Goal: Task Accomplishment & Management: Use online tool/utility

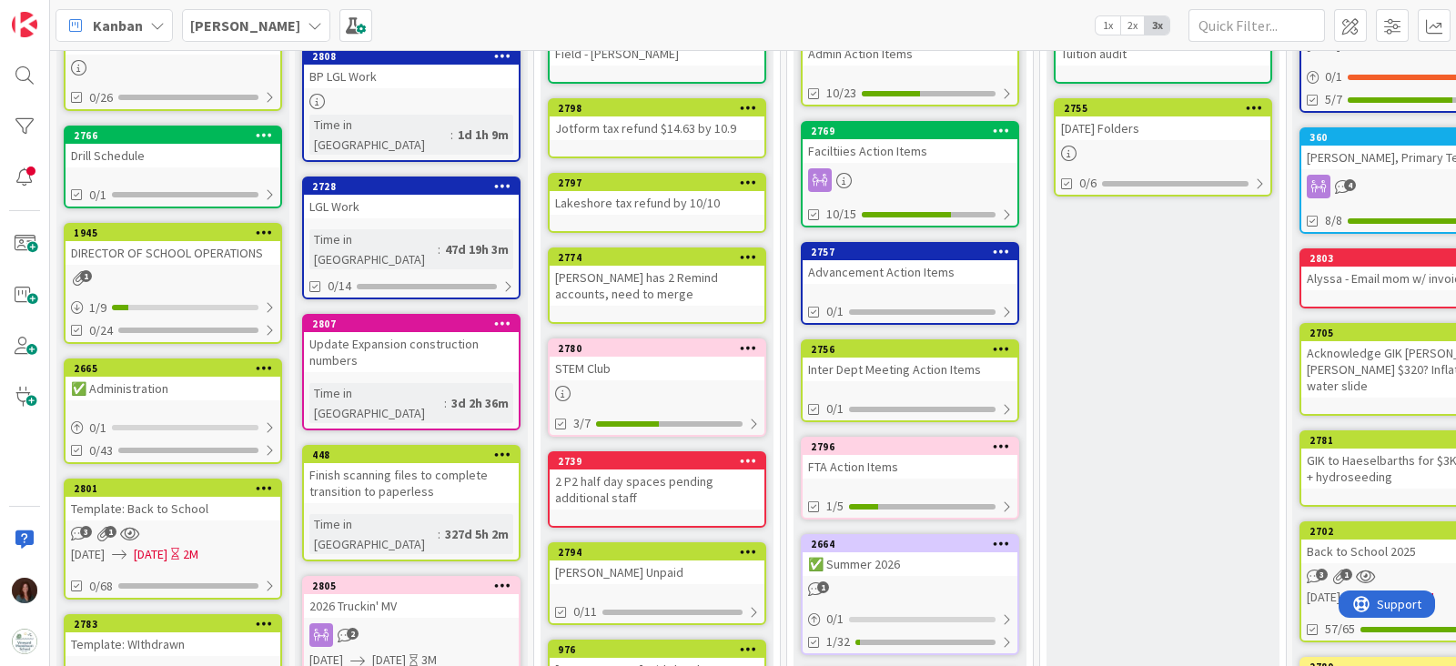
scroll to position [227, 0]
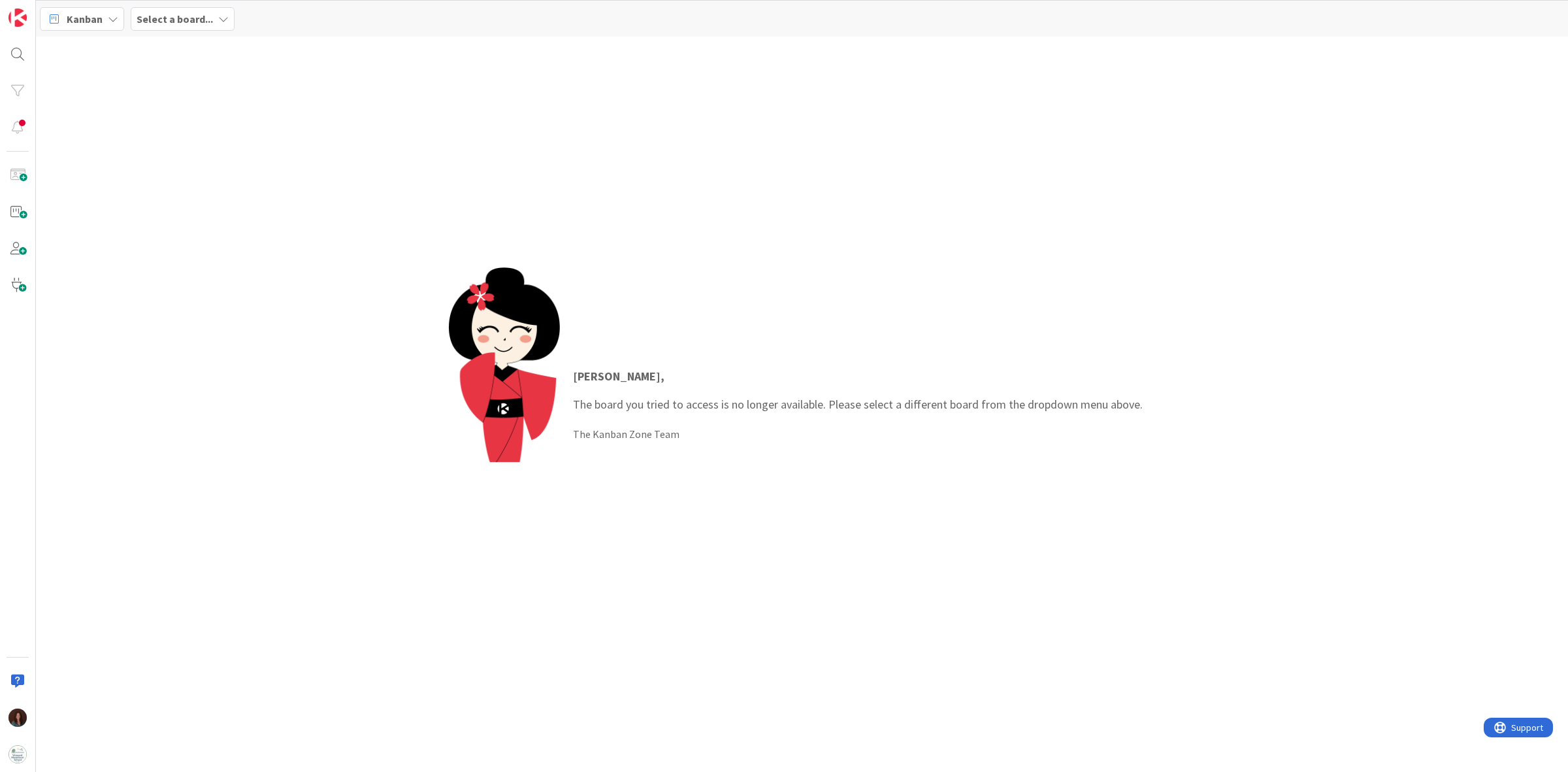
click at [173, 27] on div "Select a board..." at bounding box center [182, 19] width 104 height 24
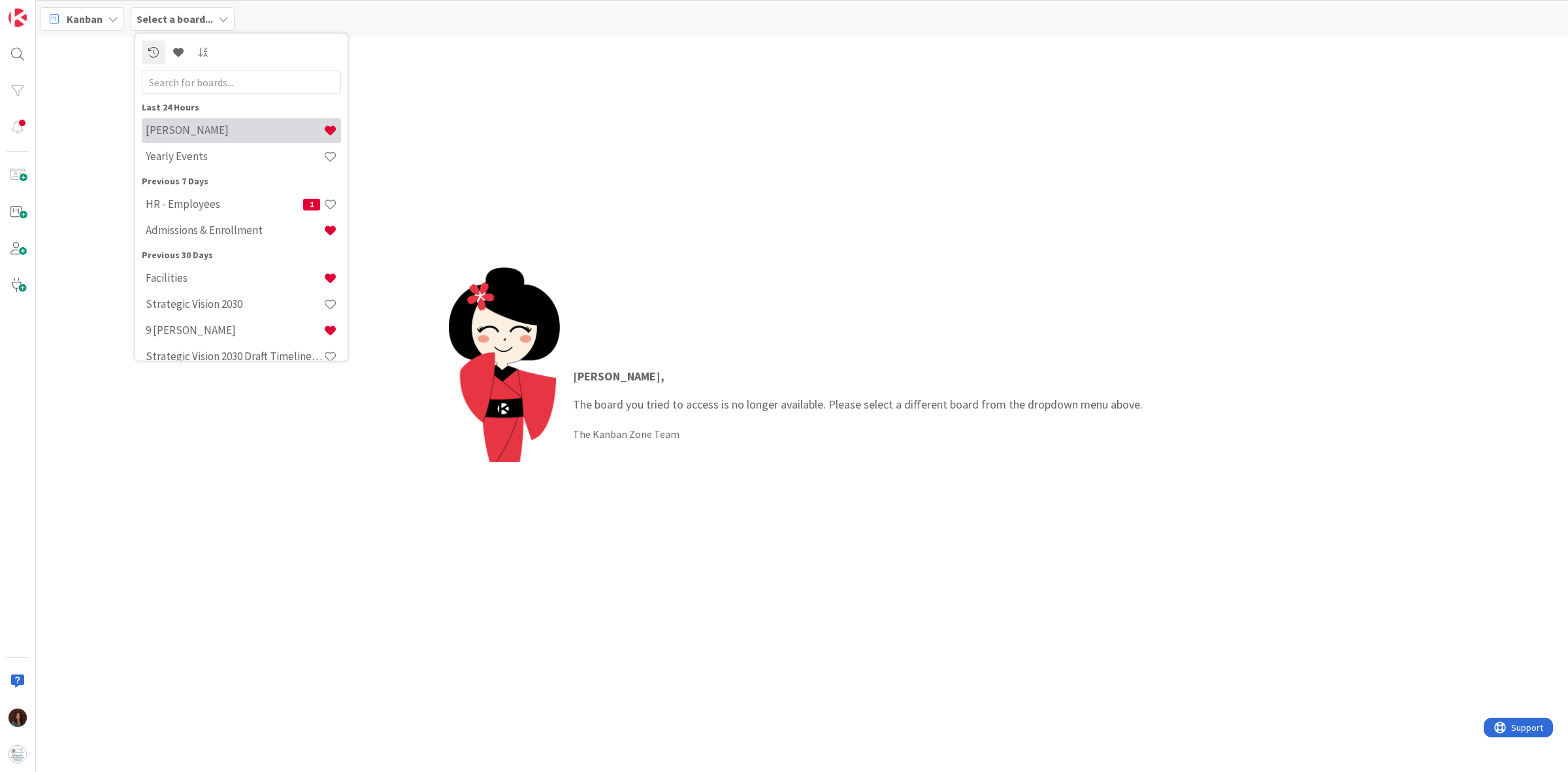
click at [182, 122] on div "[PERSON_NAME]" at bounding box center [241, 130] width 200 height 25
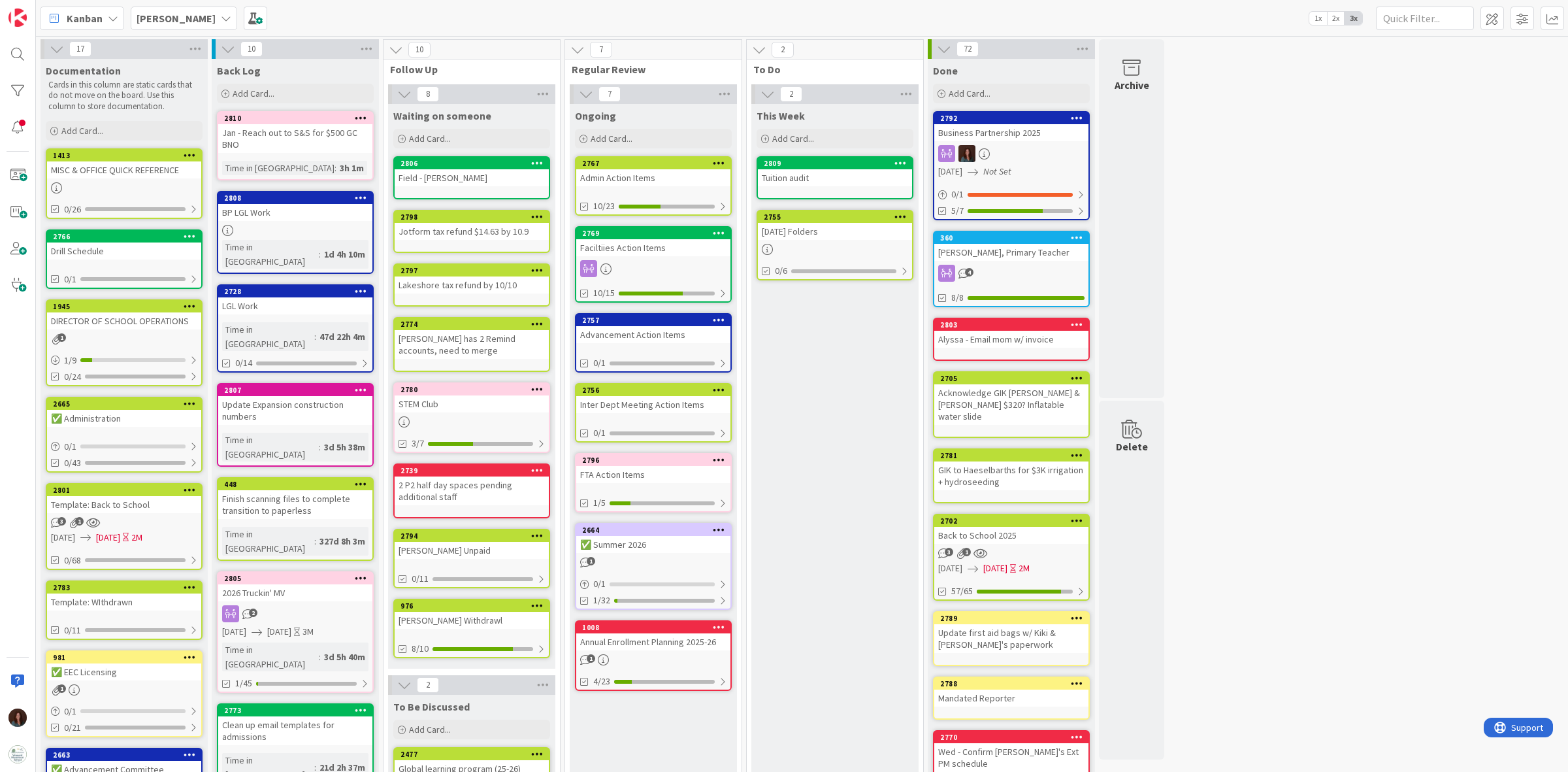
click at [818, 233] on div "[DATE] Folders" at bounding box center [835, 231] width 154 height 17
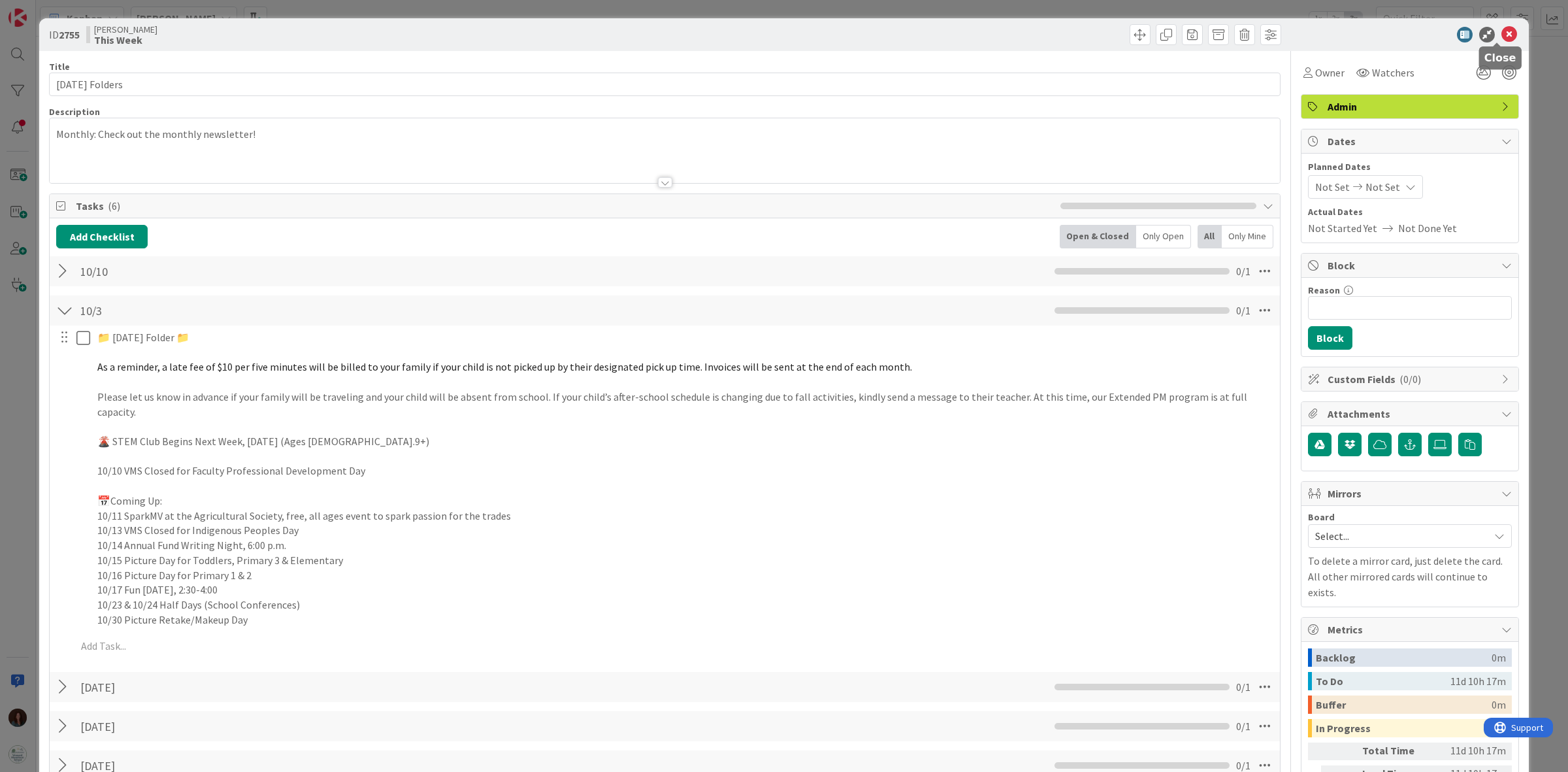
click at [1501, 31] on icon at bounding box center [1509, 34] width 16 height 16
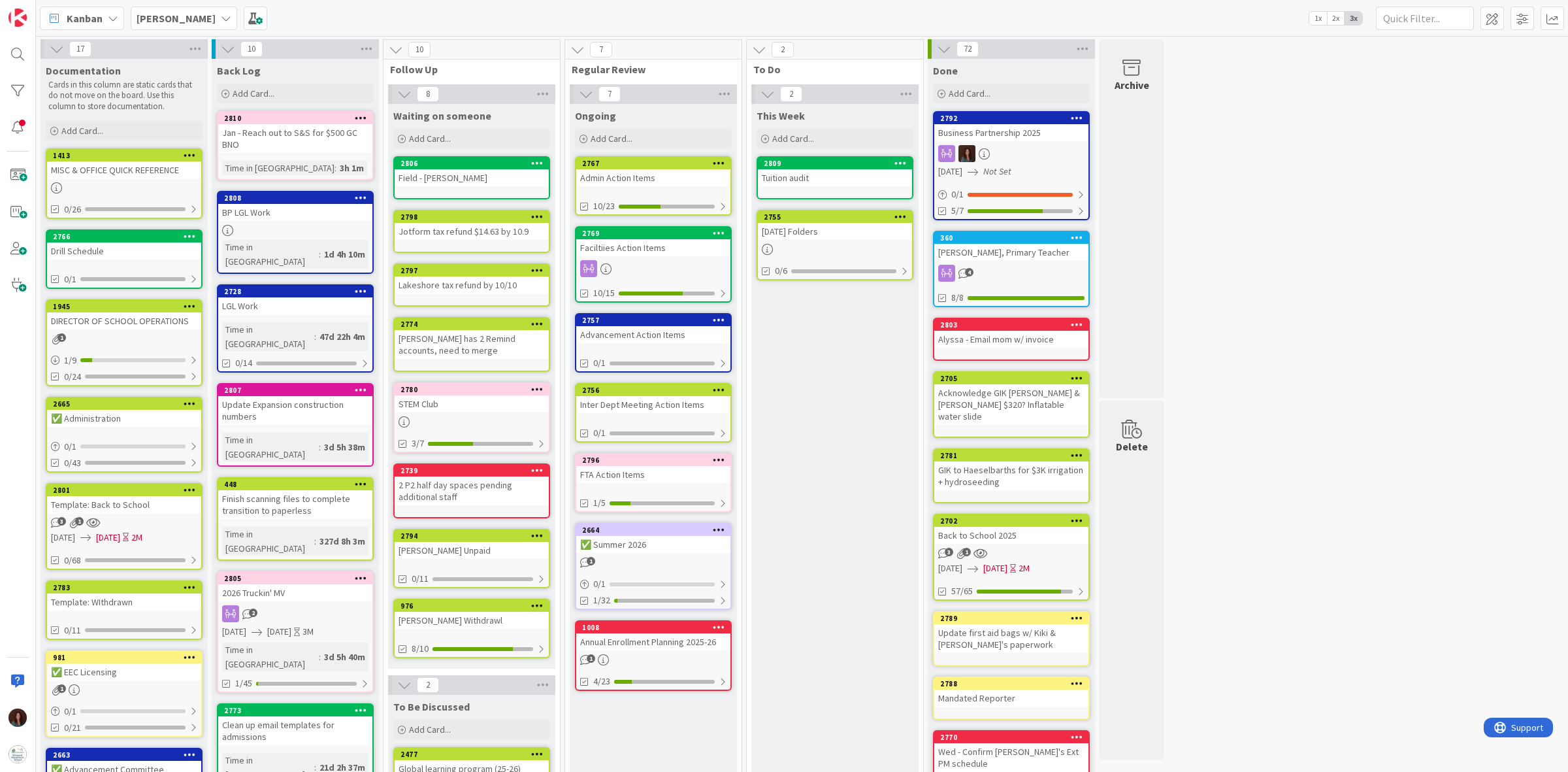
click at [170, 21] on b "[PERSON_NAME]" at bounding box center [176, 18] width 79 height 13
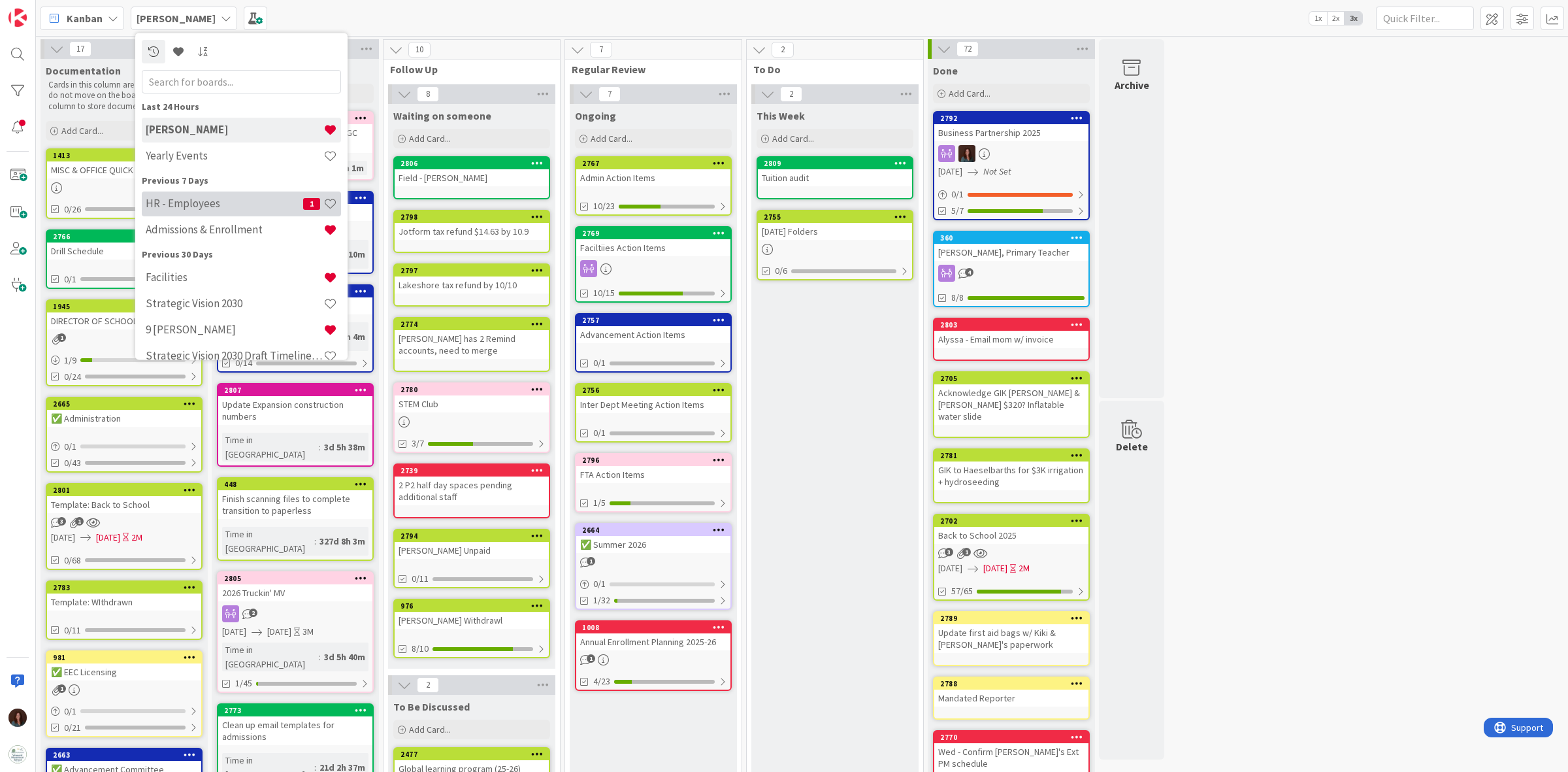
click at [210, 203] on h4 "HR - Employees" at bounding box center [224, 203] width 157 height 13
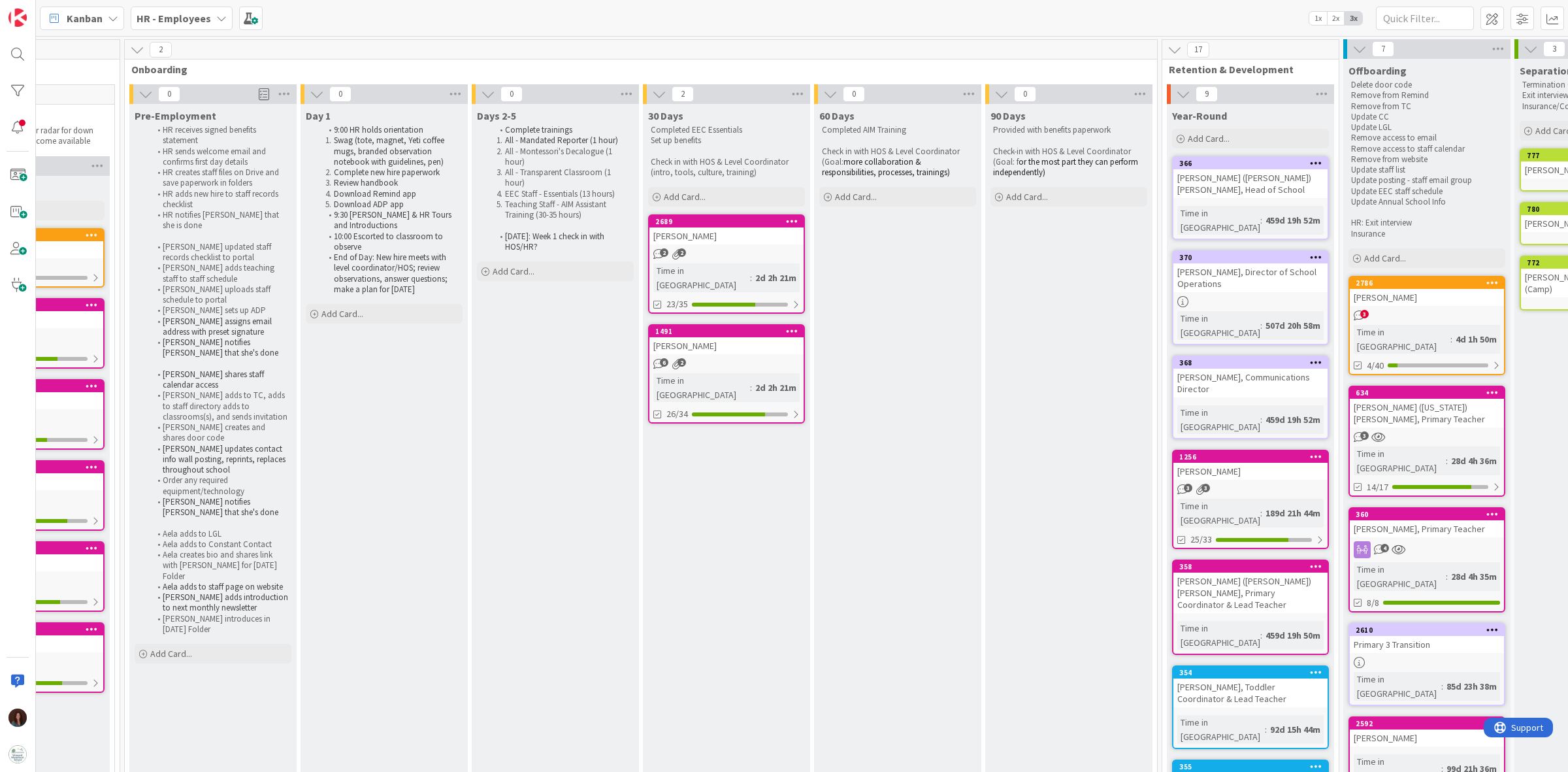
scroll to position [0, 1176]
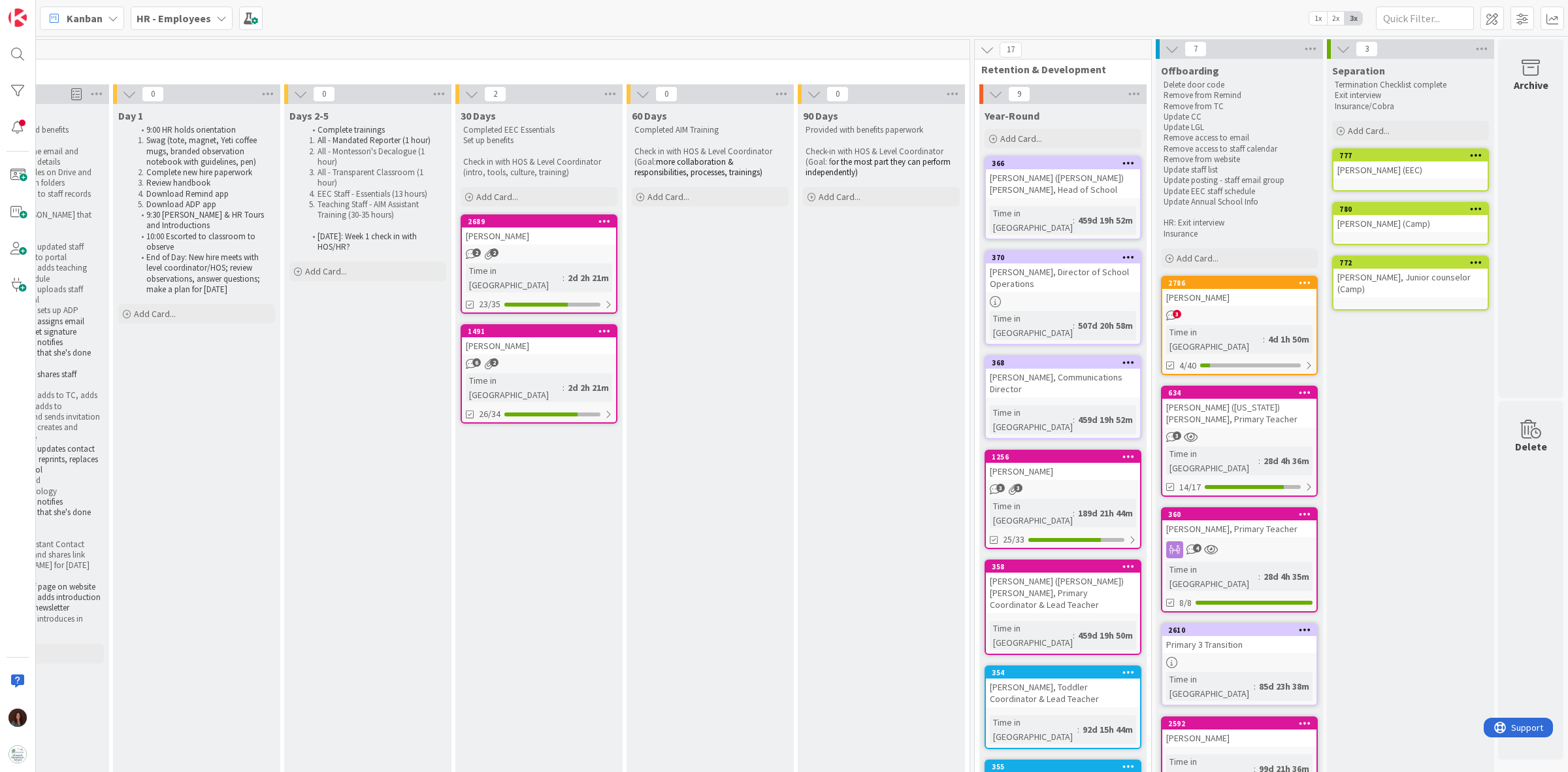
click at [1255, 402] on div "Nina (Virginia) Chapman, Primary Teacher" at bounding box center [1239, 413] width 154 height 29
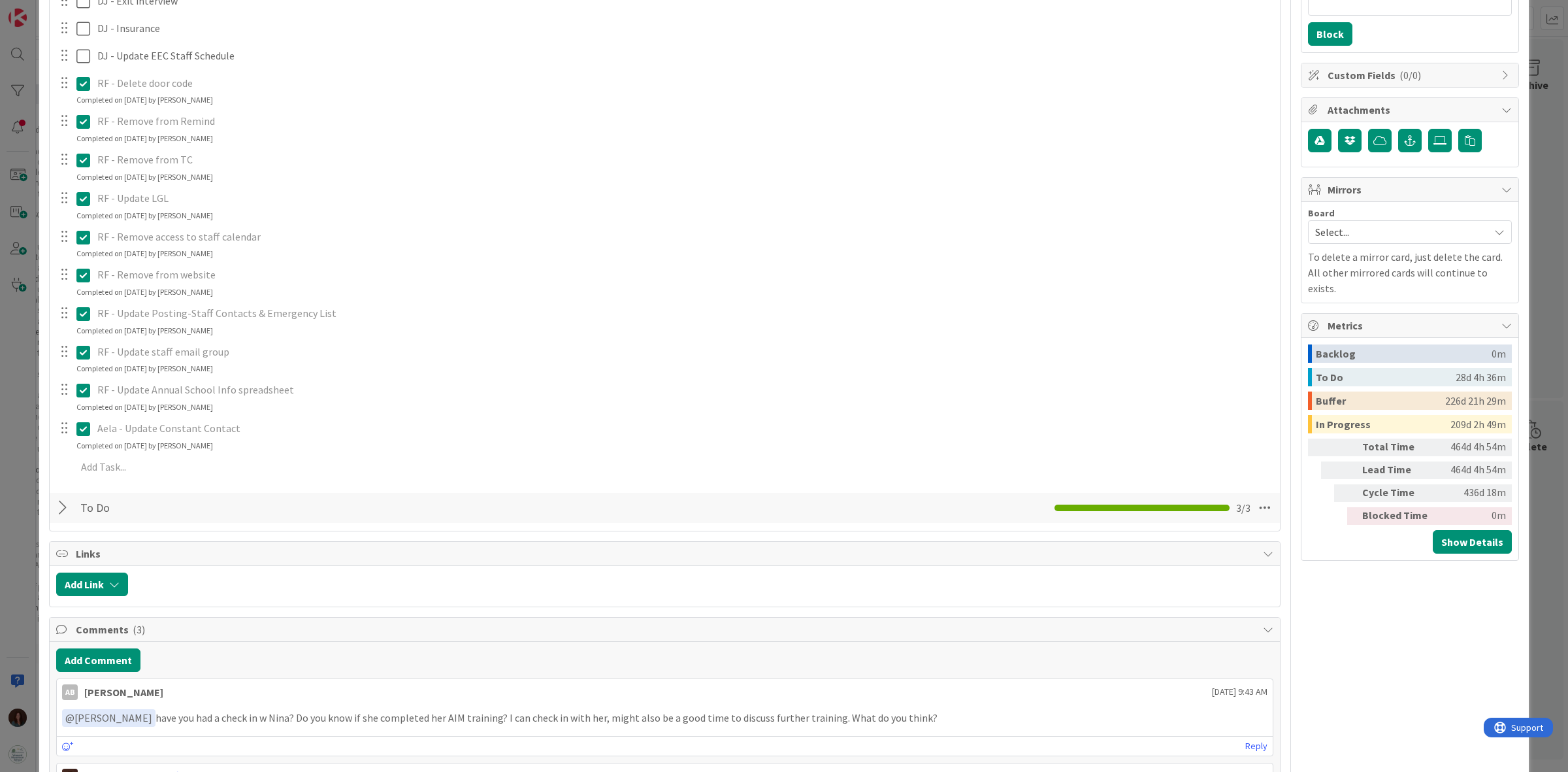
scroll to position [327, 0]
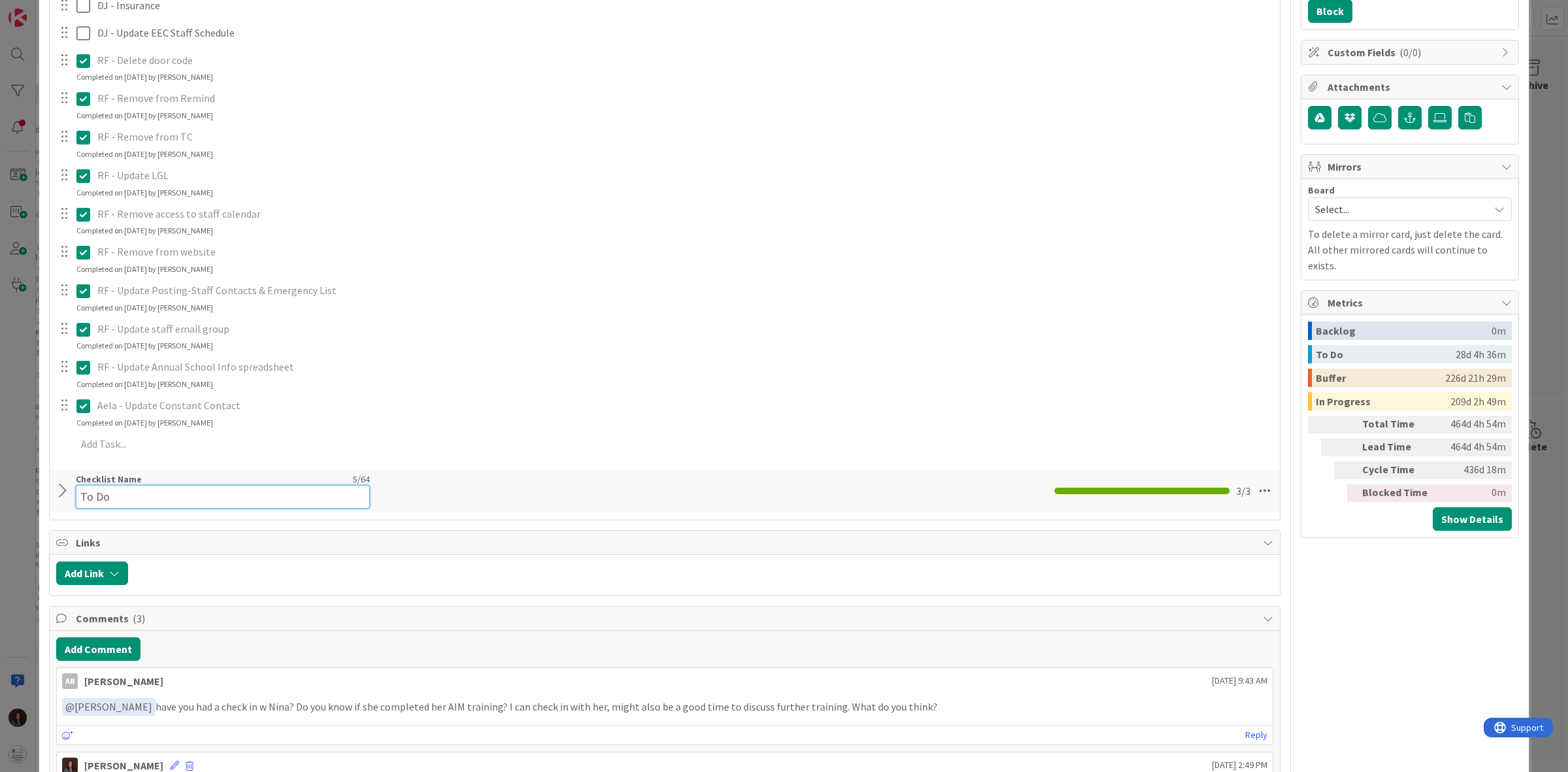
click at [90, 483] on div "Checklist Name 5 / 64 To Do" at bounding box center [223, 490] width 294 height 35
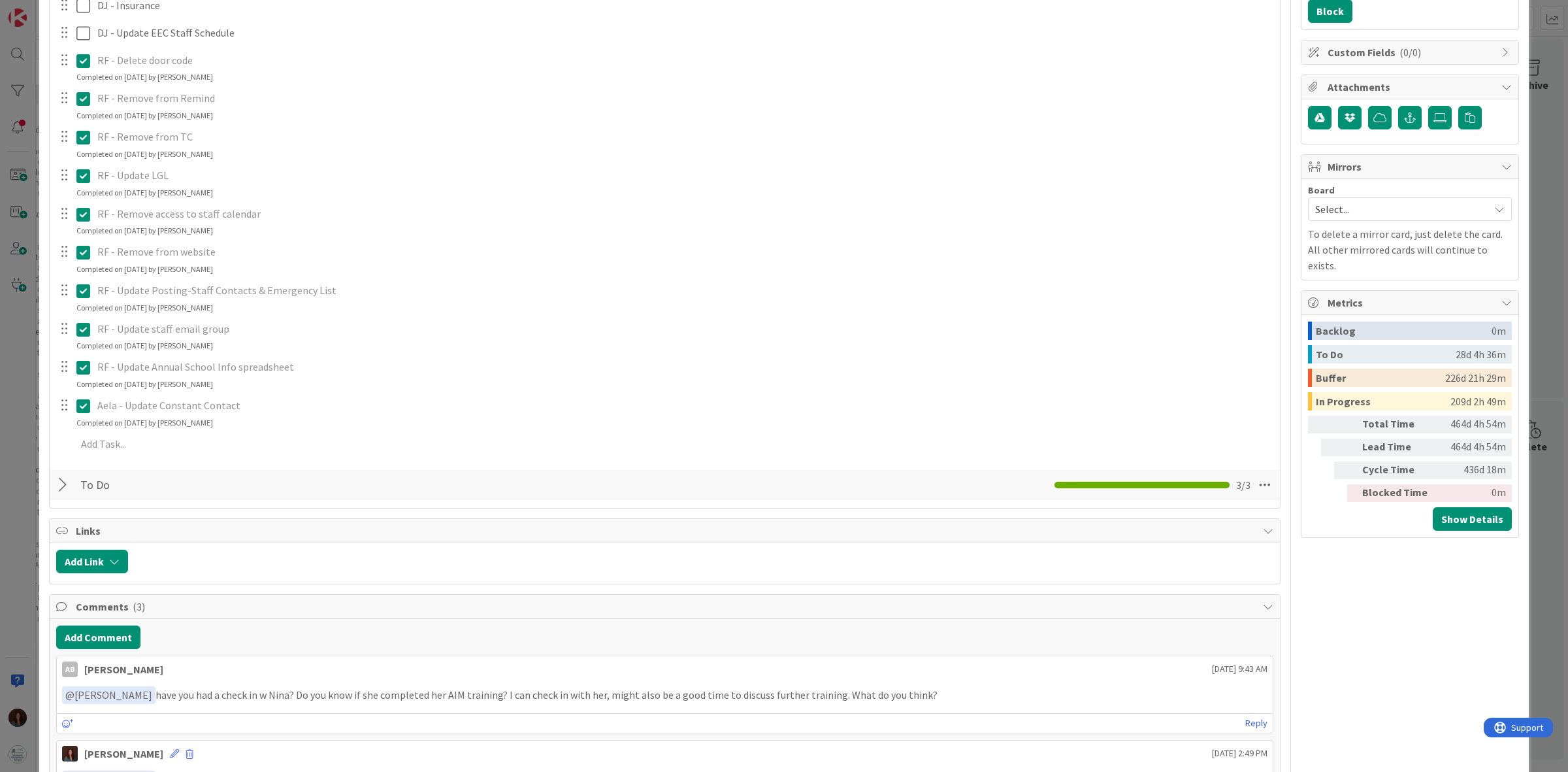
click at [518, 497] on div "To Do Checklist Name 5 / 64 To Do 3 / 3" at bounding box center [664, 485] width 1230 height 30
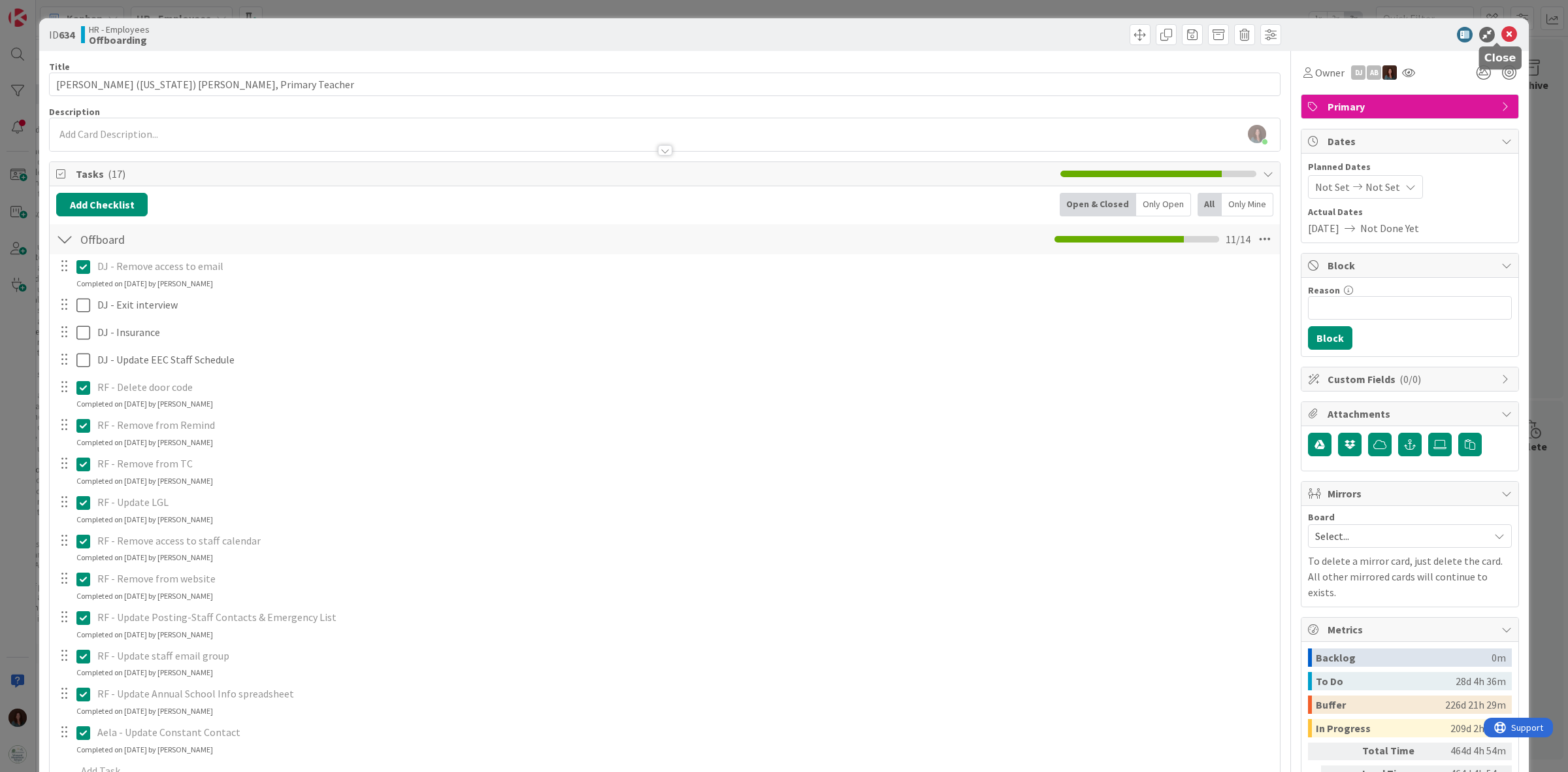
click at [1501, 33] on icon at bounding box center [1509, 34] width 16 height 16
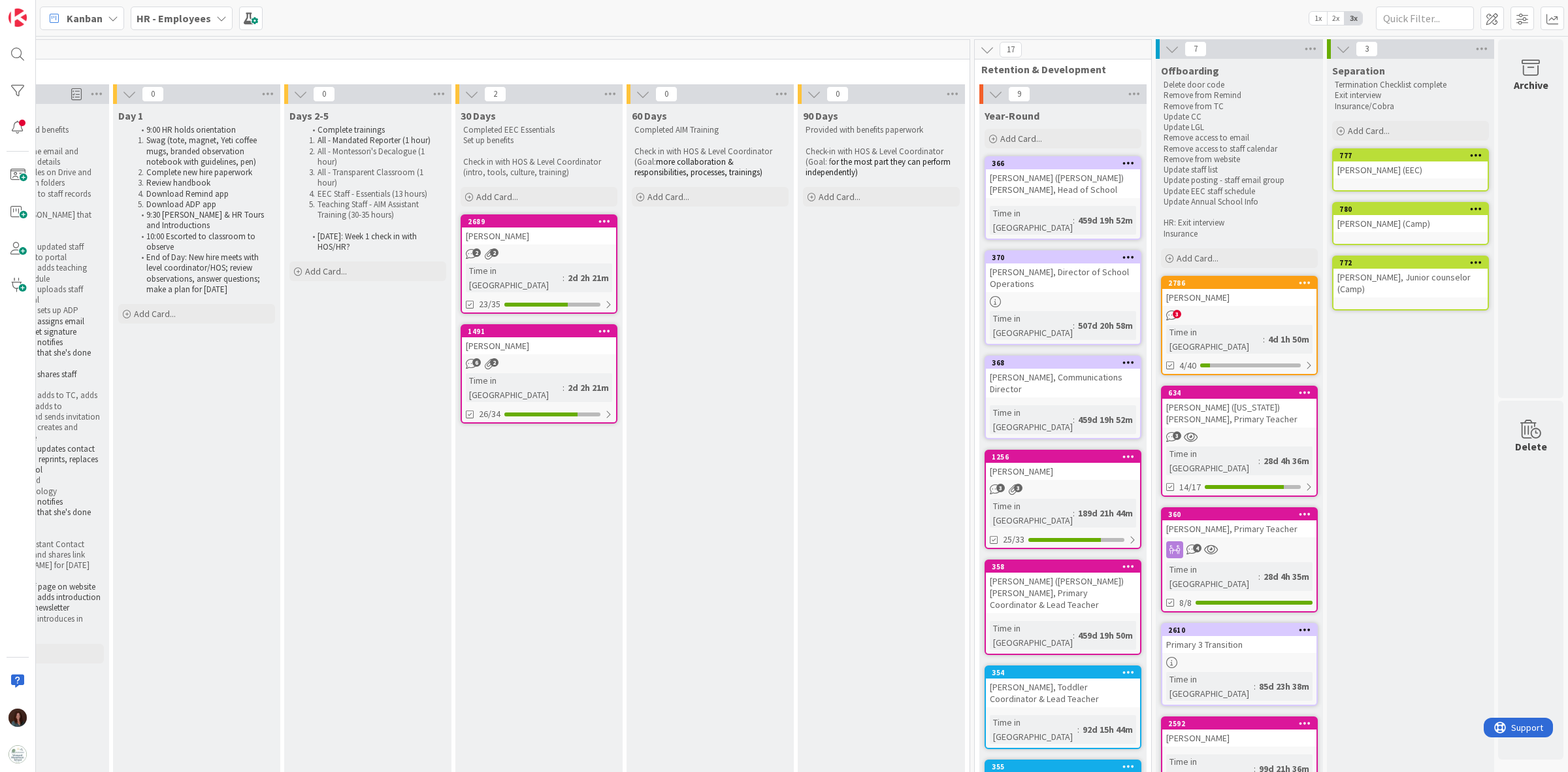
click at [170, 18] on b "HR - Employees" at bounding box center [174, 18] width 75 height 13
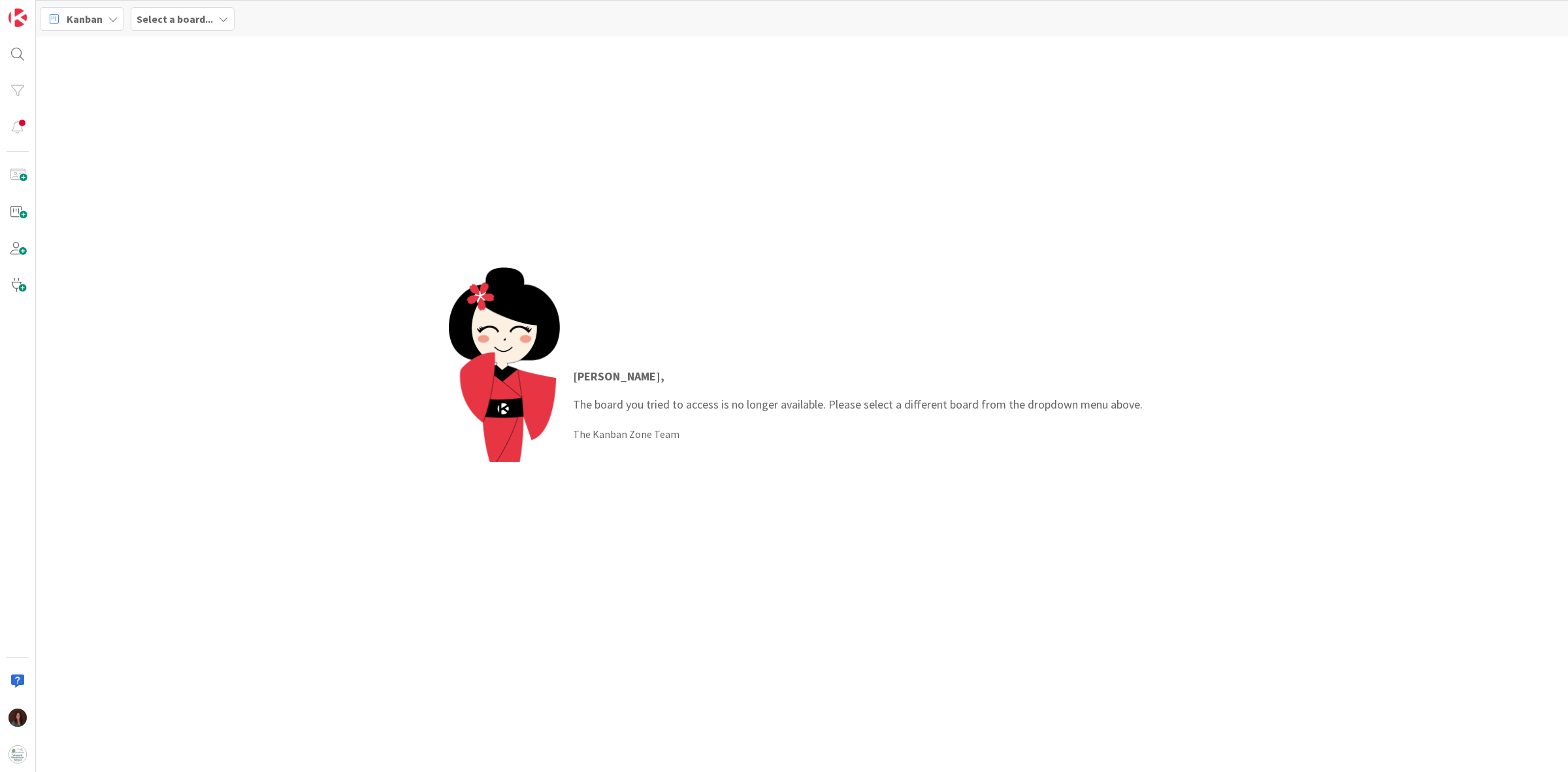
click at [196, 25] on span "Select a board..." at bounding box center [174, 19] width 76 height 16
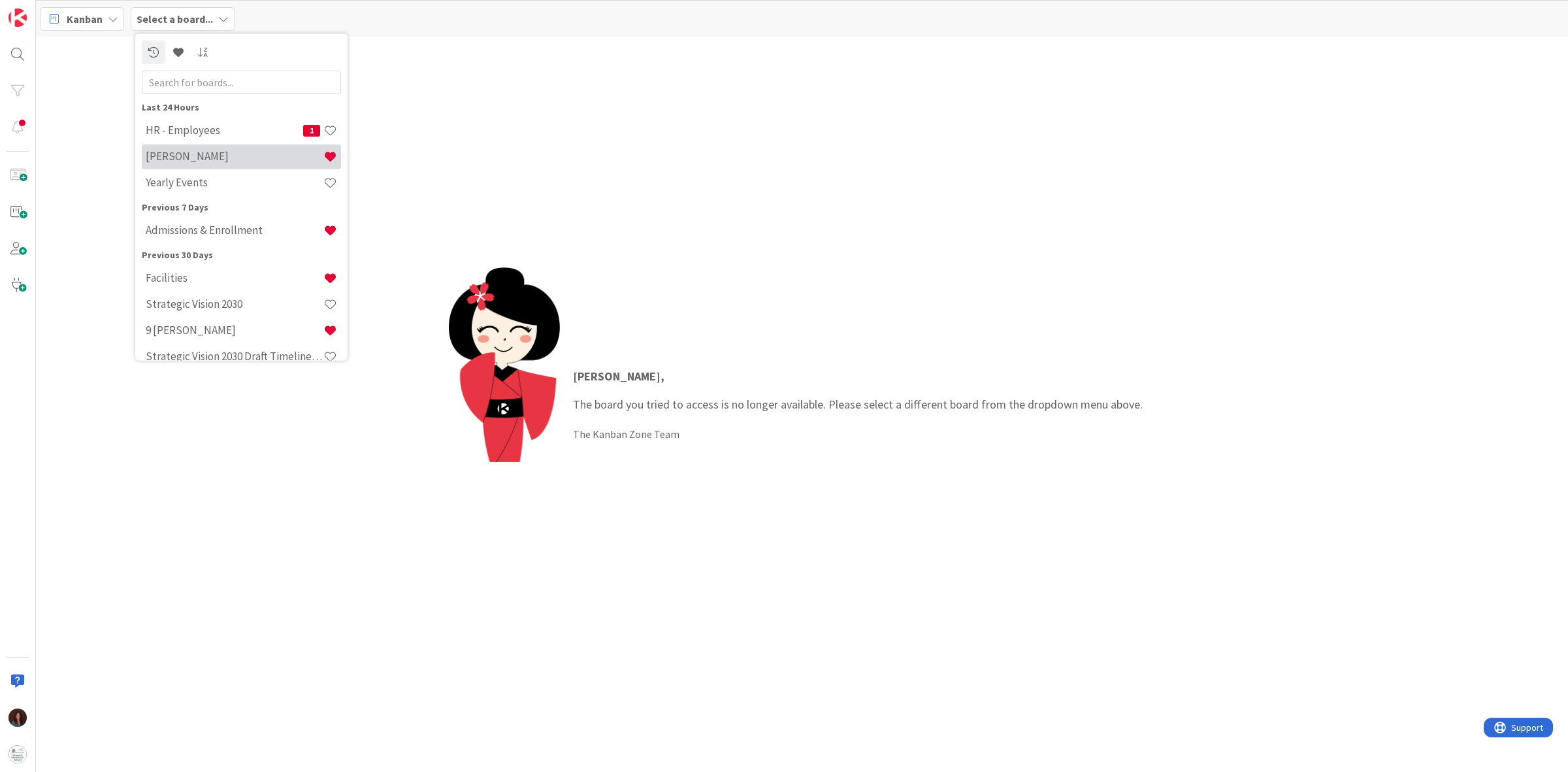
click at [218, 157] on h4 "[PERSON_NAME]" at bounding box center [235, 156] width 178 height 13
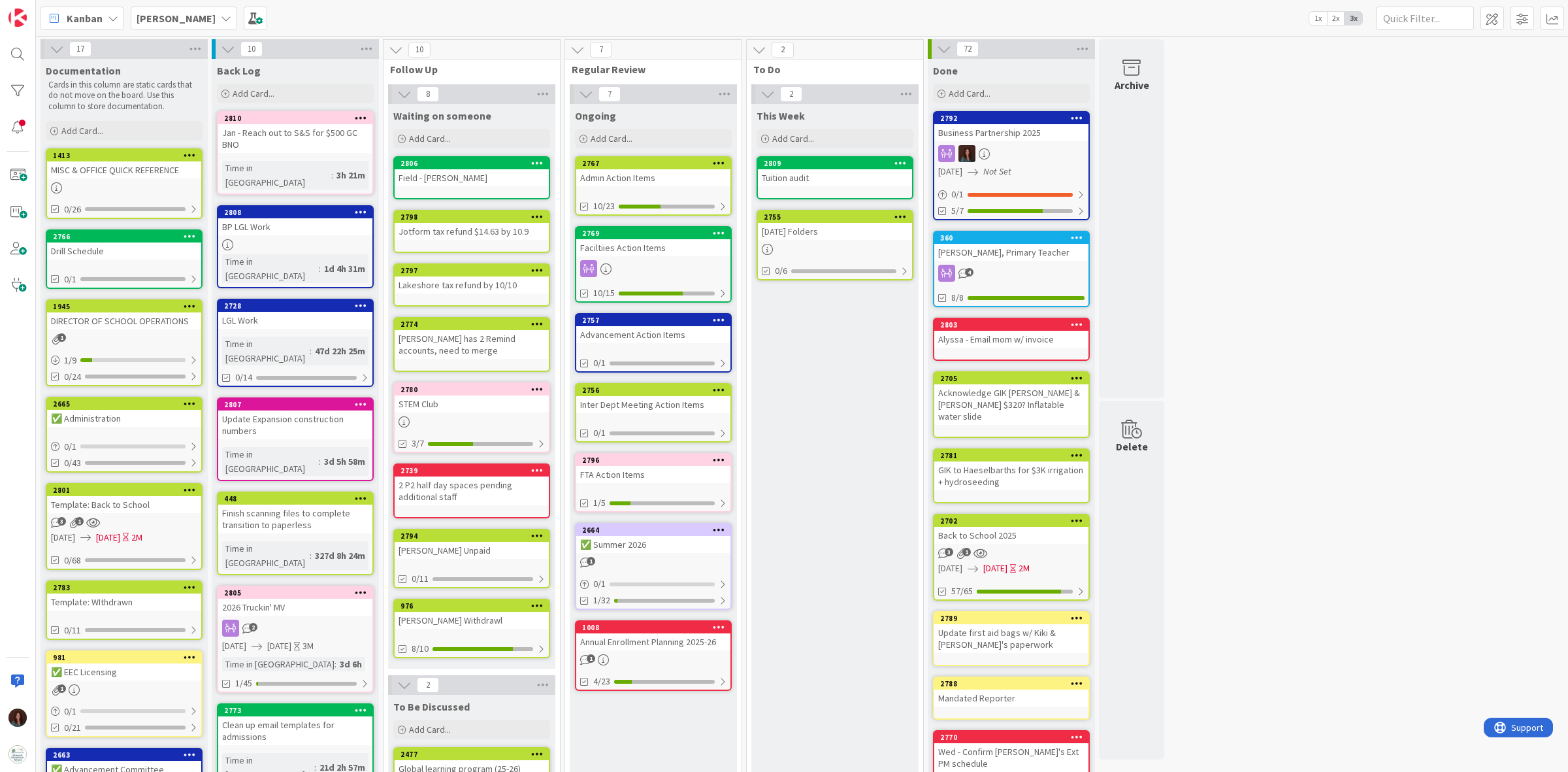
click at [622, 172] on div "Admin Action Items" at bounding box center [653, 178] width 154 height 17
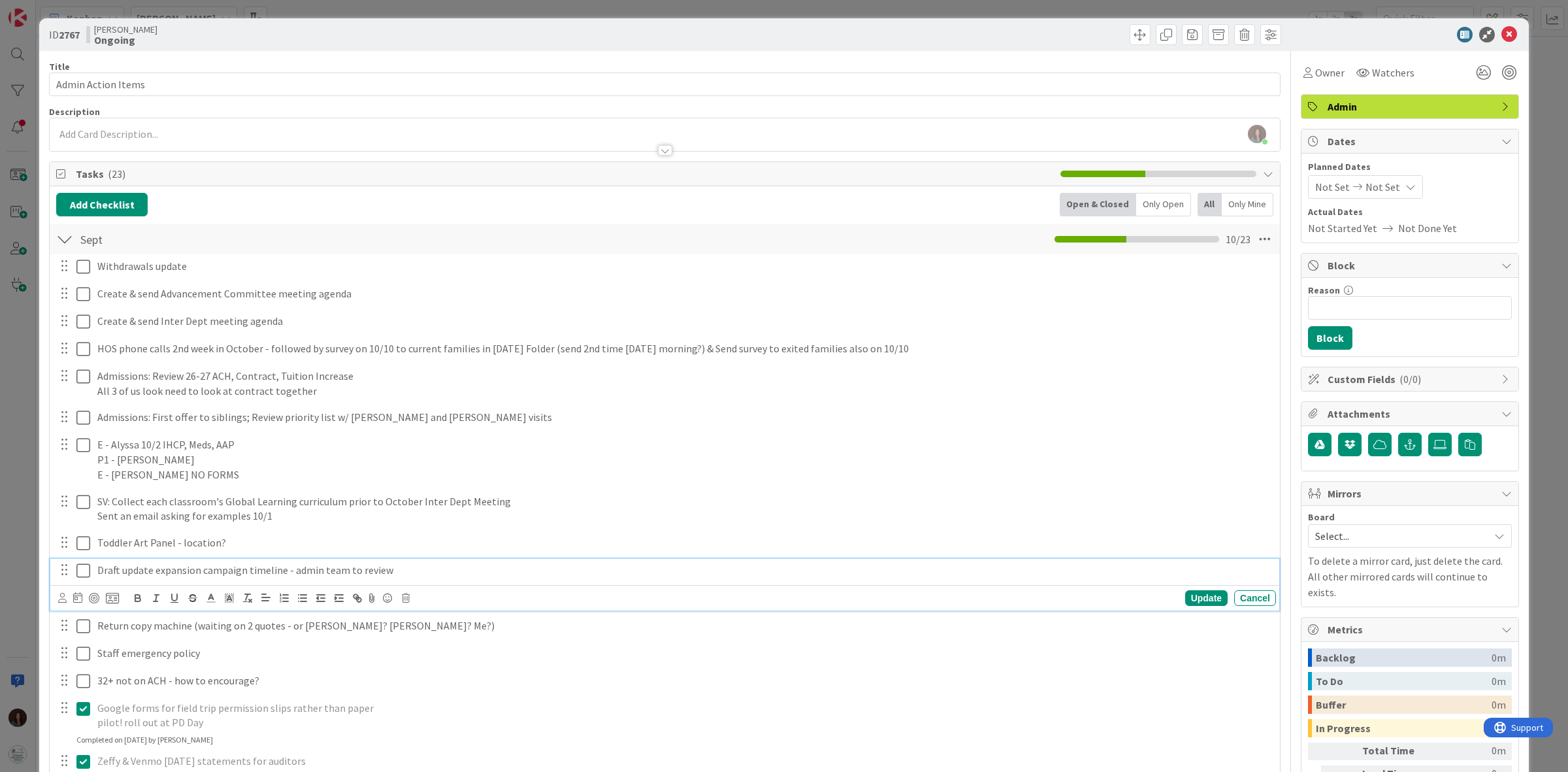
click at [384, 574] on p "Draft update expansion campaign timeline - admin team to review" at bounding box center [684, 569] width 1173 height 15
click at [1193, 595] on div "Update" at bounding box center [1206, 598] width 42 height 16
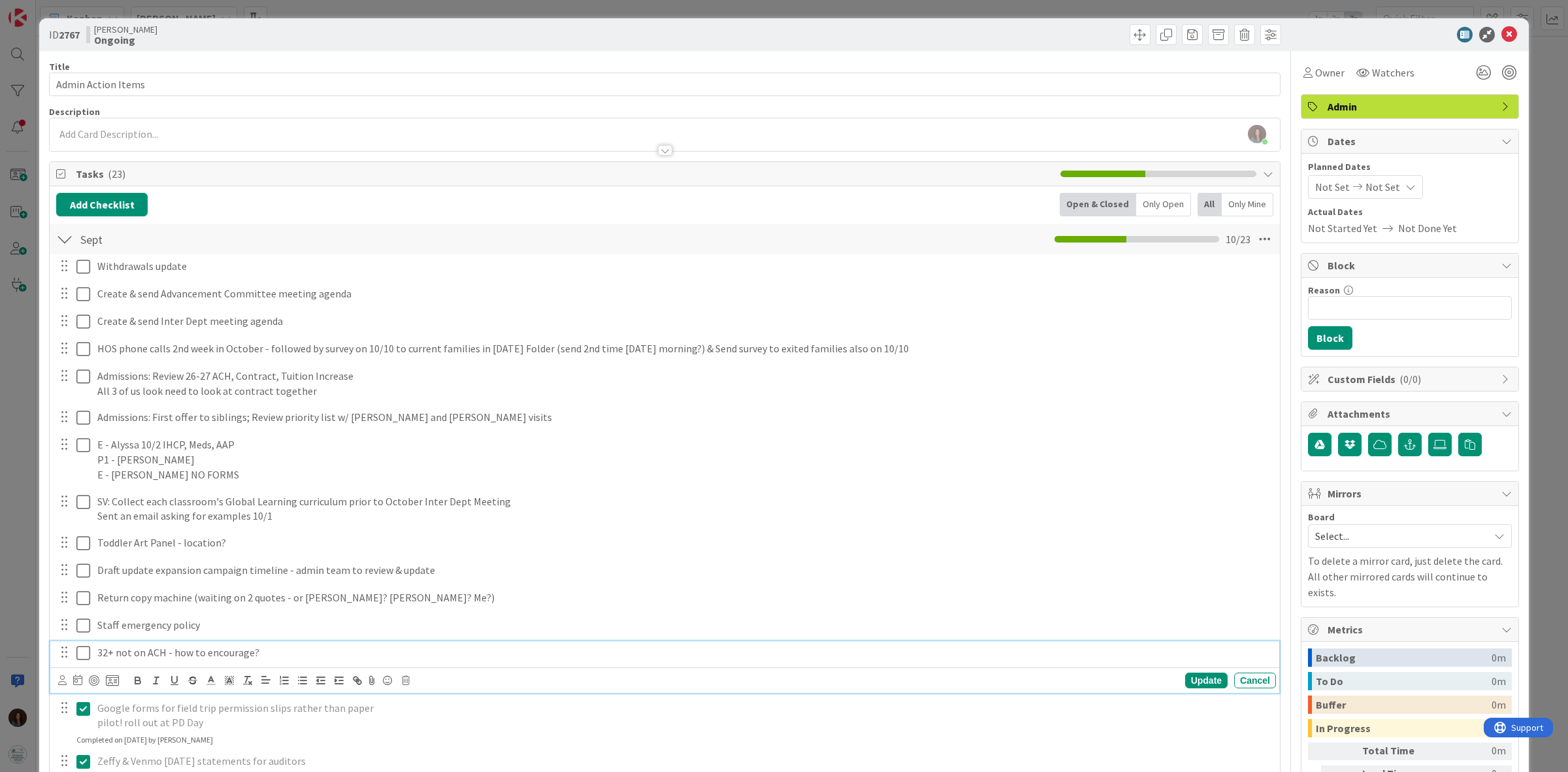
click at [297, 647] on p "32+ not on ACH - how to encourage?" at bounding box center [684, 652] width 1173 height 15
click at [1199, 690] on div "Update" at bounding box center [1206, 694] width 42 height 16
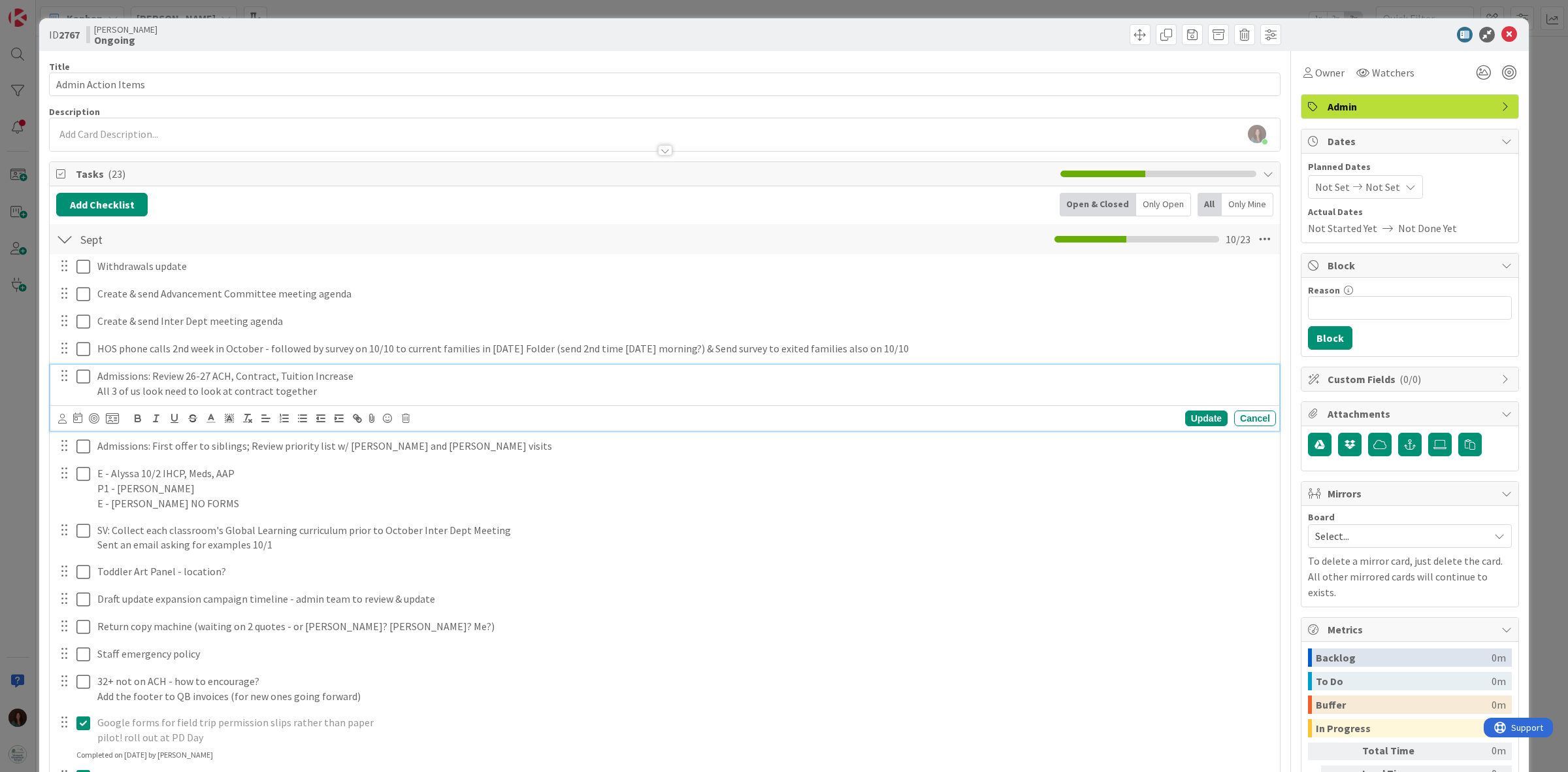
click at [333, 390] on p "All 3 of us look need to look at contract together" at bounding box center [684, 391] width 1173 height 15
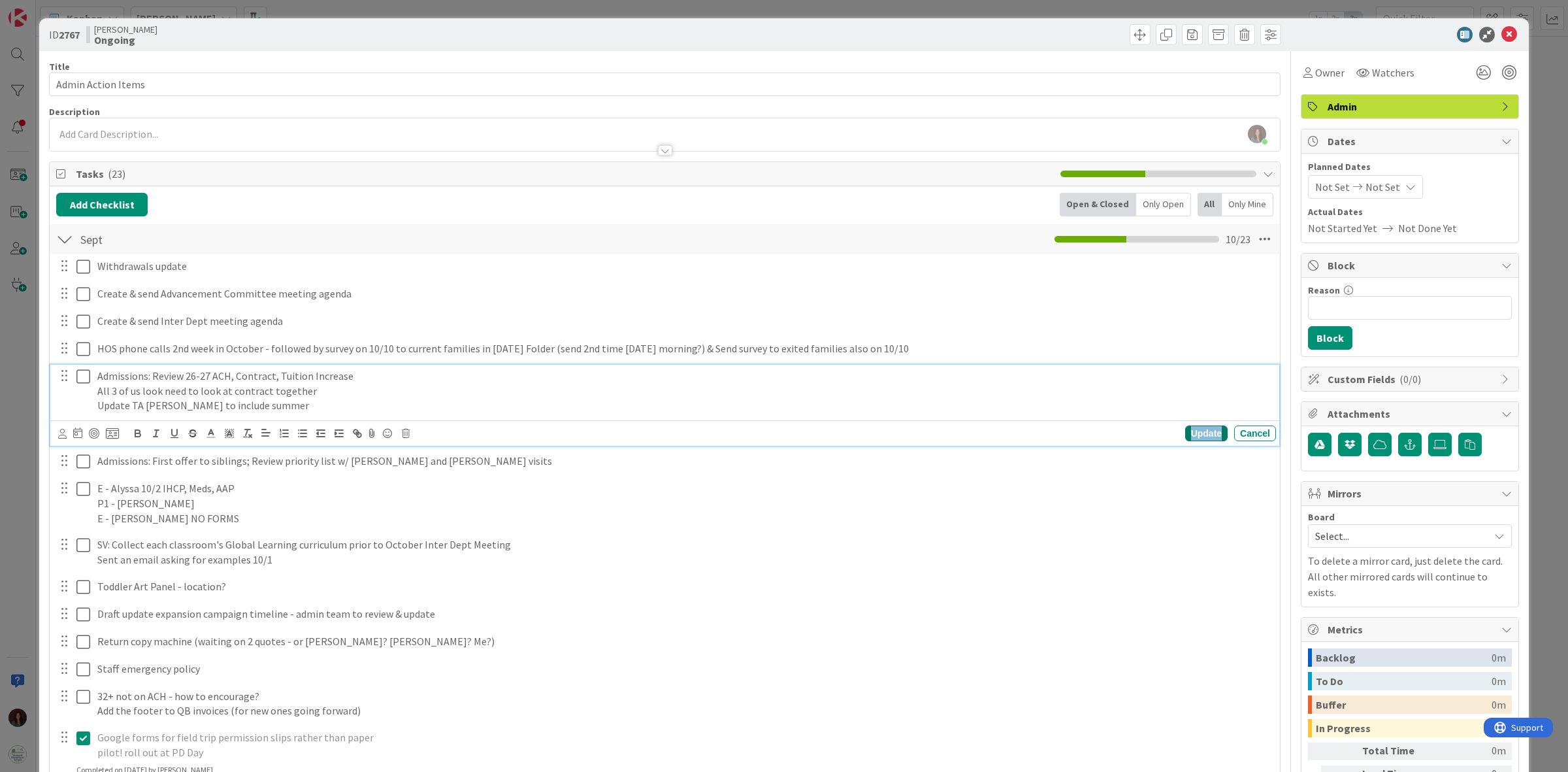
click at [1190, 436] on div "Update" at bounding box center [1206, 433] width 42 height 16
click at [367, 406] on p "Update TA doc Bailey Boyd to include summer" at bounding box center [684, 405] width 1173 height 15
click at [1185, 432] on div "Update" at bounding box center [1206, 433] width 42 height 16
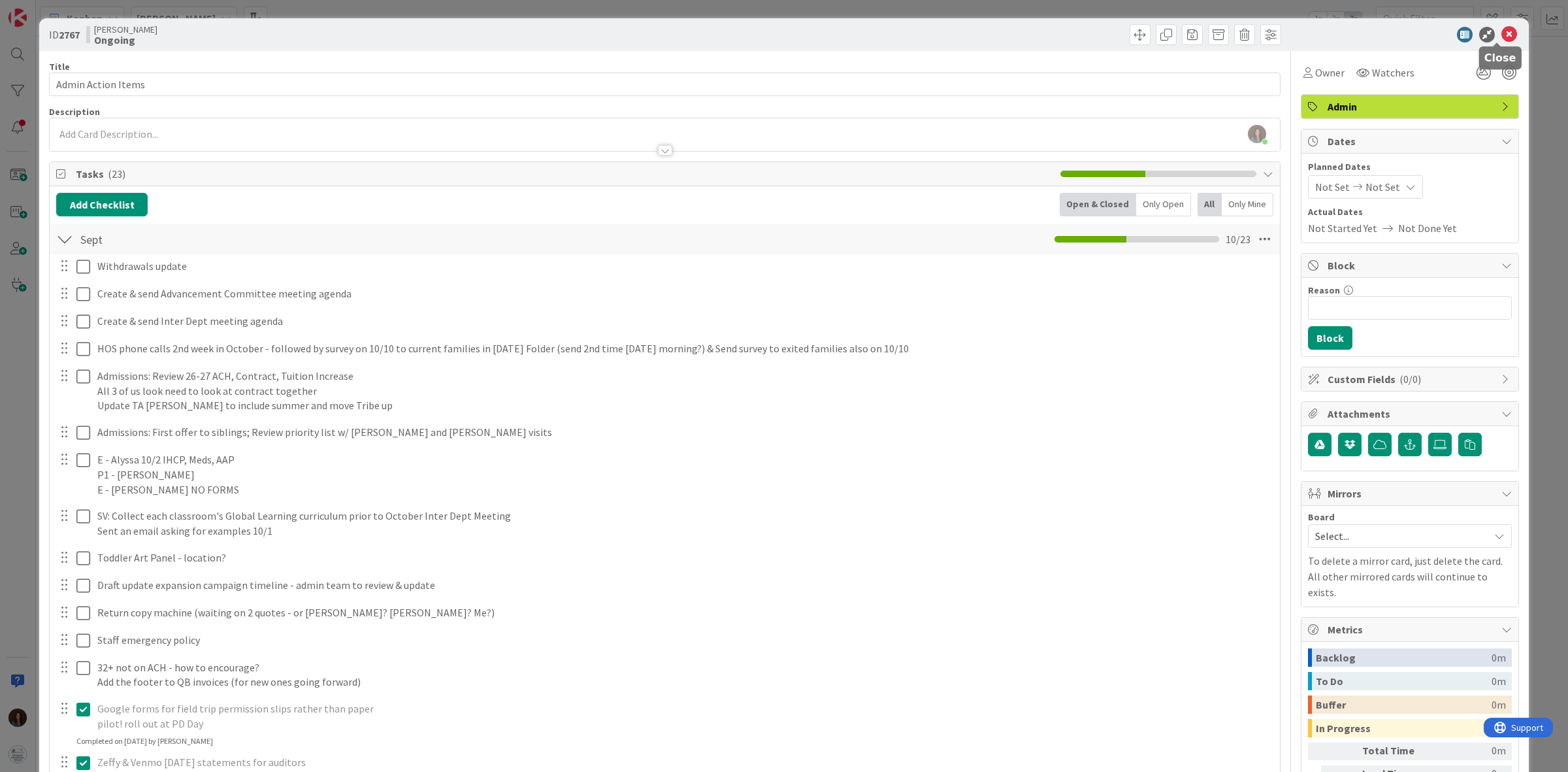
click at [1501, 31] on icon at bounding box center [1509, 34] width 16 height 16
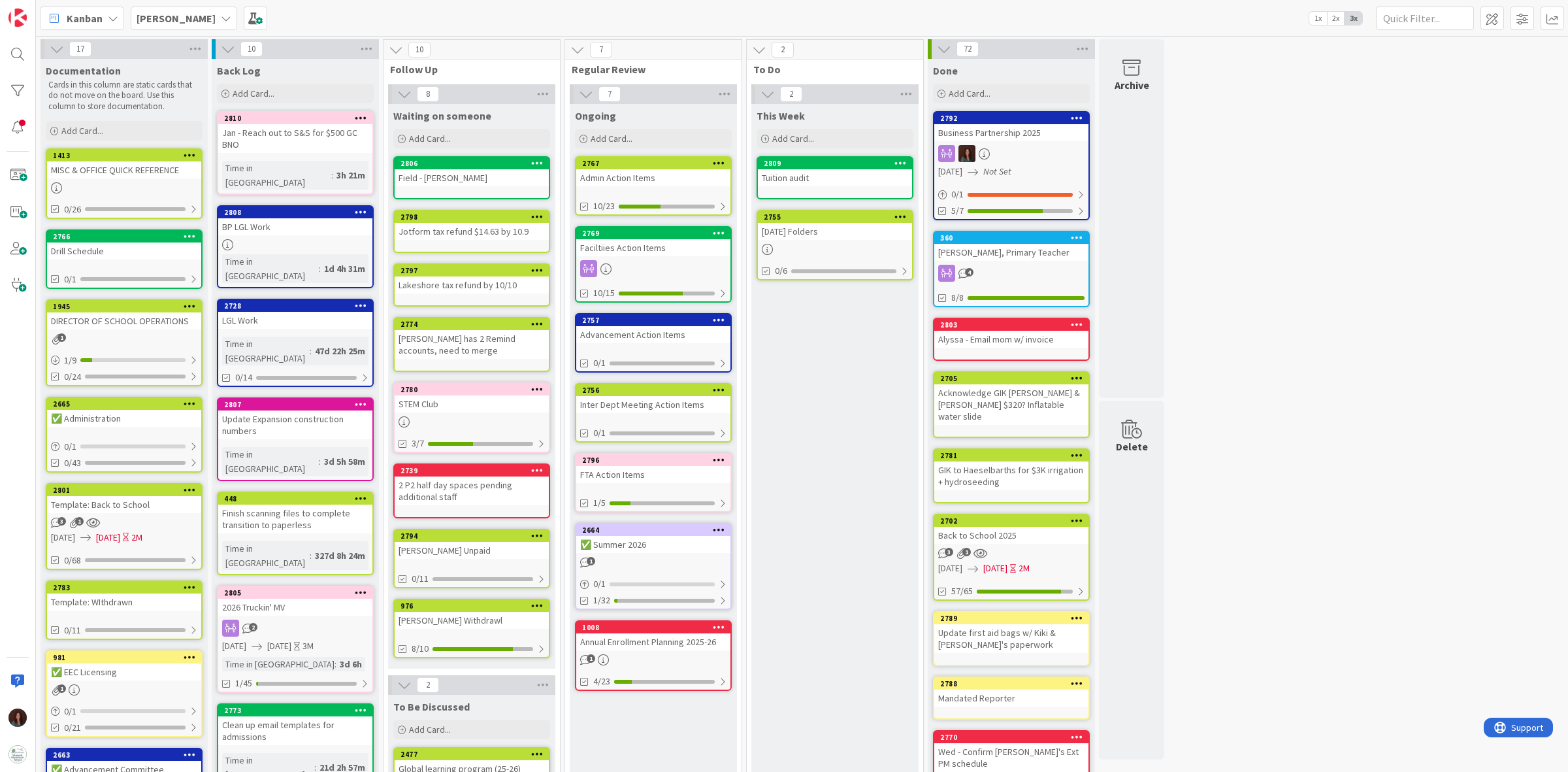
click at [661, 536] on div "✅ Summer 2026" at bounding box center [653, 544] width 154 height 17
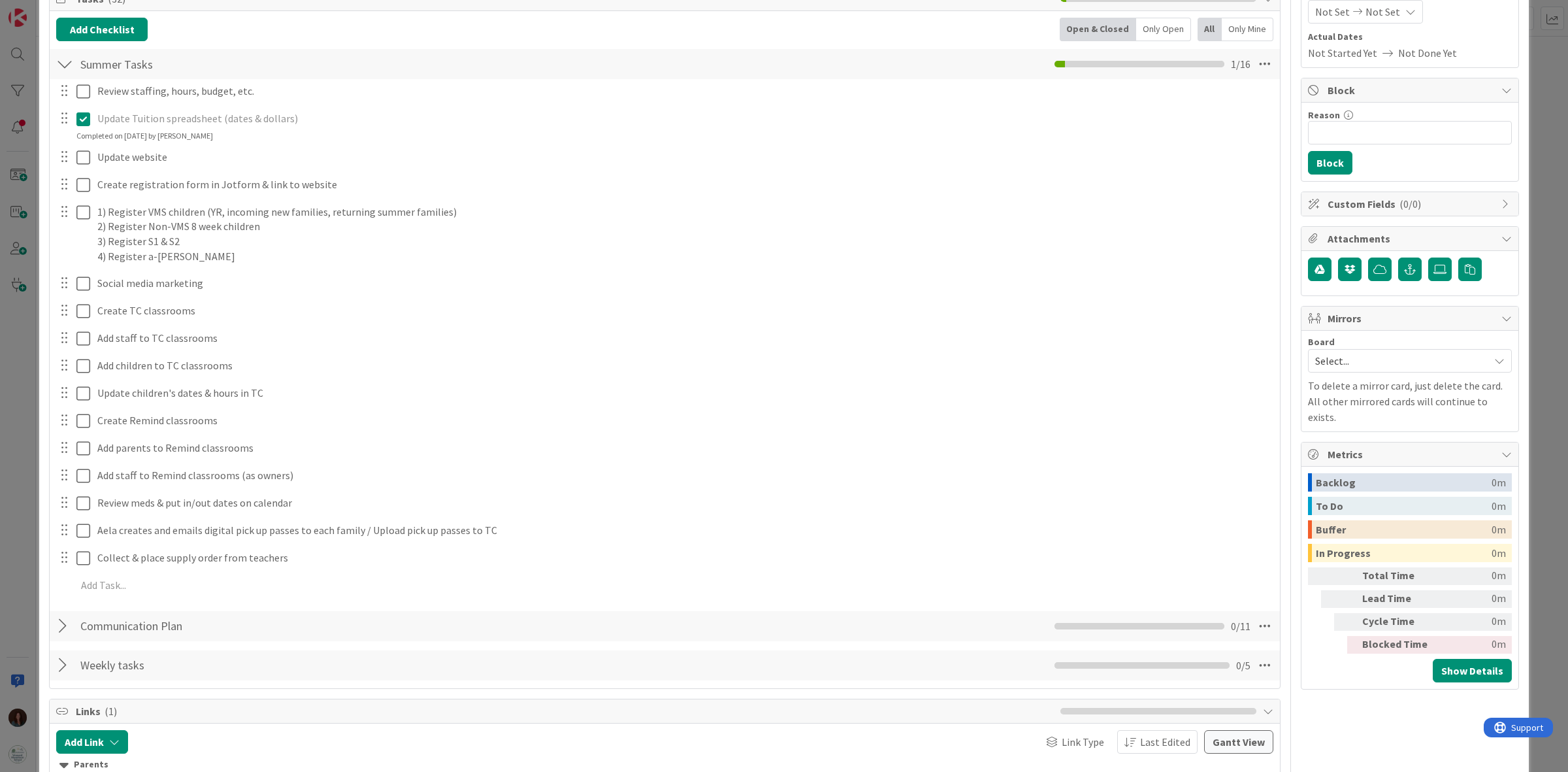
scroll to position [245, 0]
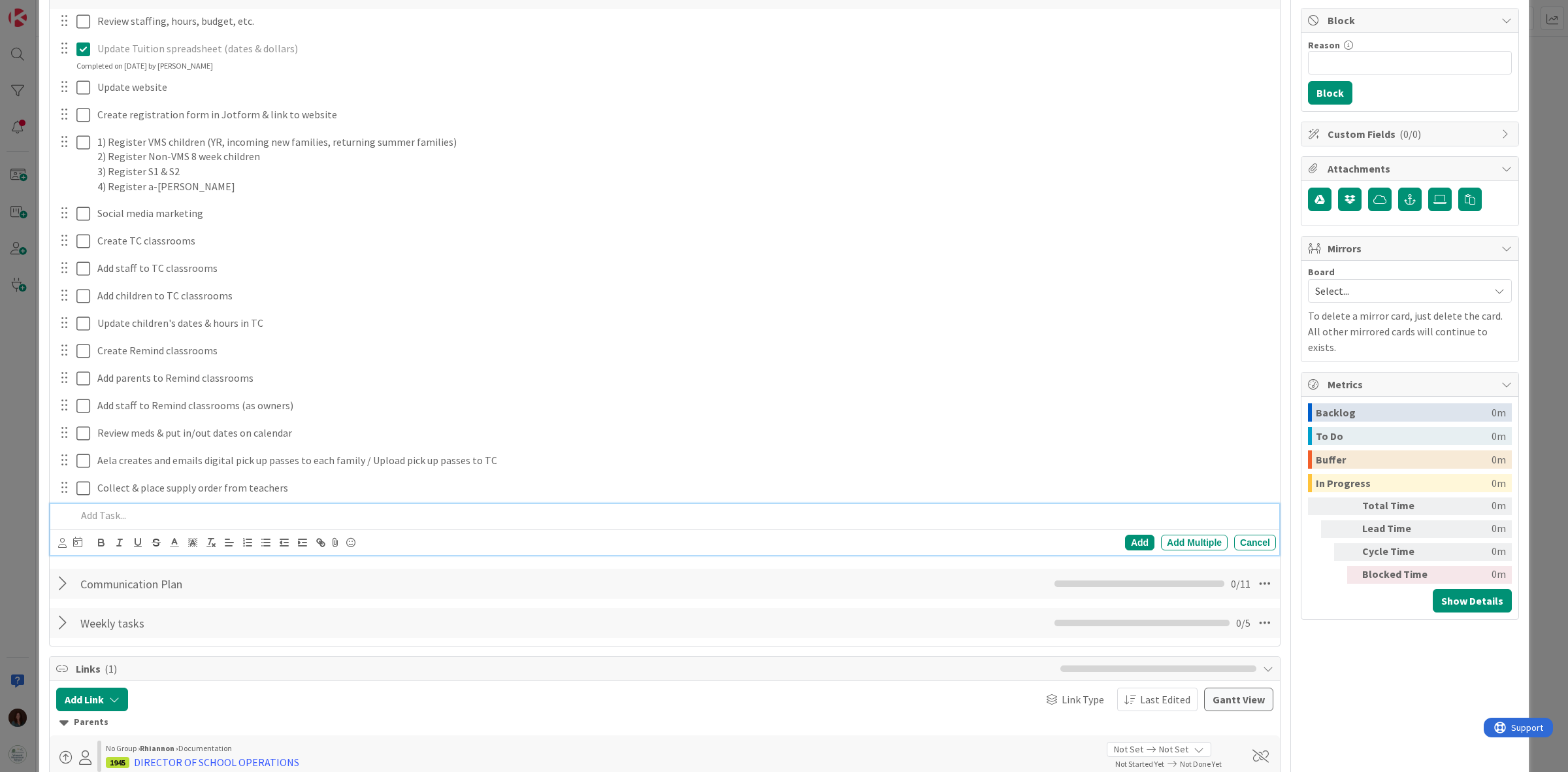
click at [181, 526] on div at bounding box center [673, 516] width 1205 height 23
click at [1125, 544] on div "Add" at bounding box center [1139, 542] width 29 height 16
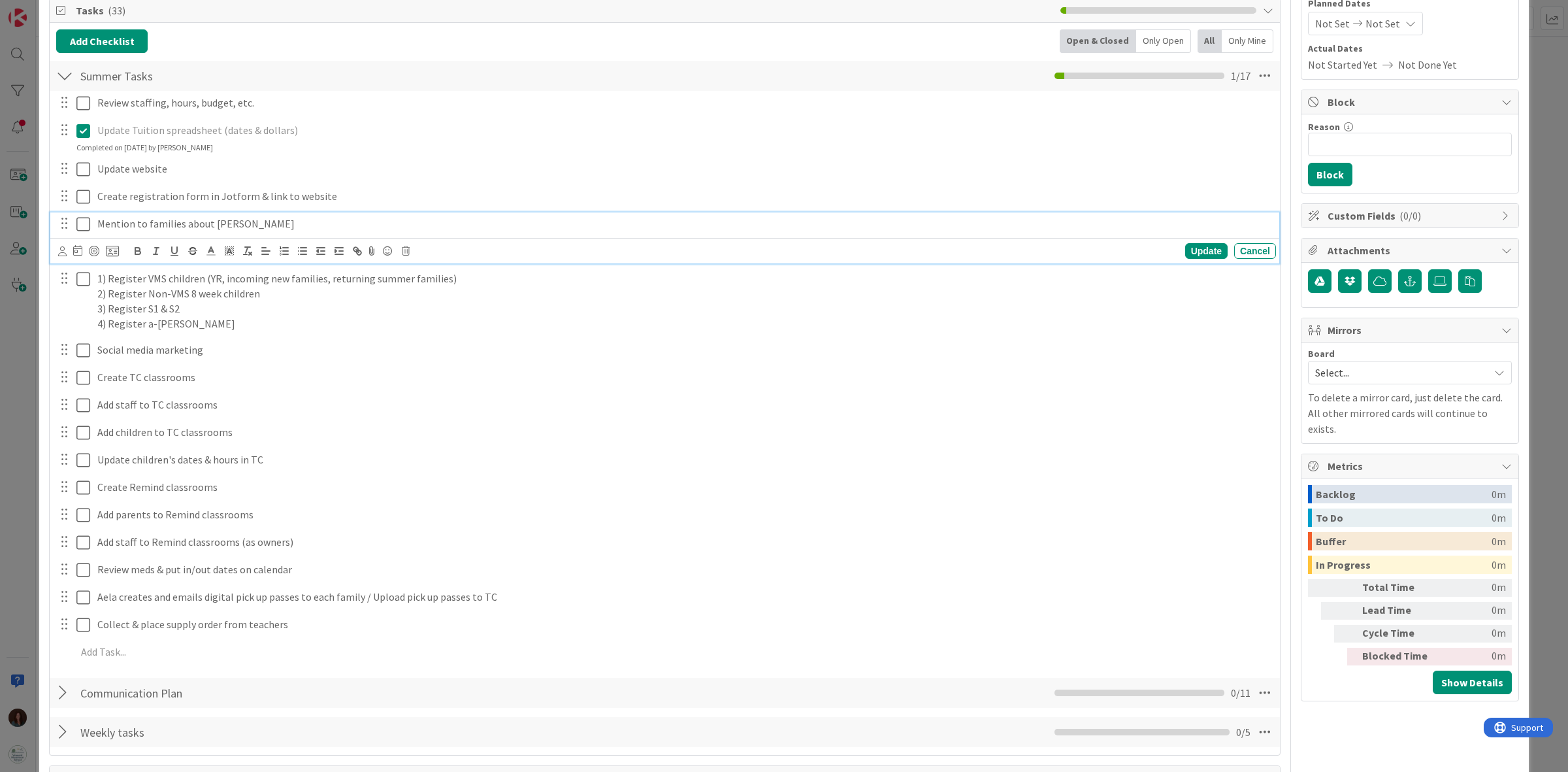
click at [279, 225] on p "Mention to families about Bailey Boyd" at bounding box center [684, 223] width 1173 height 15
click at [1193, 251] on div "Update" at bounding box center [1206, 251] width 42 height 16
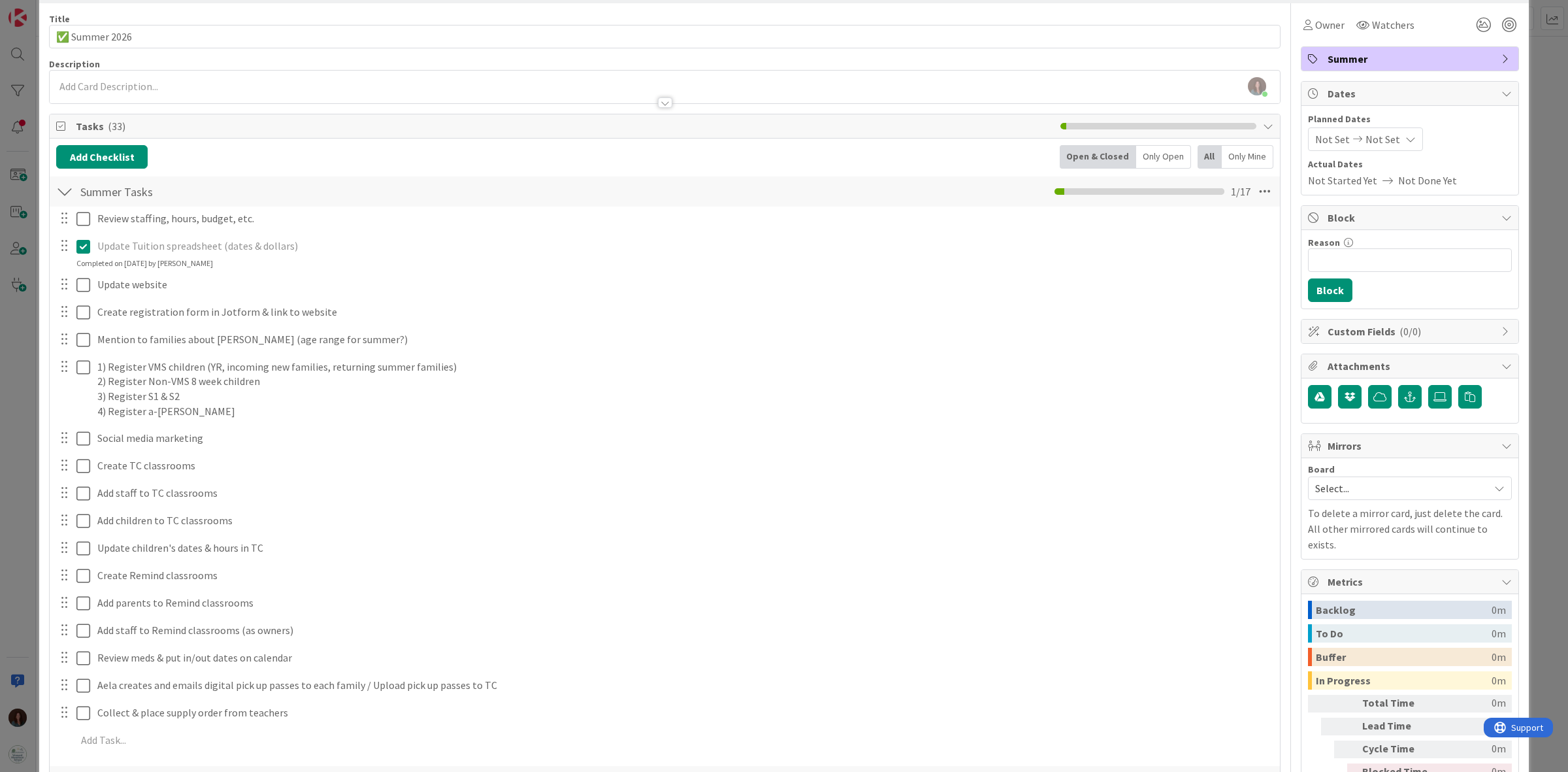
scroll to position [0, 0]
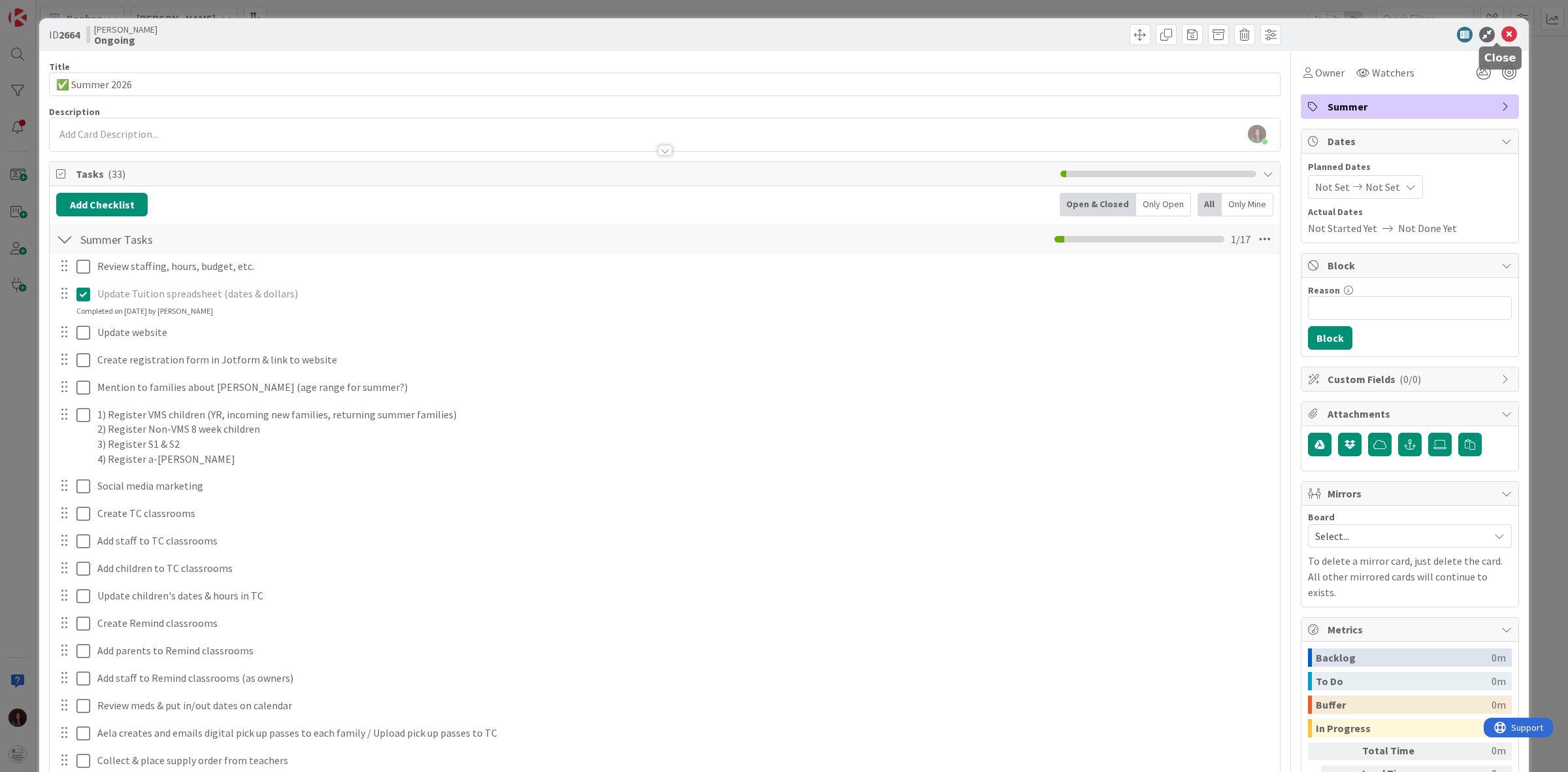
click at [1501, 32] on icon at bounding box center [1509, 34] width 16 height 16
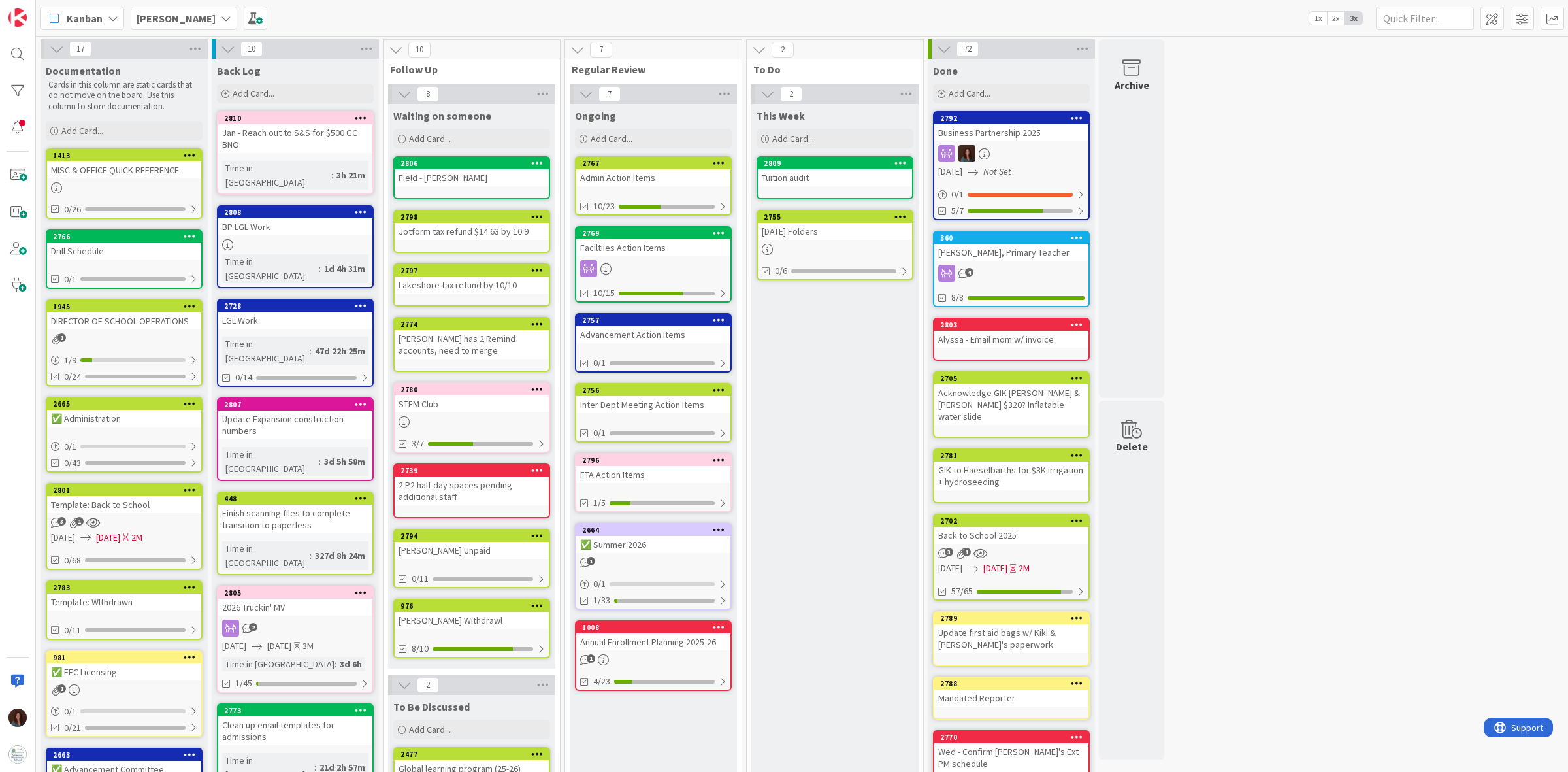
click at [648, 636] on div "Annual Enrollment Planning 2025-26" at bounding box center [653, 642] width 154 height 17
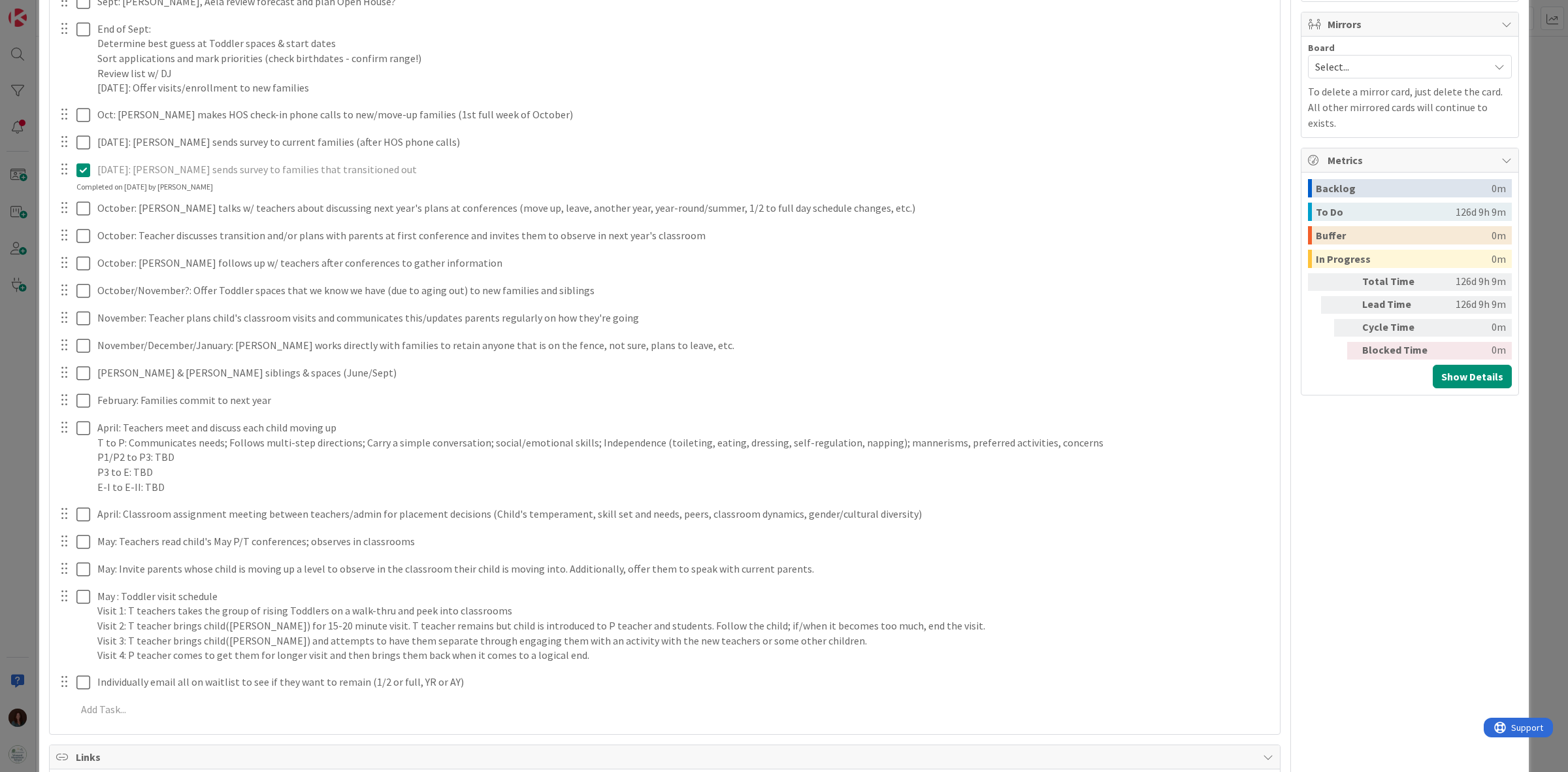
scroll to position [490, 0]
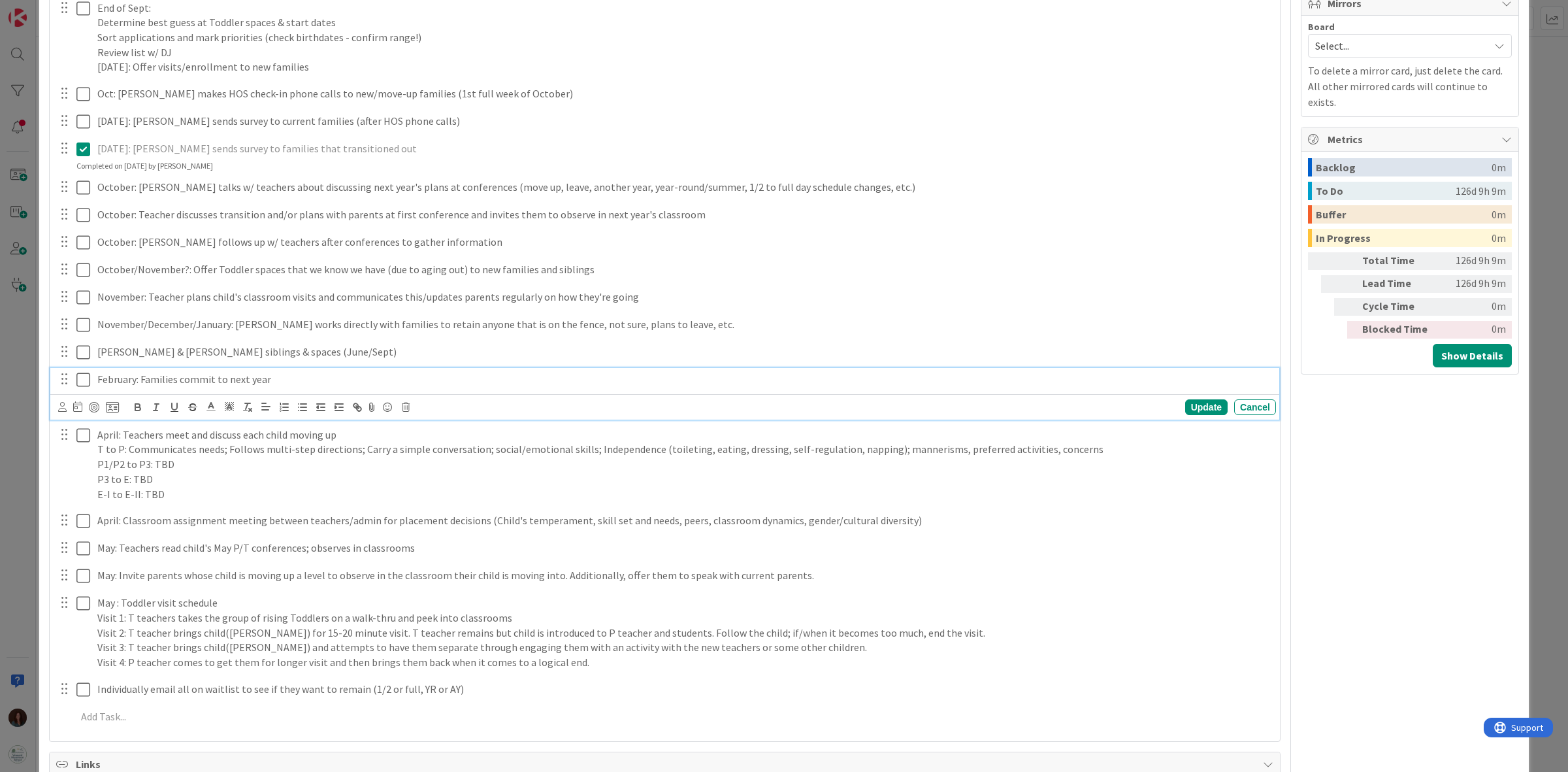
click at [293, 381] on p "February: Families commit to next year" at bounding box center [684, 379] width 1173 height 15
click at [1185, 406] on div "Update" at bounding box center [1206, 407] width 42 height 16
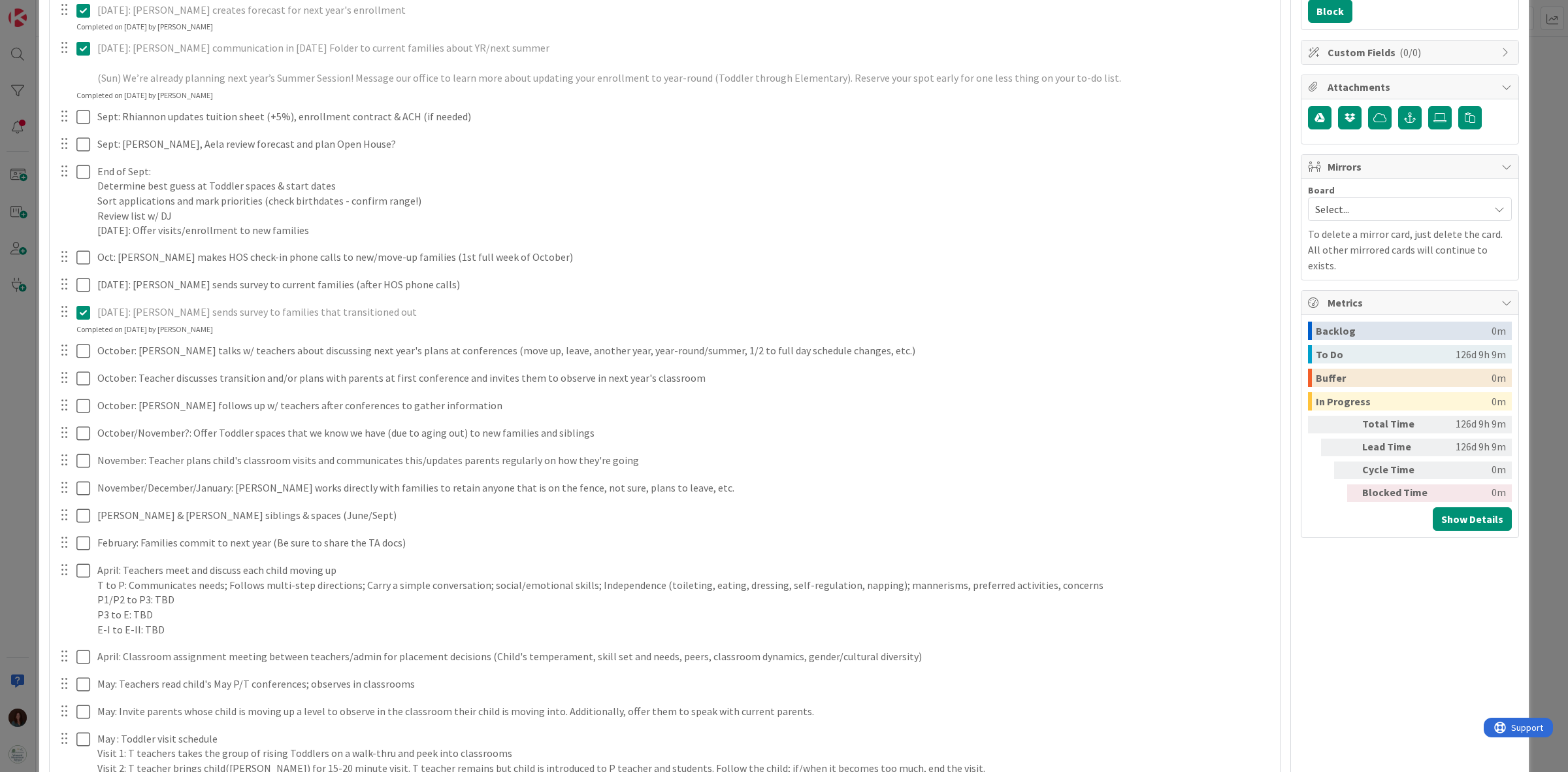
scroll to position [654, 0]
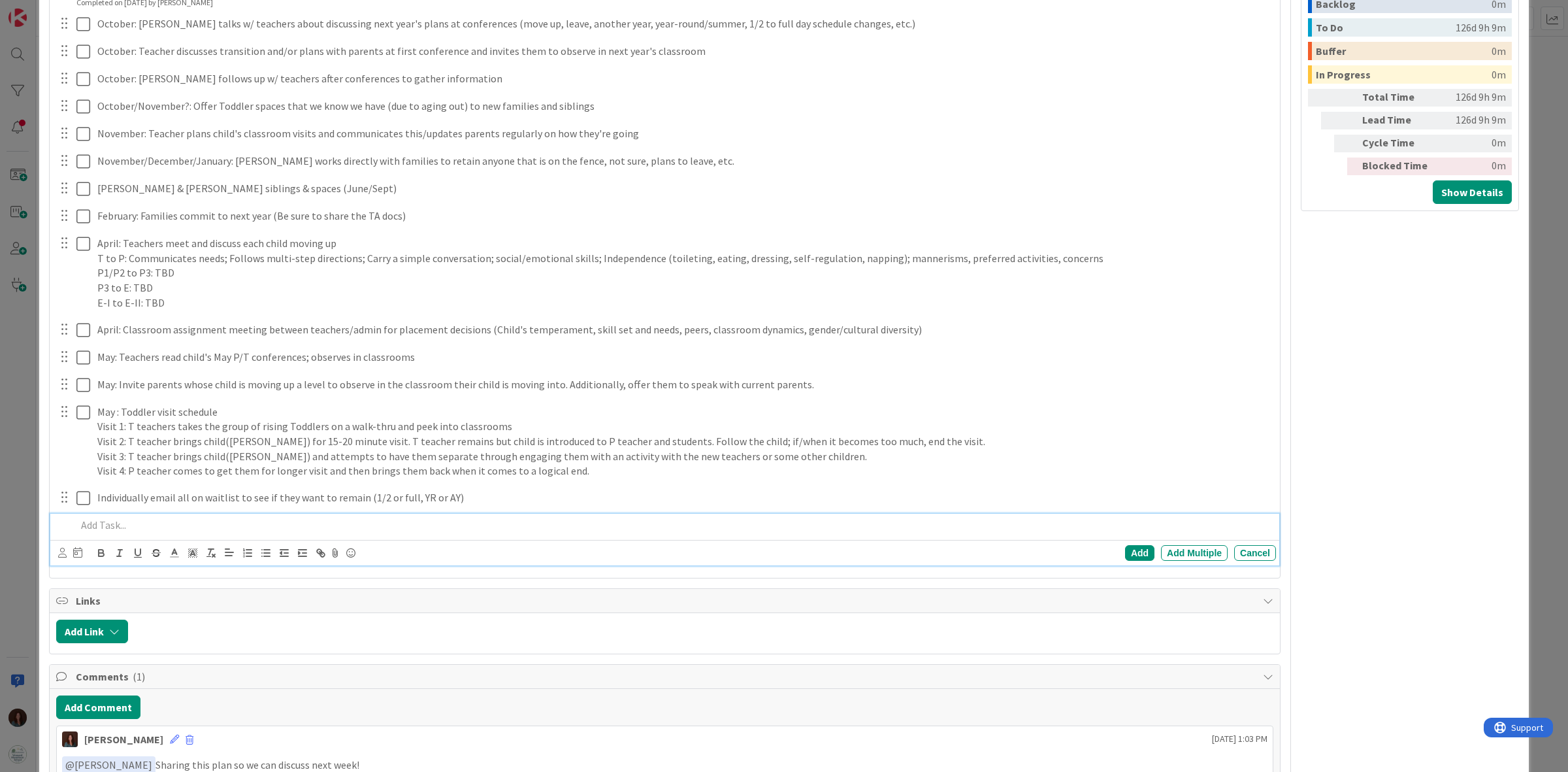
click at [190, 531] on p at bounding box center [673, 525] width 1194 height 15
click at [1131, 550] on div "Add" at bounding box center [1139, 553] width 29 height 16
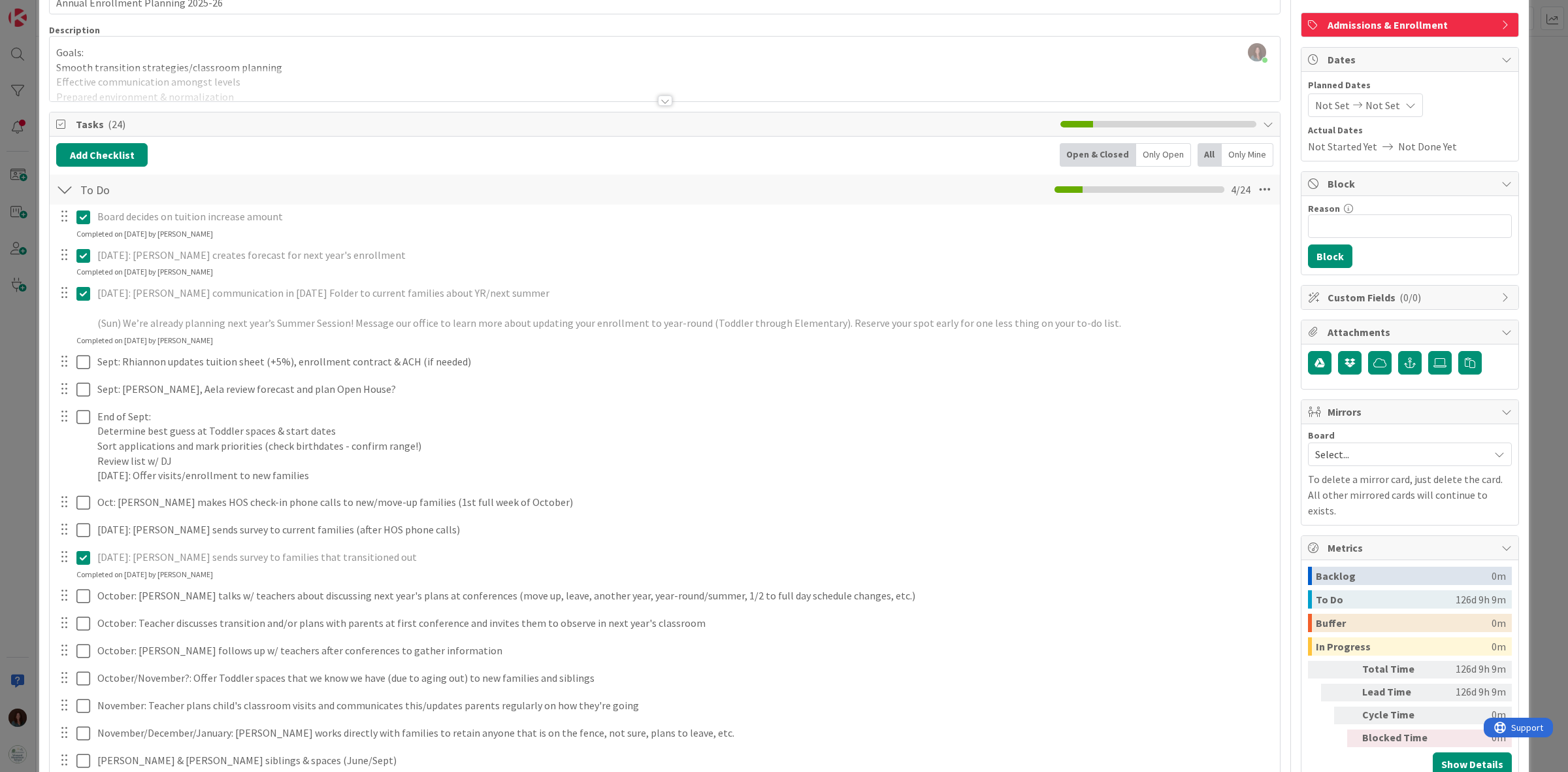
scroll to position [0, 0]
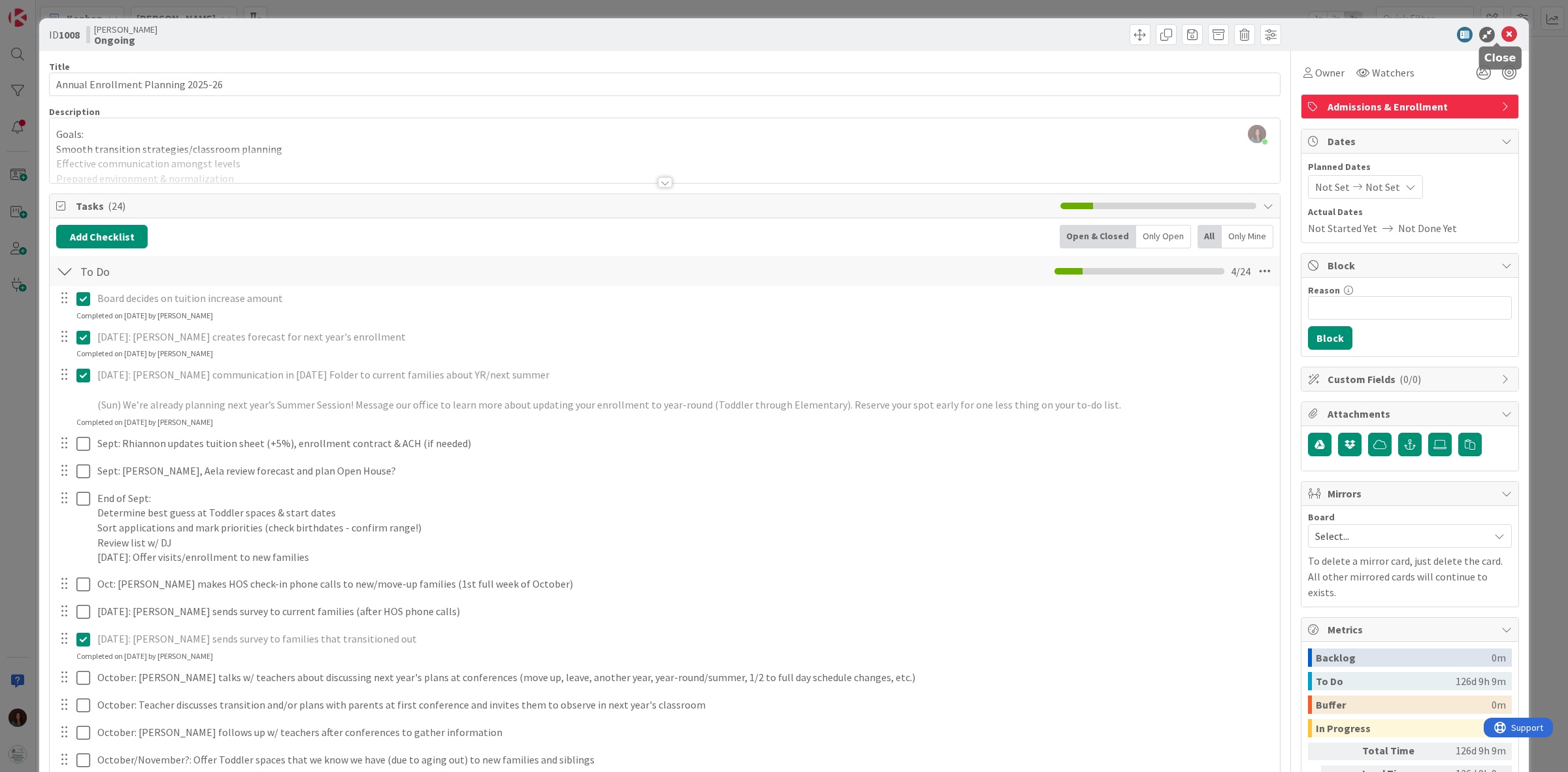
click at [1501, 33] on icon at bounding box center [1509, 34] width 16 height 16
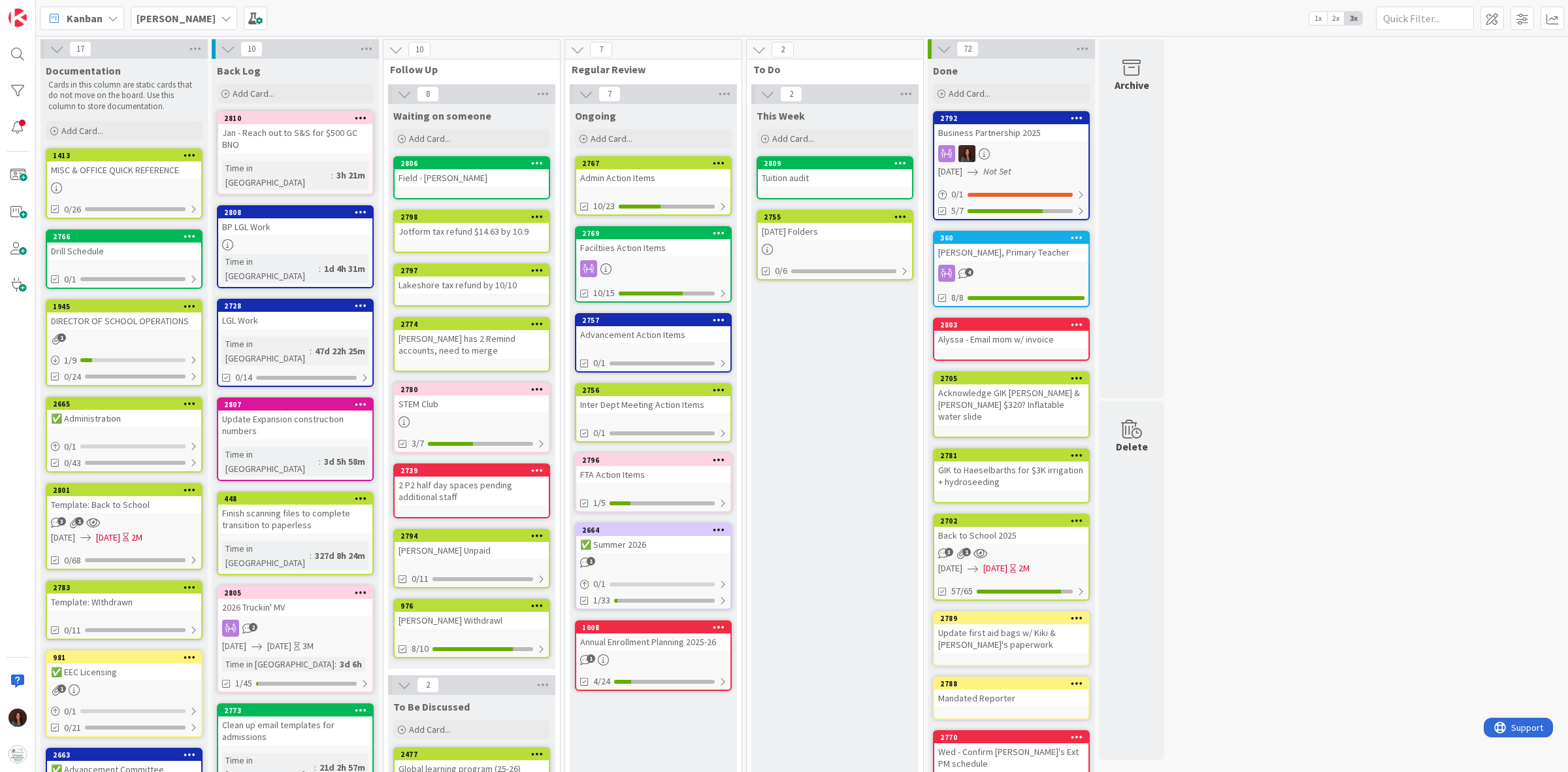
click at [838, 227] on div "[DATE] Folders" at bounding box center [835, 231] width 154 height 17
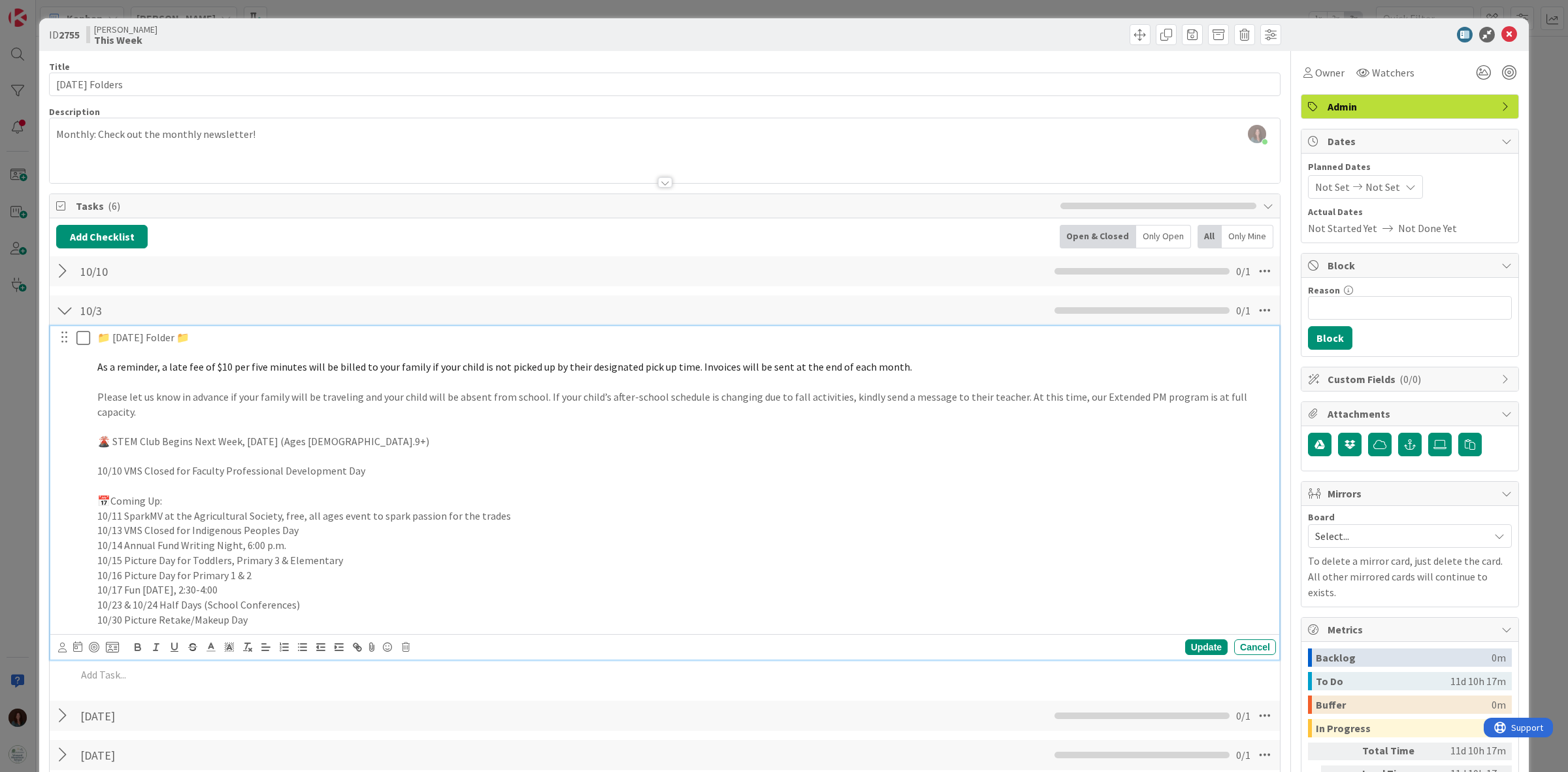
click at [116, 449] on p at bounding box center [684, 456] width 1173 height 15
drag, startPoint x: 178, startPoint y: 485, endPoint x: 76, endPoint y: 481, distance: 102.1
click at [76, 481] on div "📁 Friday Folder 📁 As a reminder, a late fee of $10 per five minutes will be bil…" at bounding box center [666, 478] width 1221 height 304
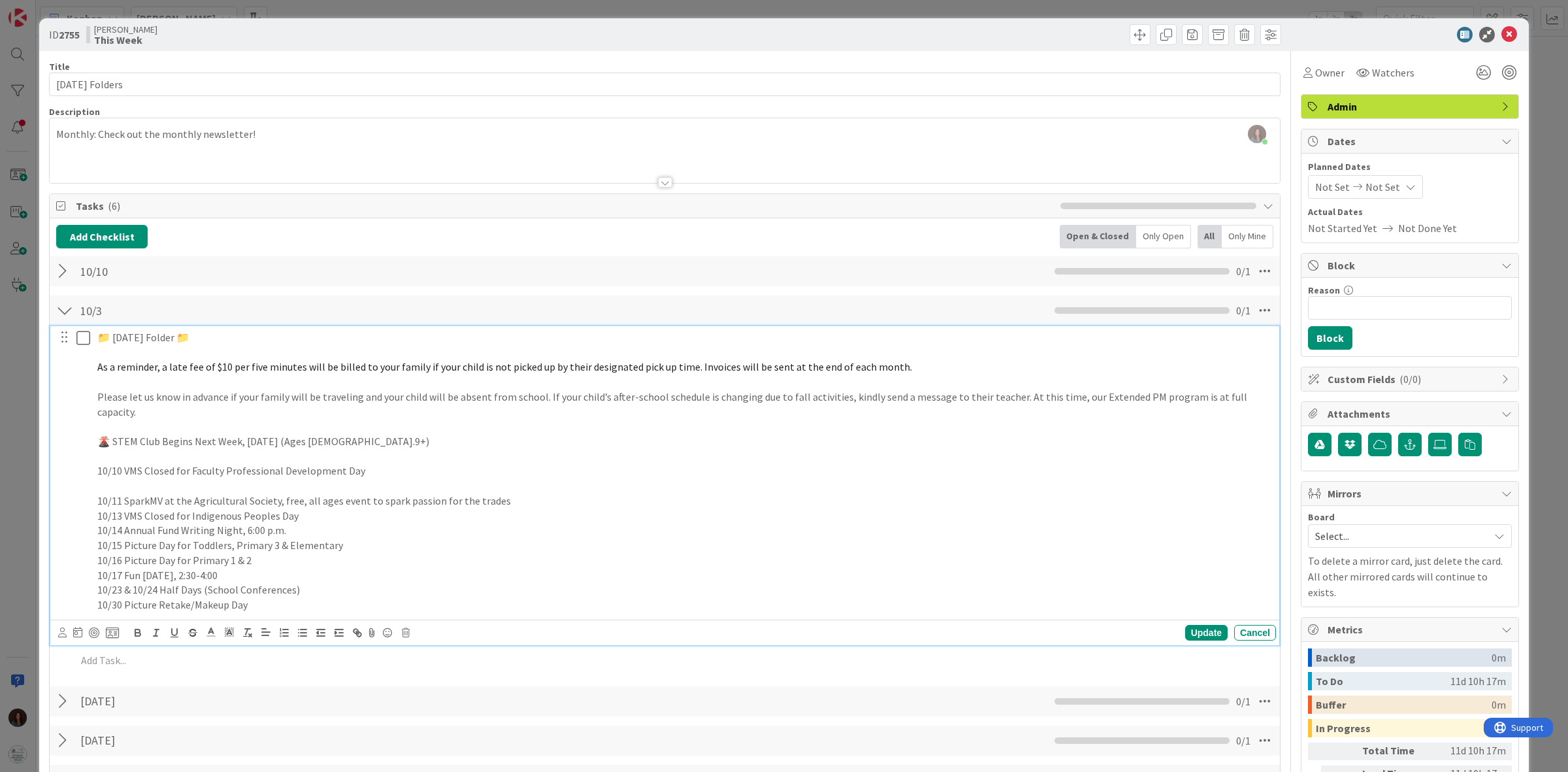
click at [547, 493] on p "10/11 SparkMV at the Agricultural Society, free, all ages event to spark passio…" at bounding box center [684, 501] width 1173 height 15
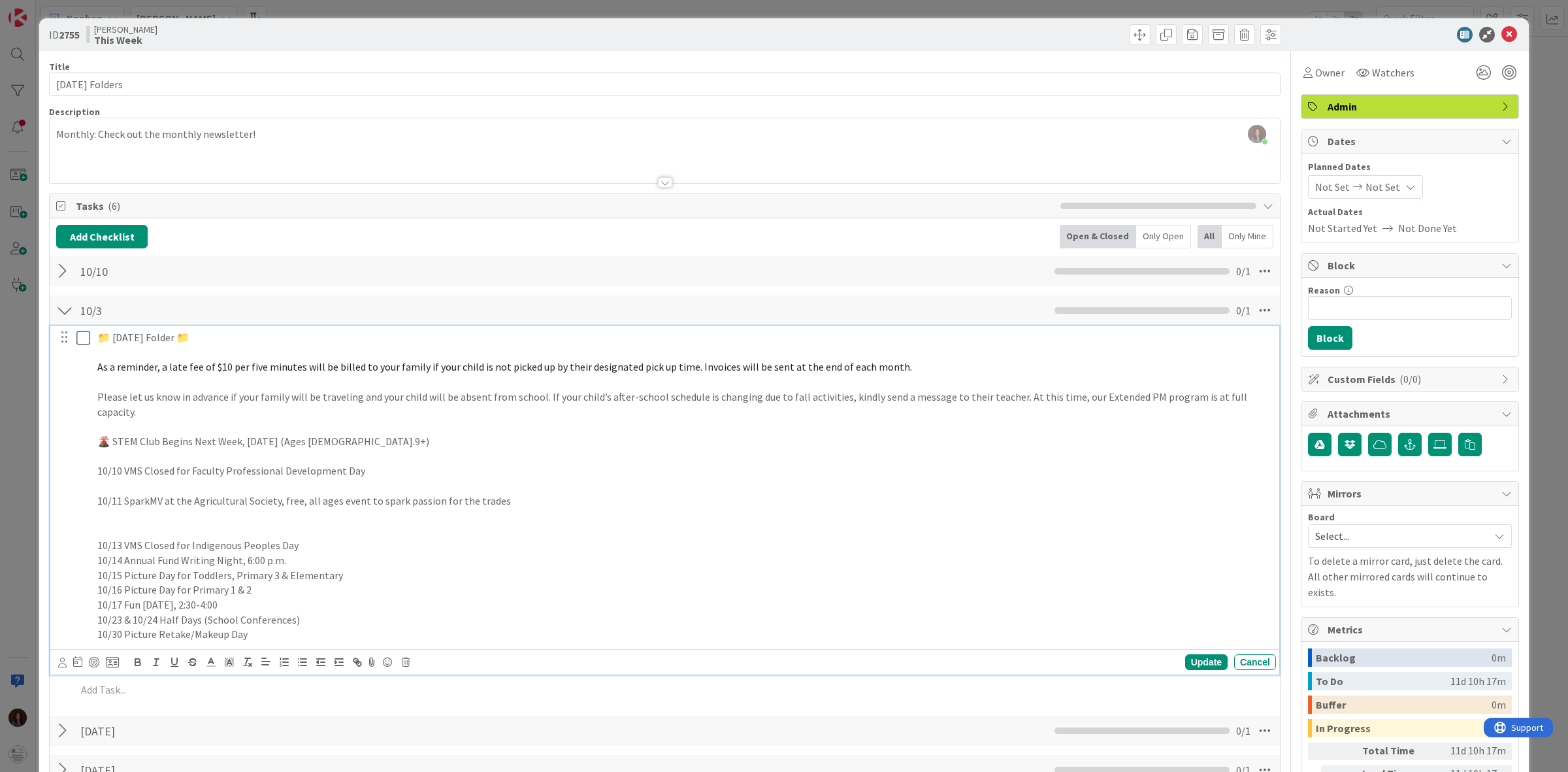
click at [547, 493] on p "10/11 SparkMV at the Agricultural Society, free, all ages event to spark passio…" at bounding box center [684, 501] width 1173 height 15
click at [1197, 654] on div "Update" at bounding box center [1206, 662] width 42 height 16
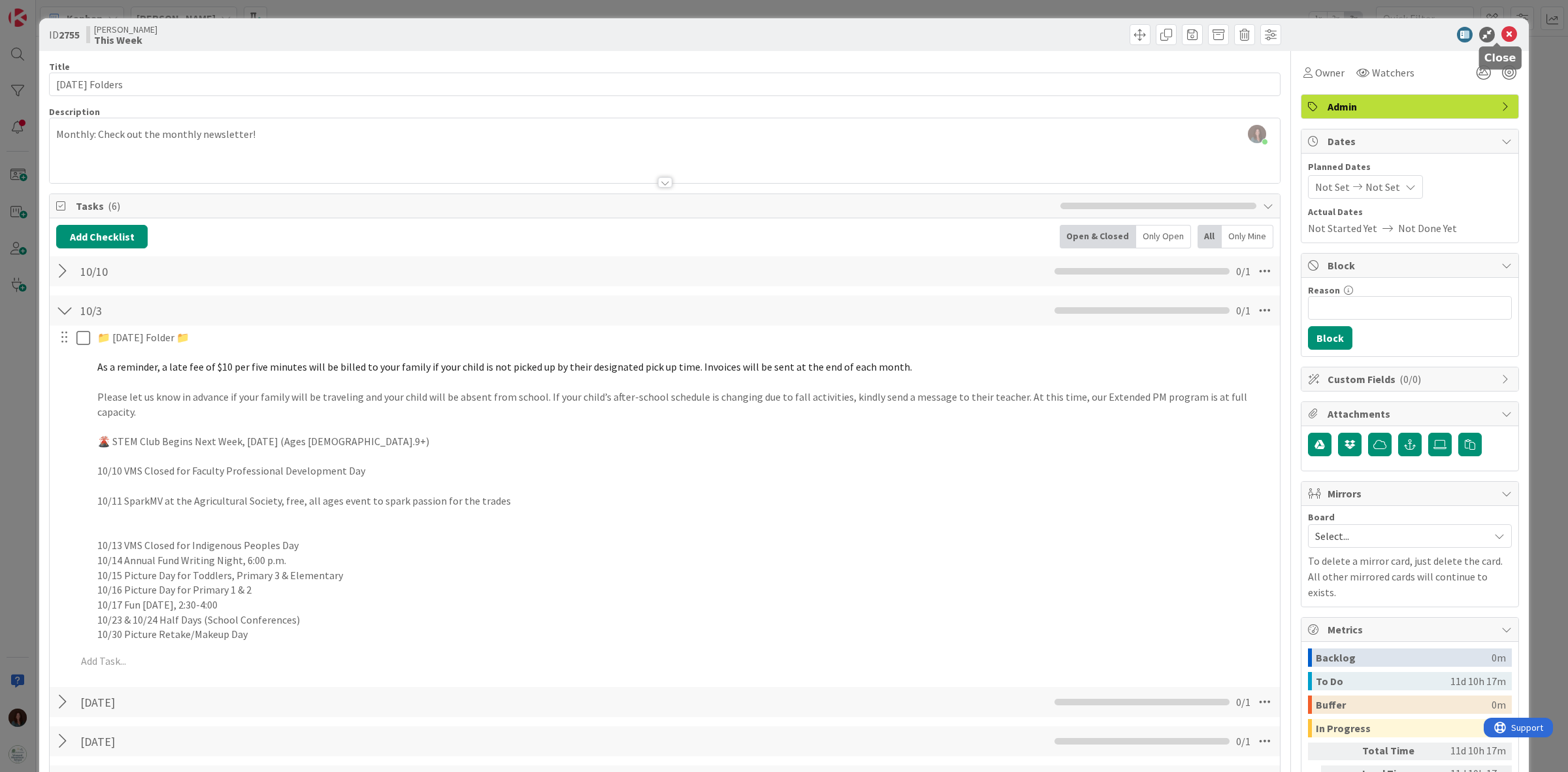
click at [1501, 33] on icon at bounding box center [1509, 34] width 16 height 16
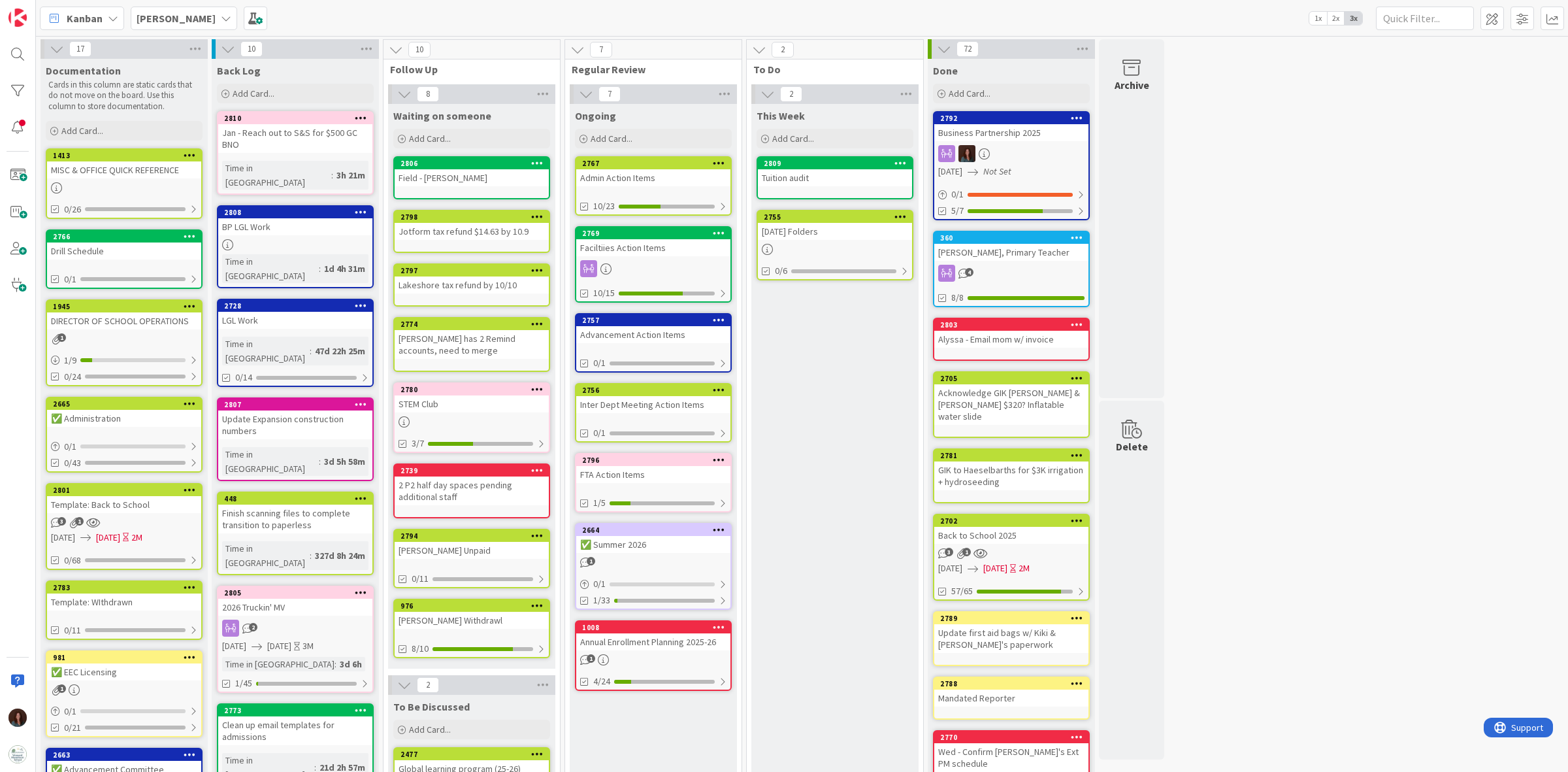
click at [691, 633] on div "Annual Enrollment Planning 2025-26" at bounding box center [653, 642] width 154 height 17
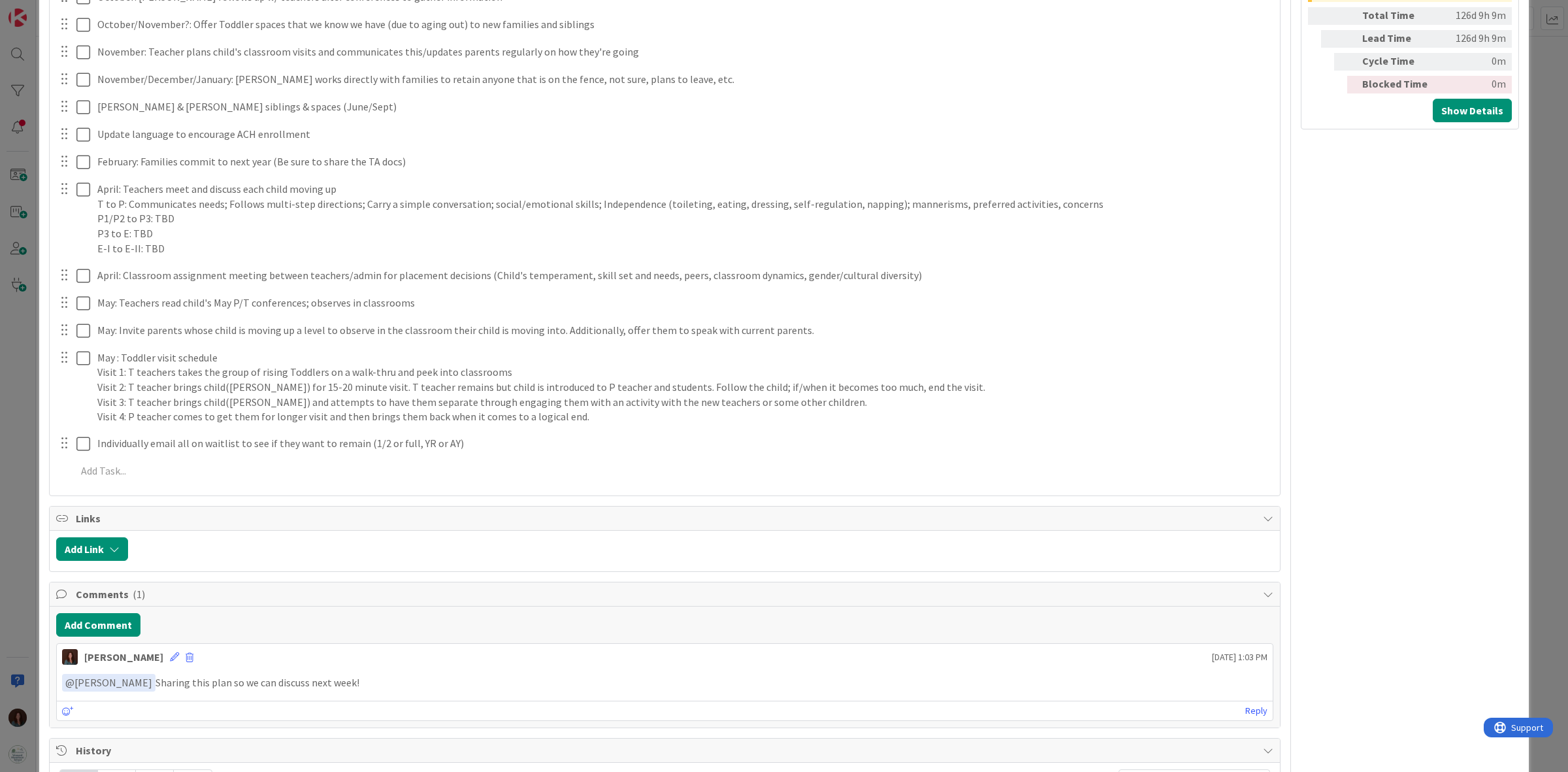
scroll to position [490, 0]
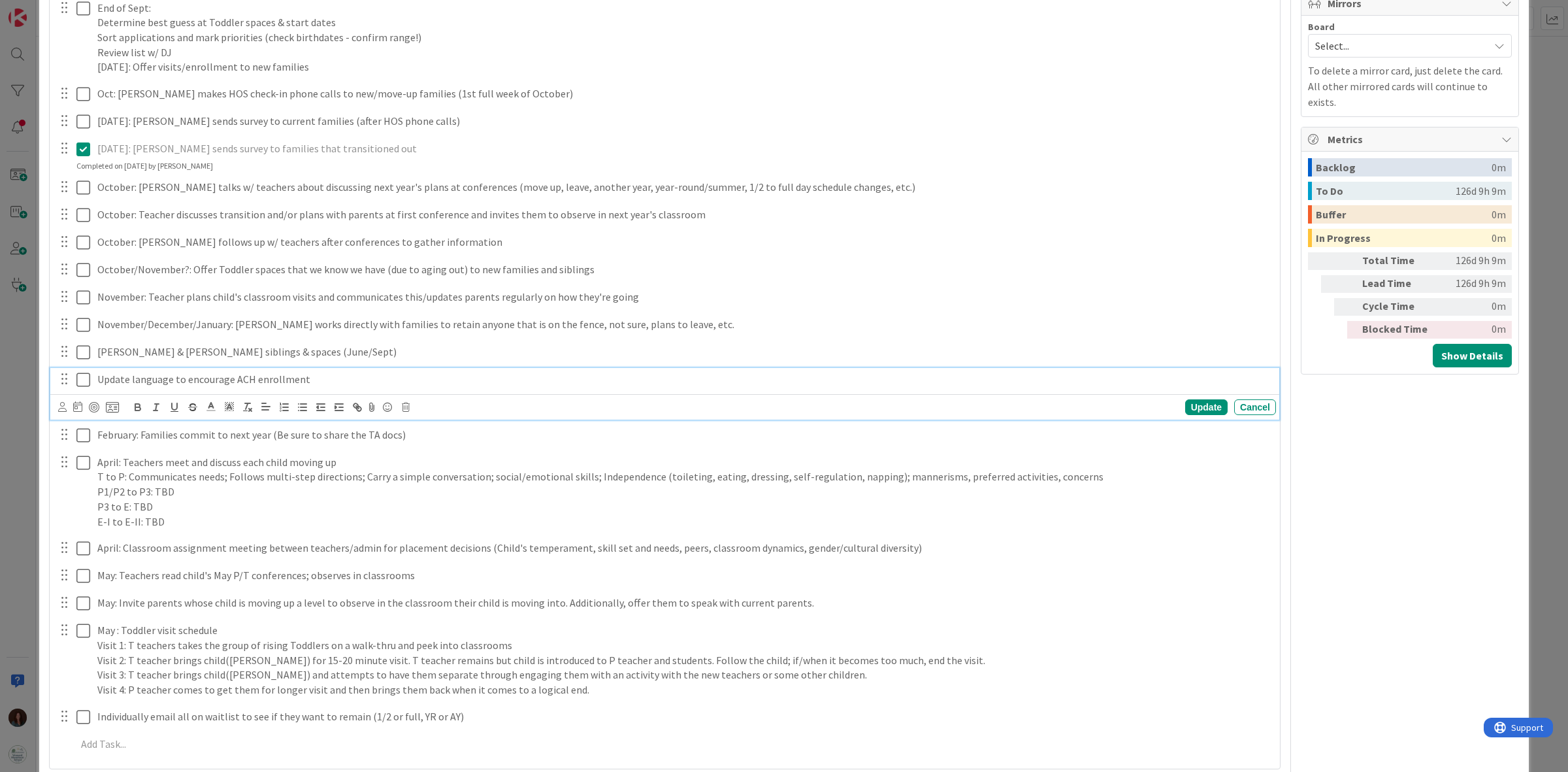
click at [348, 384] on p "Update language to encourage ACH enrollment" at bounding box center [684, 379] width 1173 height 15
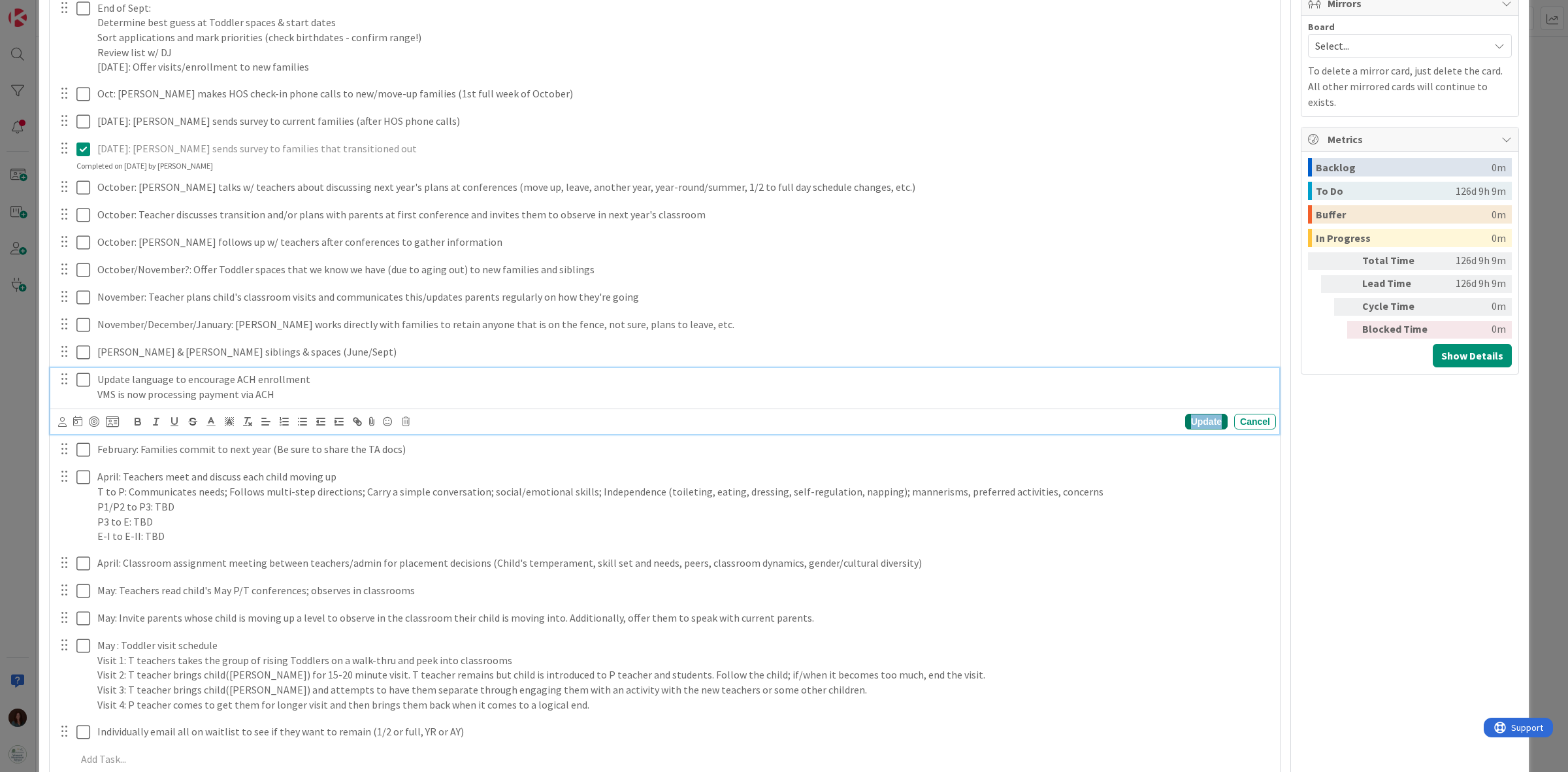
click at [1194, 420] on div "Update" at bounding box center [1206, 422] width 42 height 16
click at [360, 394] on p "VMS is now processing payment via ACH" at bounding box center [684, 394] width 1173 height 15
click at [1185, 419] on div "Update" at bounding box center [1206, 422] width 42 height 16
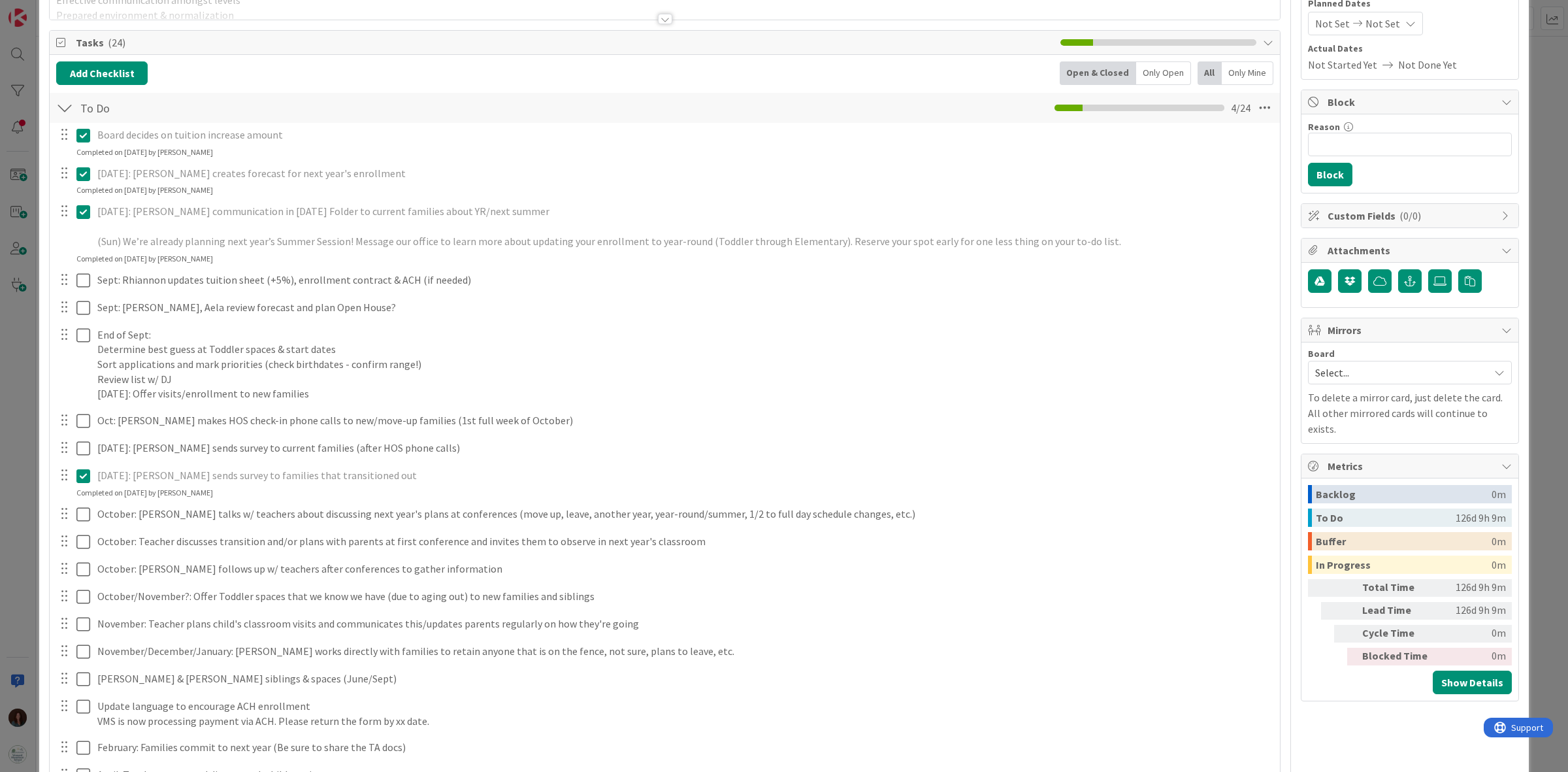
scroll to position [0, 0]
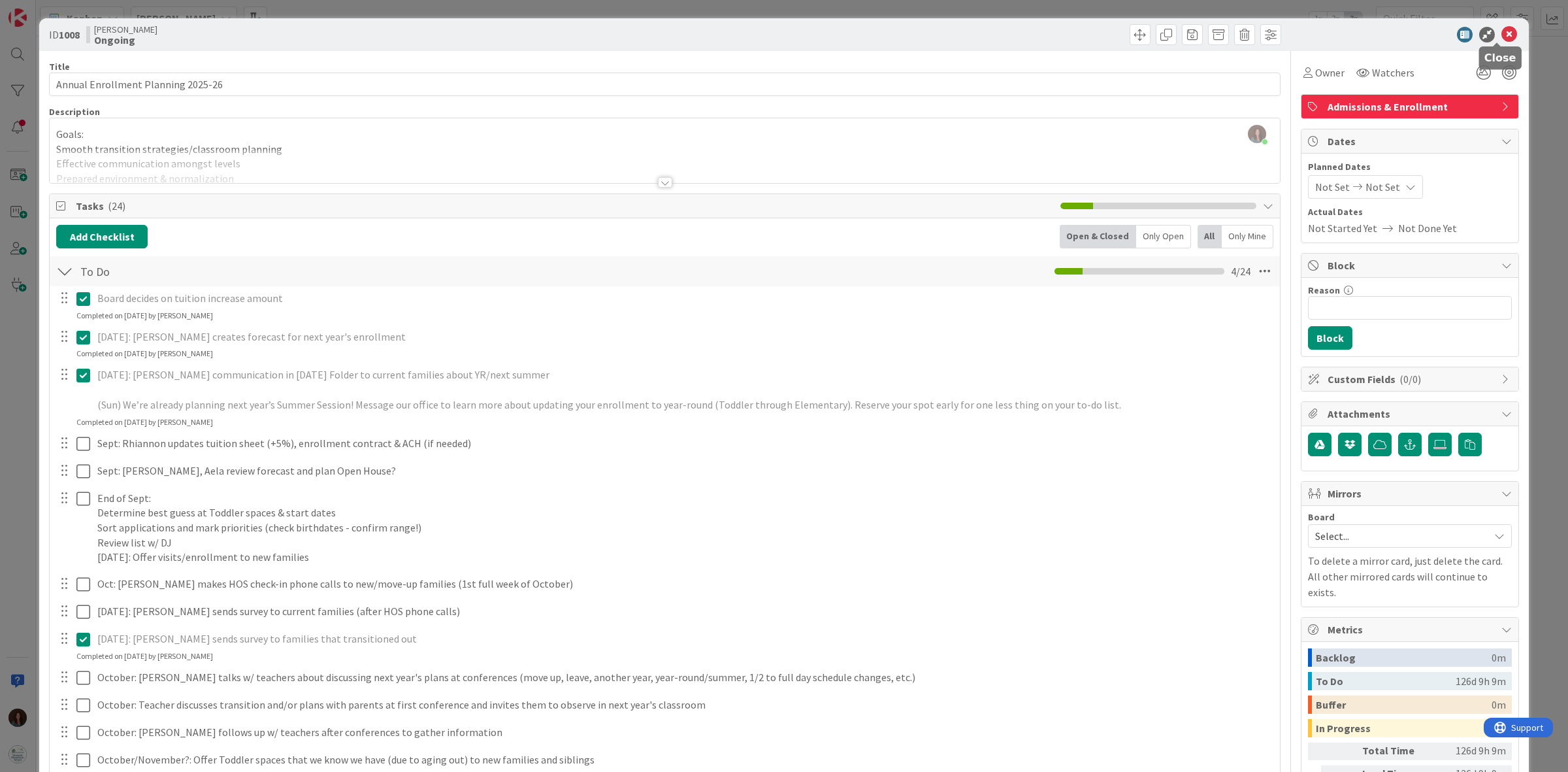
drag, startPoint x: 1498, startPoint y: 32, endPoint x: 1567, endPoint y: 258, distance: 236.3
click at [1501, 32] on icon at bounding box center [1509, 34] width 16 height 16
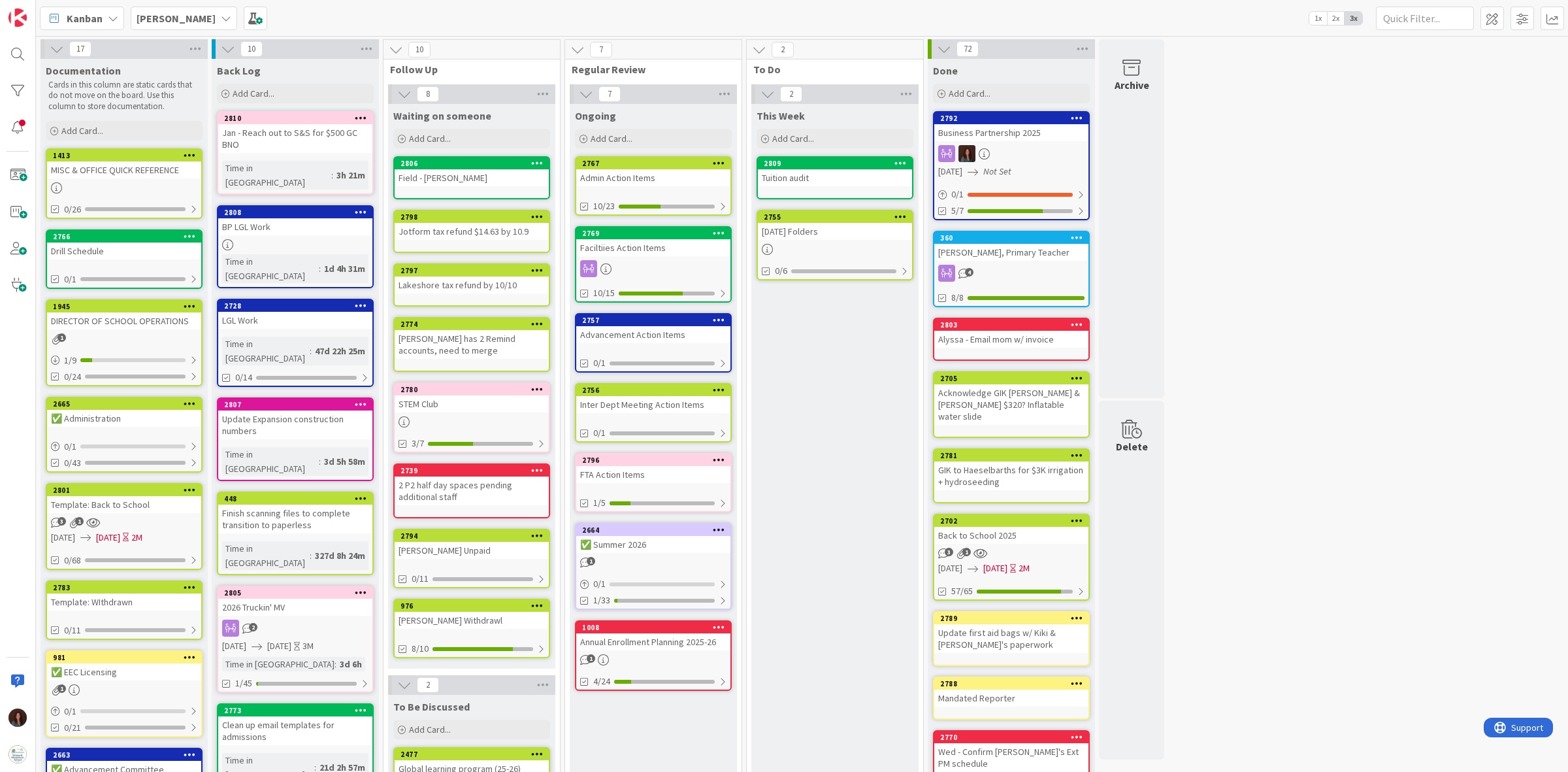
click at [816, 233] on div "[DATE] Folders" at bounding box center [835, 231] width 154 height 17
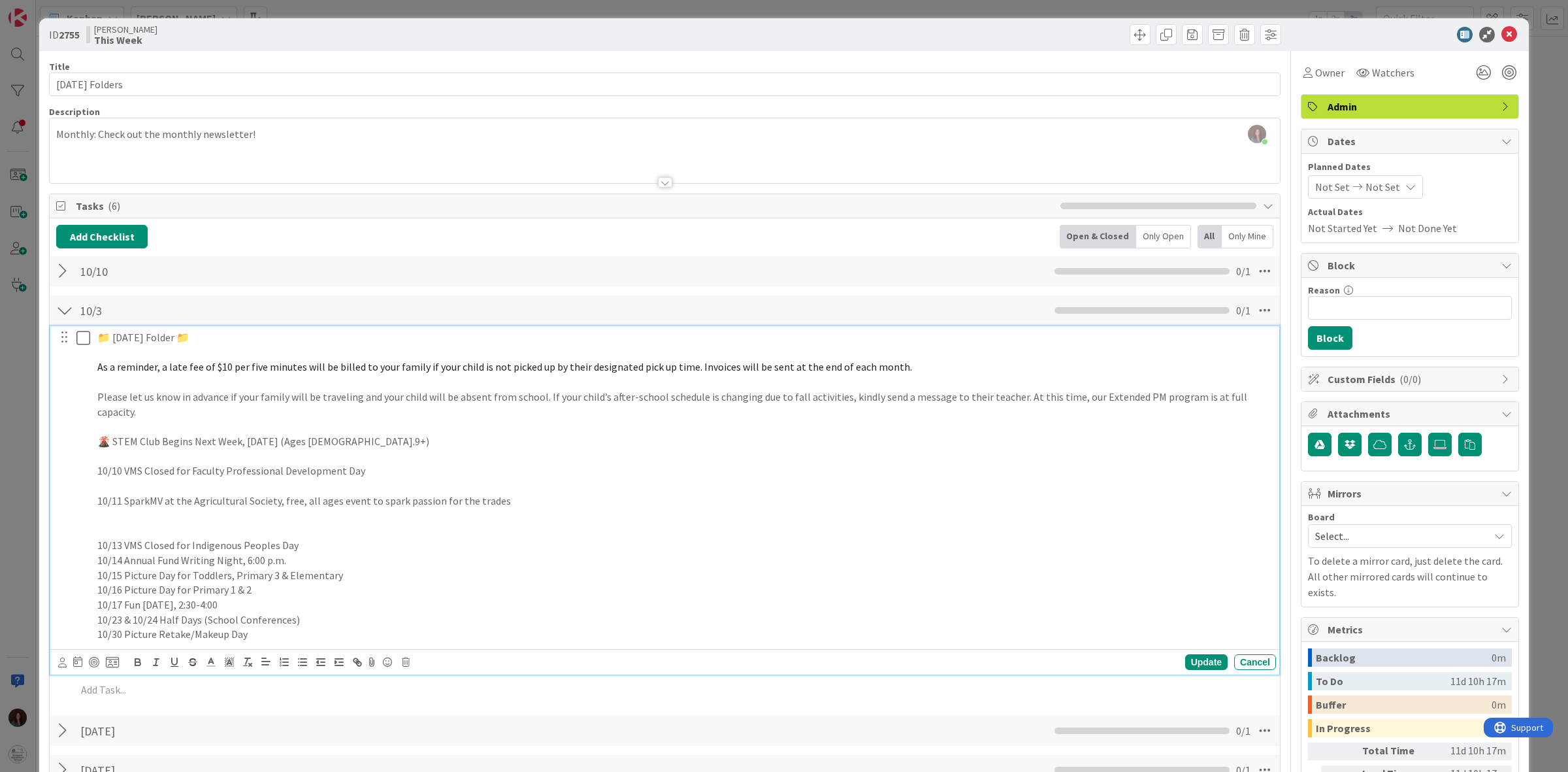
click at [335, 523] on p at bounding box center [684, 530] width 1173 height 15
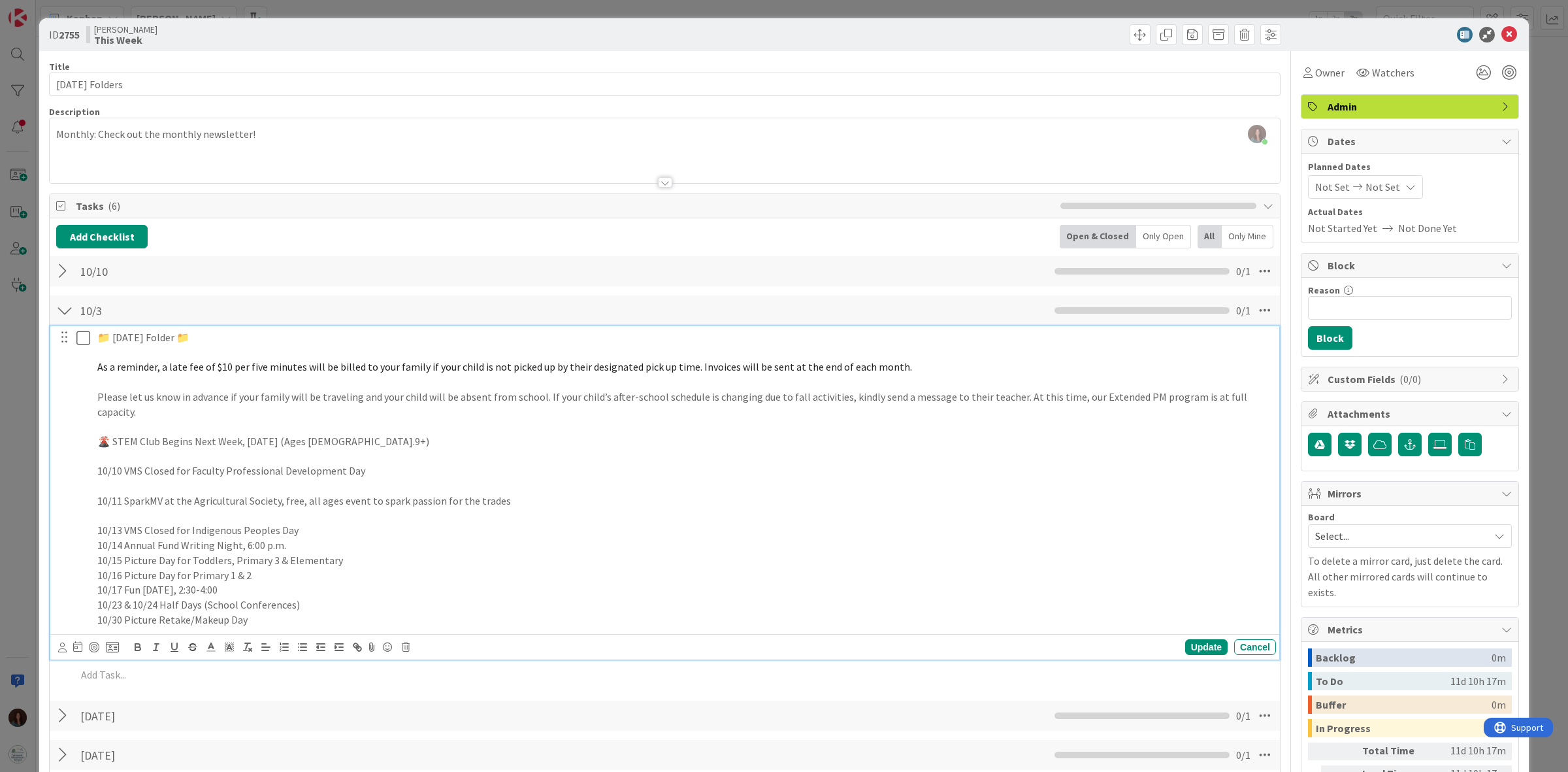
click at [328, 523] on p "10/13 VMS Closed for Indigenous Peoples Day" at bounding box center [684, 530] width 1173 height 15
click at [328, 538] on p "10/14 Annual Fund Writing Night, 6:00 p.m." at bounding box center [684, 545] width 1173 height 15
click at [394, 553] on p "10/15 Picture Day for Toddlers, Primary 3 & Elementary" at bounding box center [684, 560] width 1173 height 15
click at [321, 582] on p "10/17 Fun Friday, 2:30-4:00" at bounding box center [684, 590] width 1173 height 15
click at [275, 613] on p "10/30 Picture Retake/Makeup Day" at bounding box center [684, 620] width 1173 height 15
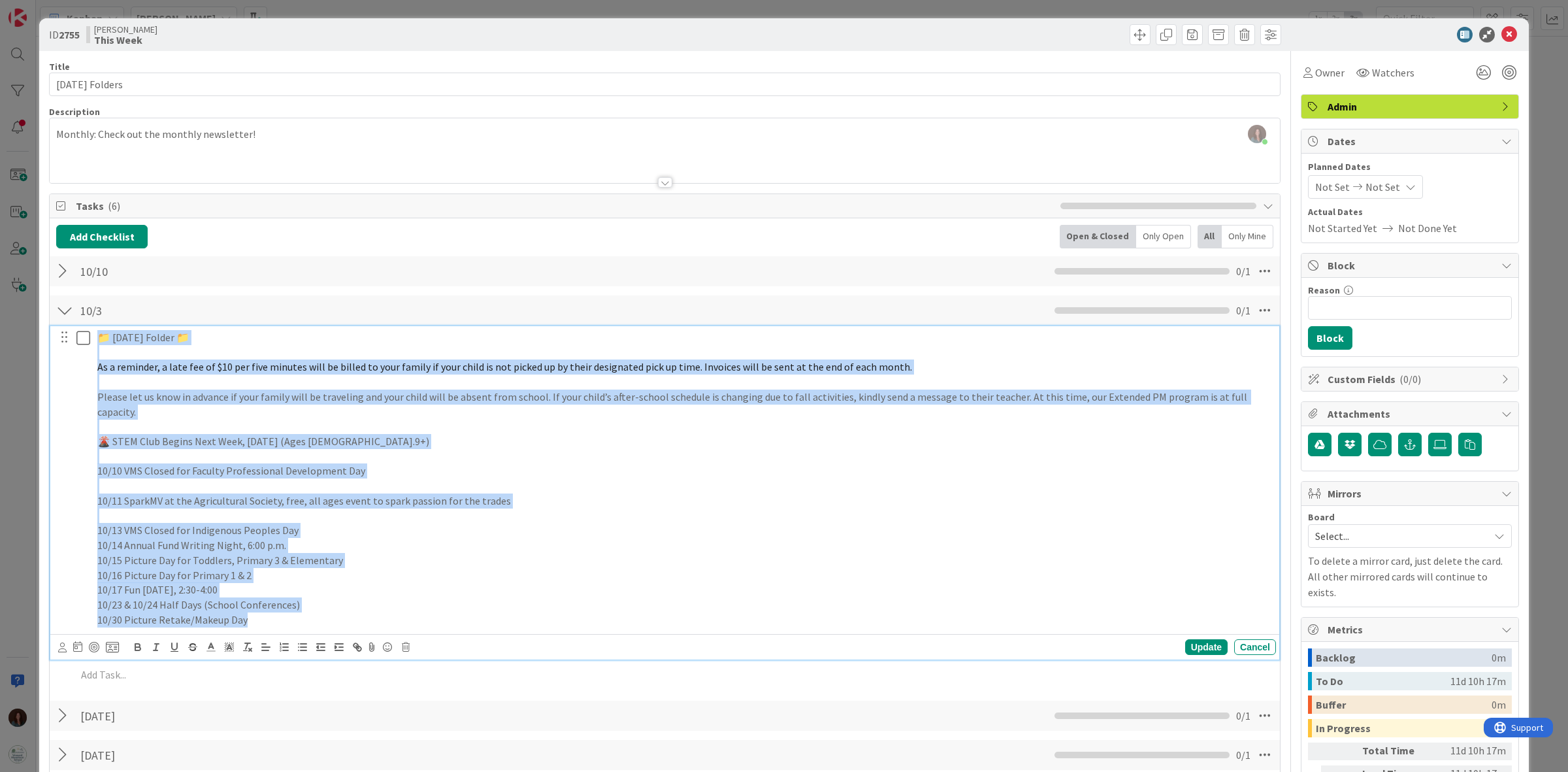
drag, startPoint x: 261, startPoint y: 605, endPoint x: 88, endPoint y: 338, distance: 318.1
click at [88, 338] on div "📁 Friday Folder 📁 As a reminder, a late fee of $10 per five minutes will be bil…" at bounding box center [666, 478] width 1221 height 304
copy div "📁 Friday Folder 📁 As a reminder, a late fee of $10 per five minutes will be bil…"
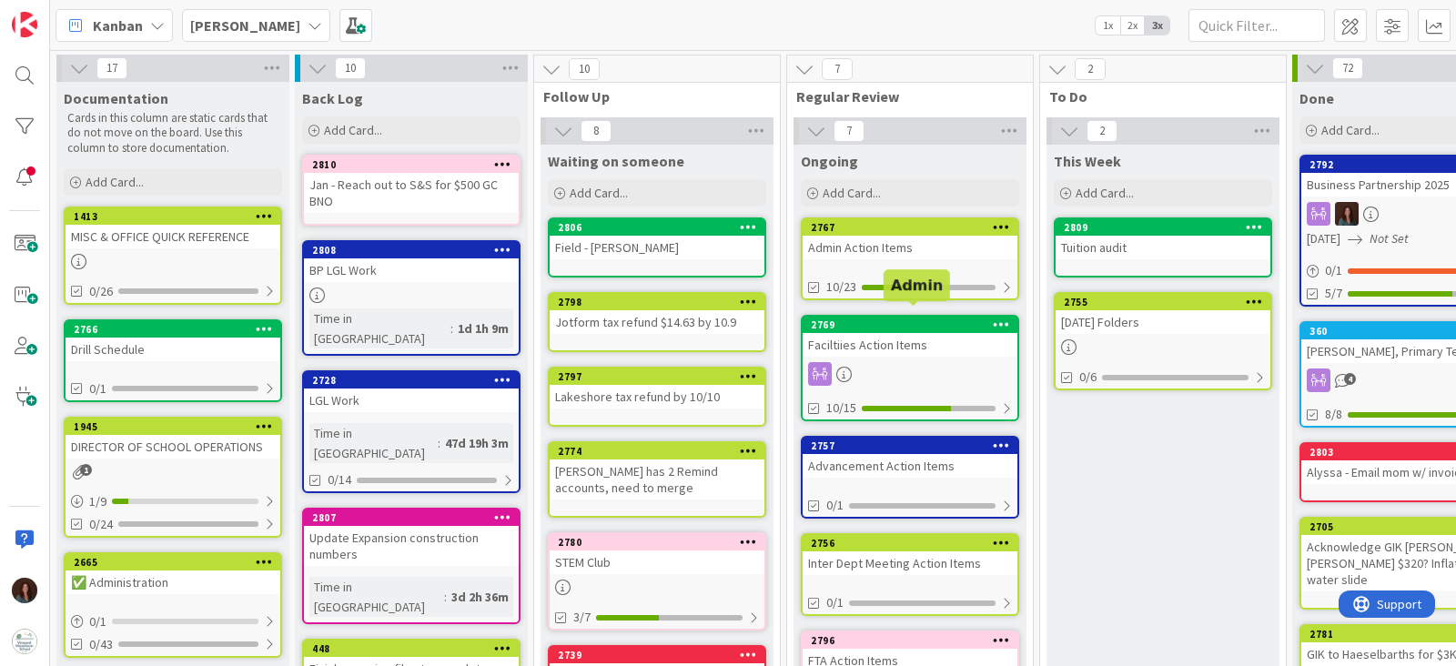
scroll to position [227, 0]
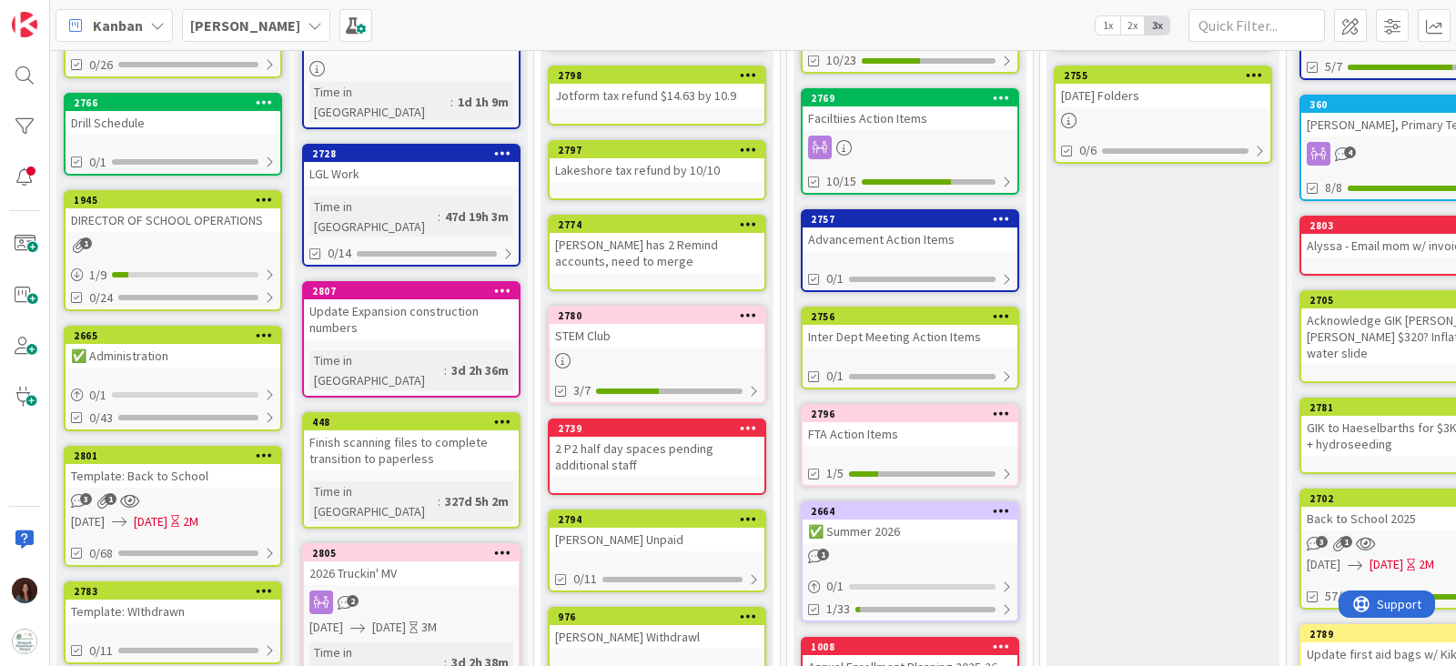
click at [1103, 92] on div "[DATE] Folders" at bounding box center [1163, 96] width 215 height 24
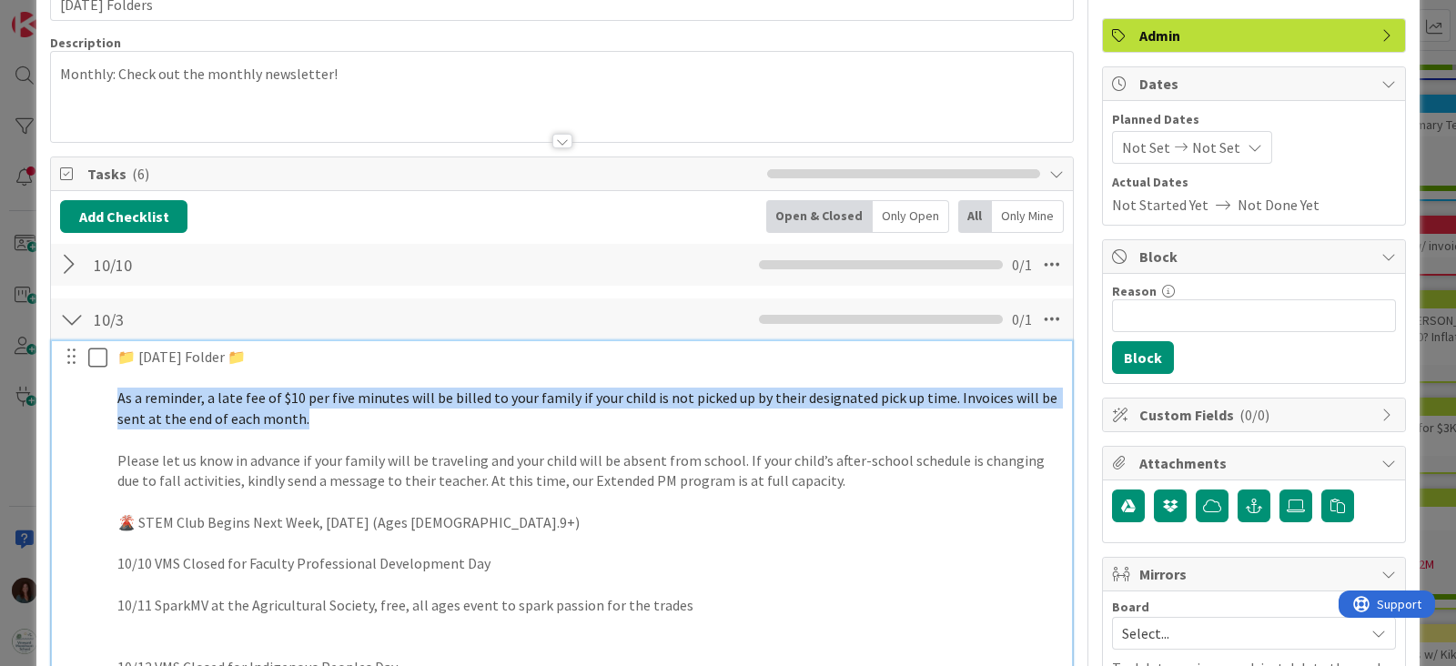
drag, startPoint x: 326, startPoint y: 420, endPoint x: 311, endPoint y: 486, distance: 67.1
click at [99, 407] on div "📁 Friday Folder 📁 As a reminder, a late fee of $10 per five minutes will be bil…" at bounding box center [563, 574] width 1008 height 466
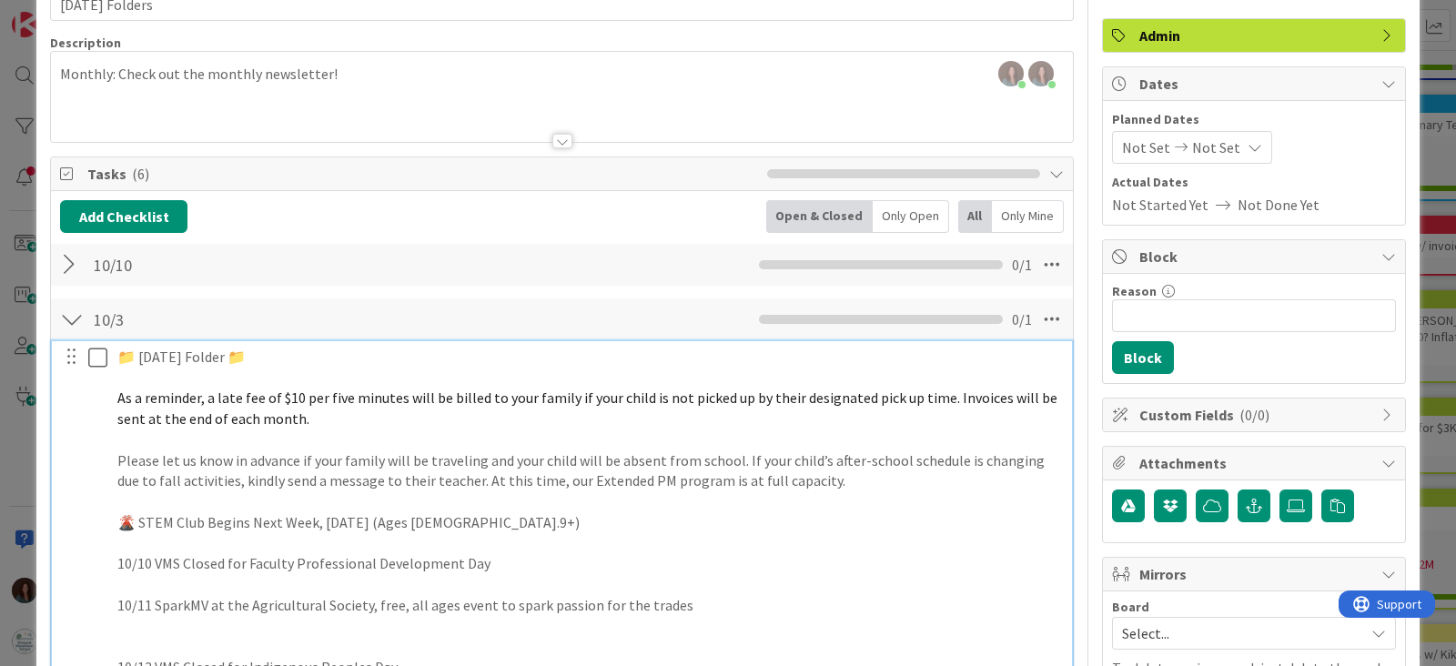
click at [358, 429] on p at bounding box center [588, 439] width 943 height 21
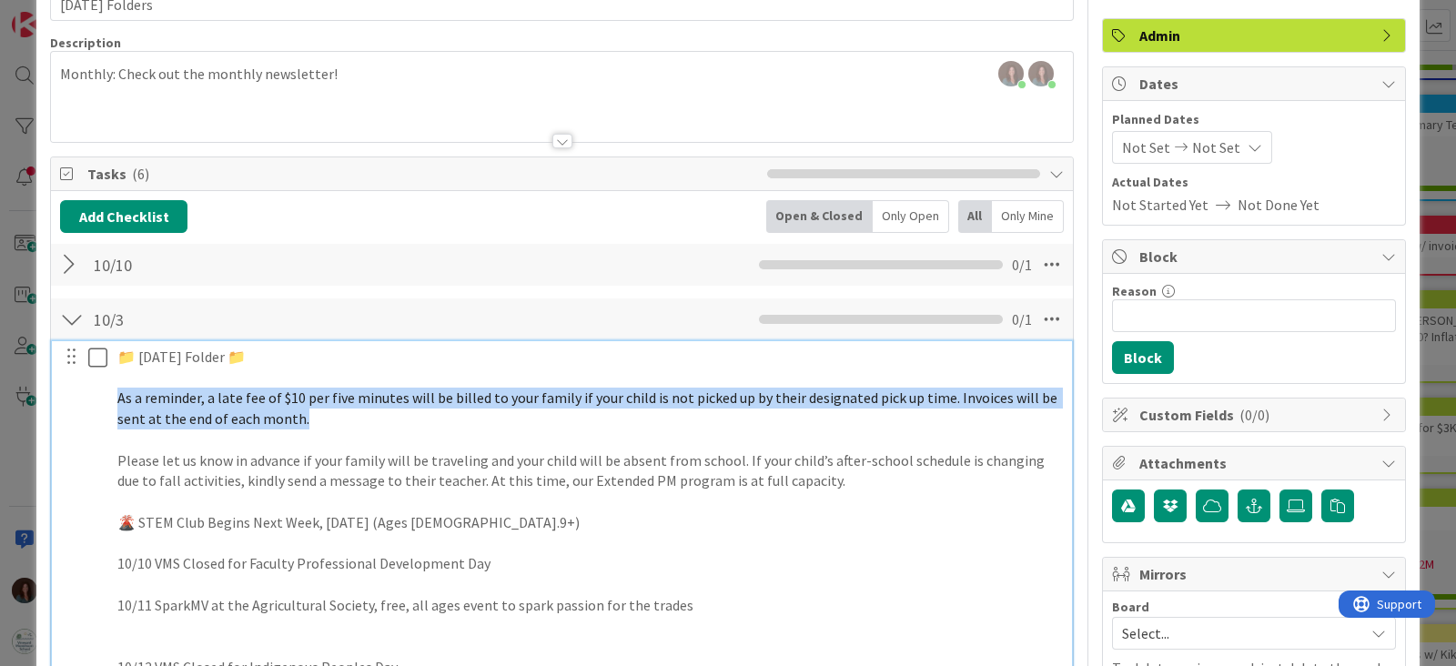
drag, startPoint x: 323, startPoint y: 411, endPoint x: 106, endPoint y: 410, distance: 217.5
click at [100, 402] on div "📁 Friday Folder 📁 As a reminder, a late fee of $10 per five minutes will be bil…" at bounding box center [563, 574] width 1008 height 466
copy span "As a reminder, a late fee of $10 per five minutes will be billed to your family…"
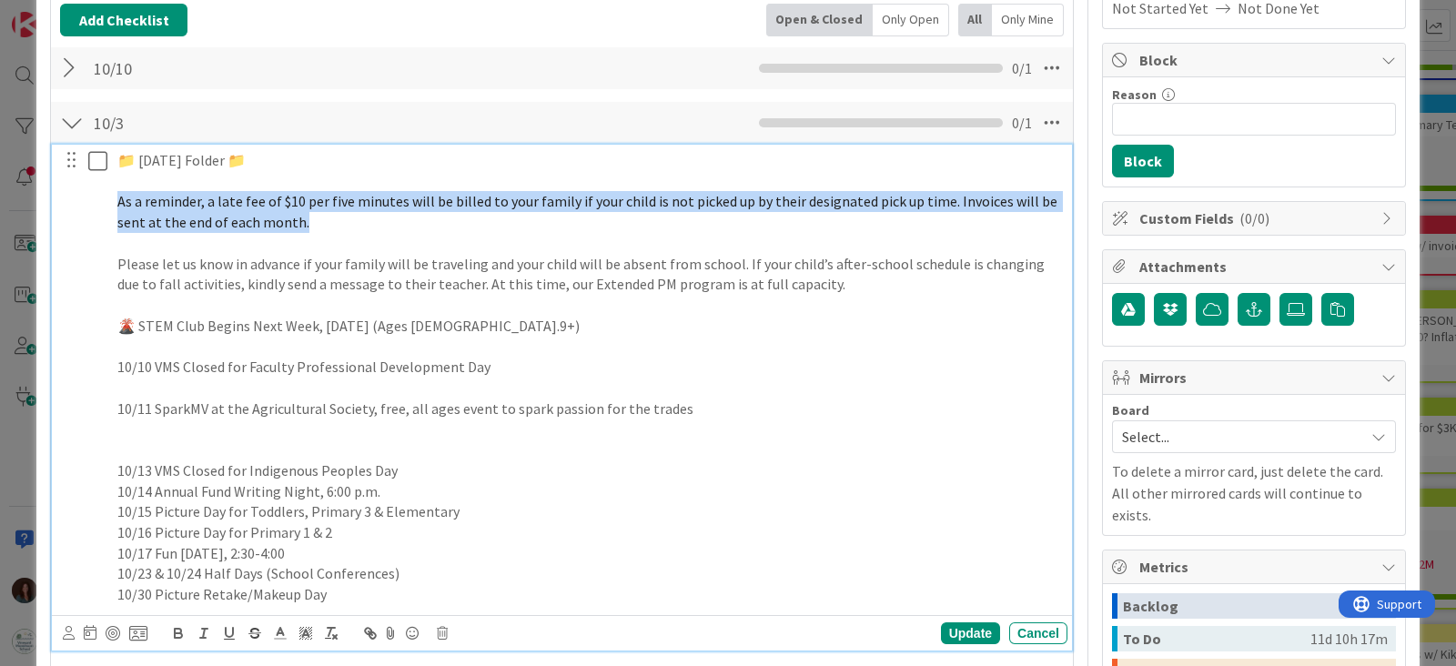
scroll to position [341, 0]
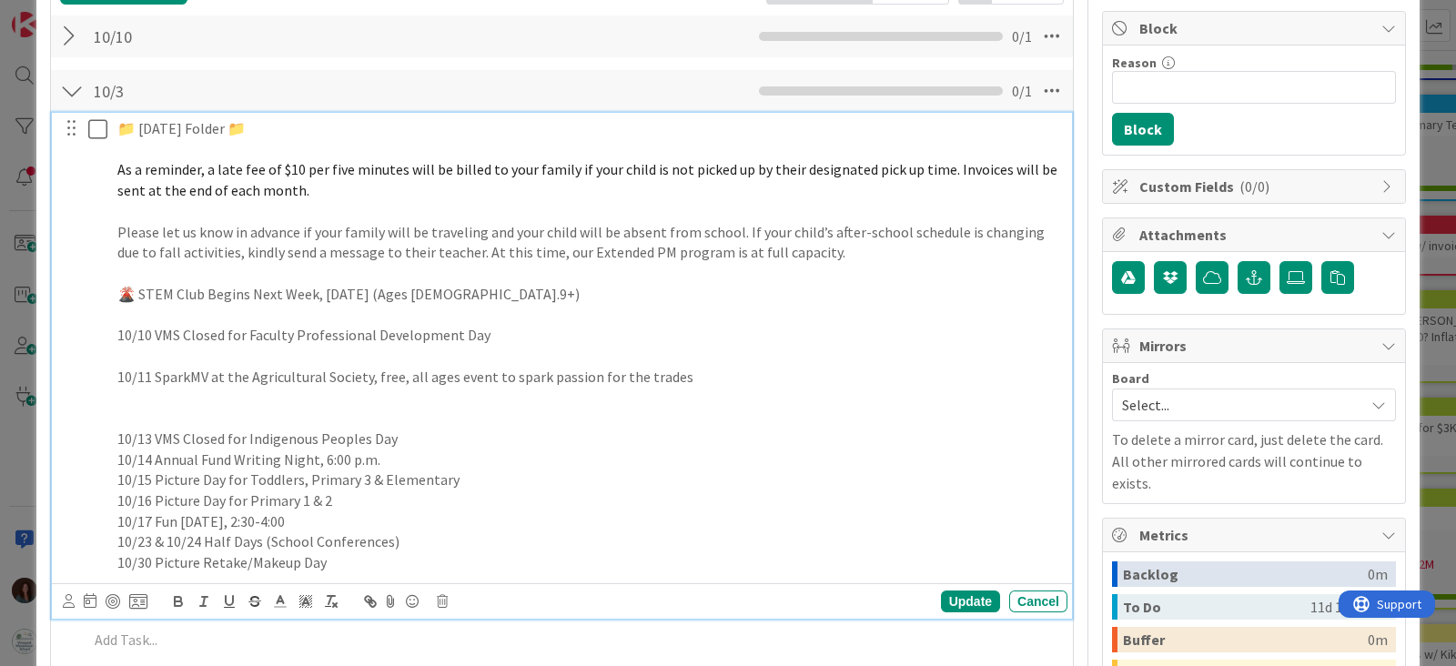
click at [670, 263] on p at bounding box center [588, 273] width 943 height 21
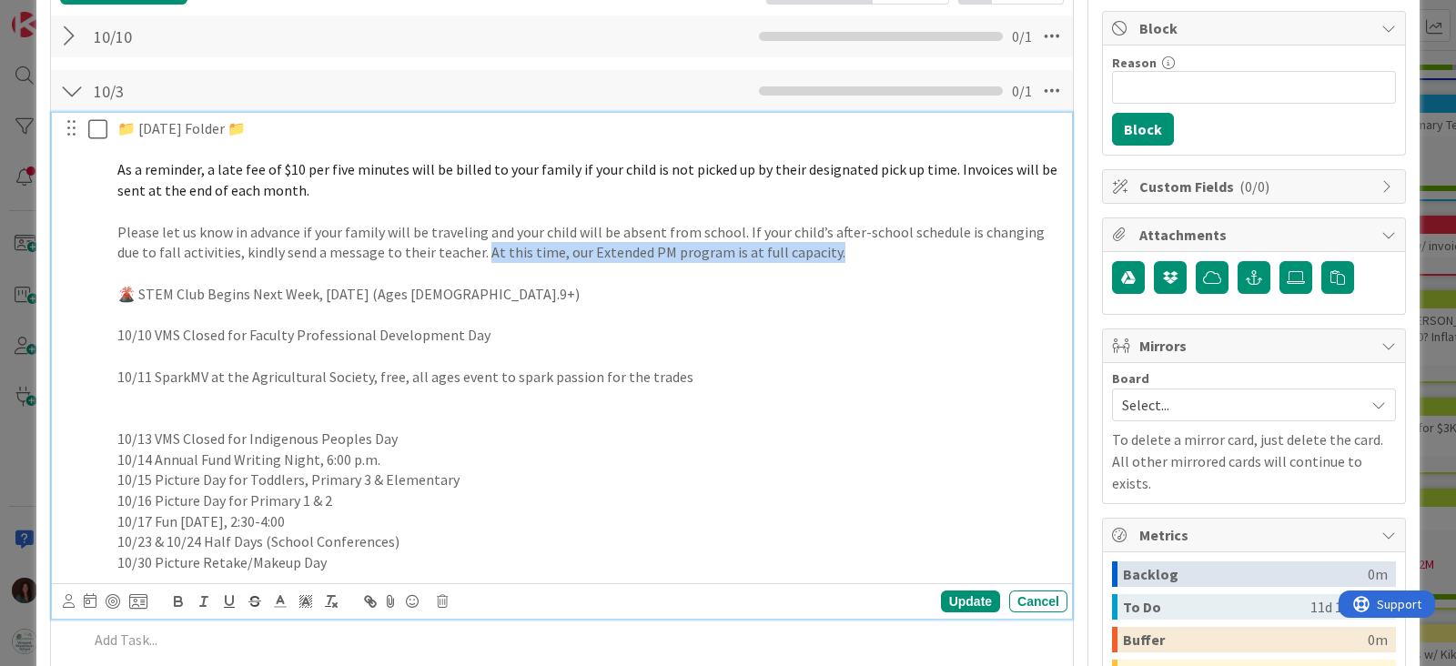
drag, startPoint x: 833, startPoint y: 254, endPoint x: 480, endPoint y: 253, distance: 353.1
click at [480, 253] on p "Please let us know in advance if your family will be traveling and your child w…" at bounding box center [588, 242] width 943 height 41
copy p "At this time, our Extended PM program is at full capacity."
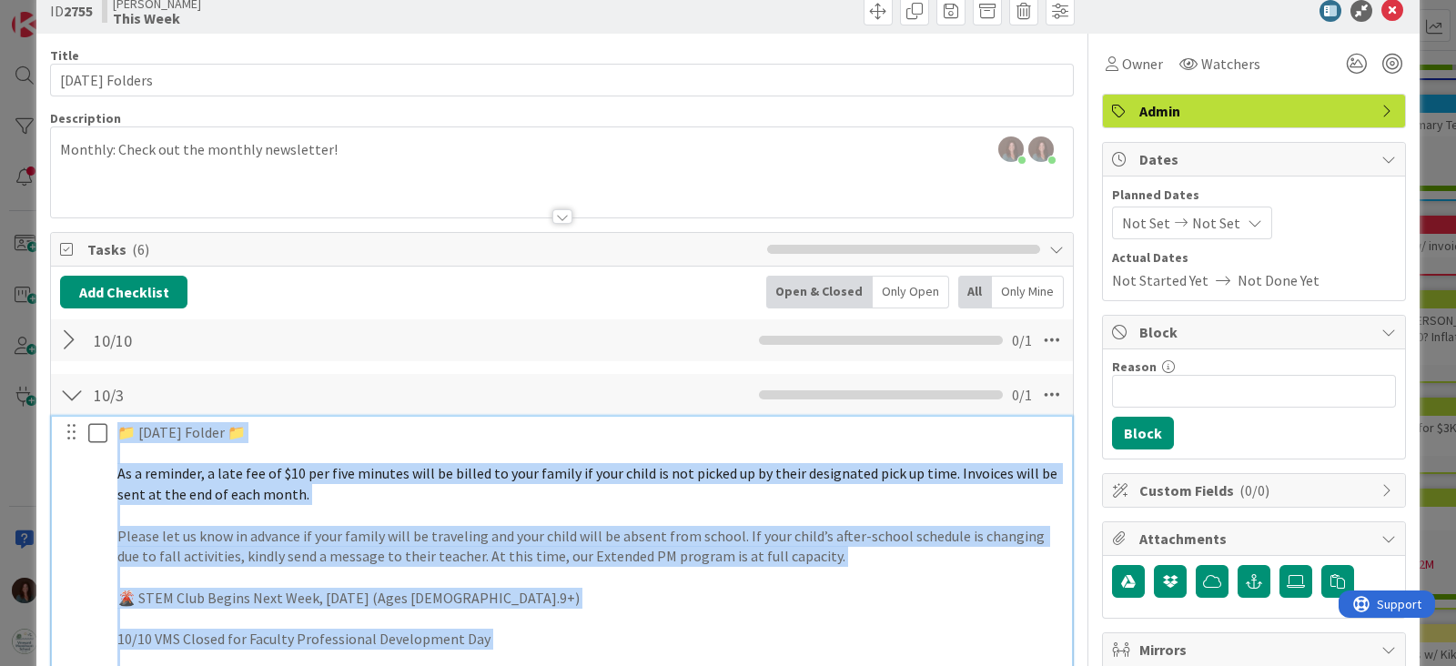
scroll to position [0, 0]
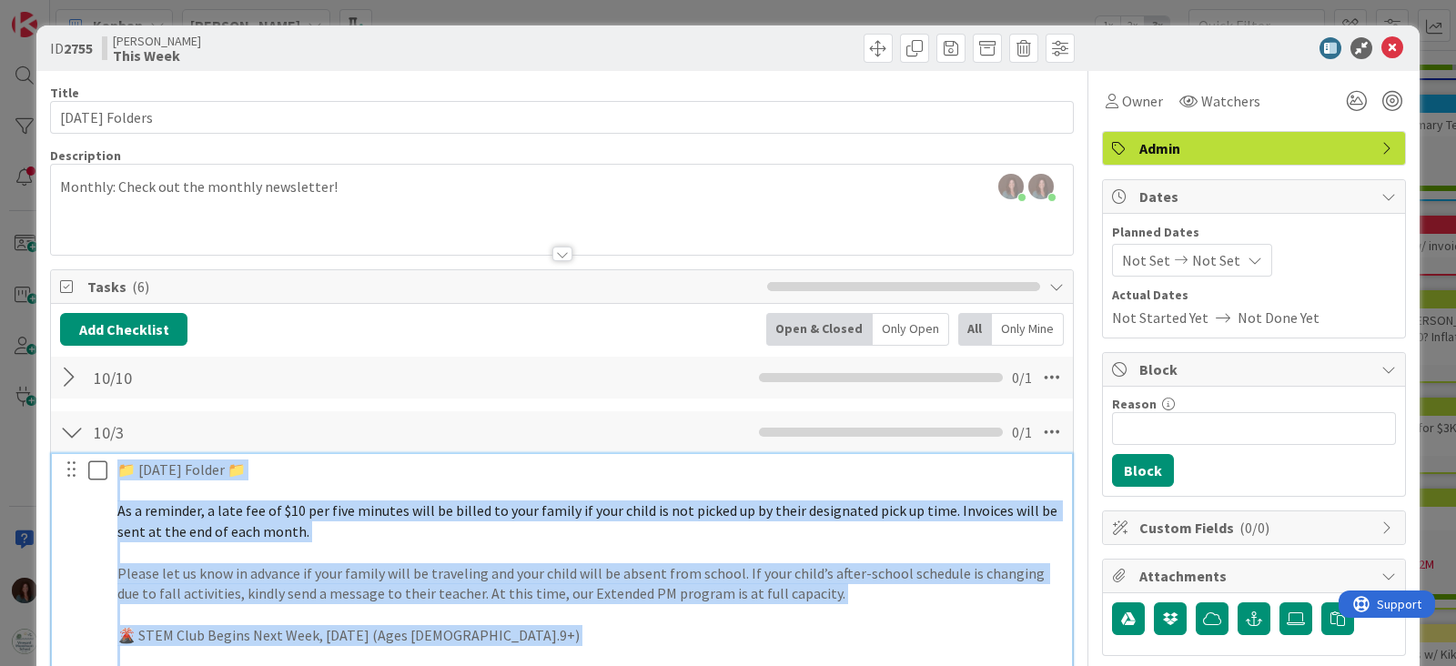
drag, startPoint x: 239, startPoint y: 257, endPoint x: 73, endPoint y: 456, distance: 259.7
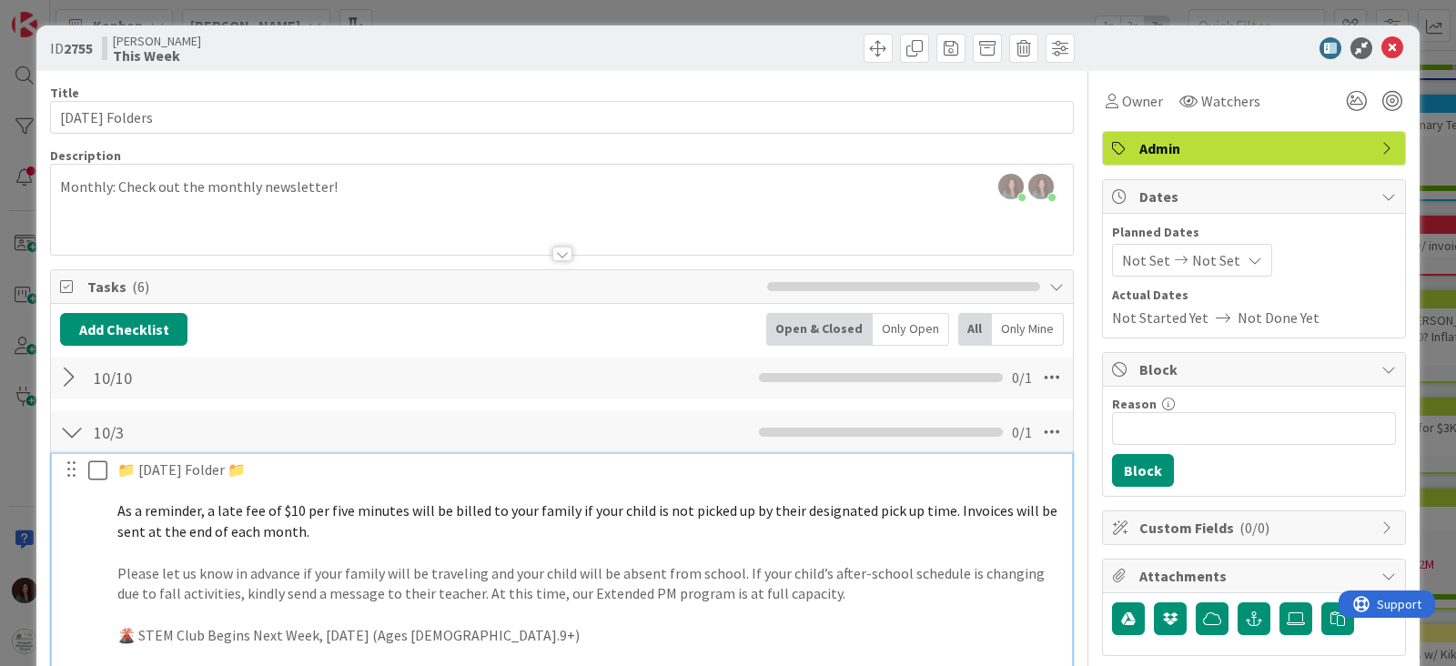
scroll to position [246, 0]
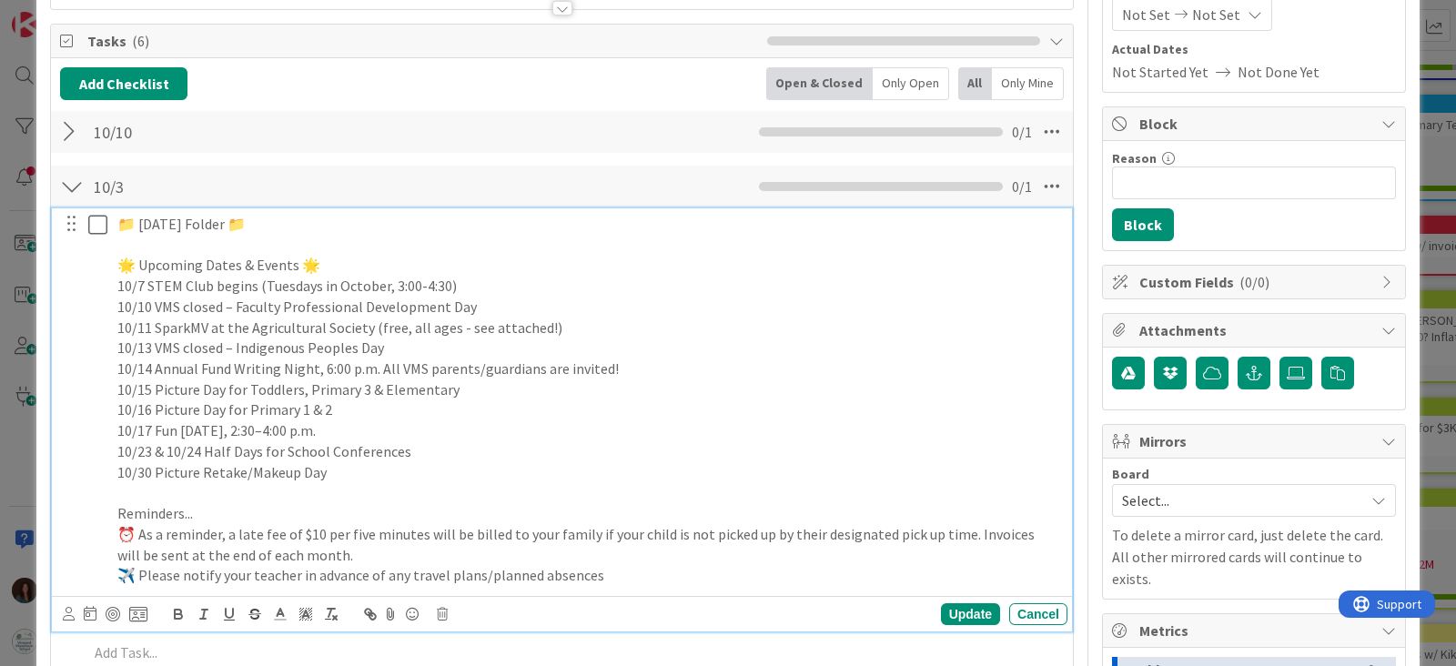
click at [140, 262] on p "🌟 Upcoming Dates & Events 🌟" at bounding box center [588, 265] width 943 height 21
click at [347, 472] on p "10/30 Picture Retake/Makeup Day" at bounding box center [588, 472] width 943 height 21
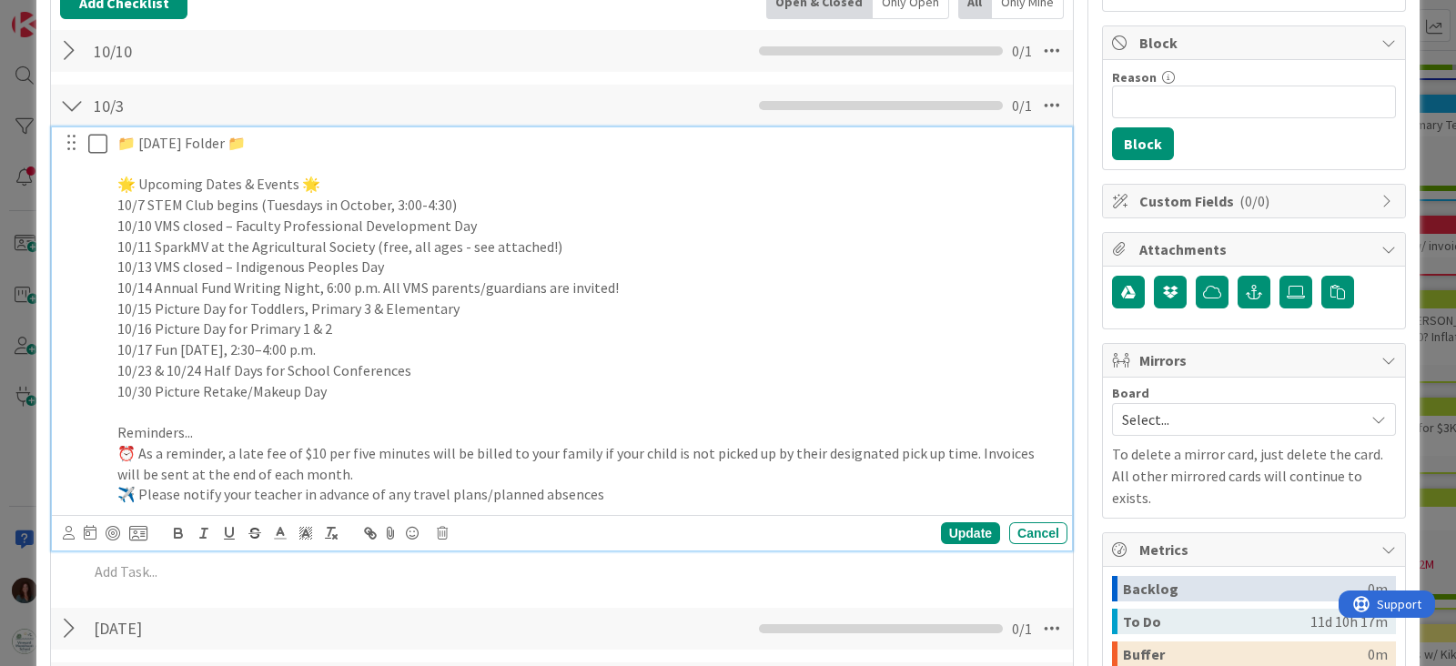
scroll to position [359, 0]
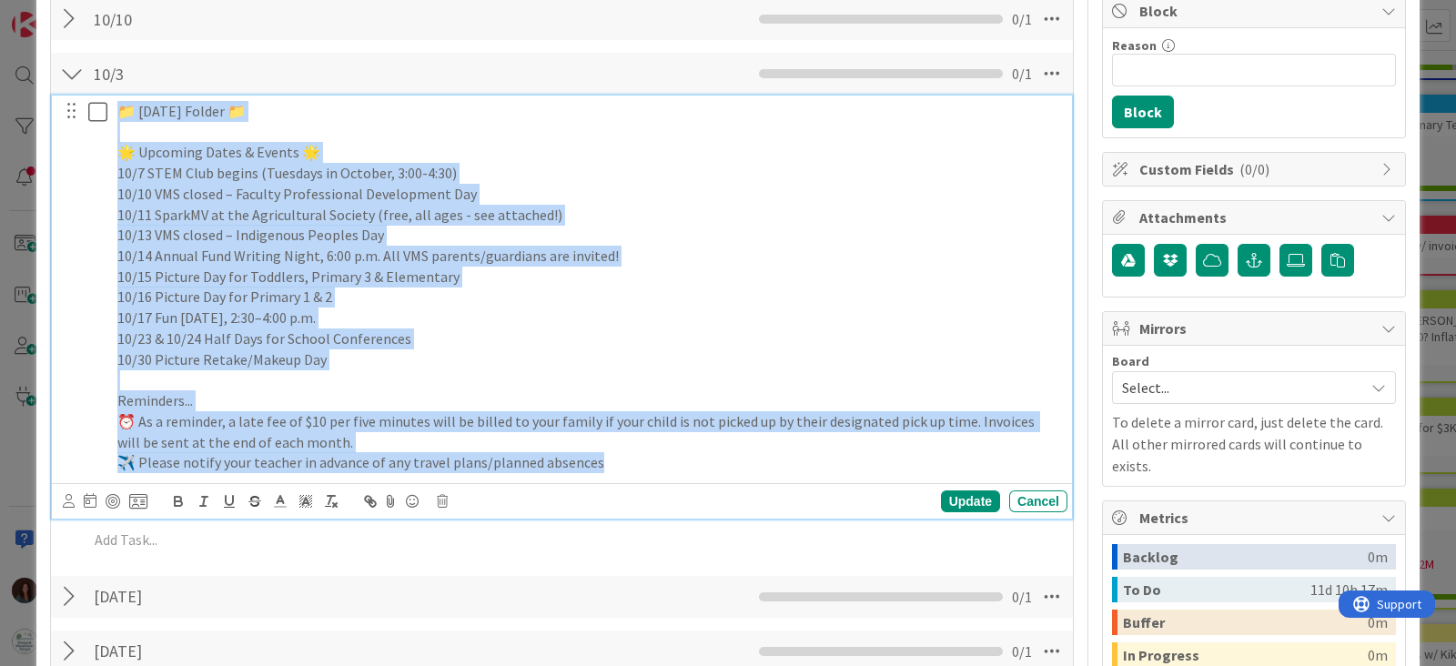
drag, startPoint x: 630, startPoint y: 457, endPoint x: 114, endPoint y: 96, distance: 629.3
click at [114, 96] on div "📁 Friday Folder 📁 🌟 Upcoming Dates & Events 🌟 10/7 STEM Club begins (Tuesdays i…" at bounding box center [588, 287] width 957 height 383
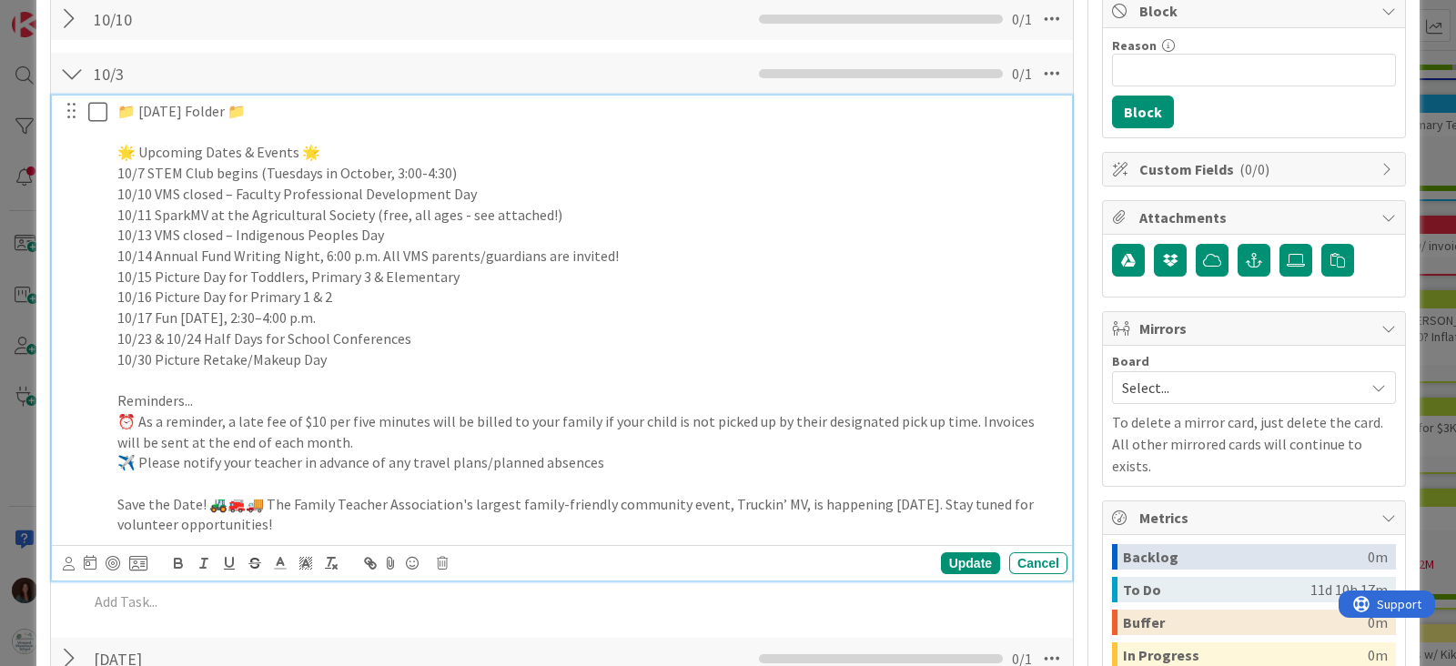
click at [264, 175] on p "10/7 STEM Club begins (Tuesdays in October, 3:00-4:30)" at bounding box center [588, 173] width 943 height 21
click at [636, 252] on p "10/14 Annual Fund Writing Night, 6:00 p.m. All VMS parents/guardians are invite…" at bounding box center [588, 256] width 943 height 21
click at [614, 280] on p "10/15 Picture Day for Toddlers, Primary 3 & Elementary" at bounding box center [588, 277] width 943 height 21
click at [505, 304] on p "10/16 Picture Day for Primary 1 & 2" at bounding box center [588, 297] width 943 height 21
click at [492, 320] on p "10/17 Fun Friday, 2:30–4:00 p.m." at bounding box center [588, 318] width 943 height 21
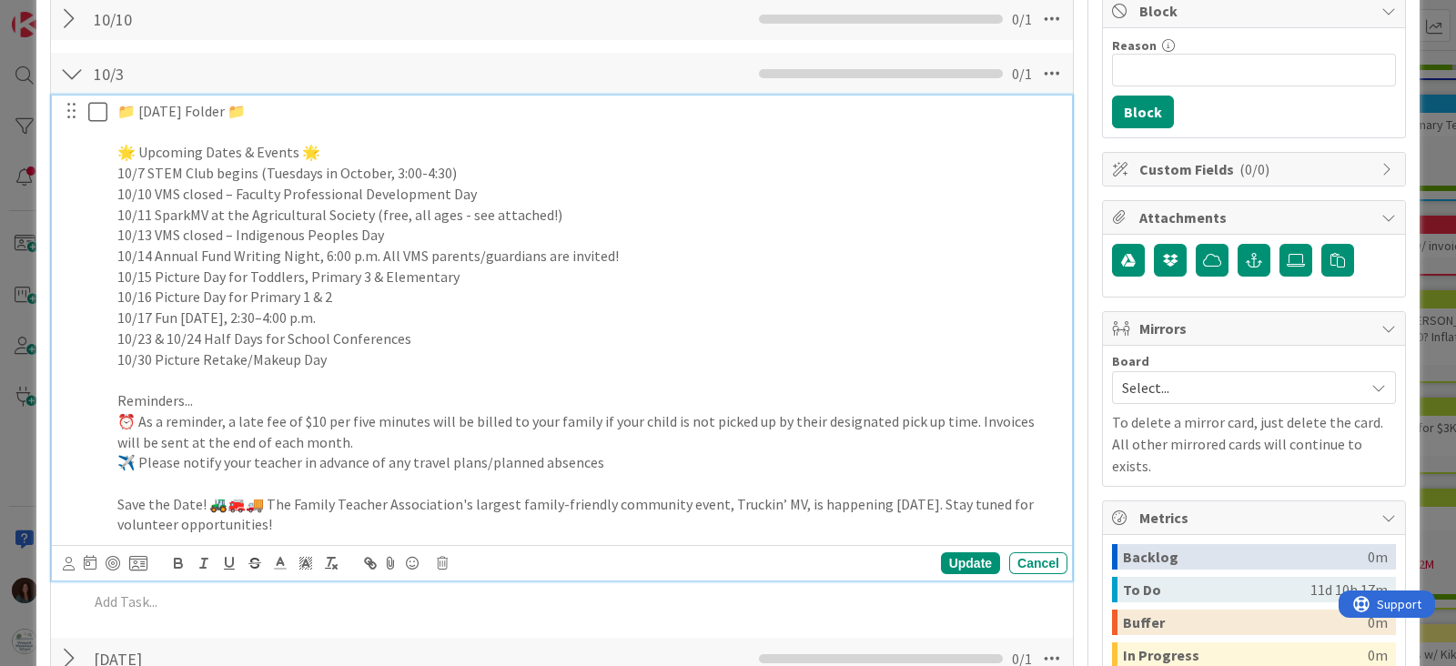
click at [498, 329] on p "10/23 & 10/24 Half Days for School Conferences" at bounding box center [588, 338] width 943 height 21
click at [420, 361] on p "10/30 Picture Retake/Makeup Day" at bounding box center [588, 359] width 943 height 21
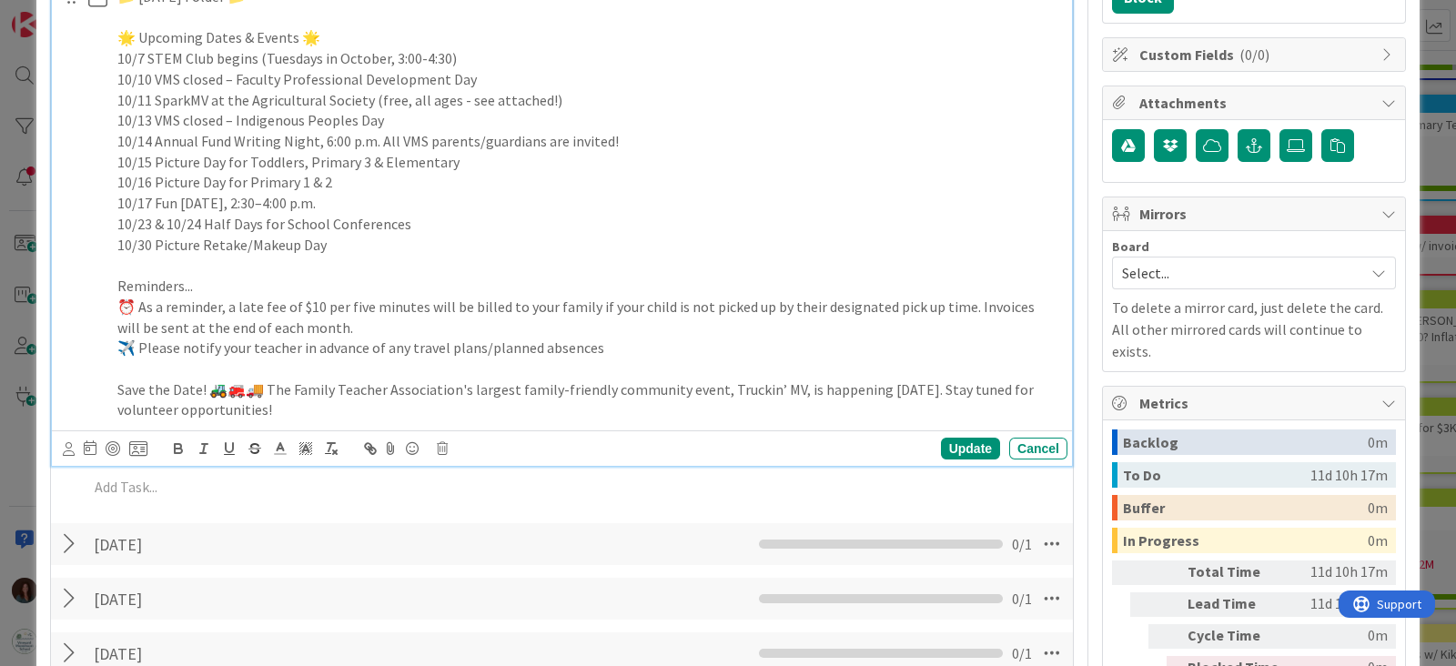
click at [359, 318] on p "⏰ As a reminder, a late fee of $10 per five minutes will be billed to your fami…" at bounding box center [588, 317] width 943 height 41
drag, startPoint x: 237, startPoint y: 305, endPoint x: 144, endPoint y: 310, distance: 93.0
click at [144, 310] on p "⏰ As a reminder, a late fee of $10 per five minutes will be billed to your fami…" at bounding box center [588, 317] width 943 height 41
click at [148, 312] on p "⏰ As a reminder, a late fee of $10 per five minutes will be billed to your fami…" at bounding box center [588, 317] width 943 height 41
drag, startPoint x: 237, startPoint y: 308, endPoint x: 150, endPoint y: 300, distance: 87.7
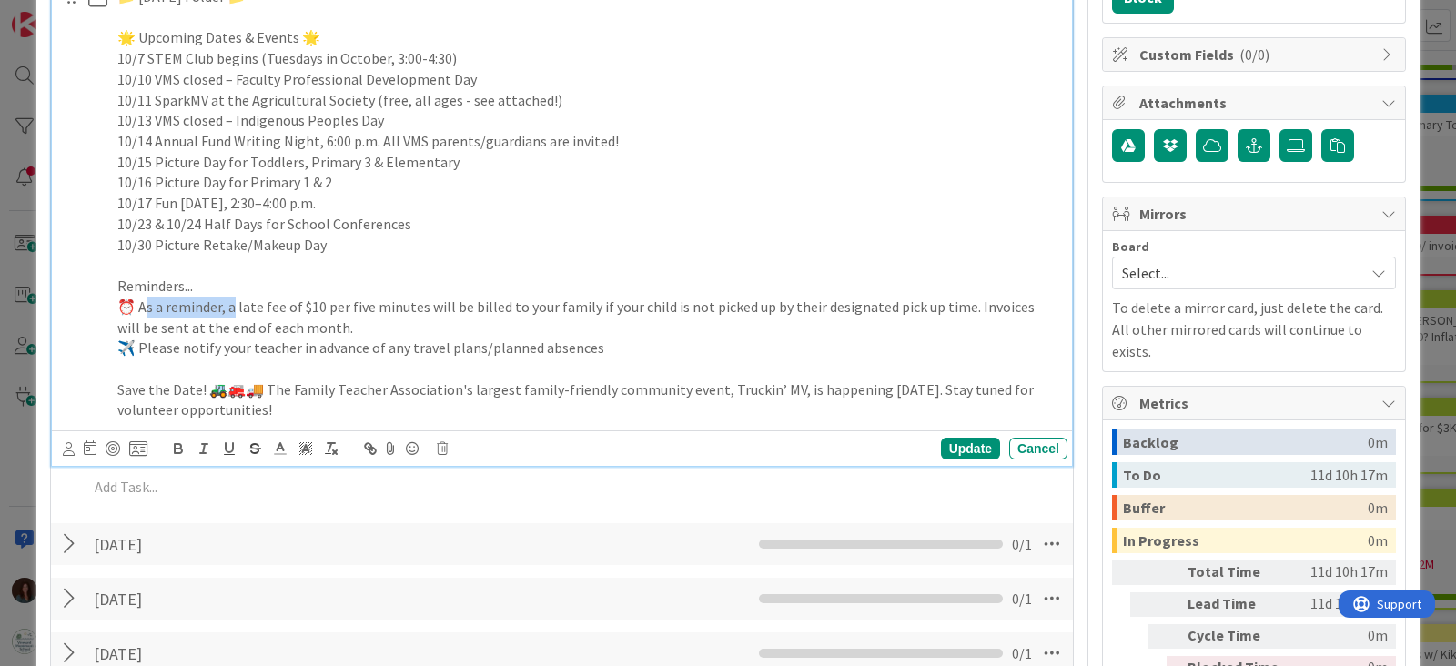
click at [150, 300] on p "⏰ As a reminder, a late fee of $10 per five minutes will be billed to your fami…" at bounding box center [588, 317] width 943 height 41
click at [375, 327] on p "⏰ A late fee of $10 per five minutes will be billed to your family if your chil…" at bounding box center [588, 317] width 943 height 41
click at [653, 354] on p "✈️ Please notify your teacher in advance of any travel plans/planned absences" at bounding box center [588, 348] width 943 height 21
click at [482, 352] on p "✈️ Please notify your teacher in advance of any travel plans/planned absences." at bounding box center [588, 348] width 943 height 21
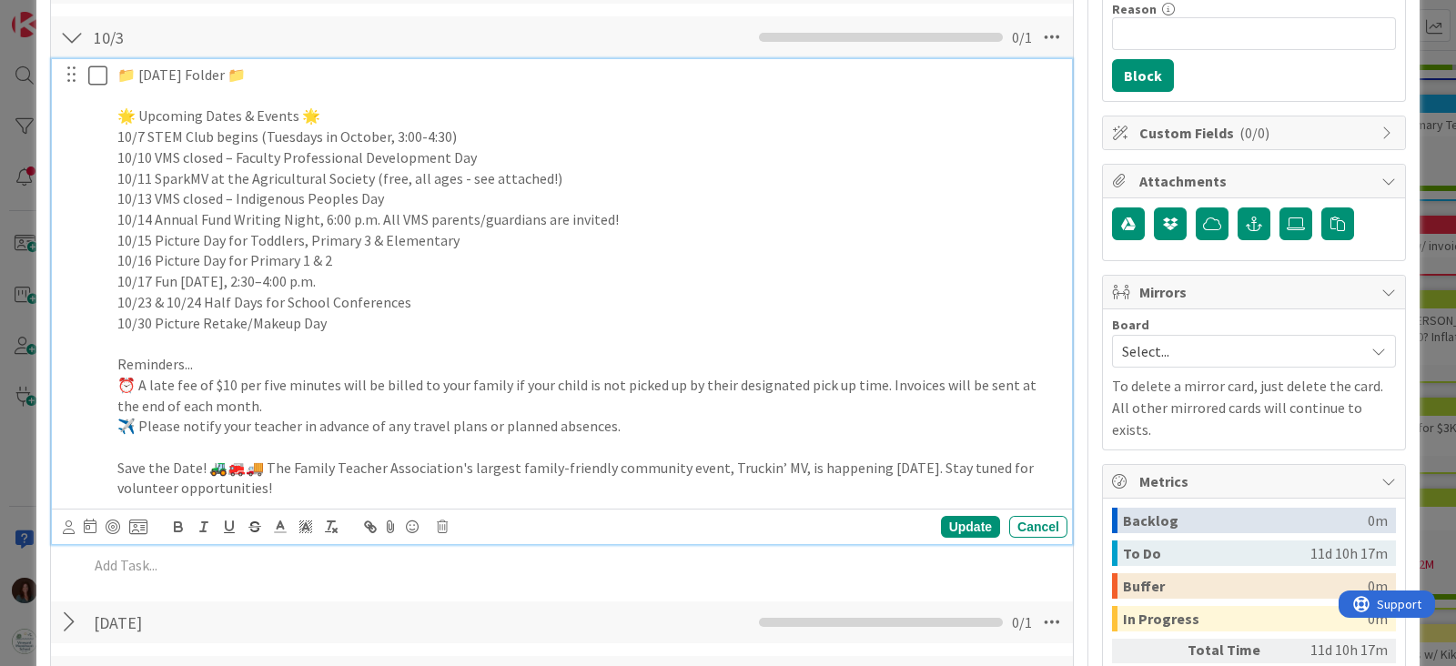
scroll to position [359, 0]
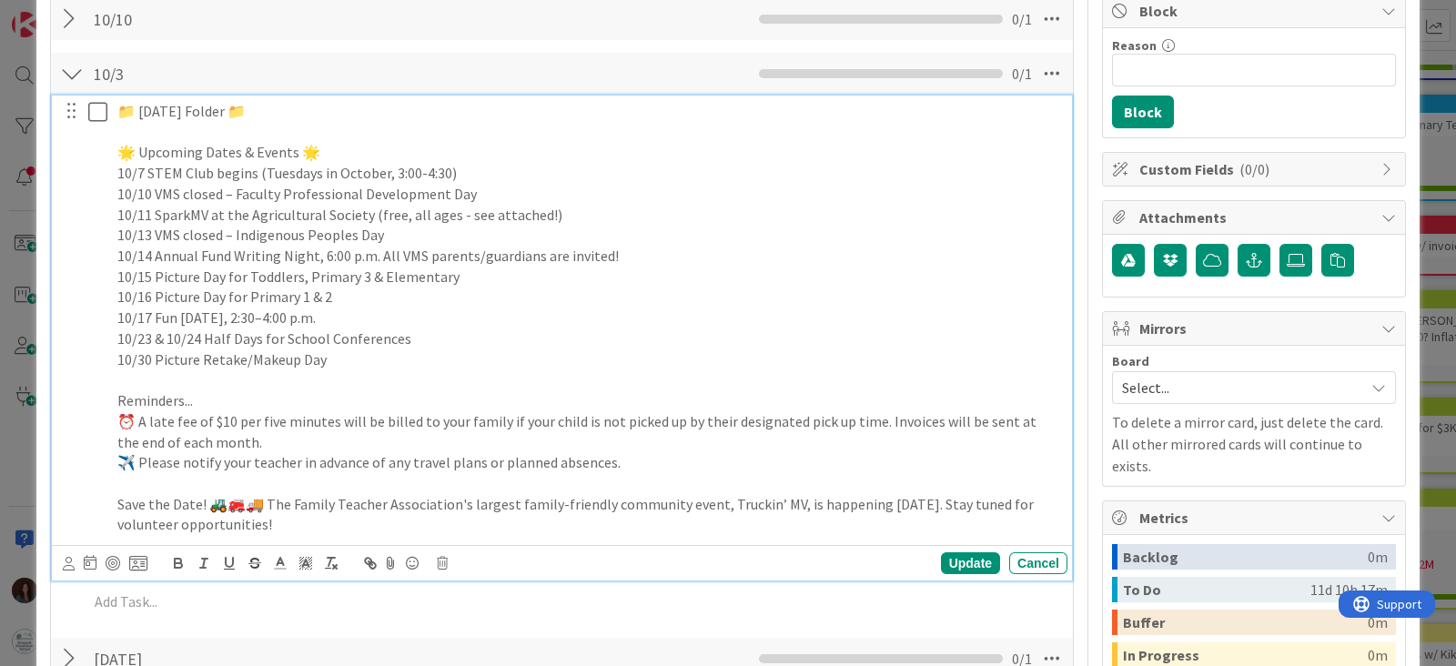
click at [185, 172] on p "10/7 STEM Club begins (Tuesdays in October, 3:00-4:30)" at bounding box center [588, 173] width 943 height 21
click at [960, 561] on div "Update" at bounding box center [970, 563] width 59 height 22
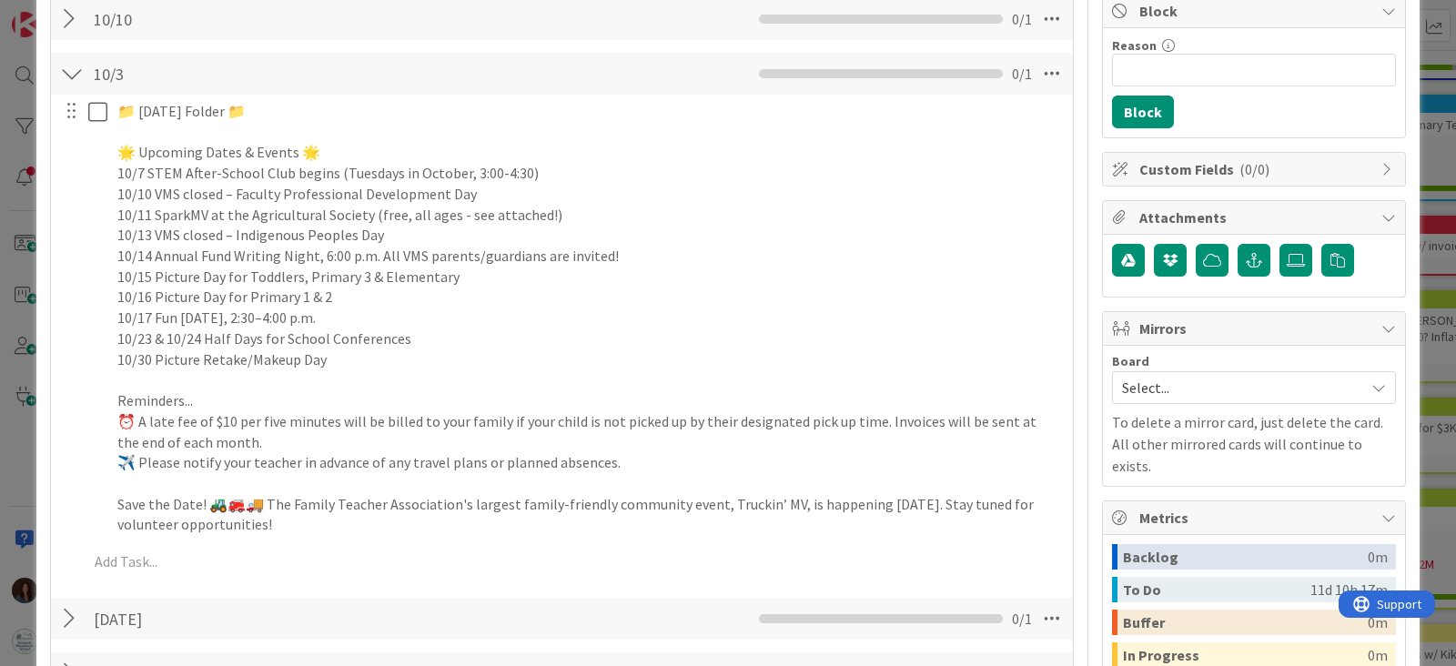
scroll to position [0, 0]
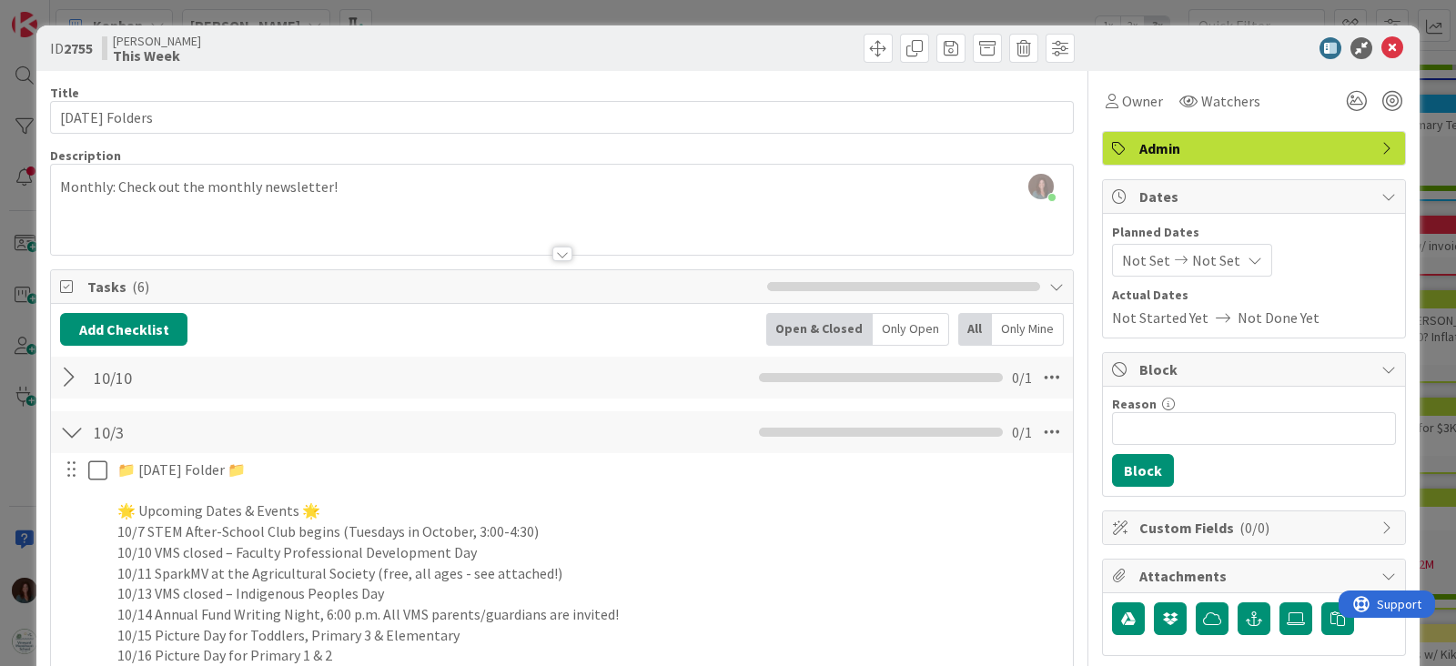
click at [75, 432] on div at bounding box center [72, 432] width 24 height 33
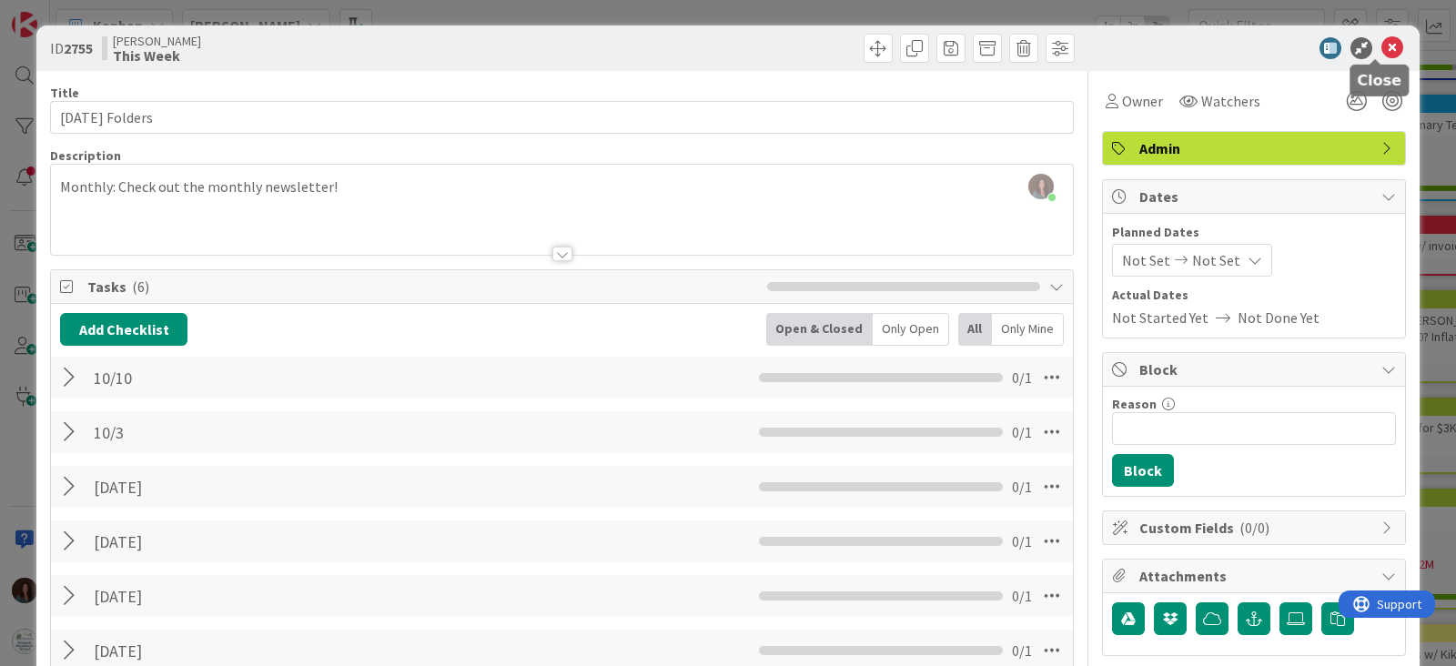
click at [1381, 45] on icon at bounding box center [1392, 48] width 22 height 22
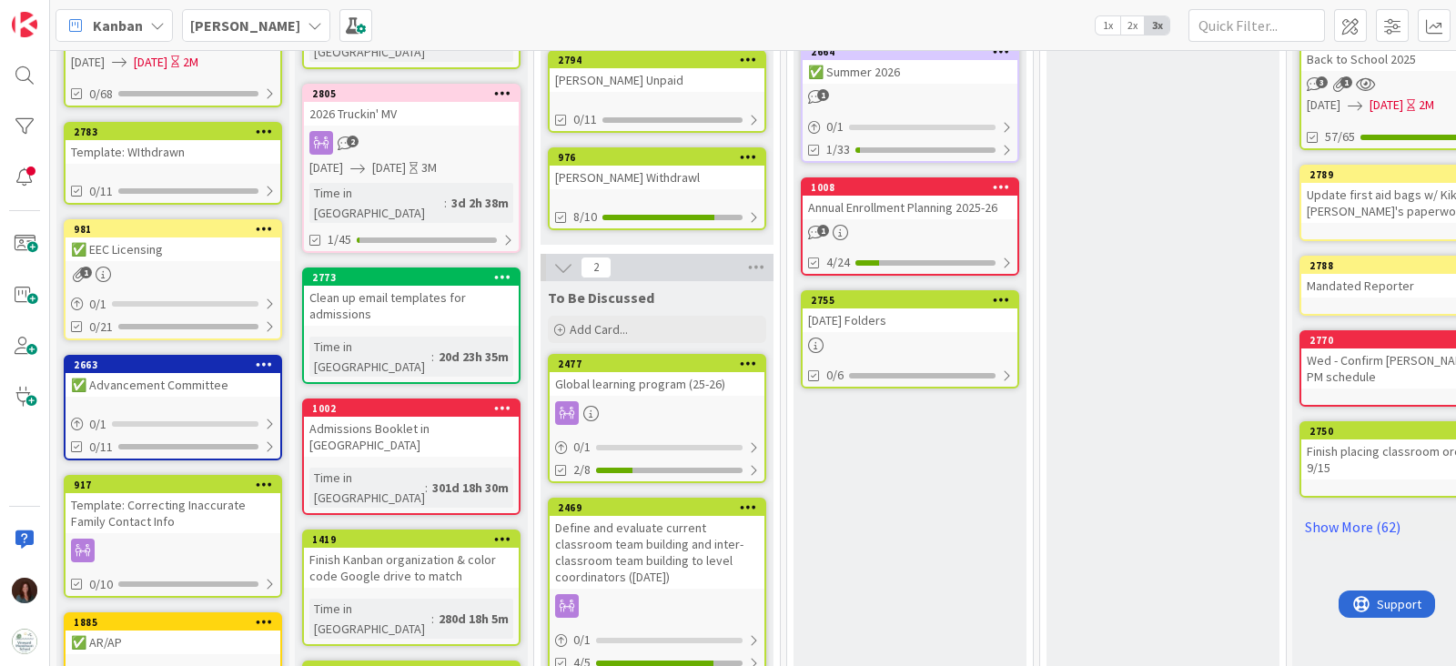
scroll to position [459, 0]
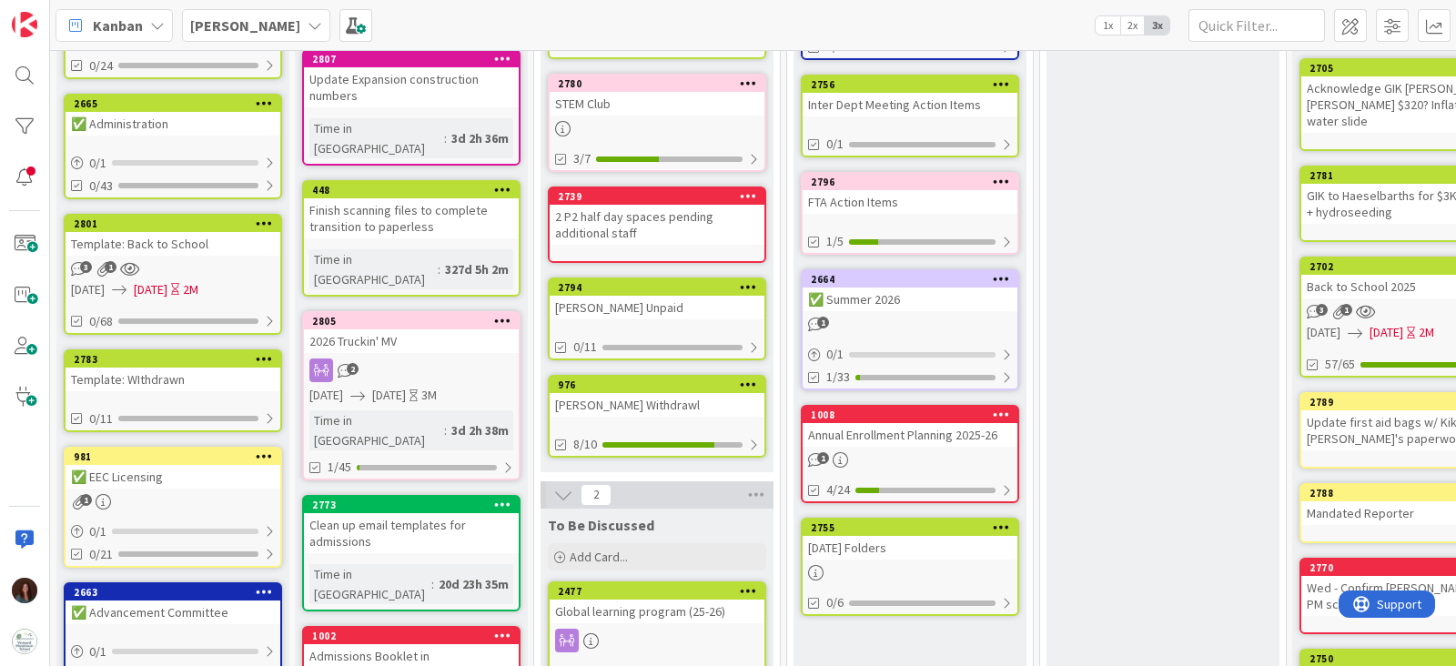
click at [946, 298] on div "✅ Summer 2026" at bounding box center [910, 300] width 215 height 24
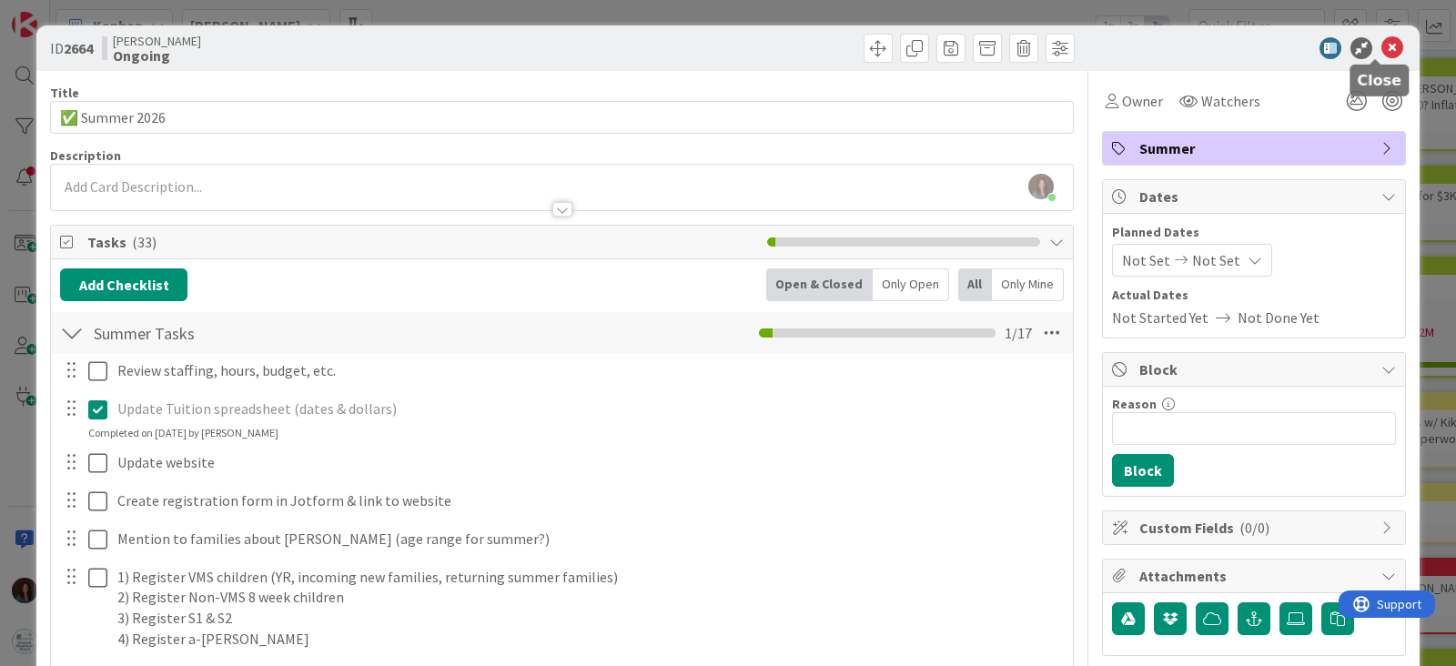
click at [1381, 46] on icon at bounding box center [1392, 48] width 22 height 22
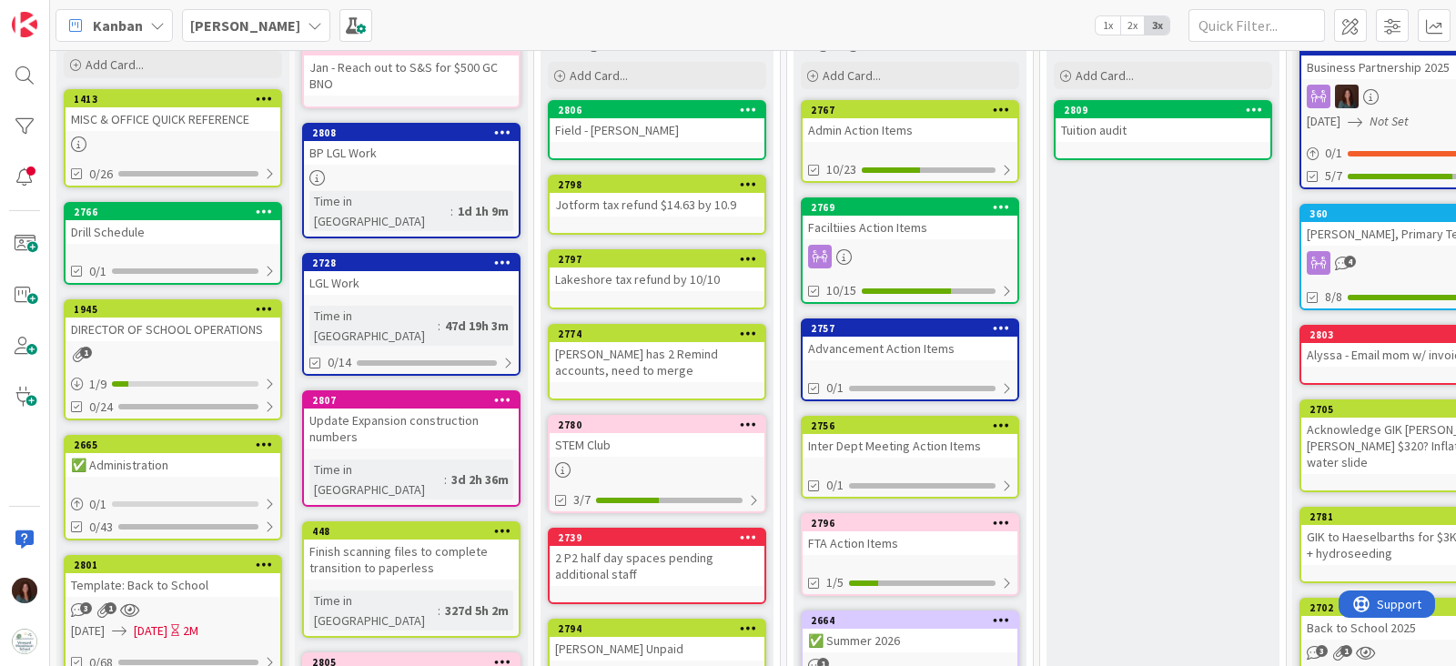
scroll to position [4, 0]
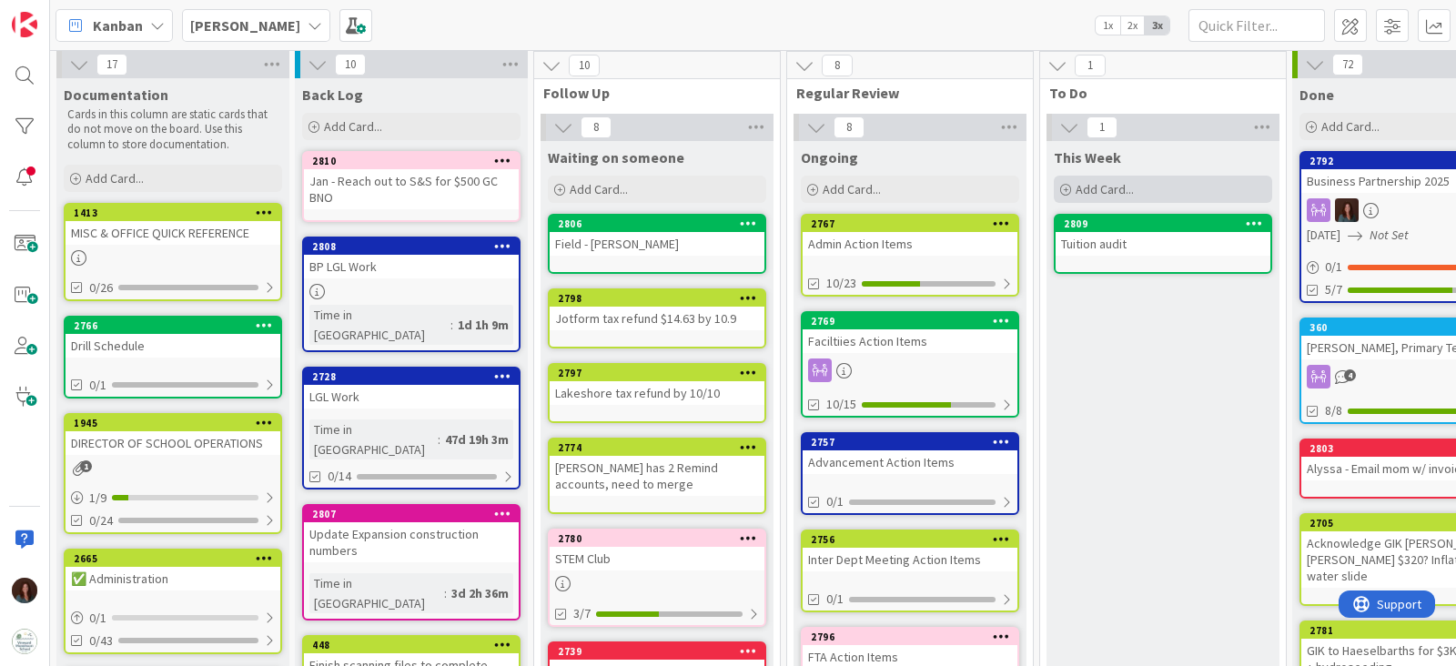
click at [1243, 177] on div "Add Card..." at bounding box center [1163, 189] width 218 height 27
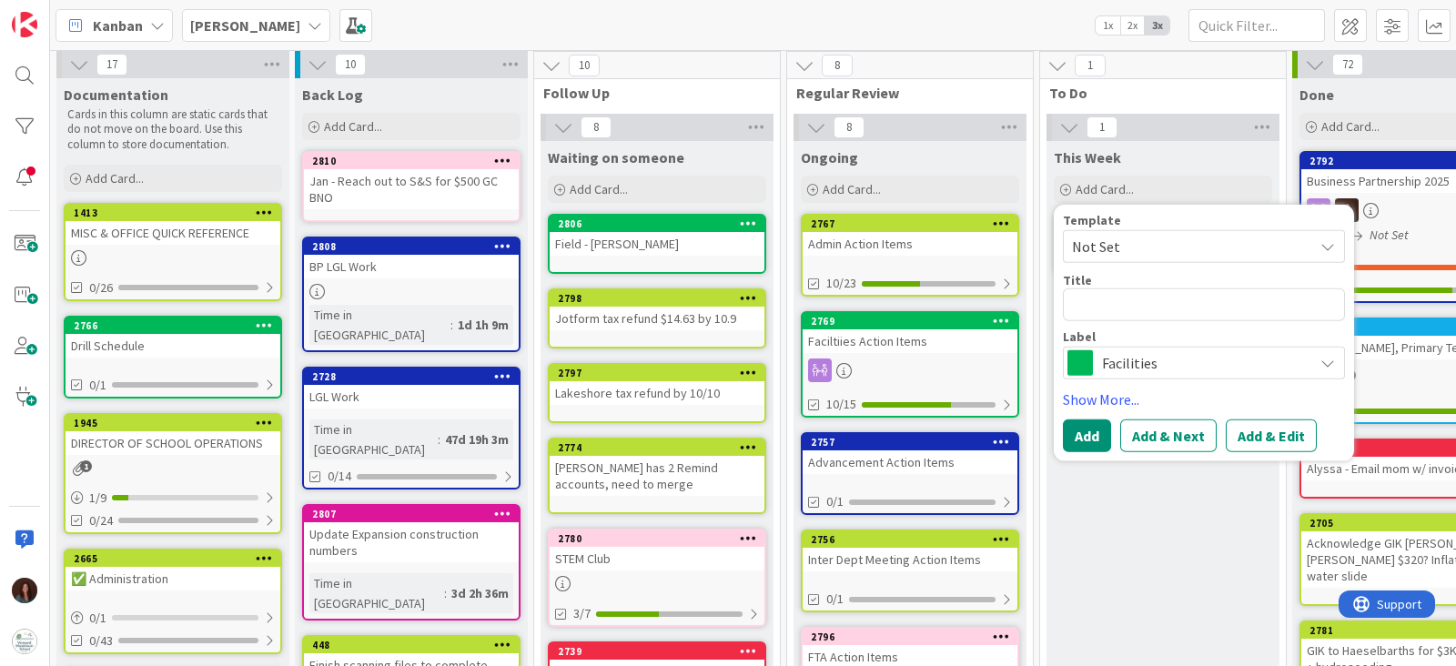
click at [884, 239] on div "Admin Action Items" at bounding box center [910, 244] width 215 height 24
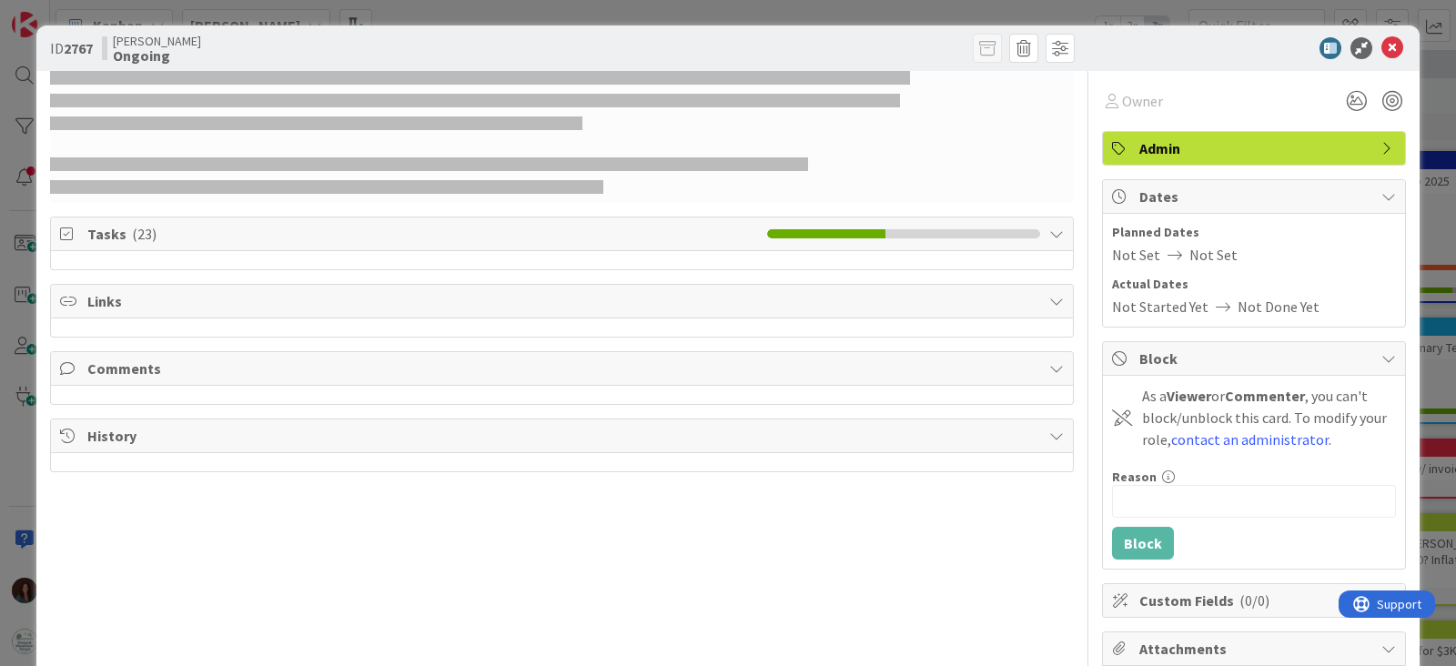
click at [170, 238] on span "Tasks ( 23 )" at bounding box center [422, 234] width 671 height 22
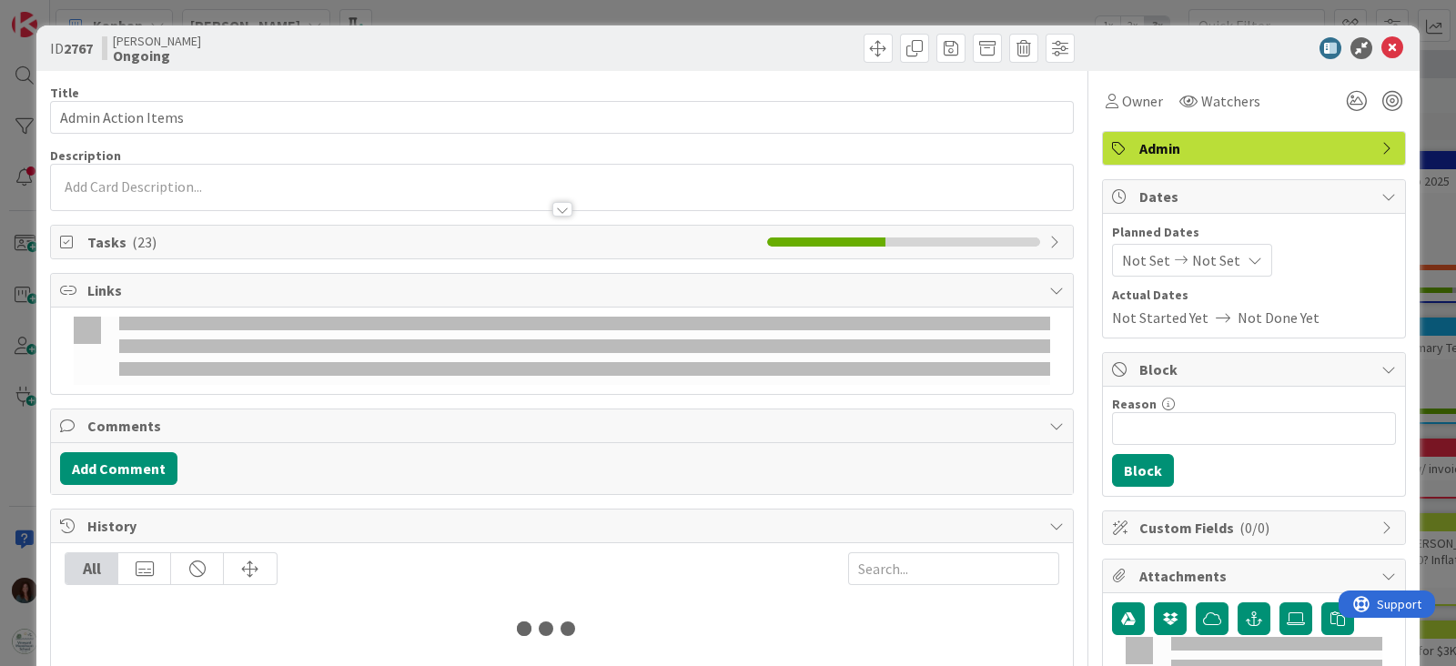
click at [91, 238] on span "Tasks ( 23 )" at bounding box center [422, 242] width 671 height 22
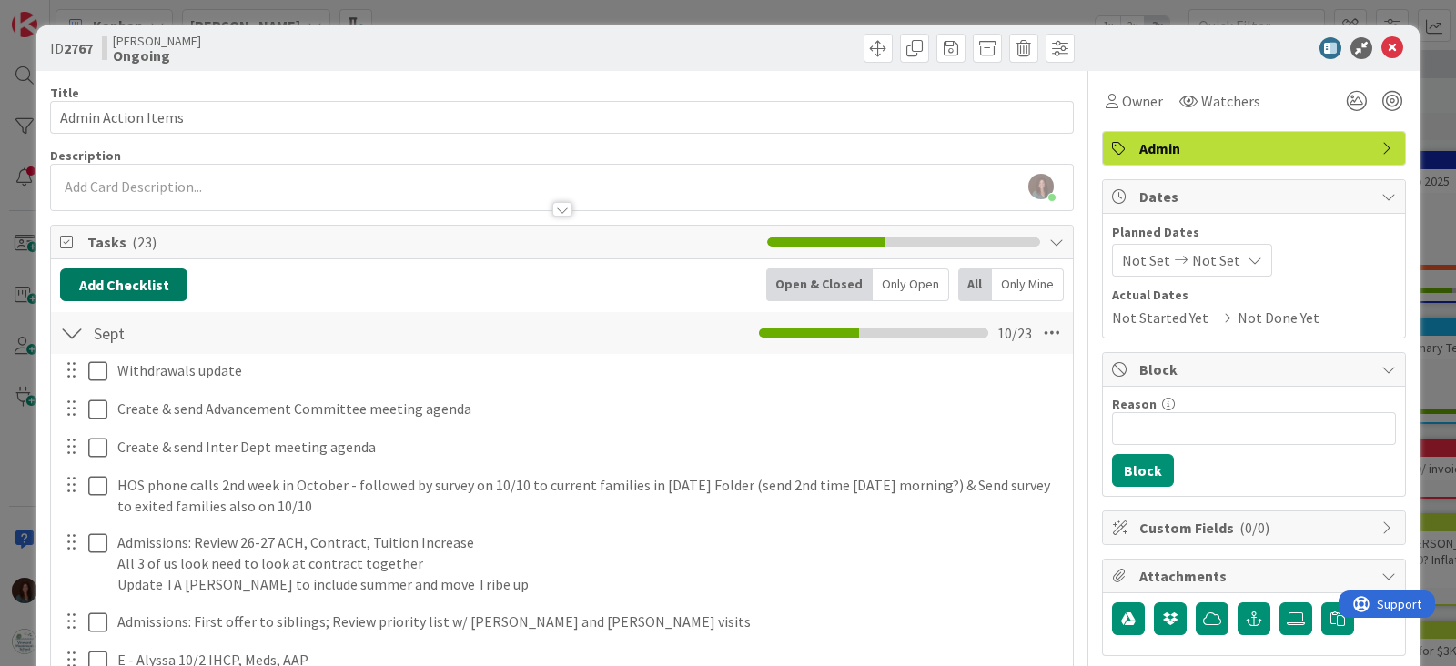
click at [171, 288] on button "Add Checklist" at bounding box center [123, 284] width 127 height 33
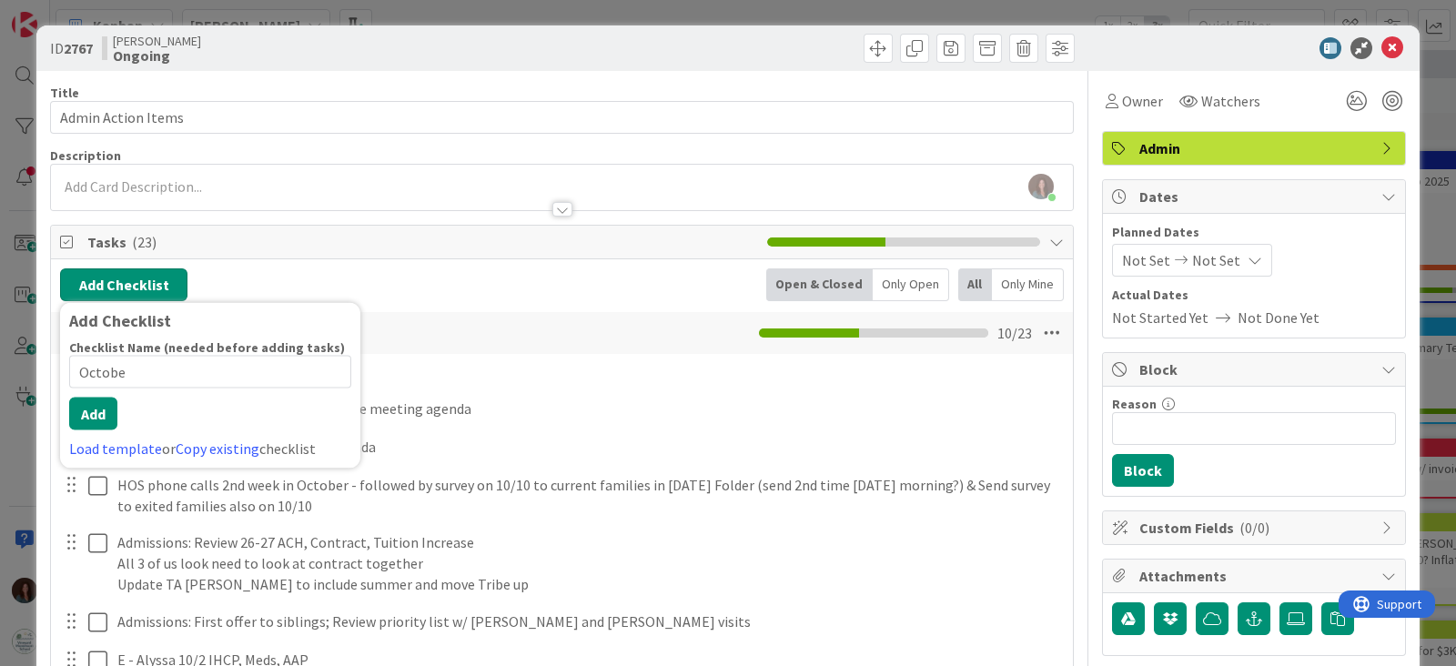
type input "October"
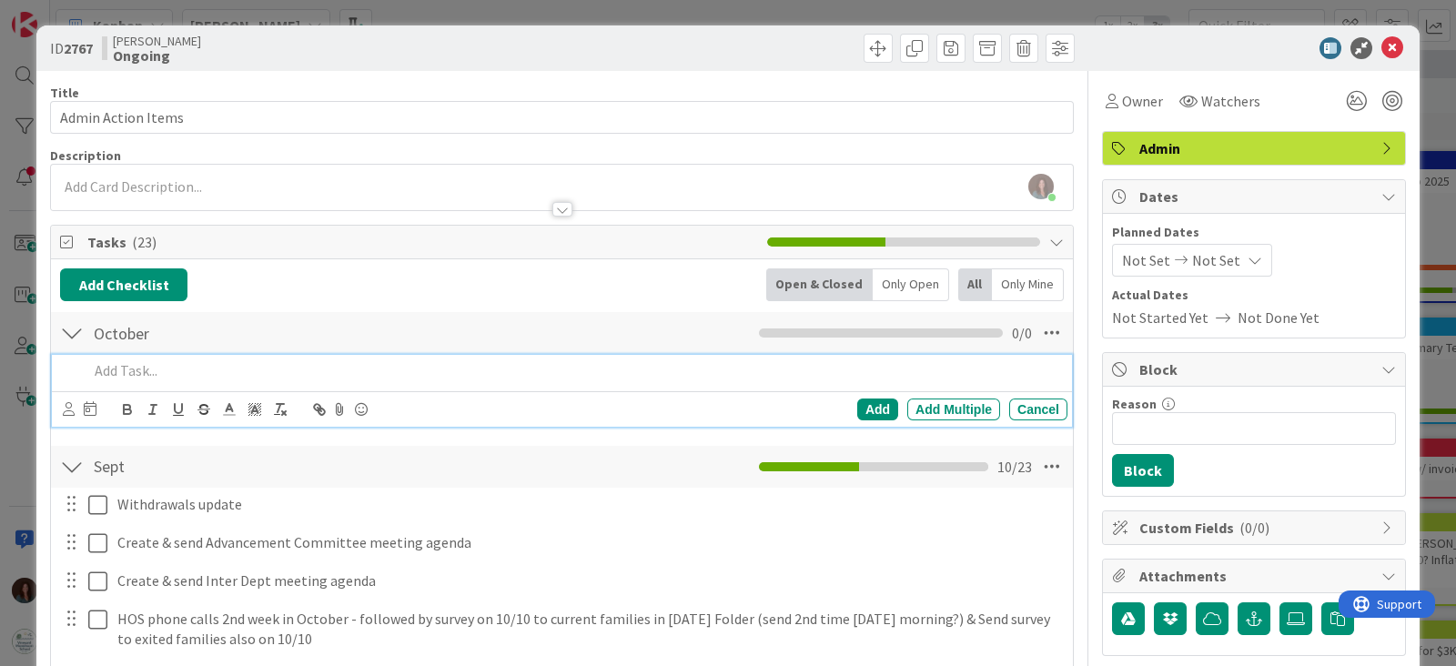
click at [1049, 235] on icon at bounding box center [1056, 242] width 15 height 15
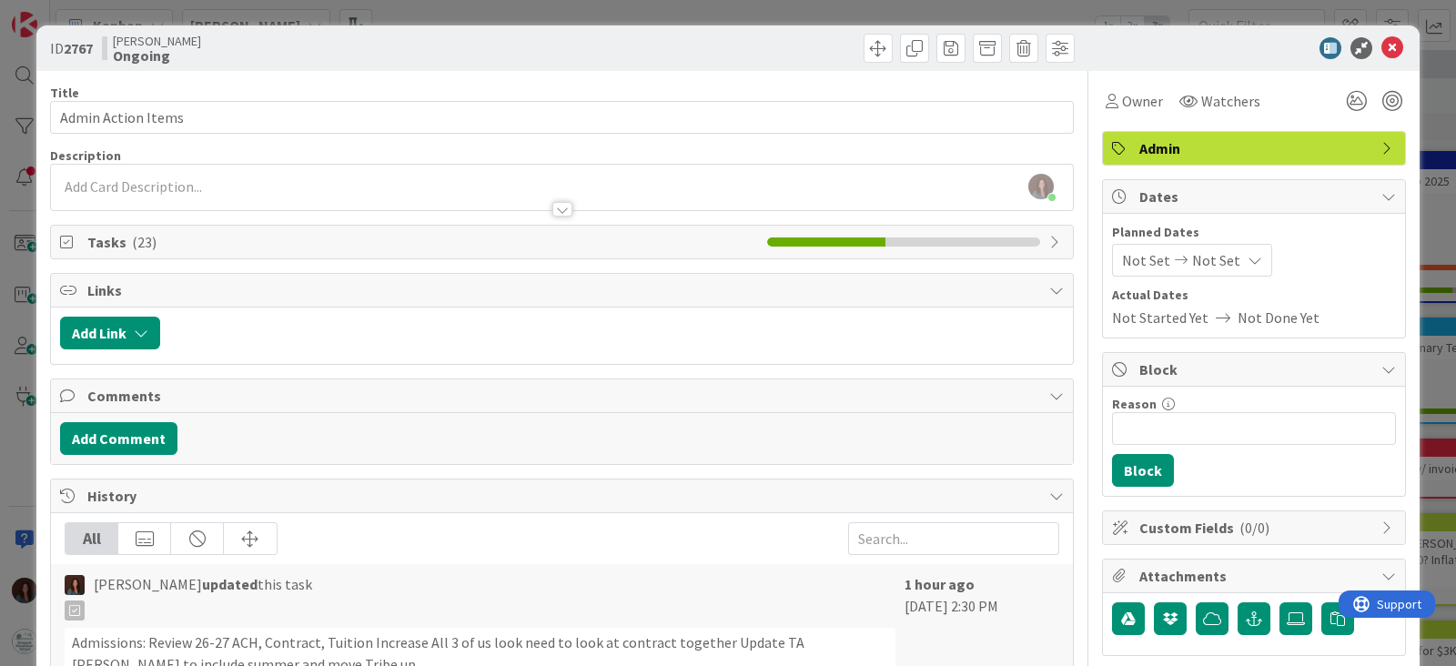
click at [1049, 294] on icon at bounding box center [1056, 290] width 15 height 15
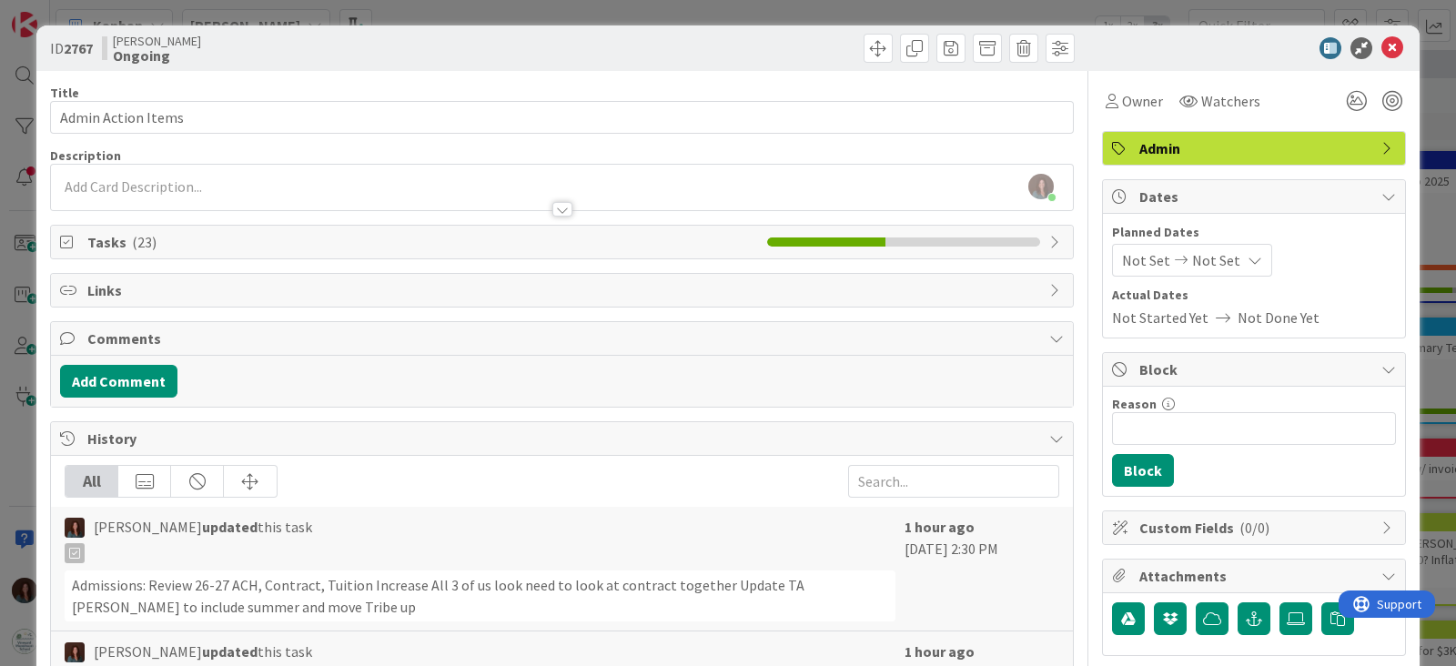
click at [132, 246] on span "( 23 )" at bounding box center [144, 242] width 25 height 18
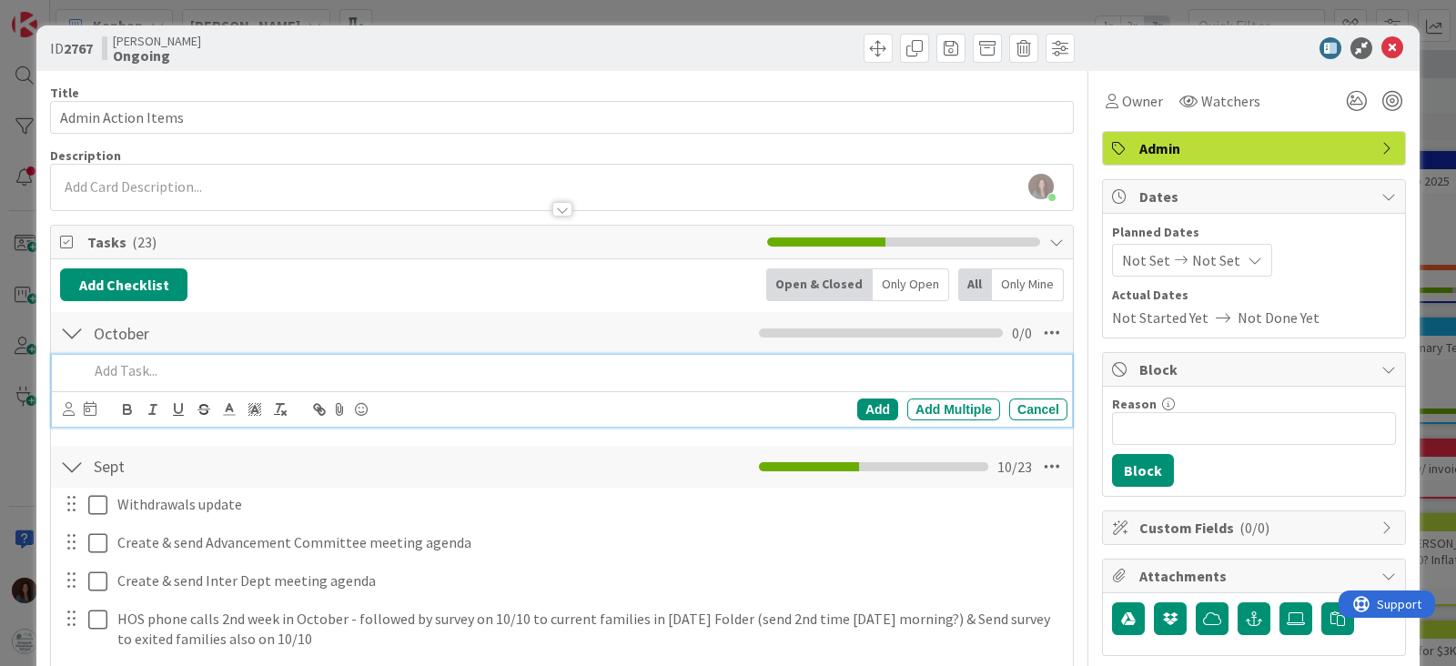
click at [123, 245] on span "Tasks ( 23 )" at bounding box center [422, 242] width 671 height 22
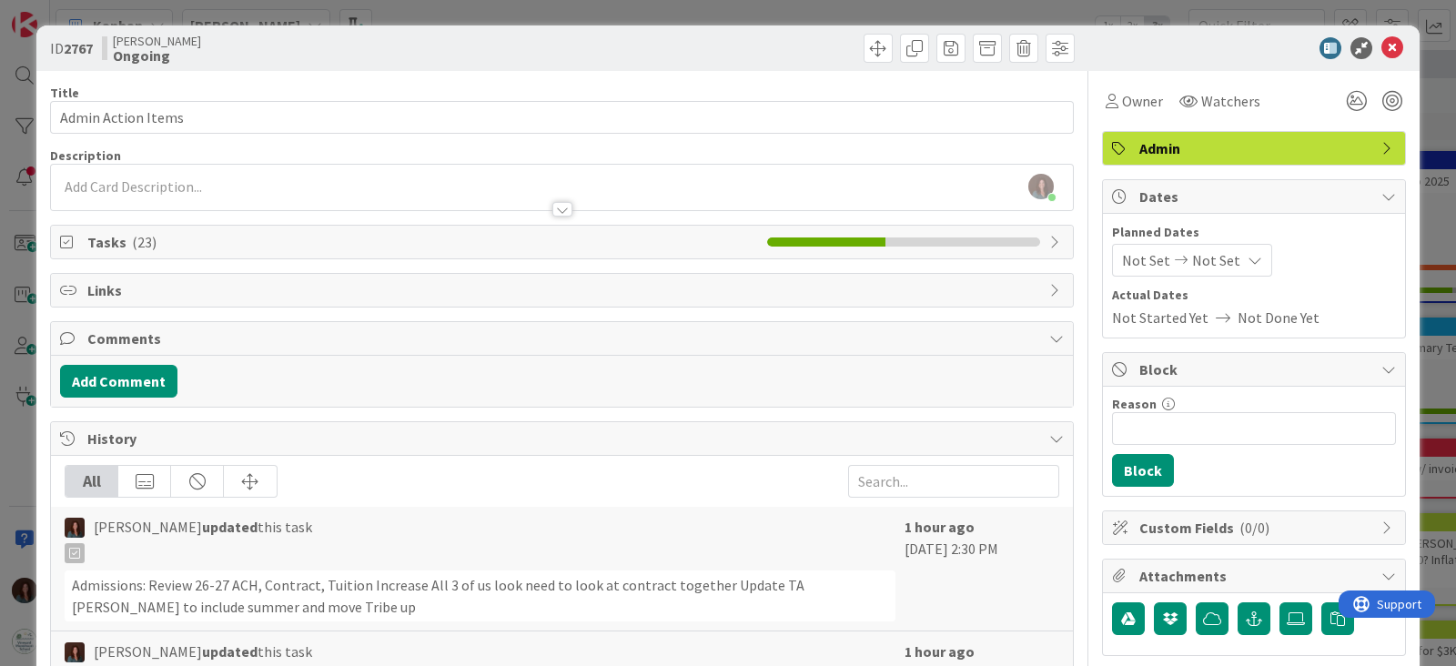
click at [125, 243] on span "Tasks ( 23 )" at bounding box center [422, 242] width 671 height 22
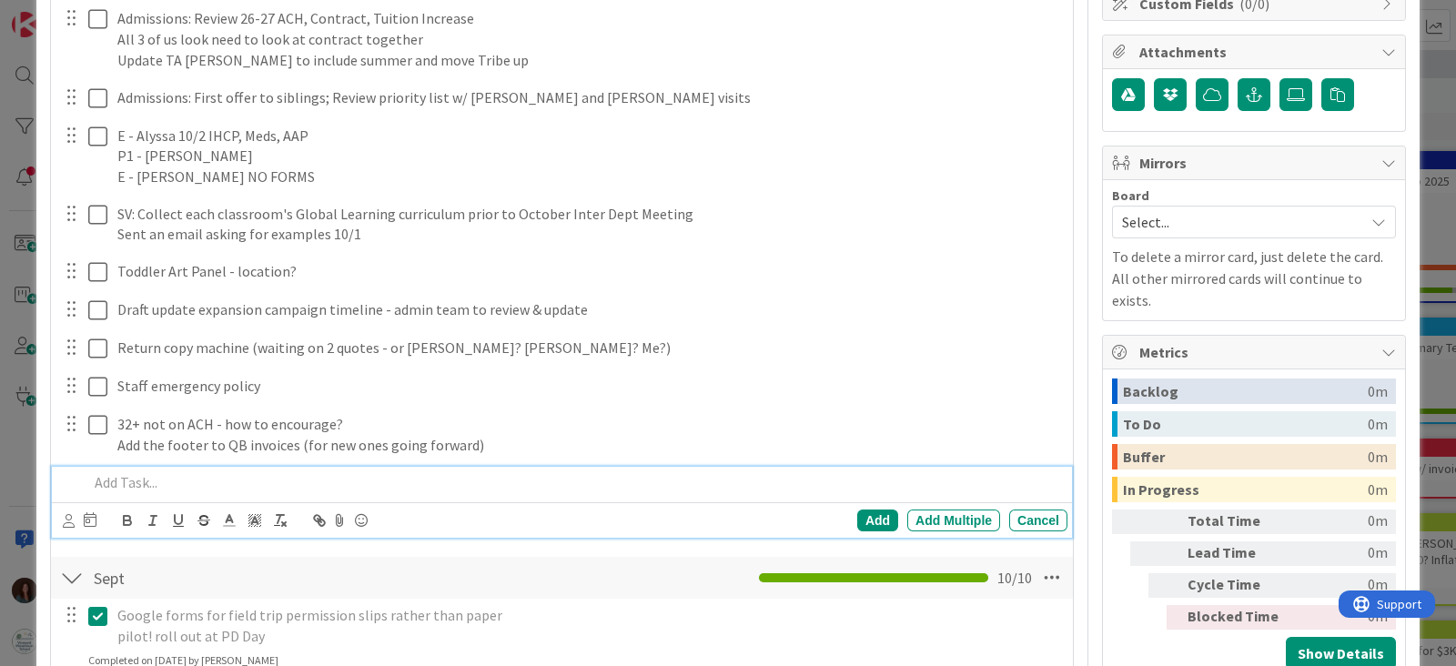
scroll to position [514, 0]
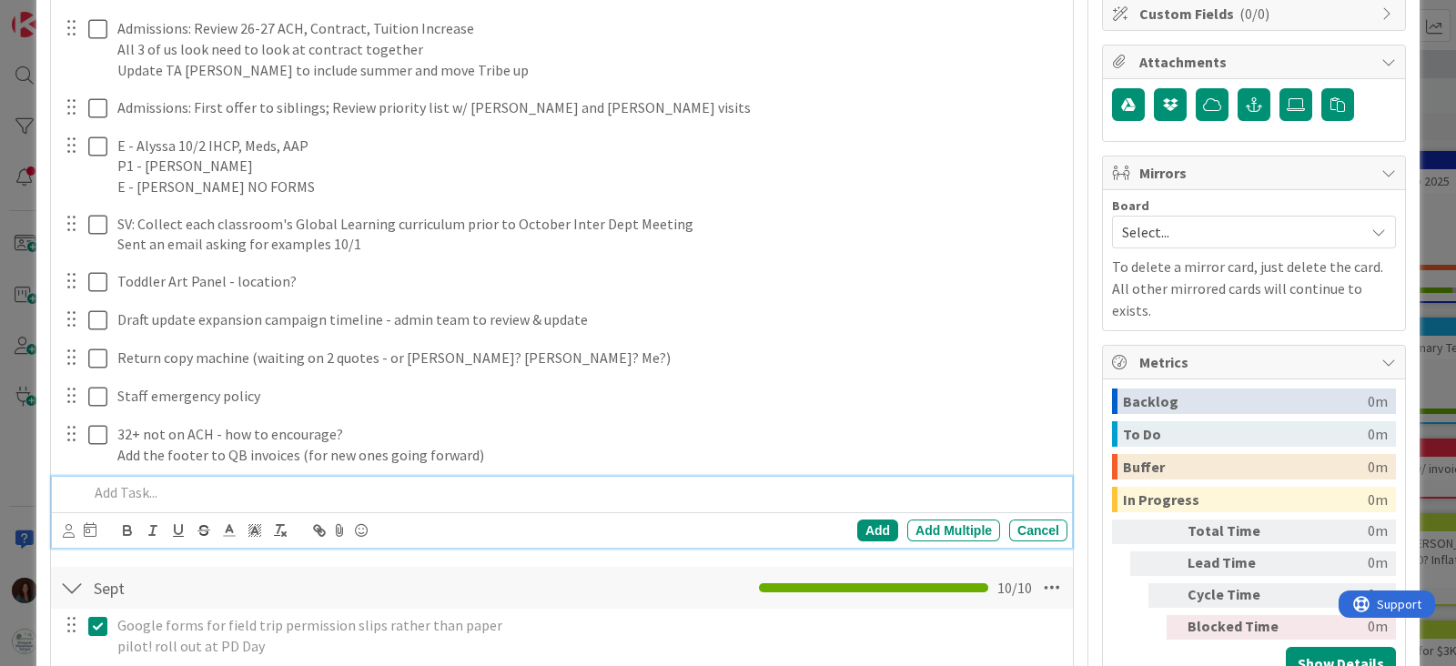
click at [65, 594] on div at bounding box center [72, 587] width 24 height 33
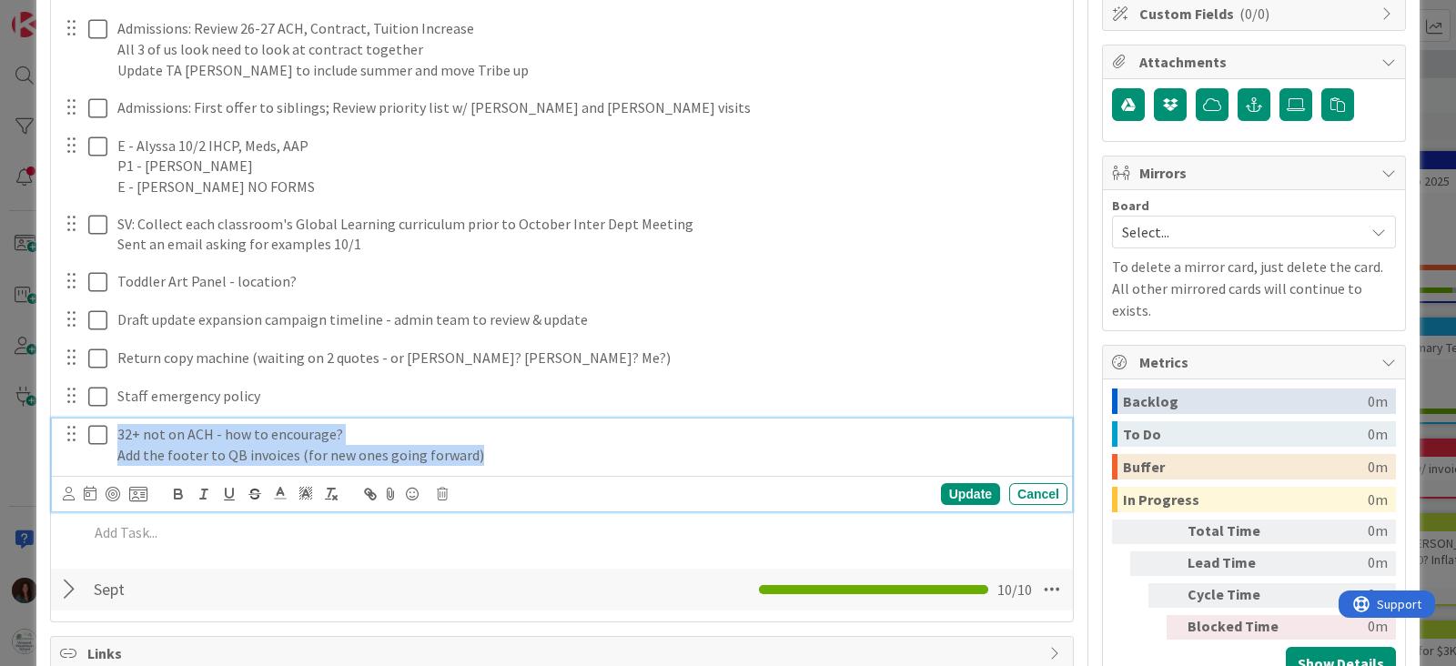
drag, startPoint x: 525, startPoint y: 454, endPoint x: 77, endPoint y: 435, distance: 448.1
click at [77, 435] on div "32+ not on ACH - how to encourage? Add the footer to QB invoices (for new ones …" at bounding box center [563, 445] width 1008 height 52
copy div "32+ not on ACH - how to encourage? Add the footer to QB invoices (for new ones …"
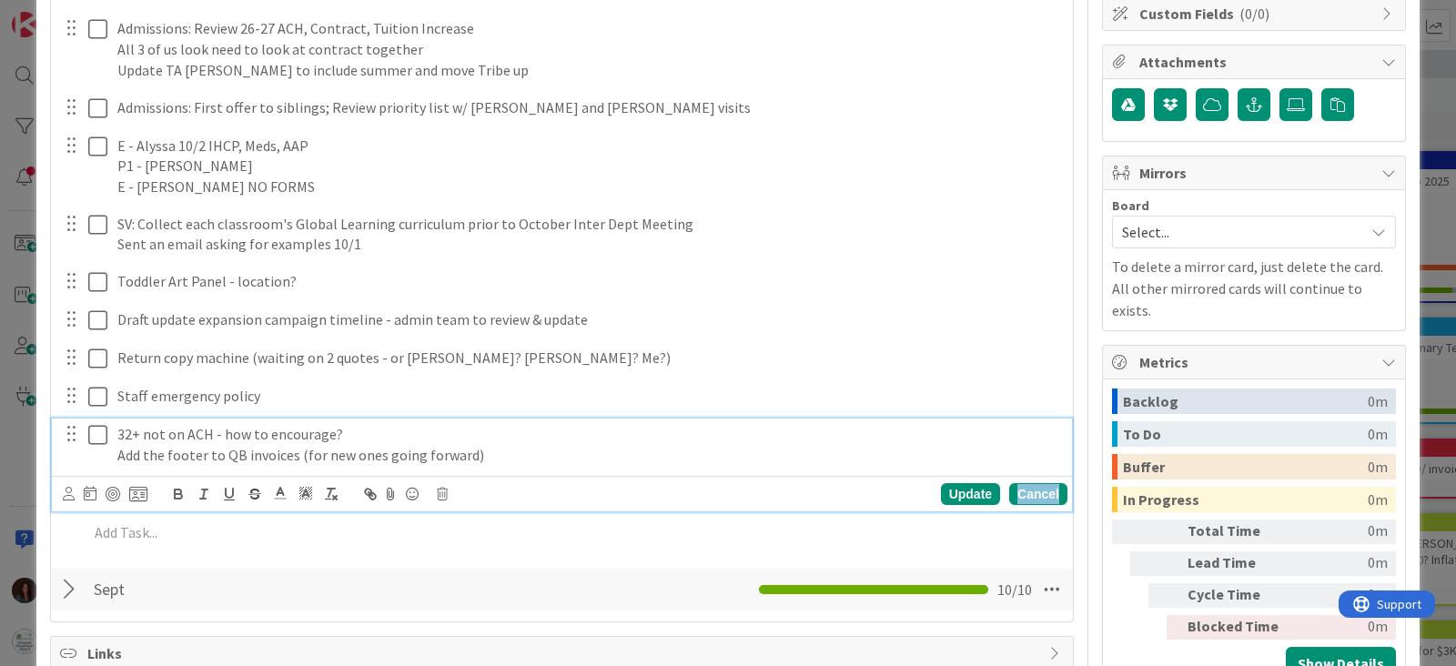
click at [1009, 489] on div "Cancel" at bounding box center [1038, 494] width 58 height 22
click at [564, 454] on p "Add the footer to QB invoices (for new ones going forward)" at bounding box center [588, 455] width 943 height 21
click at [443, 492] on icon at bounding box center [442, 494] width 11 height 13
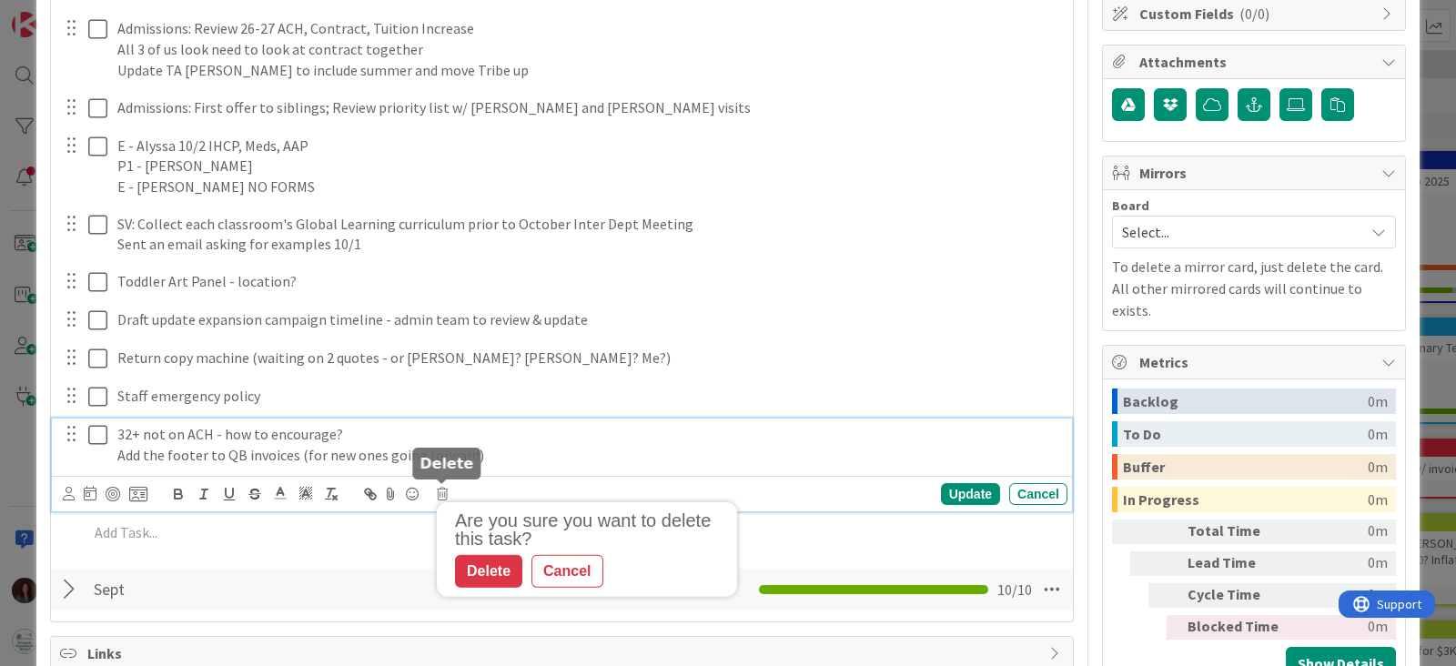
click at [473, 551] on div "Are you sure you want to delete this task? Delete Cancel" at bounding box center [591, 548] width 291 height 76
click at [477, 560] on div "Delete" at bounding box center [488, 570] width 67 height 33
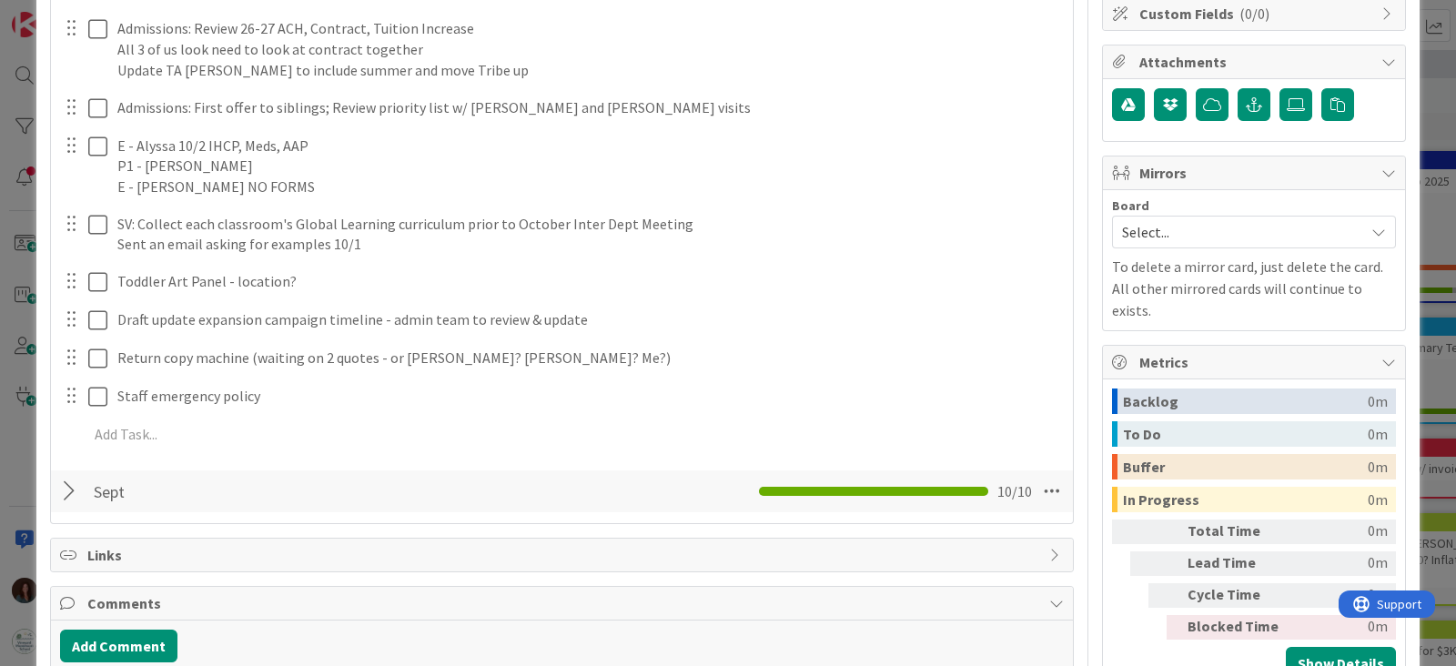
scroll to position [0, 0]
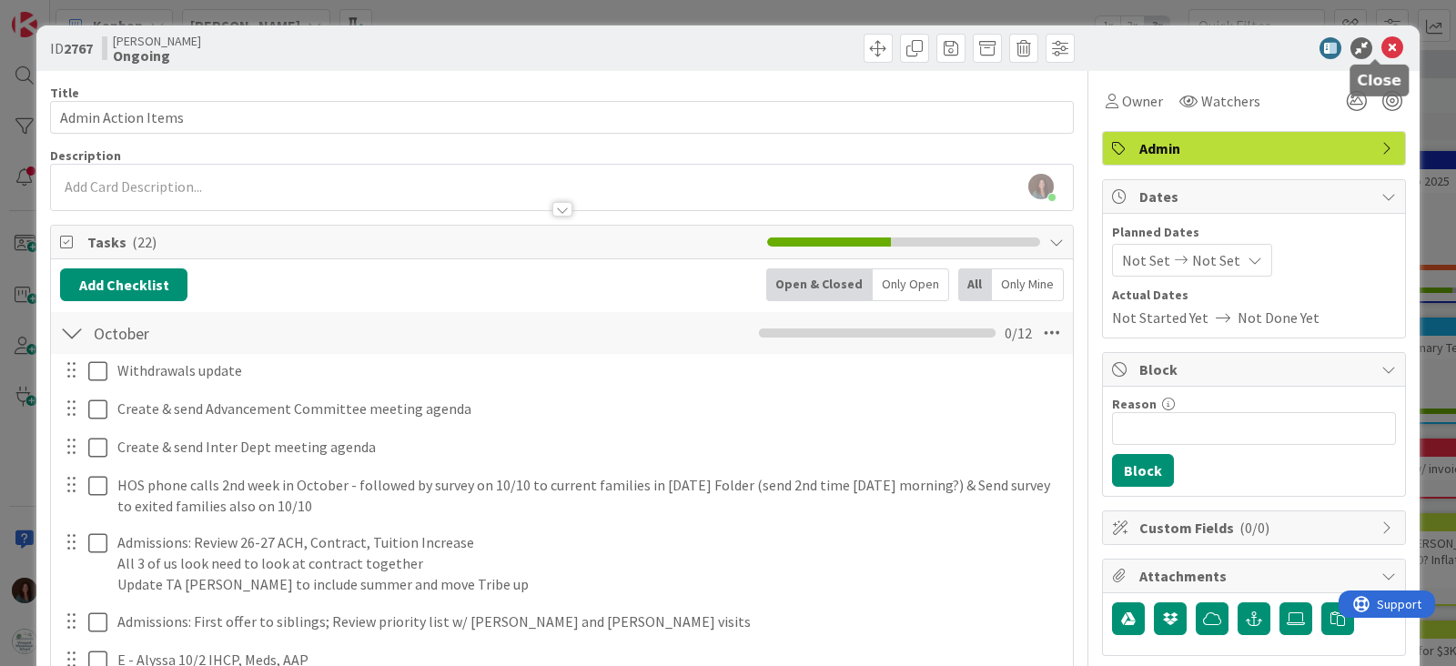
click at [1381, 49] on icon at bounding box center [1392, 48] width 22 height 22
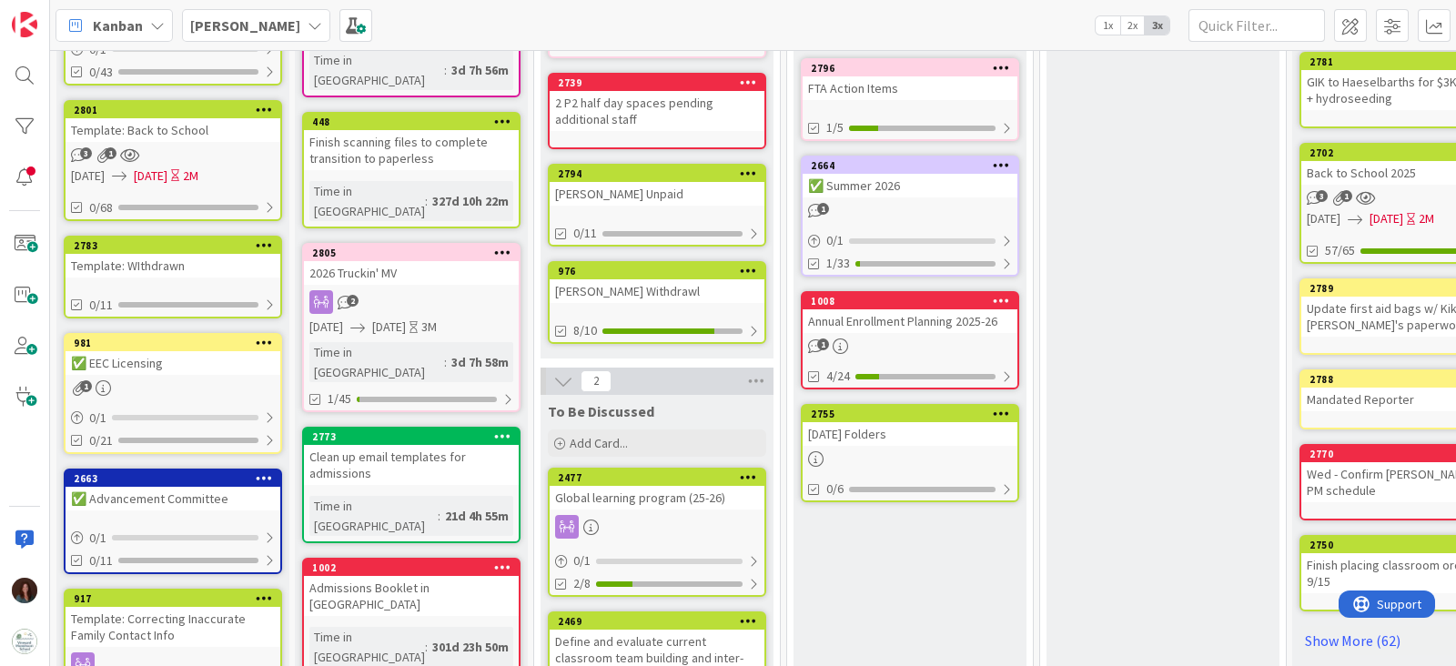
click at [955, 324] on div "Annual Enrollment Planning 2025-26" at bounding box center [910, 321] width 215 height 24
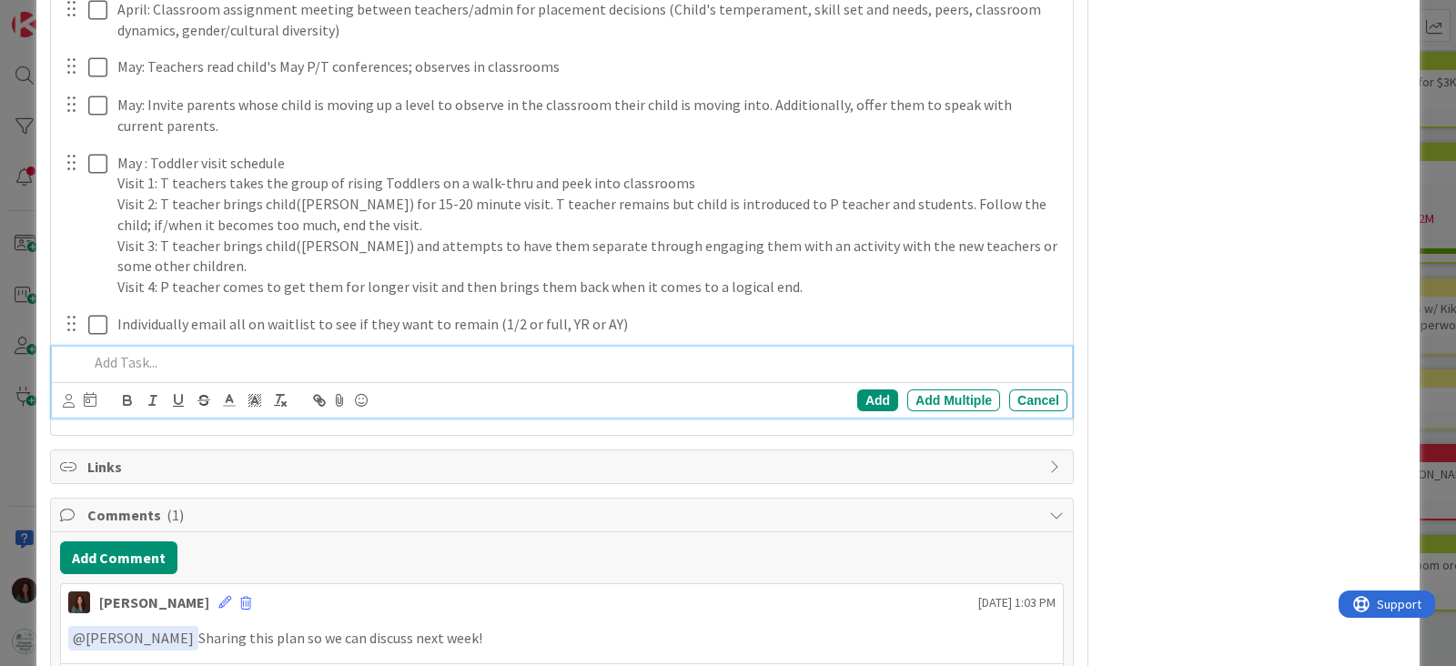
click at [211, 359] on p at bounding box center [574, 362] width 972 height 21
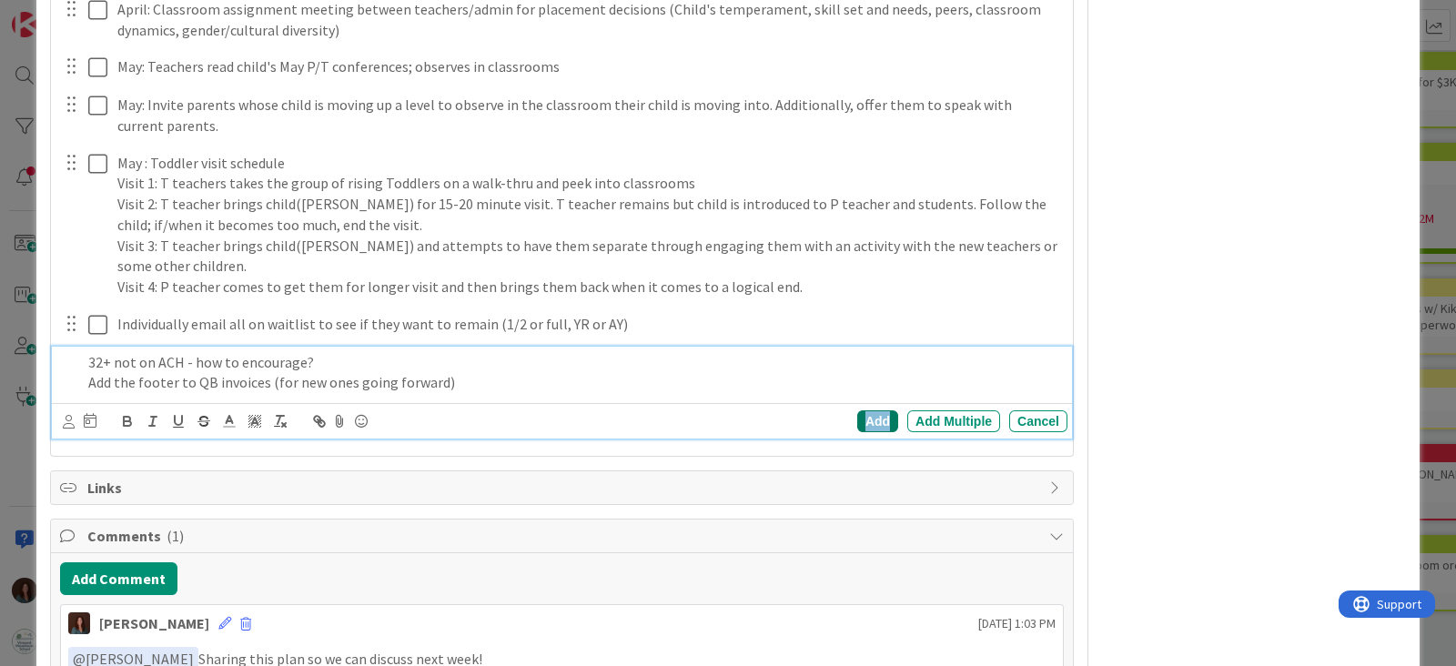
click at [857, 417] on div "Add" at bounding box center [877, 421] width 41 height 22
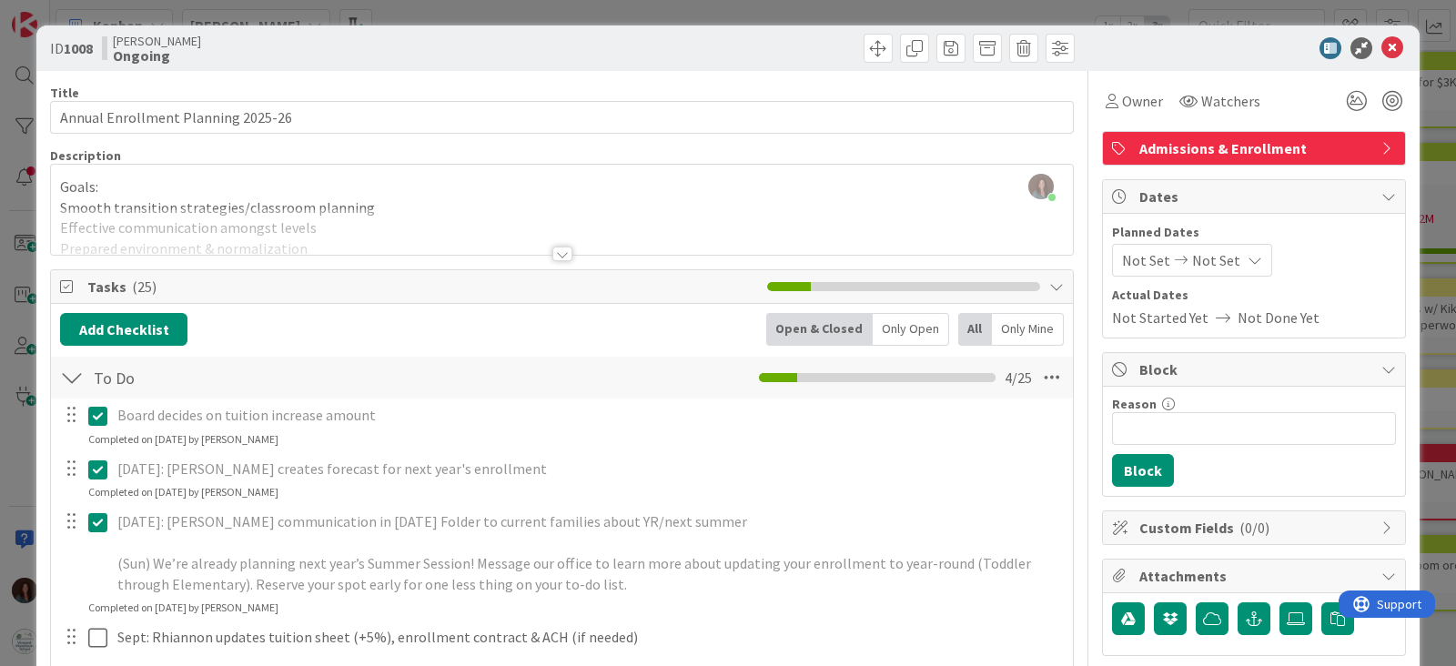
click at [1386, 42] on div at bounding box center [1245, 48] width 322 height 22
click at [1381, 44] on icon at bounding box center [1392, 48] width 22 height 22
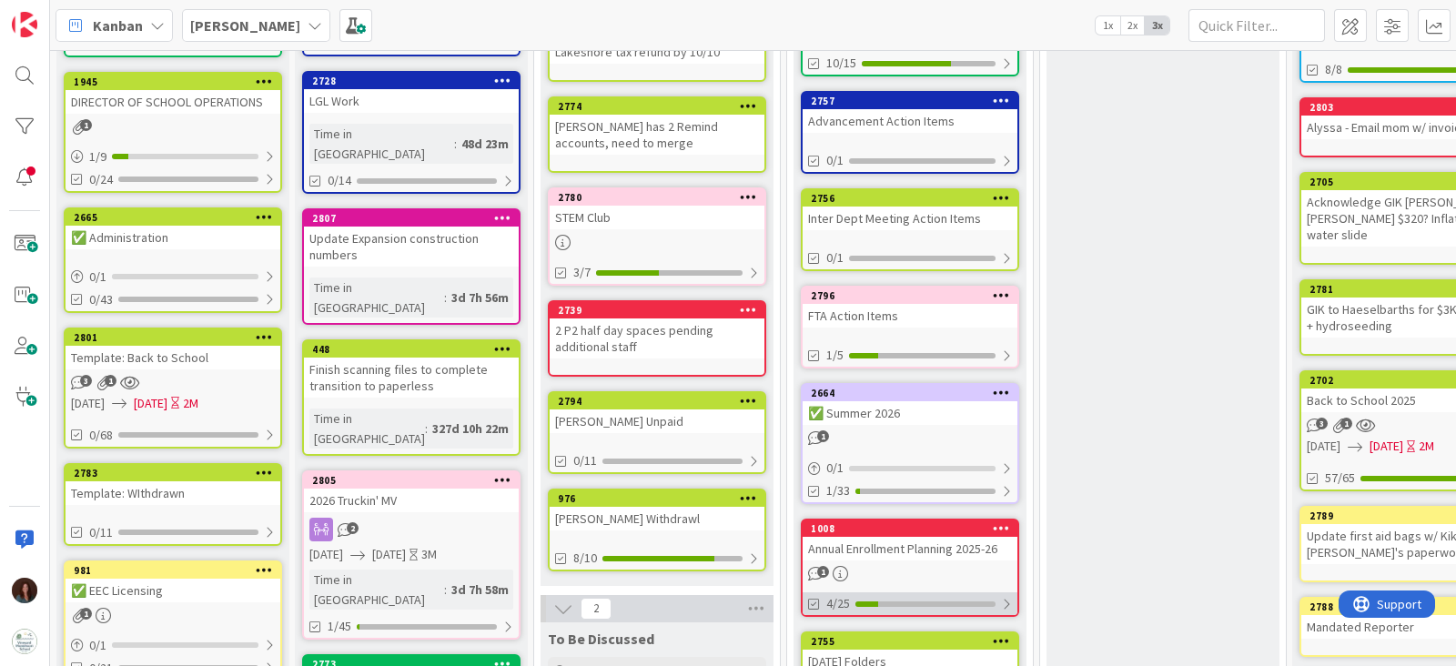
scroll to position [4, 0]
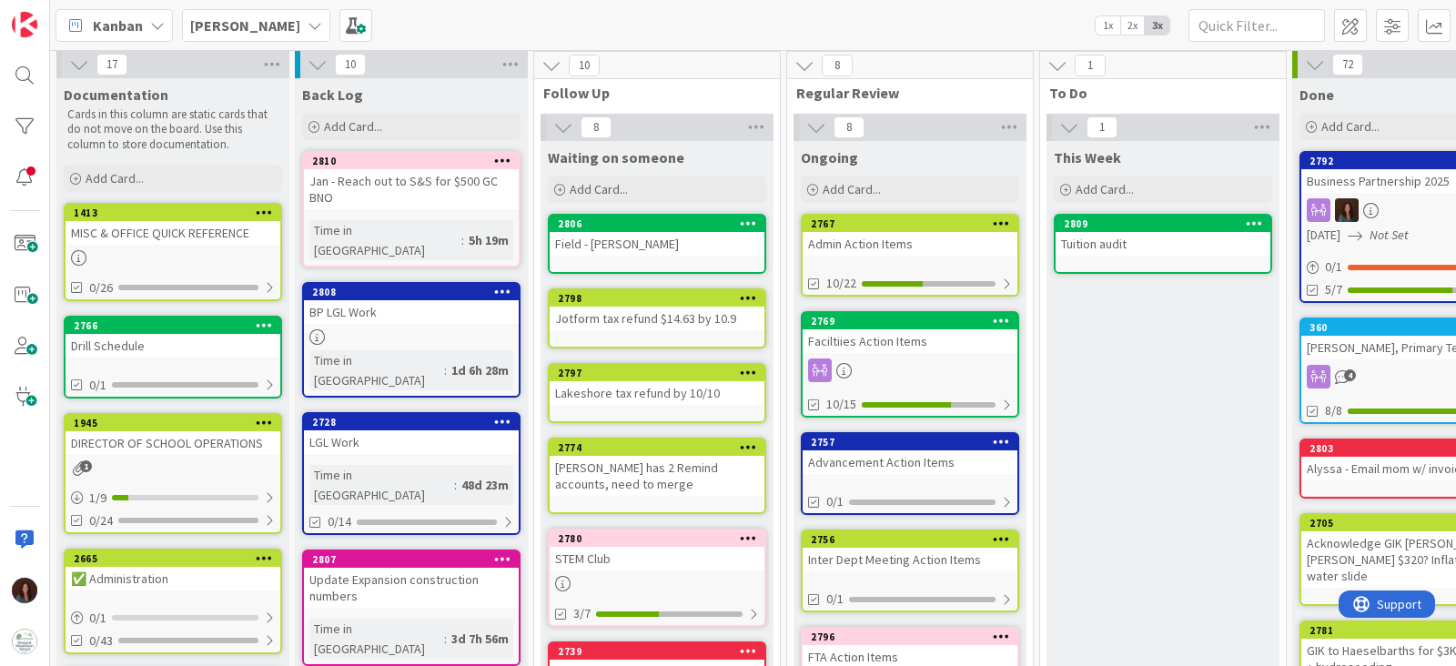
click at [920, 234] on div "Admin Action Items" at bounding box center [910, 244] width 215 height 24
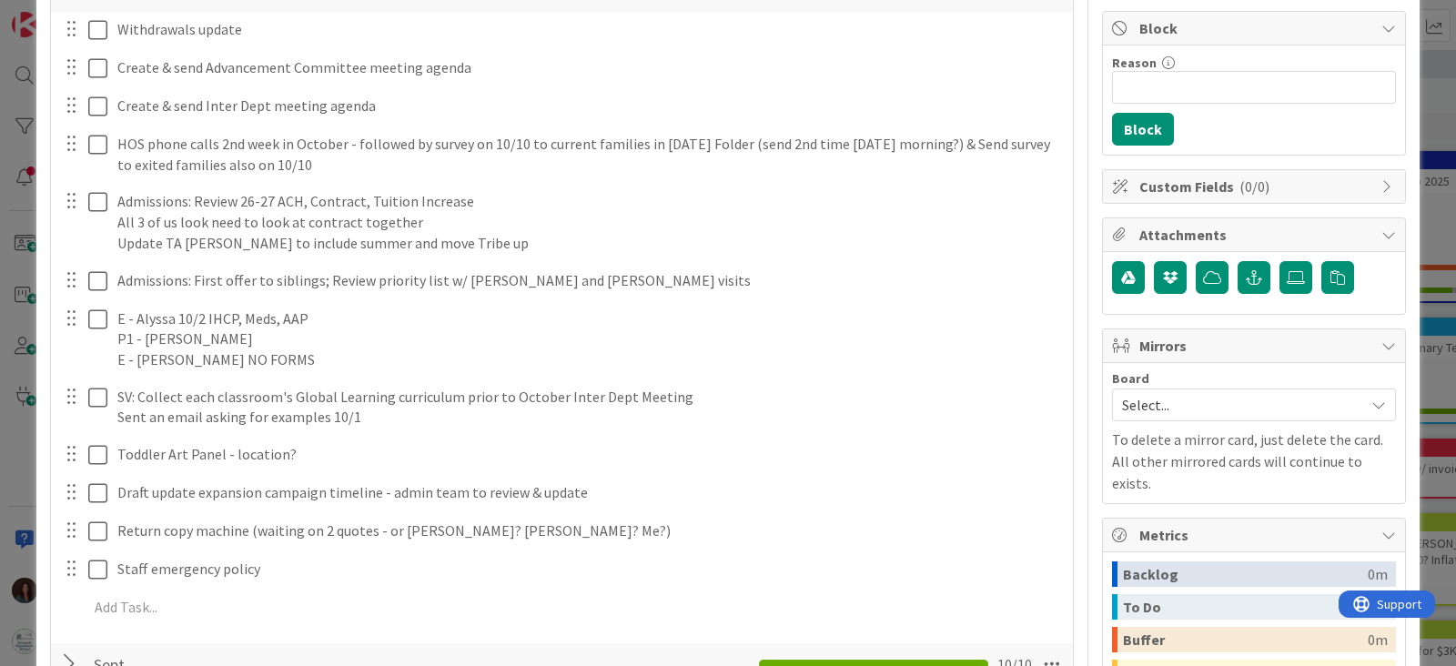
scroll to position [227, 0]
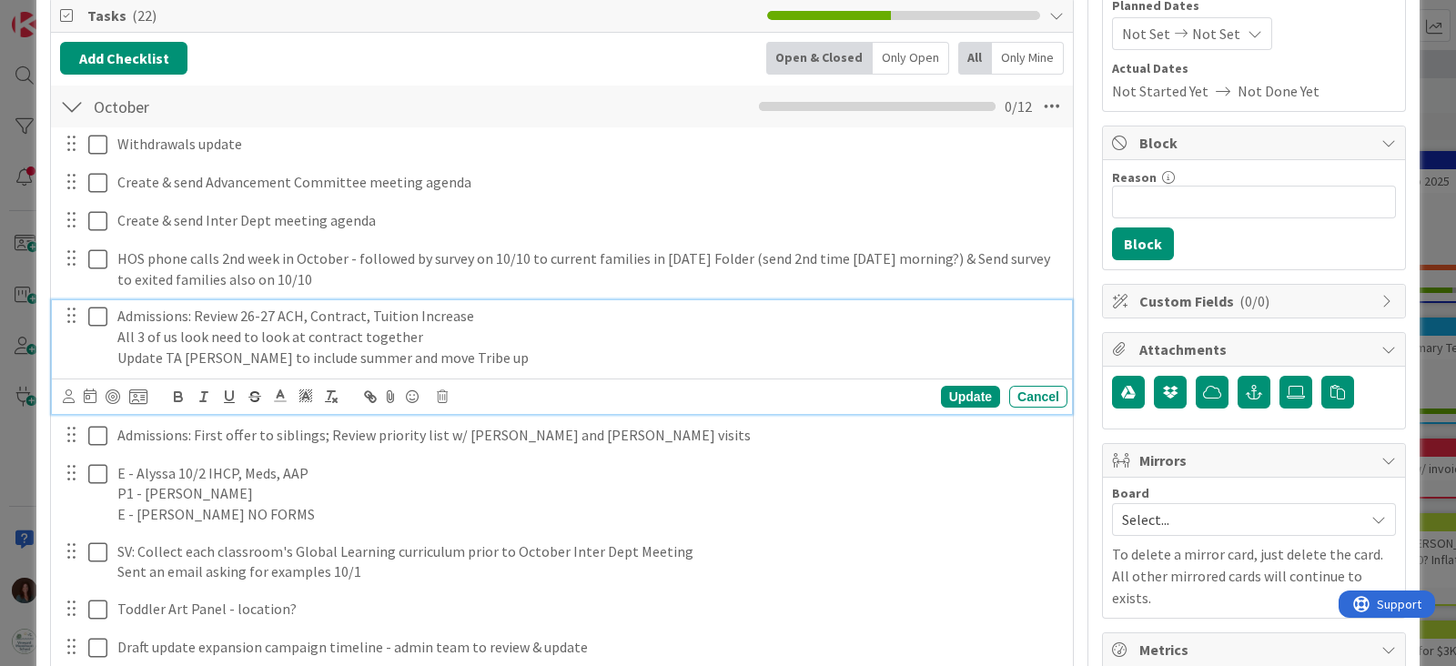
click at [445, 328] on p "All 3 of us look need to look at contract together" at bounding box center [588, 337] width 943 height 21
click at [555, 355] on p "Update TA [PERSON_NAME] to include summer and move Tribe up" at bounding box center [588, 358] width 943 height 21
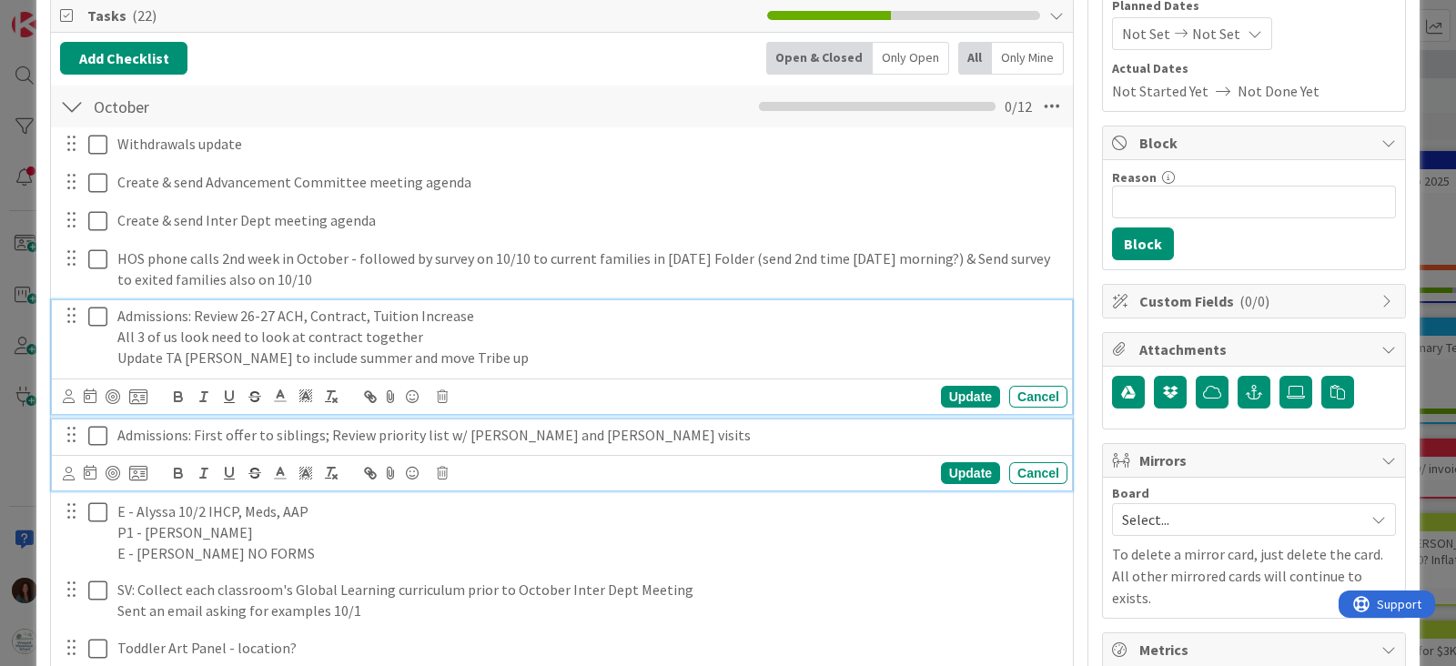
click at [264, 437] on p "Admissions: First offer to siblings; Review priority list w/ [PERSON_NAME] and …" at bounding box center [588, 435] width 943 height 21
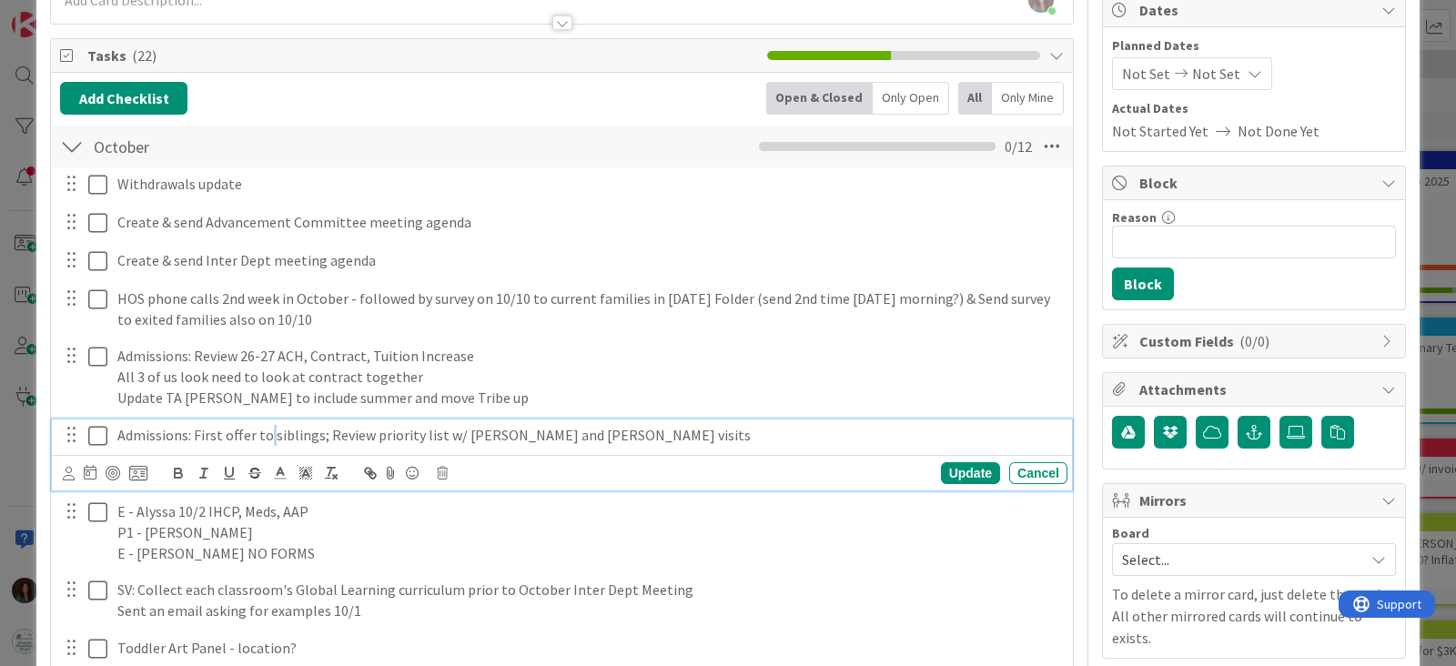
click at [264, 437] on p "Admissions: First offer to siblings; Review priority list w/ [PERSON_NAME] and …" at bounding box center [588, 435] width 943 height 21
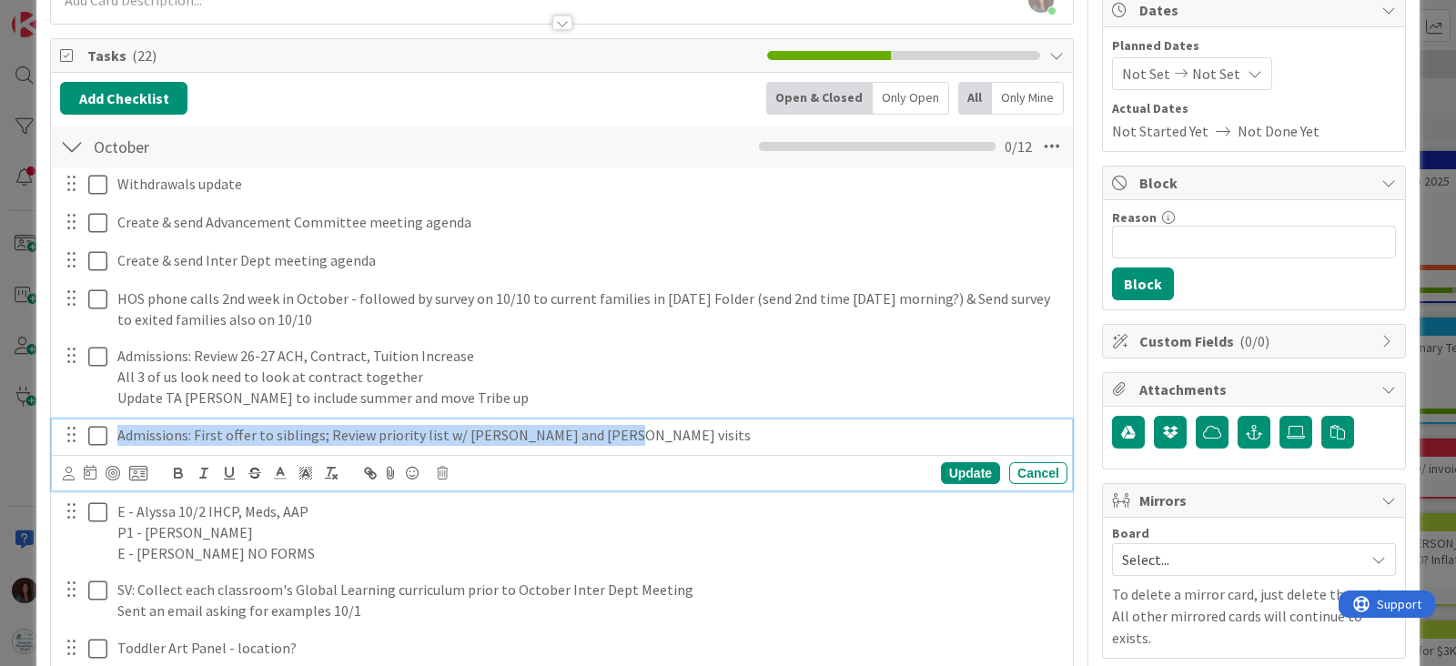
click at [264, 437] on p "Admissions: First offer to siblings; Review priority list w/ [PERSON_NAME] and …" at bounding box center [588, 435] width 943 height 21
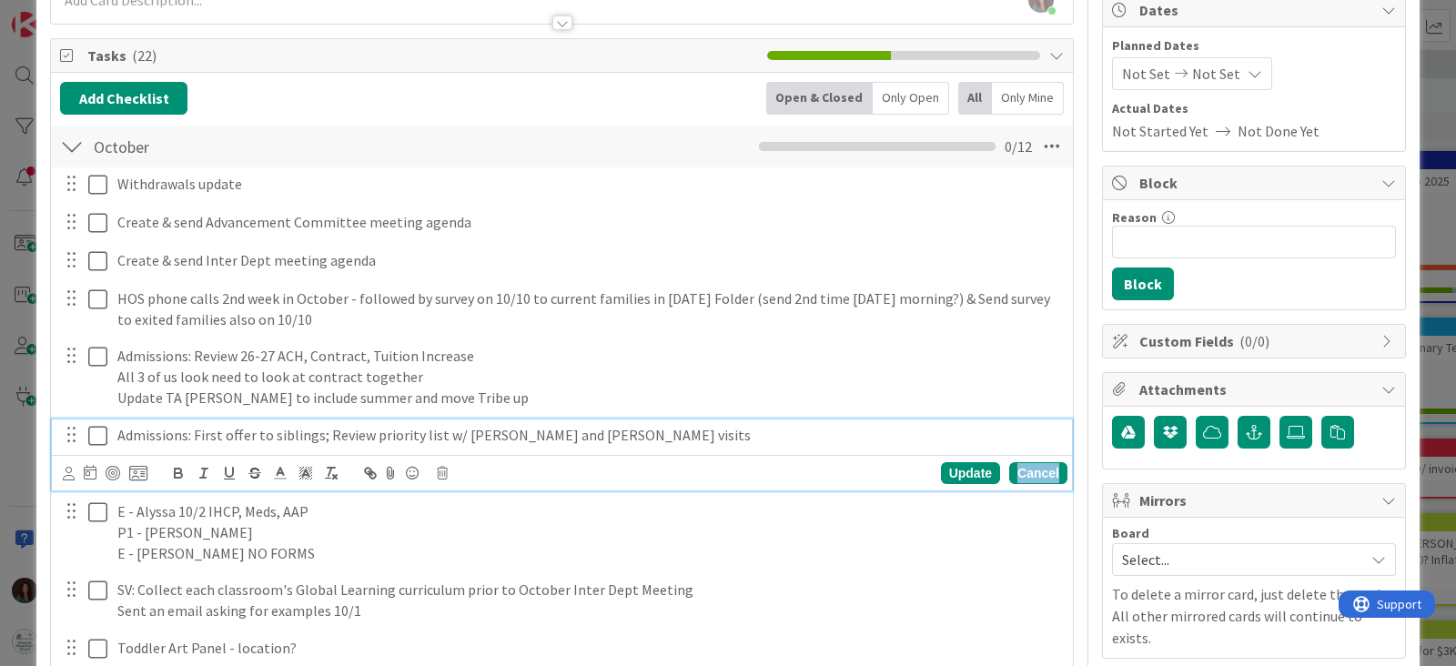
click at [1018, 472] on div "Cancel" at bounding box center [1038, 473] width 58 height 22
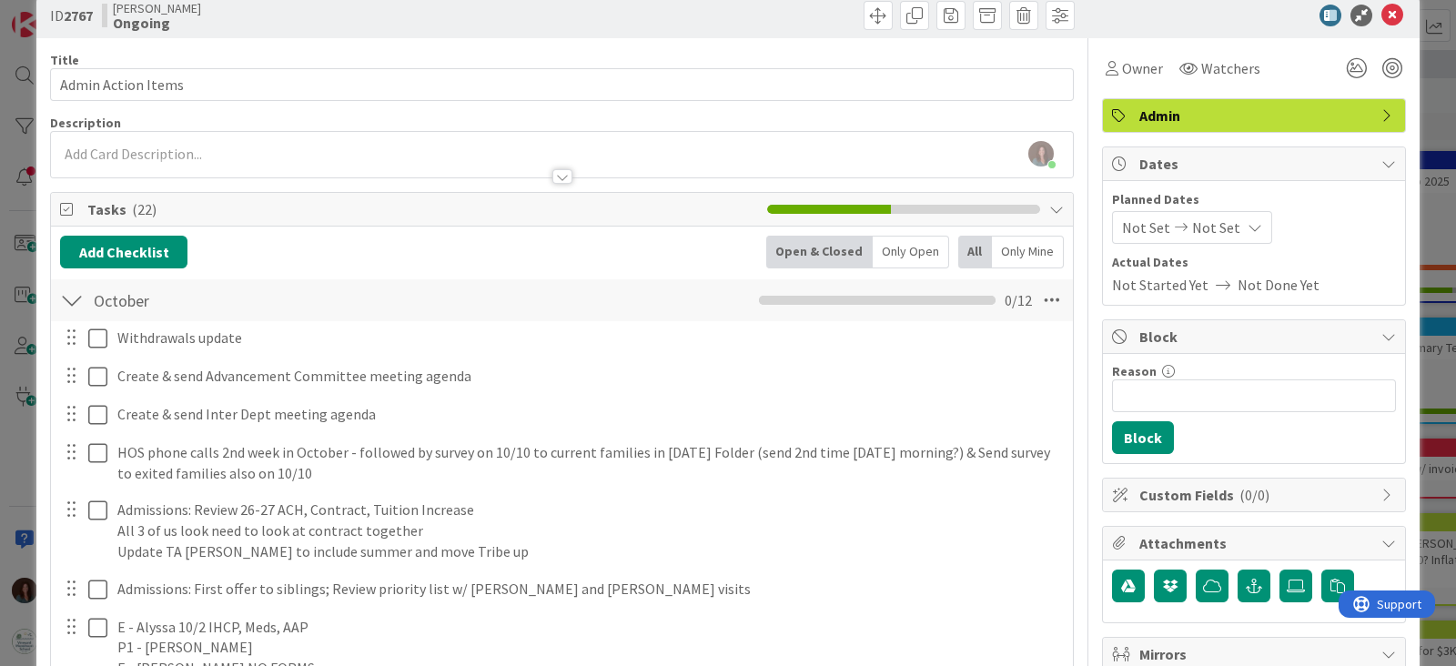
scroll to position [0, 0]
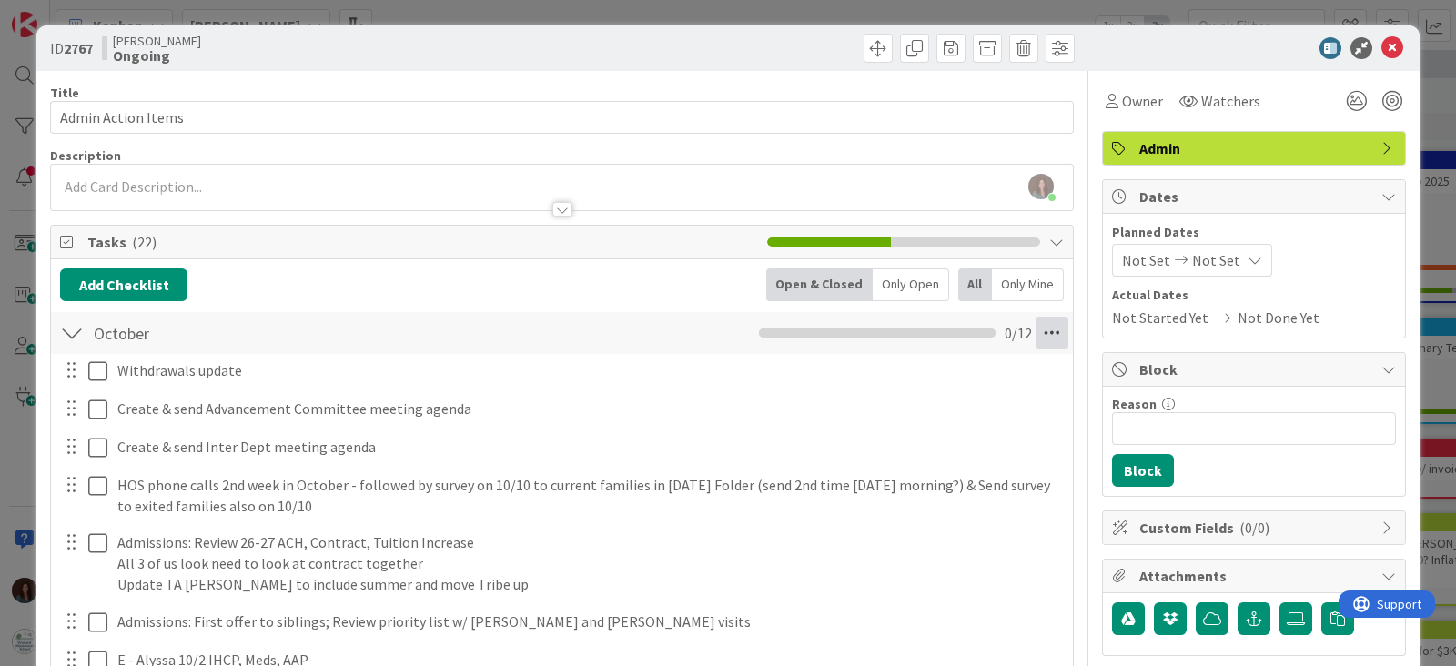
click at [1040, 332] on icon at bounding box center [1052, 333] width 33 height 33
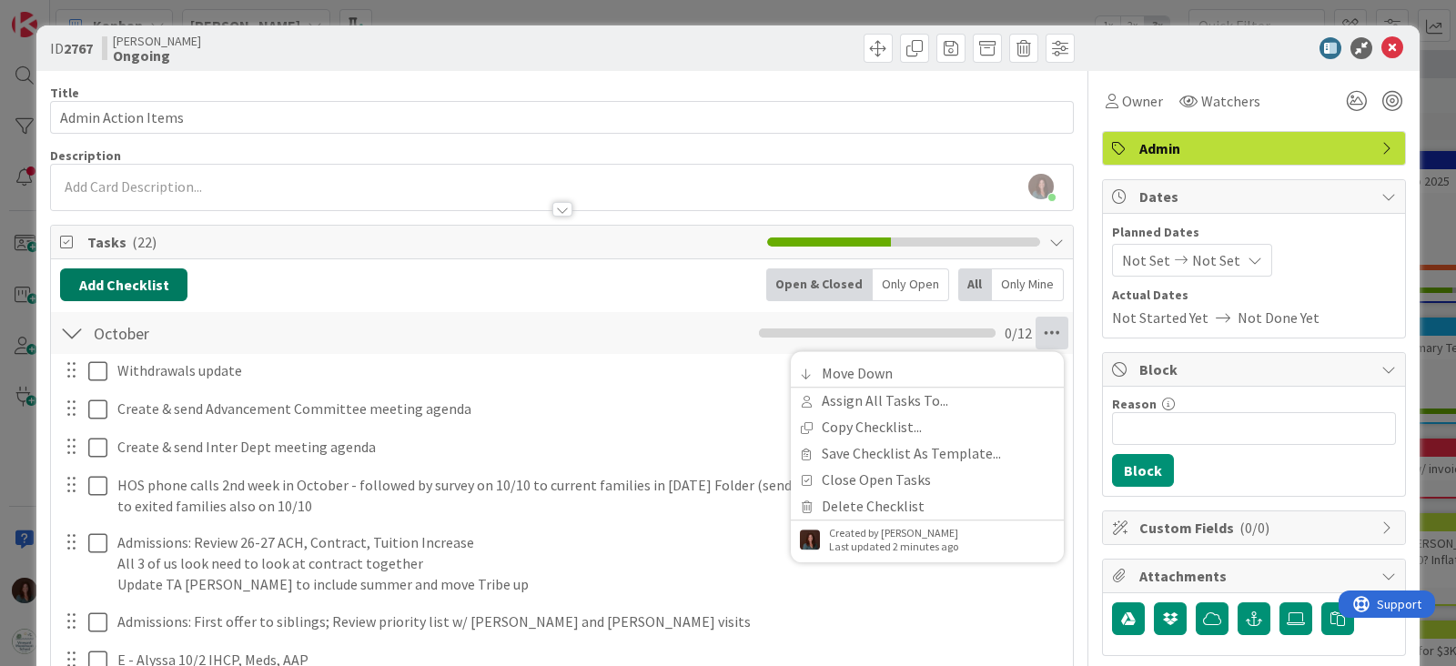
click at [155, 282] on button "Add Checklist" at bounding box center [123, 284] width 127 height 33
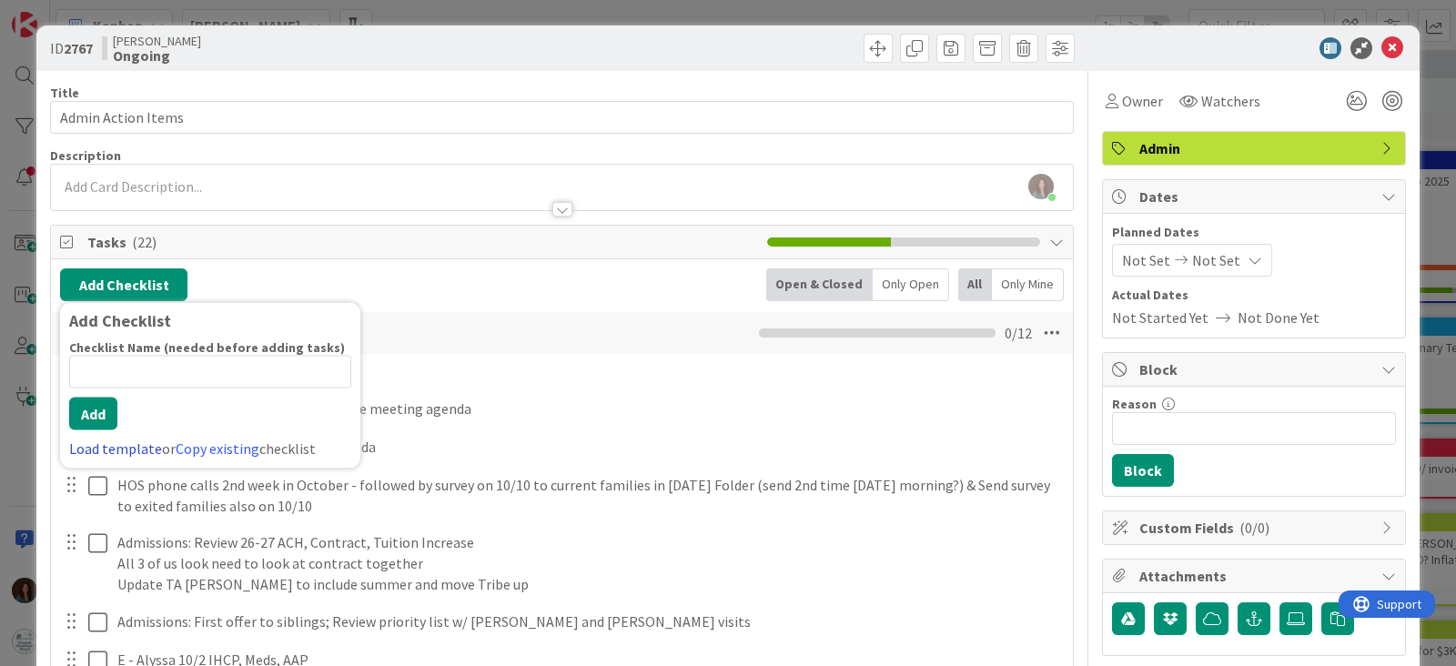
click at [141, 444] on link "Load template" at bounding box center [115, 448] width 93 height 18
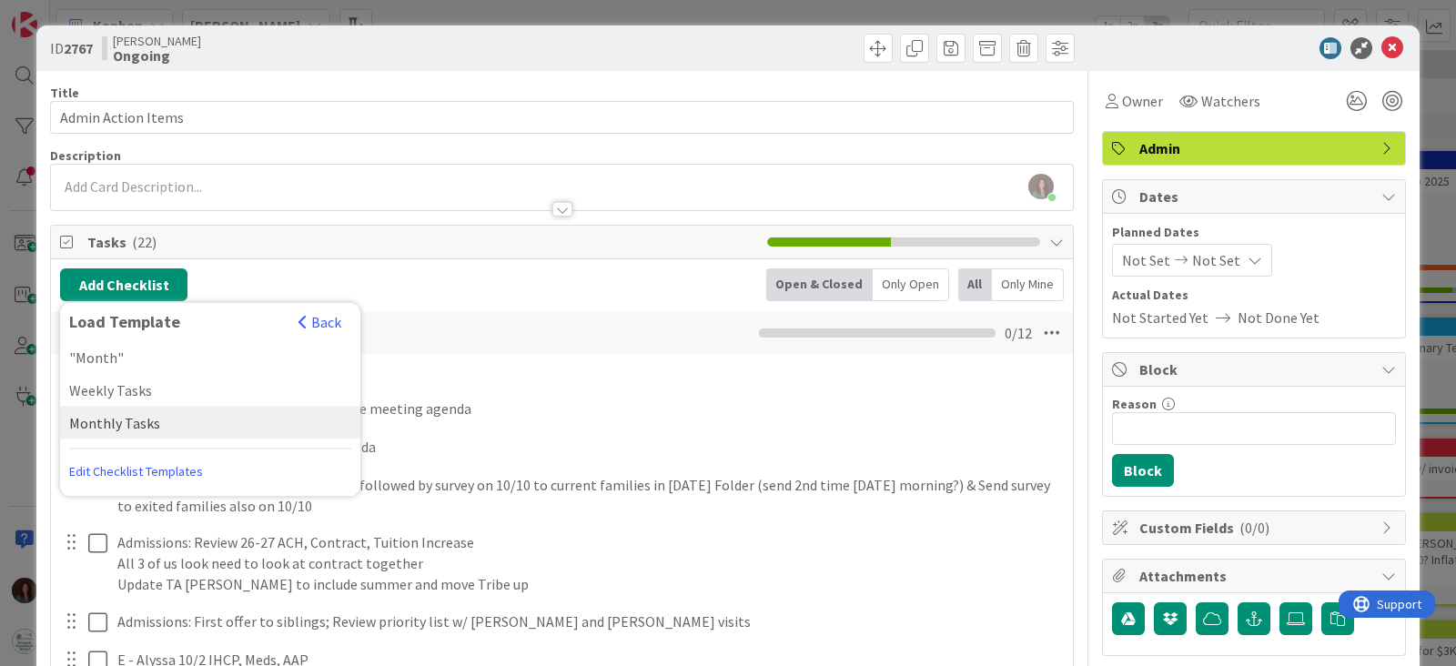
click at [140, 421] on div "Monthly Tasks" at bounding box center [210, 423] width 300 height 33
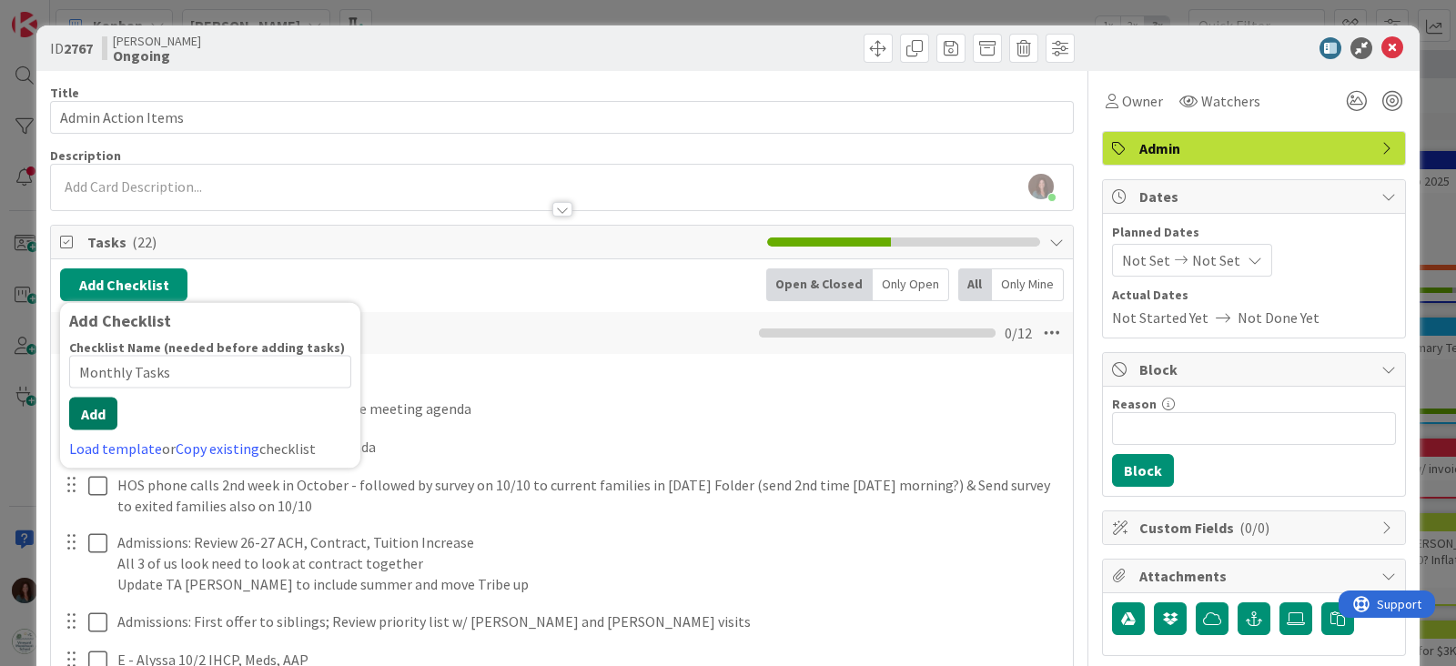
click at [98, 423] on button "Add" at bounding box center [93, 414] width 48 height 33
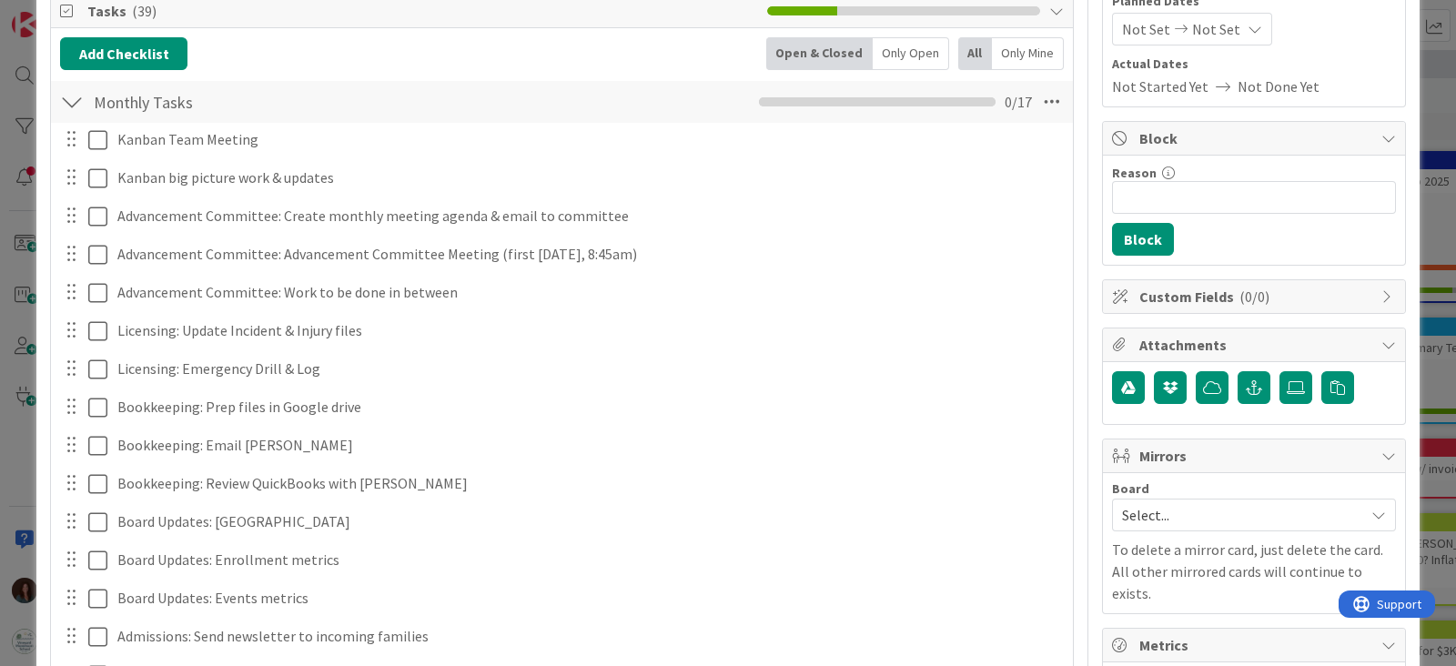
scroll to position [4, 0]
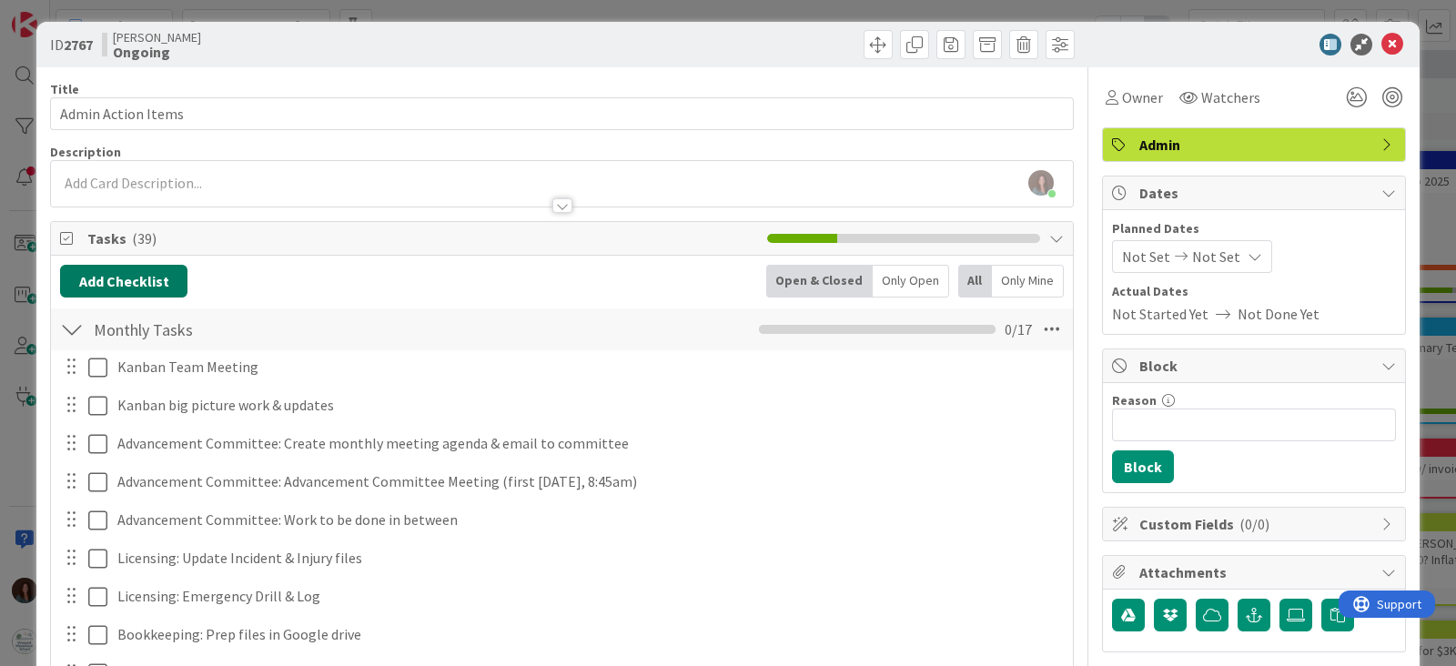
click at [163, 280] on button "Add Checklist" at bounding box center [123, 281] width 127 height 33
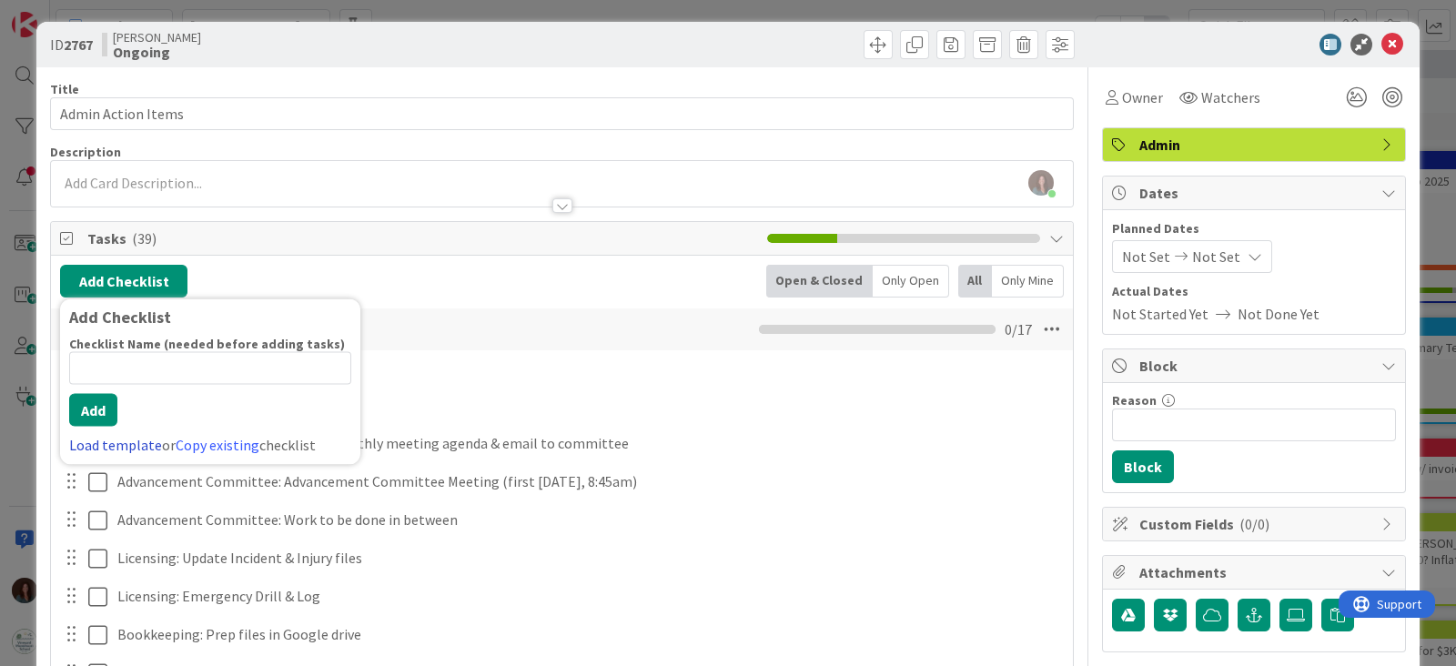
click at [138, 444] on link "Load template" at bounding box center [115, 445] width 93 height 18
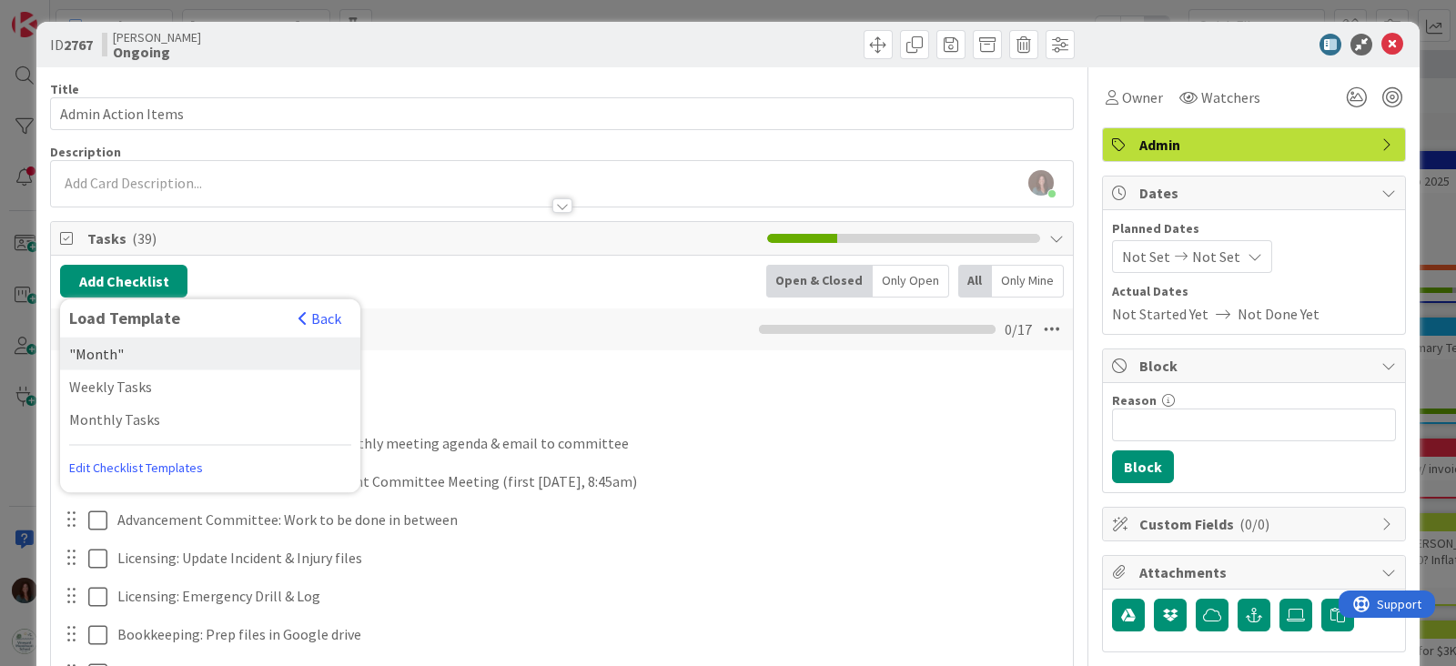
click at [132, 354] on div ""Month"" at bounding box center [210, 354] width 300 height 33
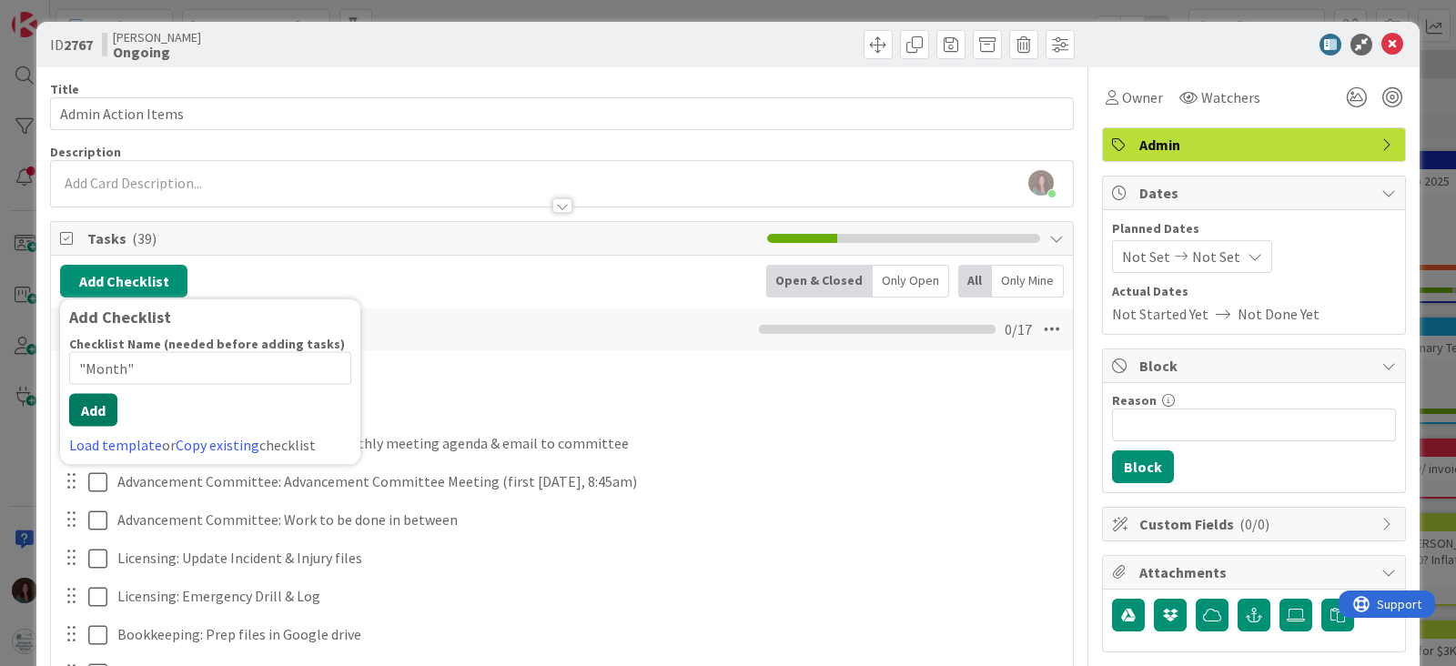
click at [89, 414] on button "Add" at bounding box center [93, 410] width 48 height 33
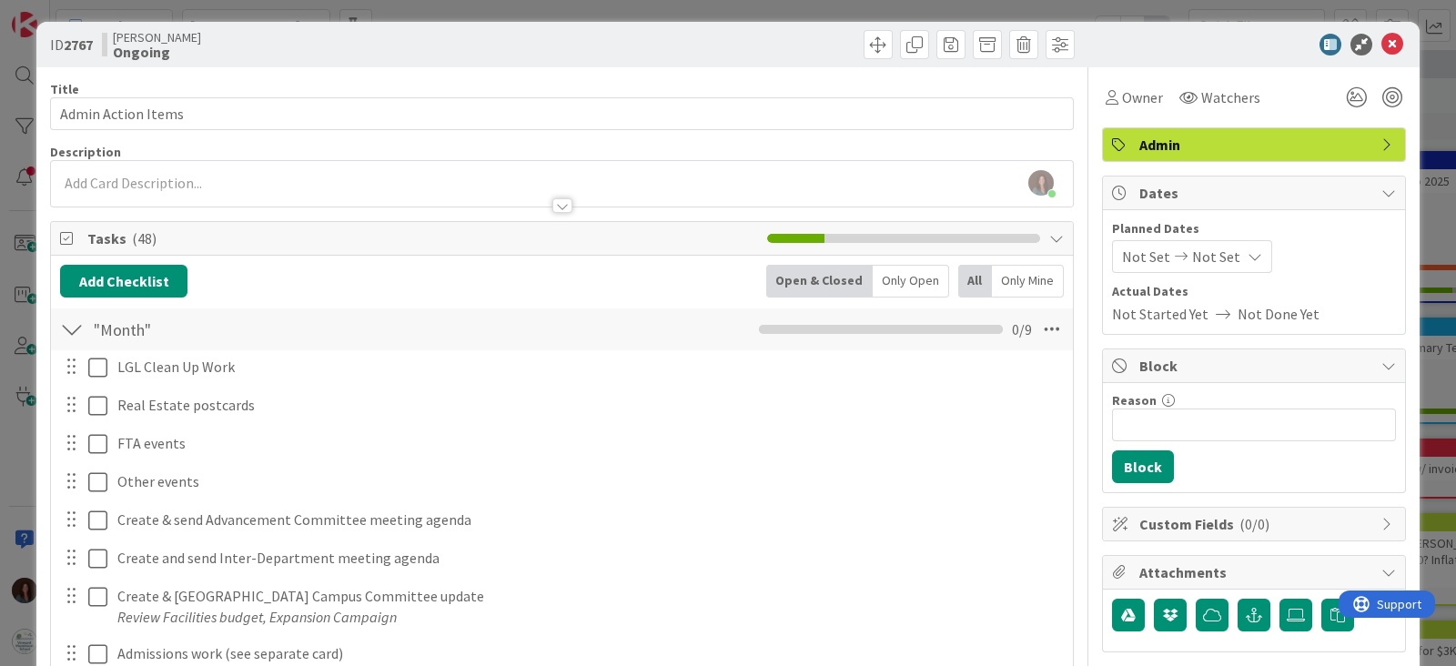
scroll to position [399, 0]
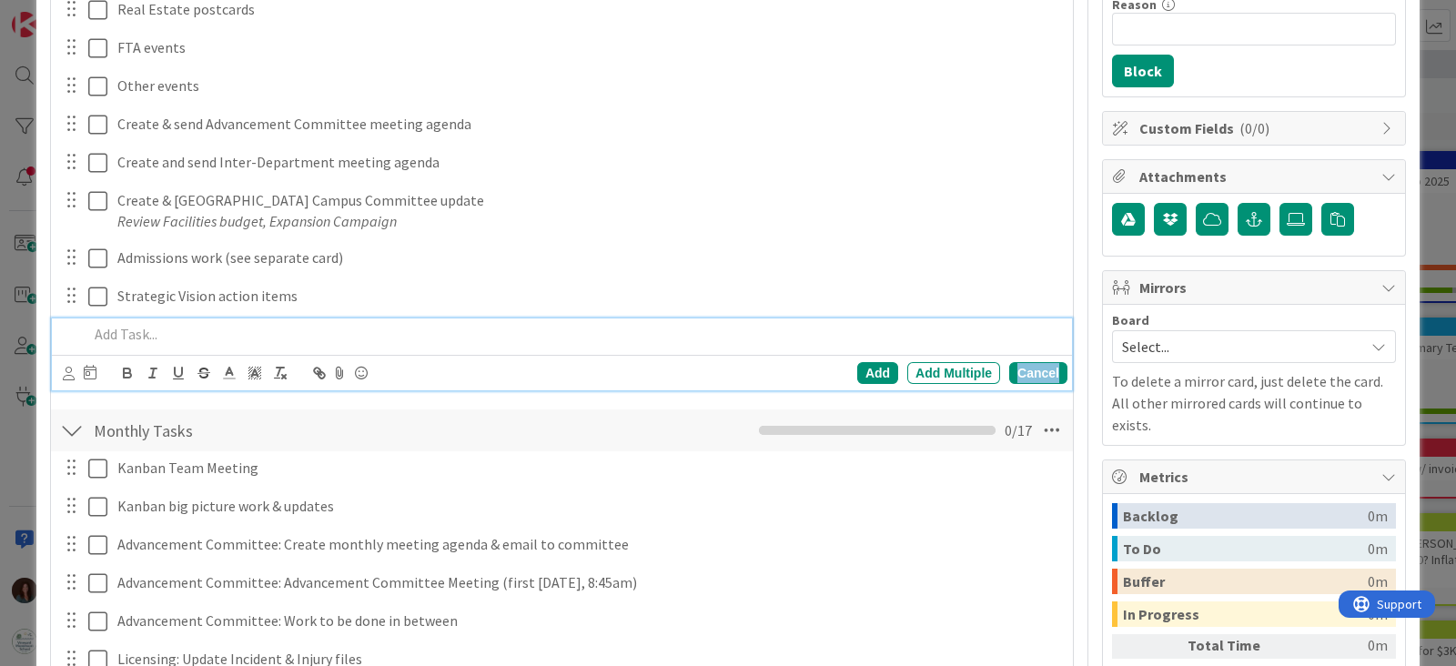
click at [1046, 378] on div "Cancel" at bounding box center [1038, 373] width 58 height 22
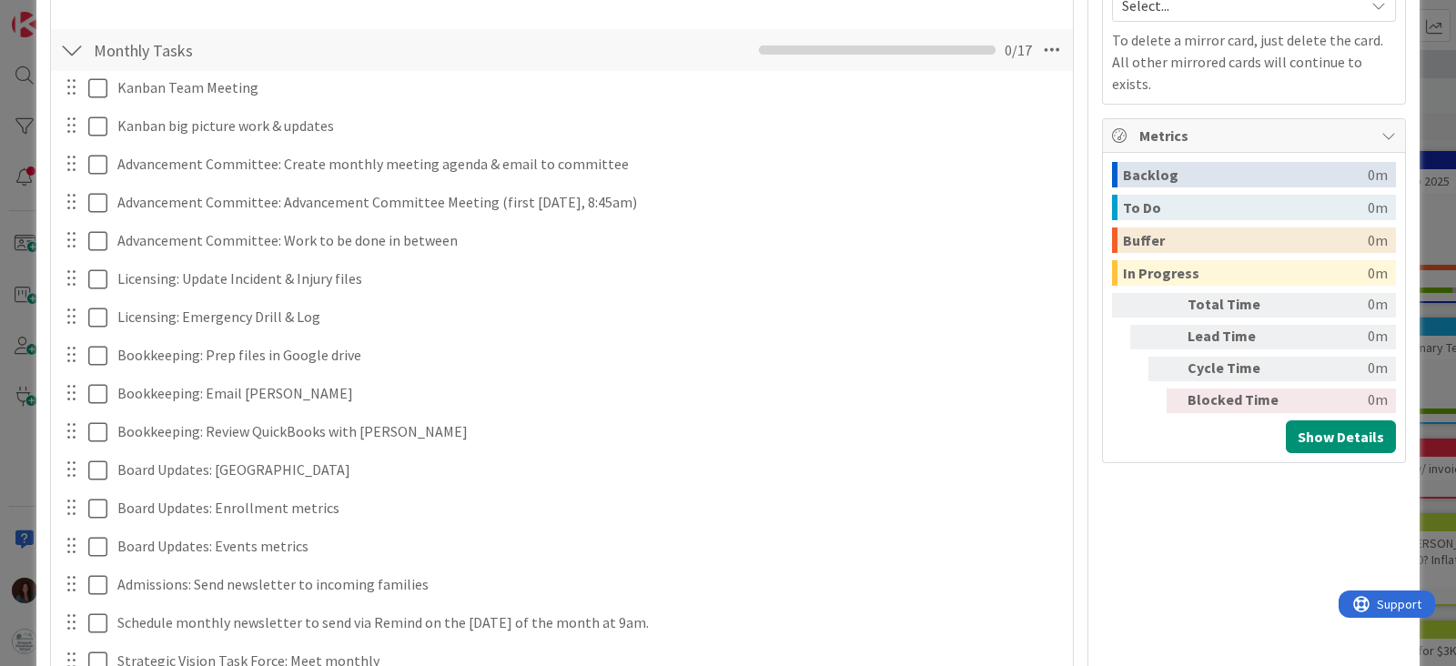
scroll to position [968, 0]
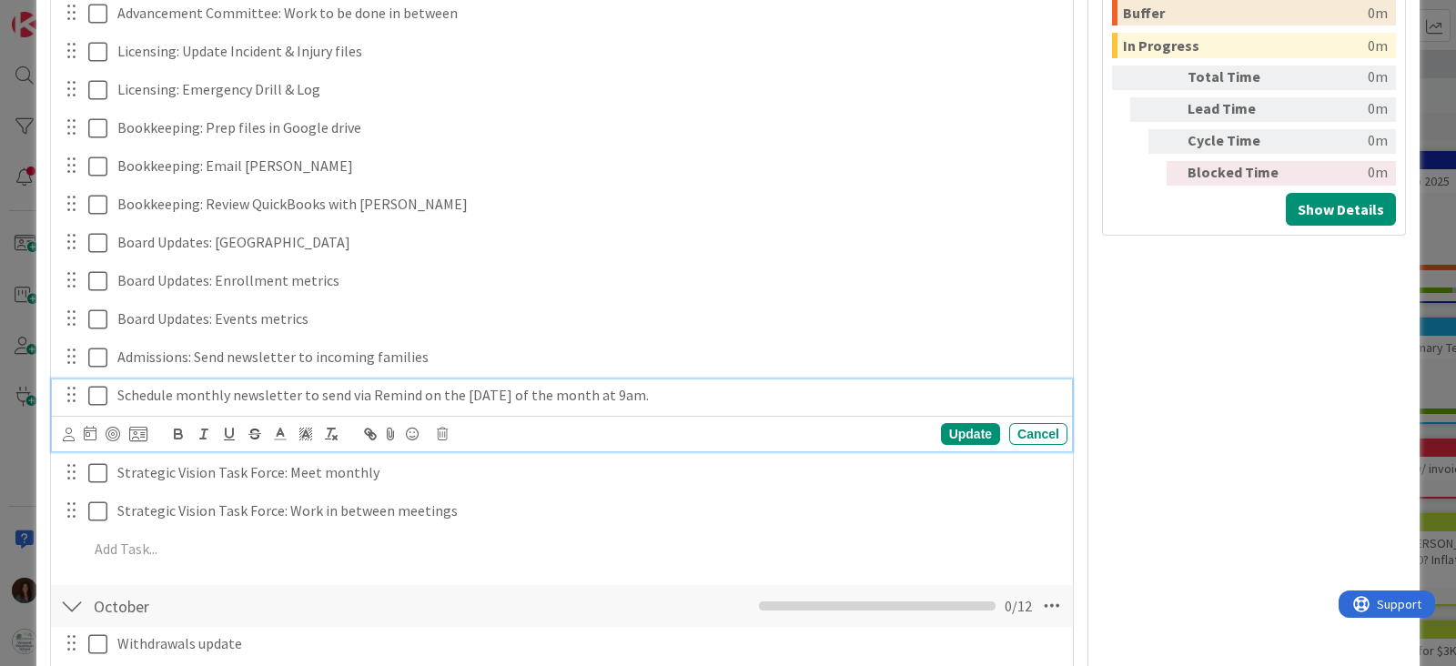
click at [407, 398] on p "Schedule monthly newsletter to send via Remind on the last Sunday of the month …" at bounding box center [588, 395] width 943 height 21
copy p "Schedule monthly newsletter to send via Remind on the last Sunday of the month …"
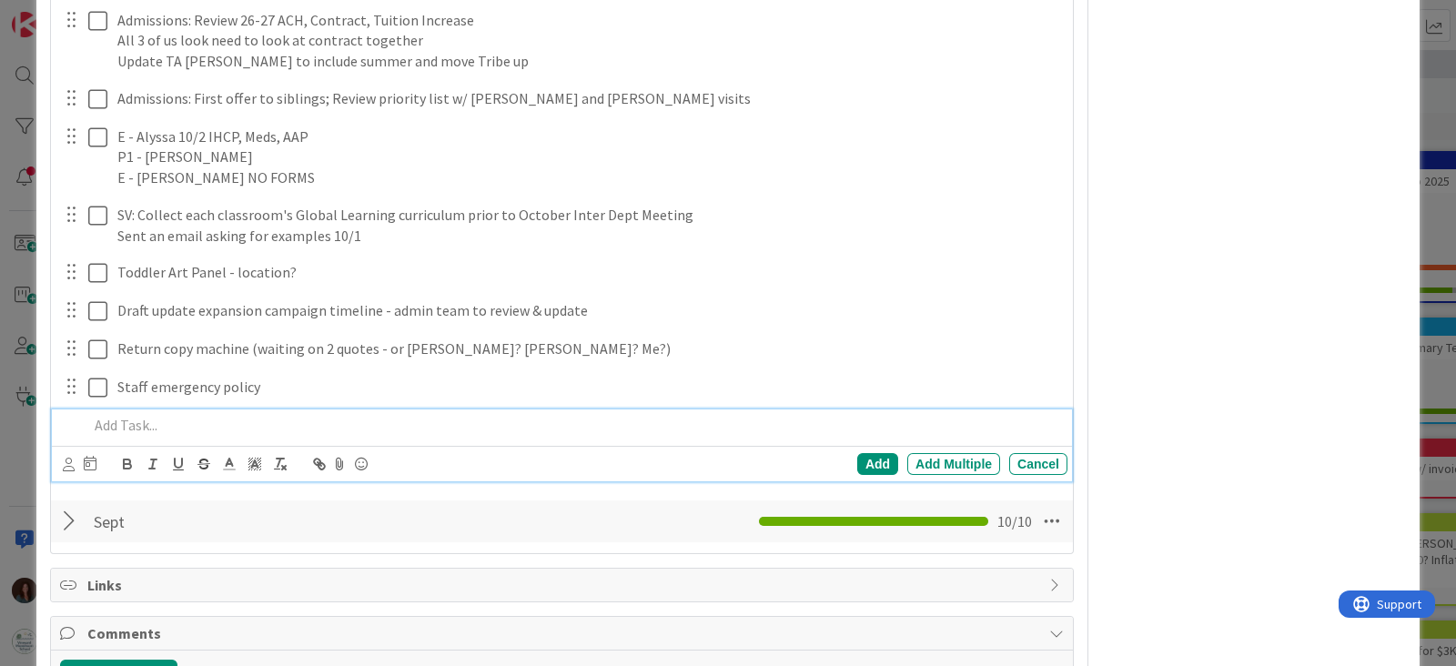
click at [208, 418] on p at bounding box center [574, 425] width 972 height 21
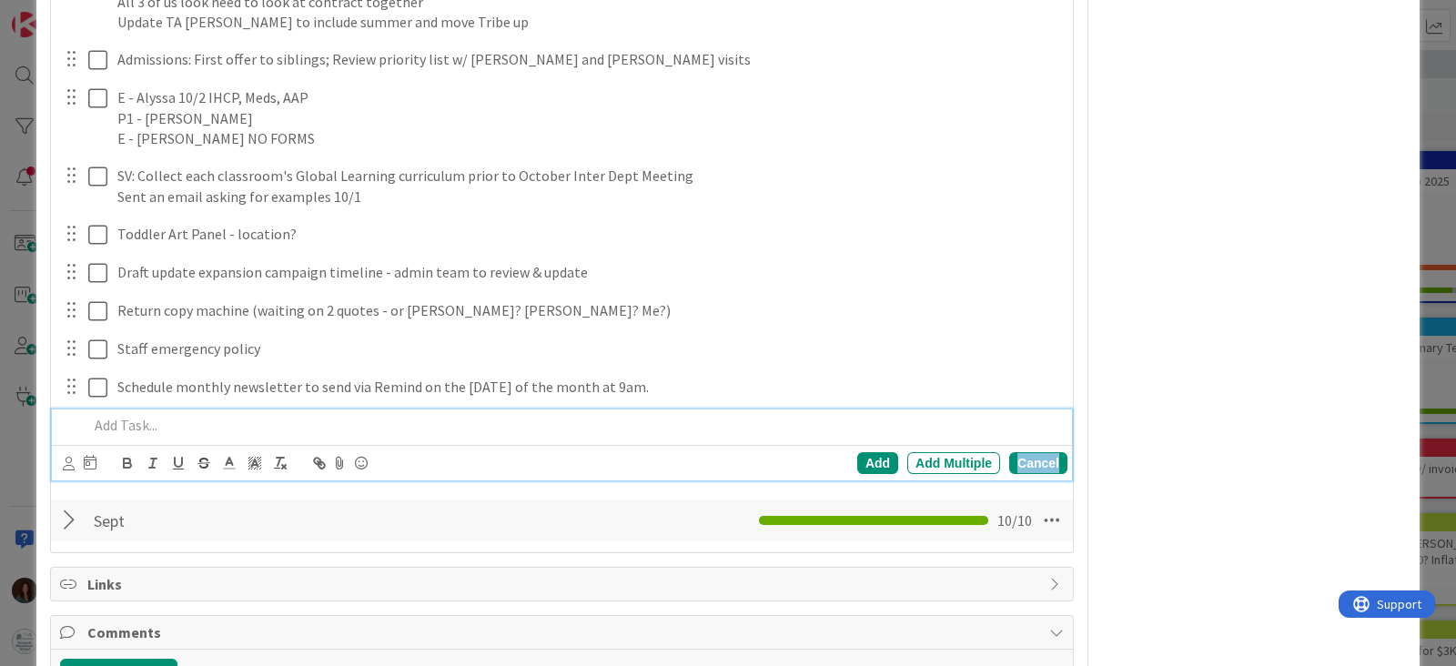
click at [1033, 466] on div "Cancel" at bounding box center [1038, 463] width 58 height 22
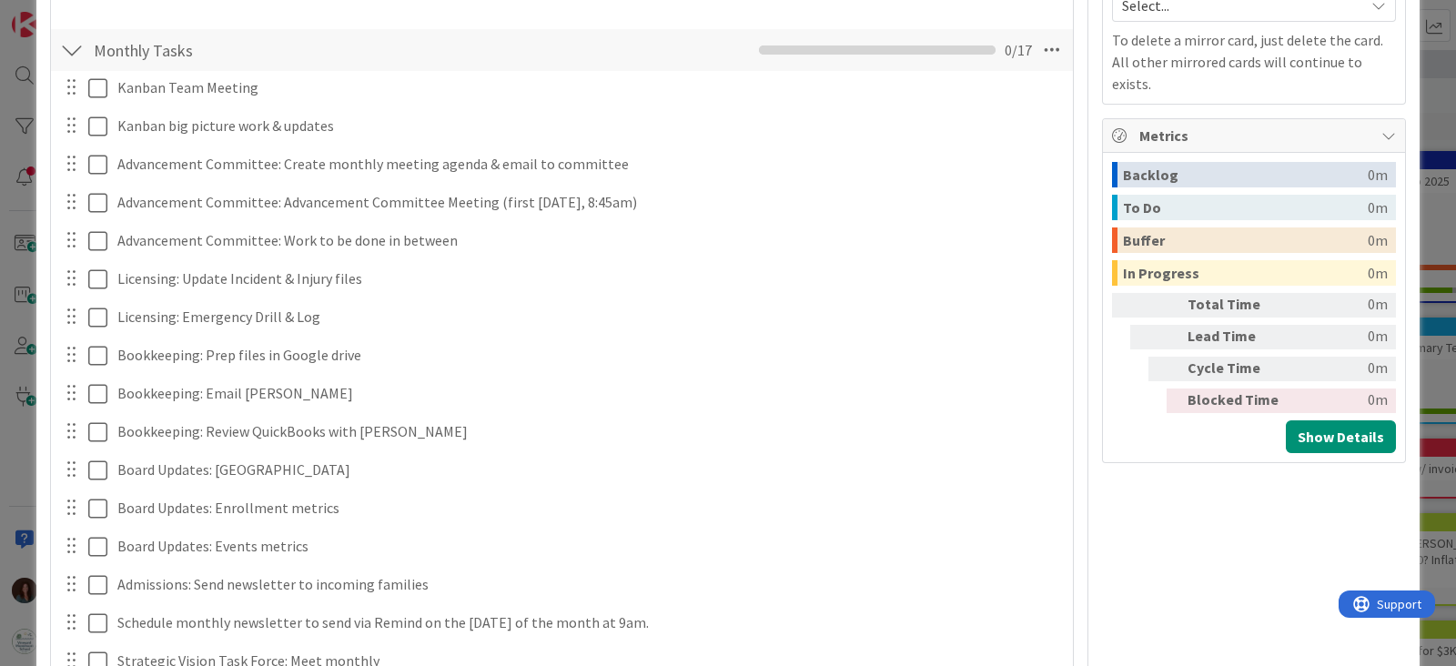
scroll to position [627, 0]
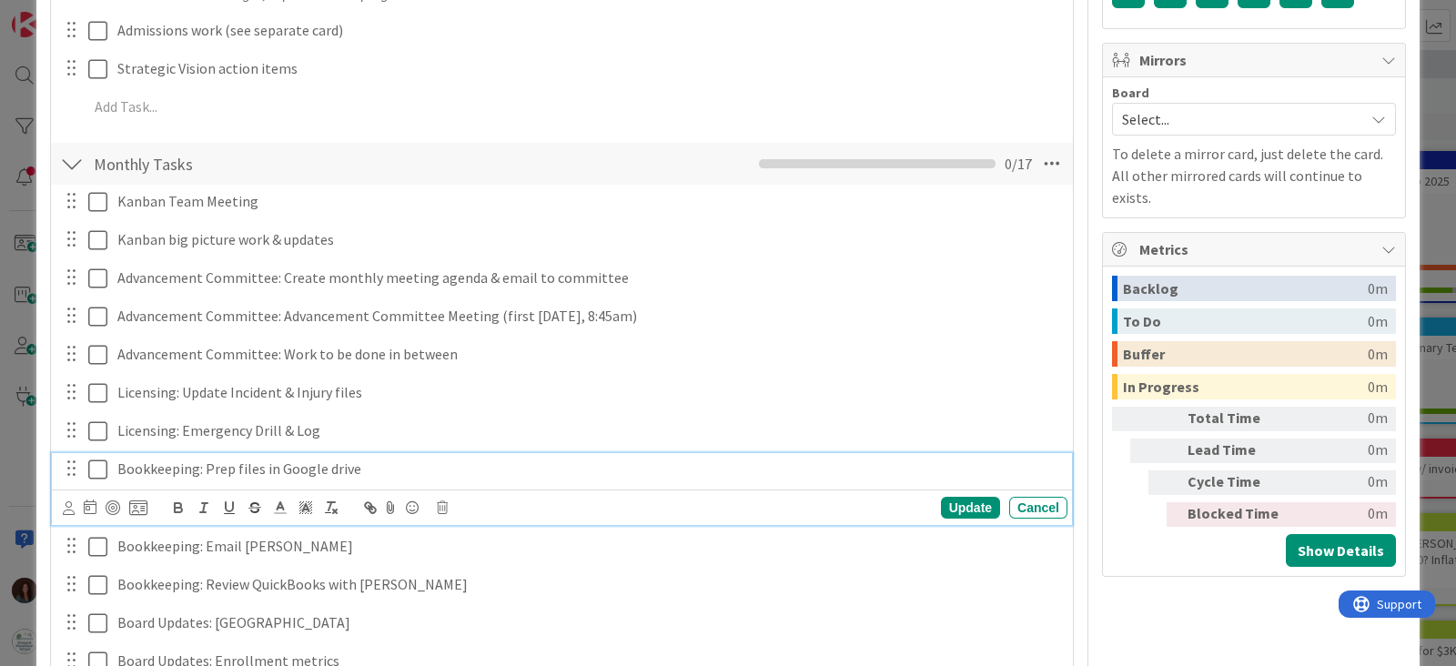
click at [323, 466] on p "Bookkeeping: Prep files in Google drive" at bounding box center [588, 469] width 943 height 21
copy p "Bookkeeping: Prep files in Google drive"
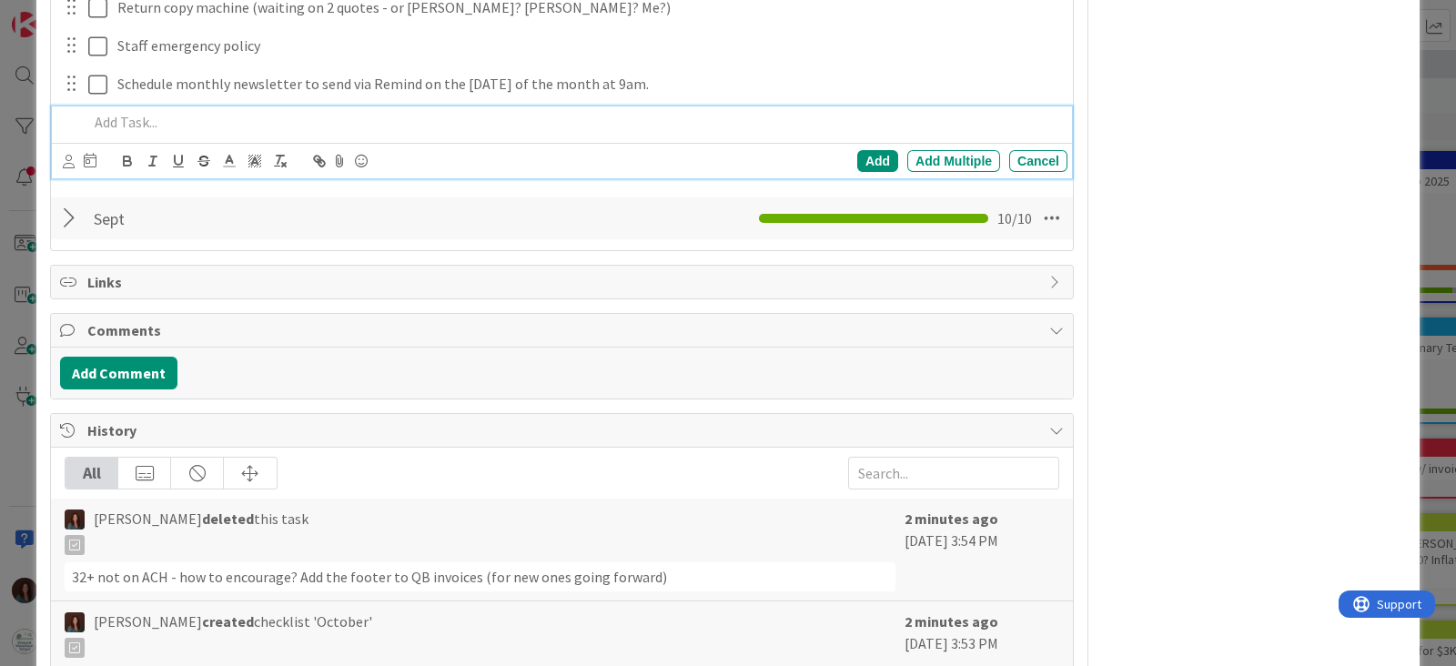
click at [188, 126] on p at bounding box center [574, 122] width 972 height 21
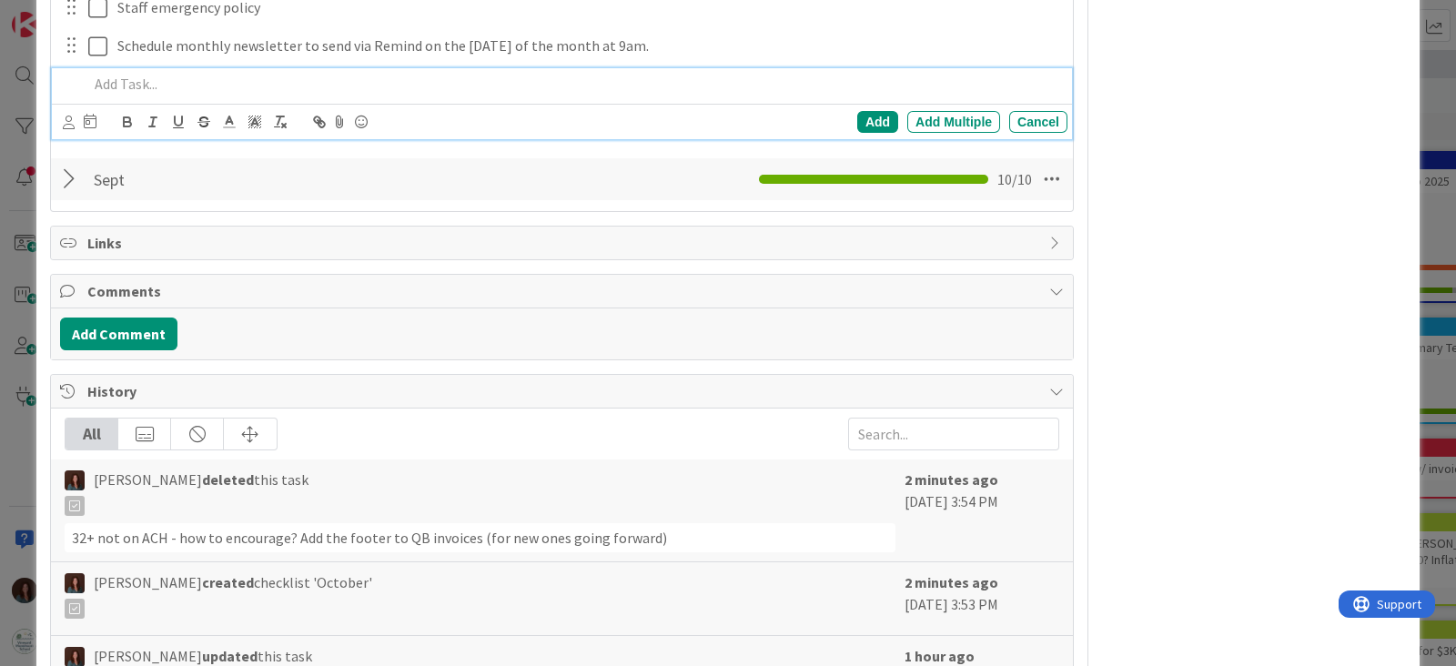
scroll to position [2066, 0]
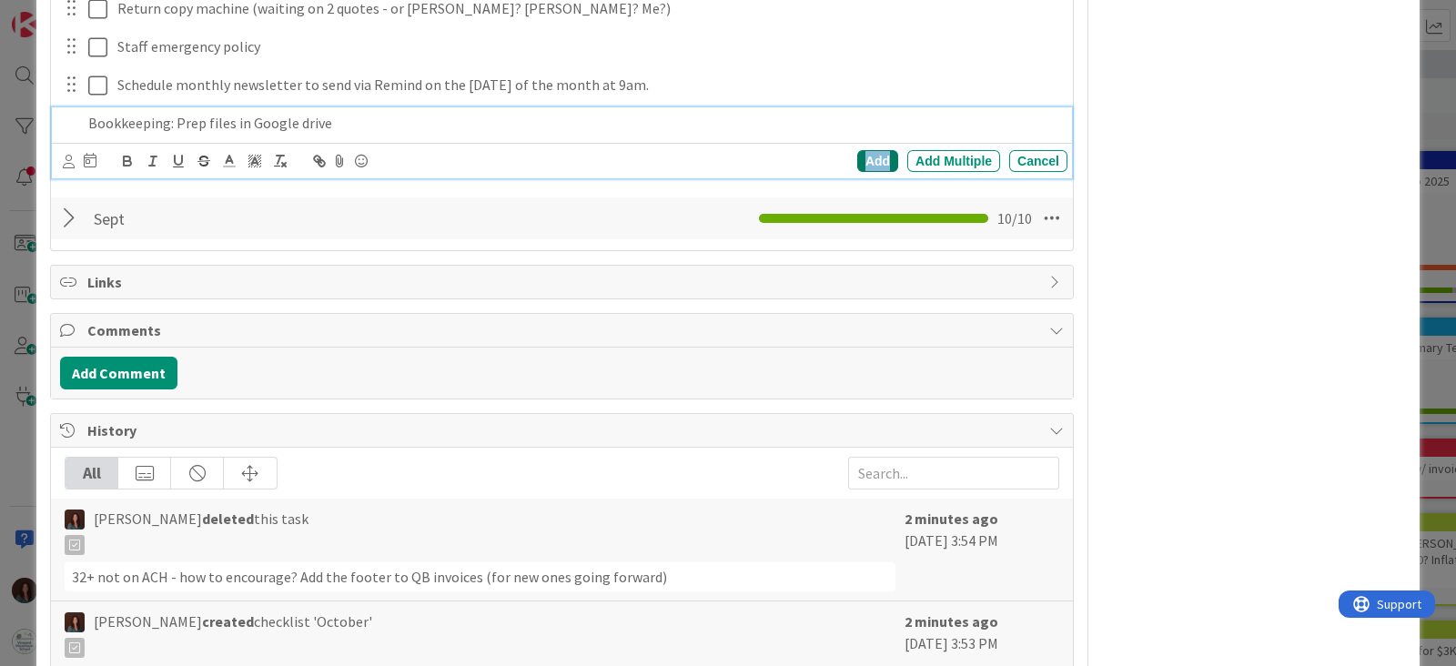
click at [859, 155] on div "Add" at bounding box center [877, 161] width 41 height 22
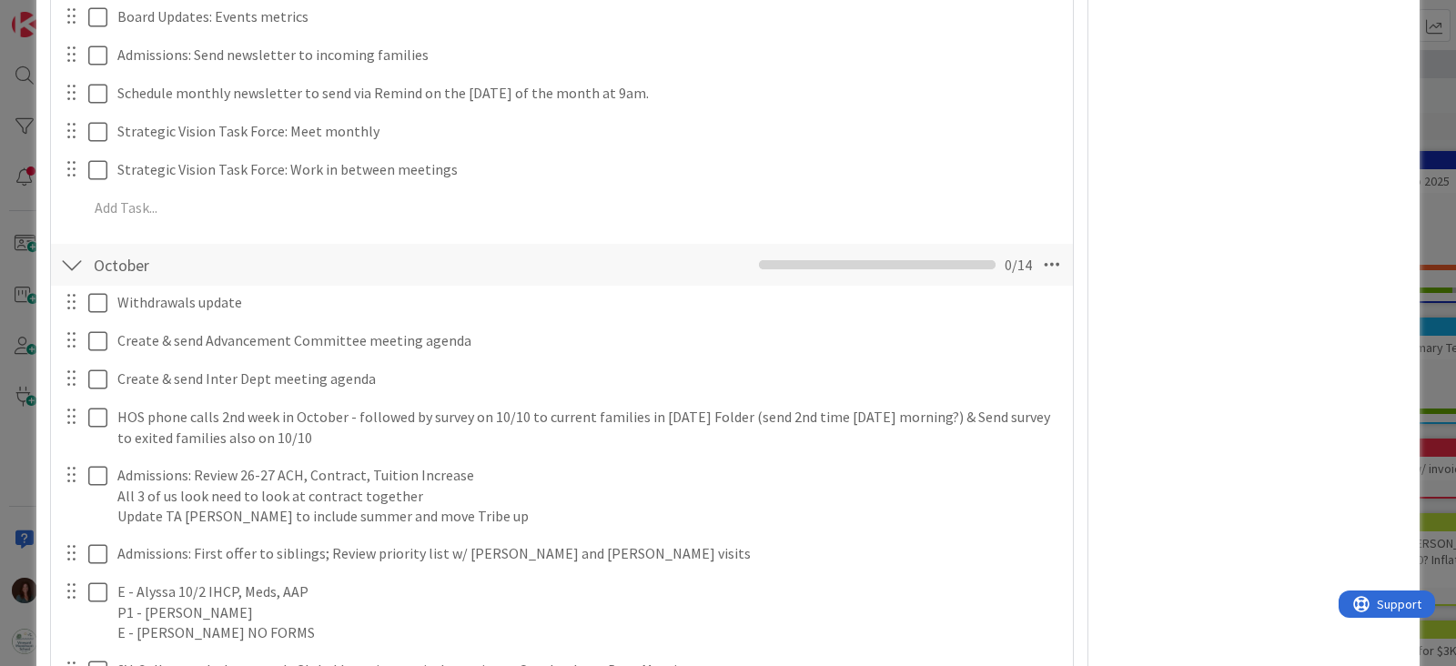
scroll to position [815, 0]
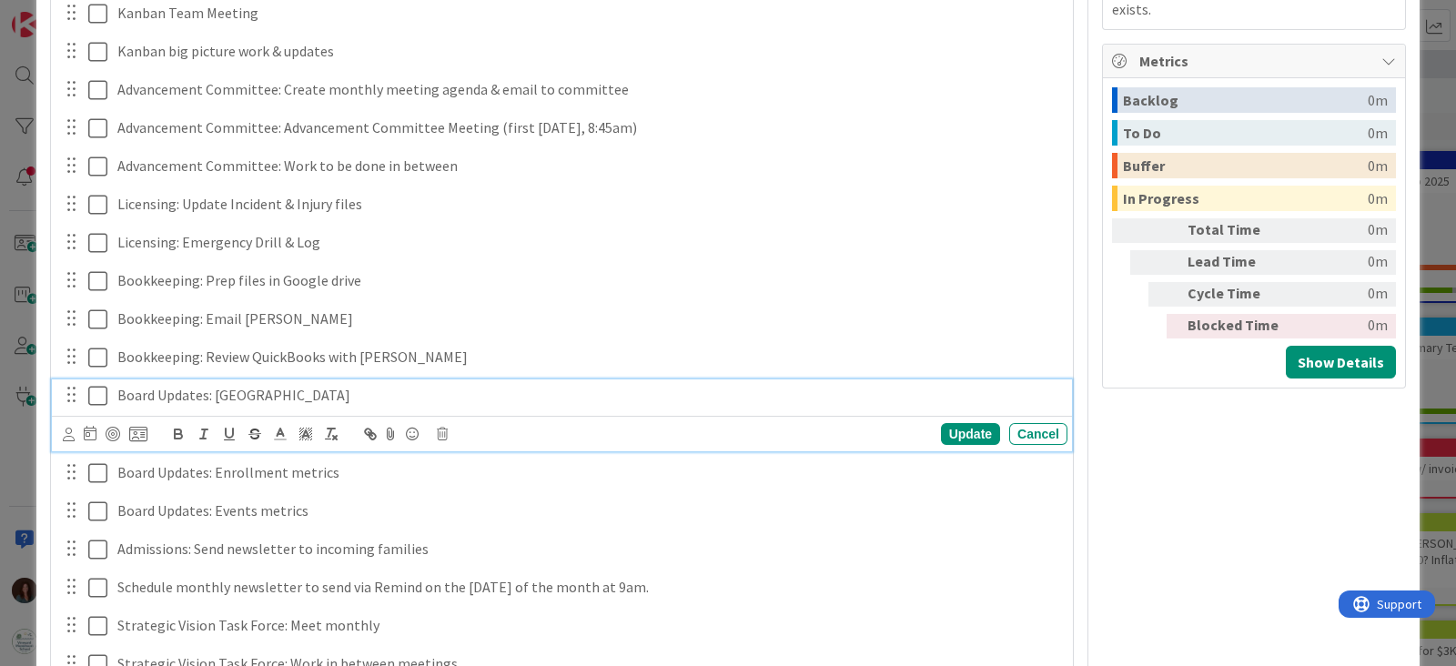
click at [172, 387] on p "Board Updates: Main Street Campus" at bounding box center [588, 395] width 943 height 21
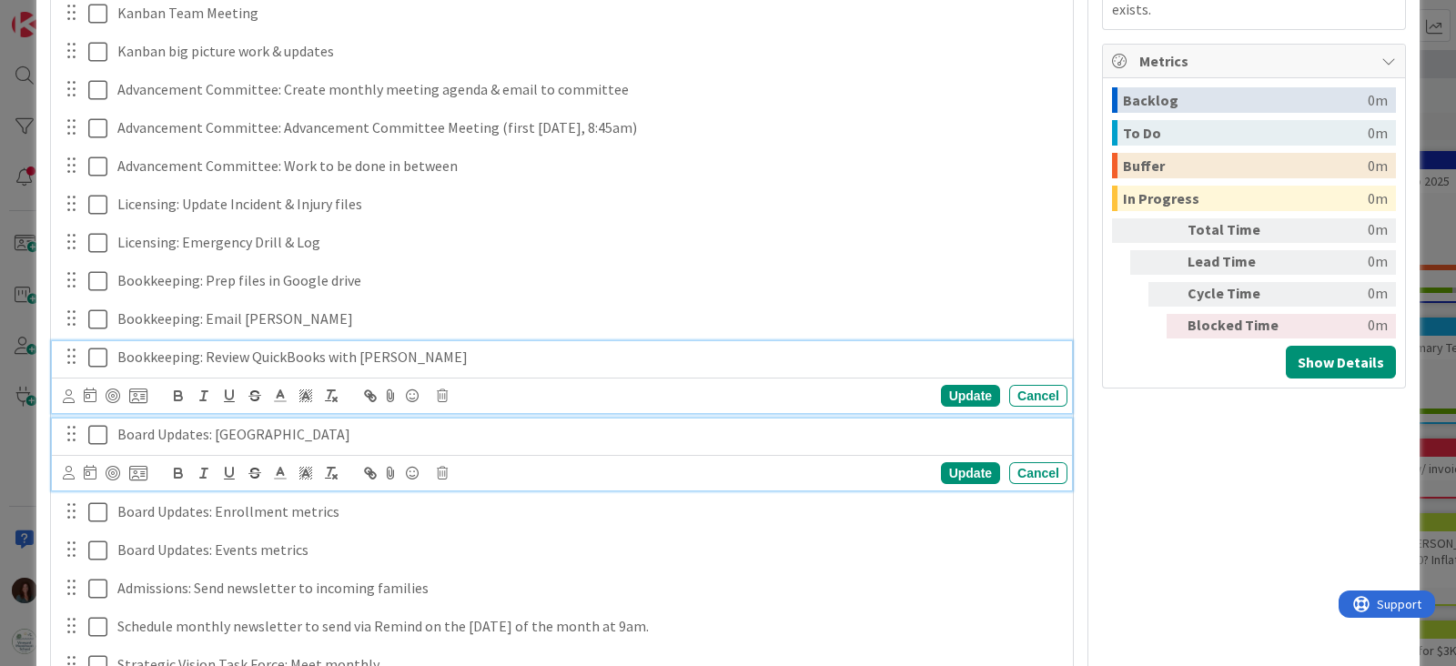
click at [180, 356] on p "Bookkeeping: Review QuickBooks with [PERSON_NAME]" at bounding box center [588, 357] width 943 height 21
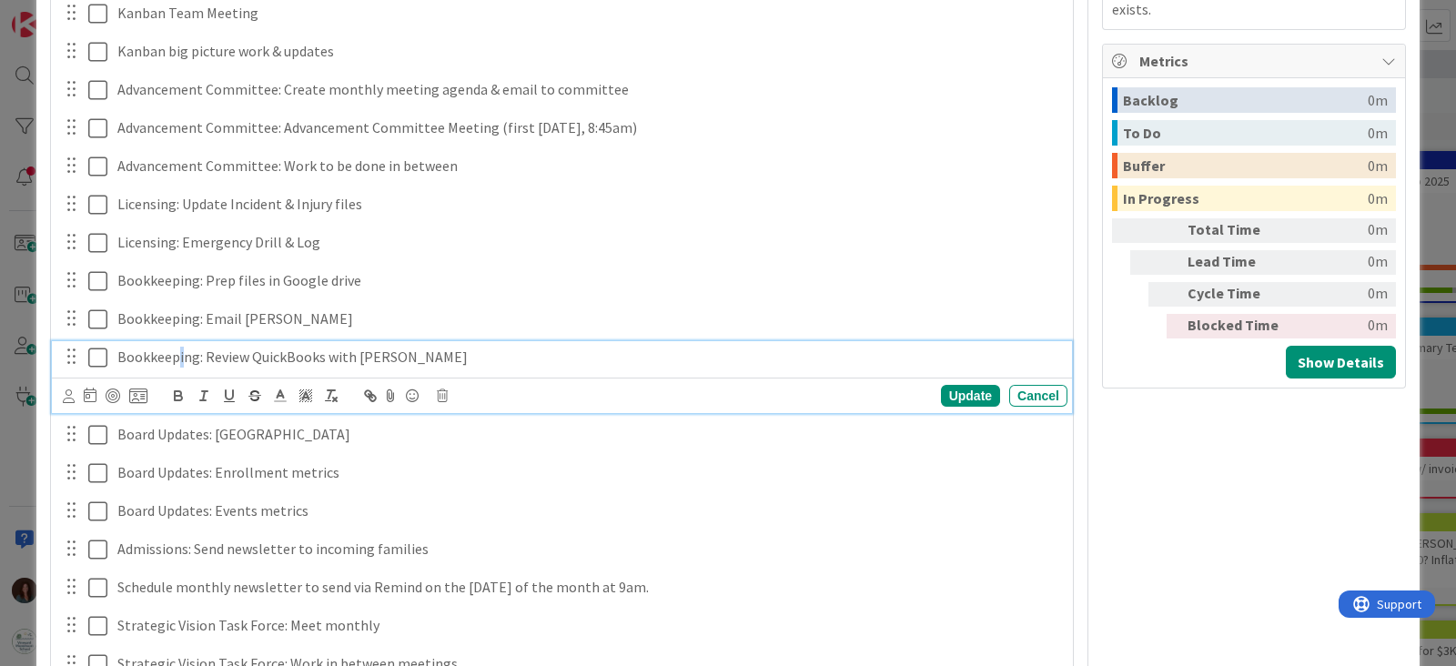
click at [179, 356] on p "Bookkeeping: Review QuickBooks with [PERSON_NAME]" at bounding box center [588, 357] width 943 height 21
copy p "Bookkeeping: Review QuickBooks with [PERSON_NAME]"
click at [1033, 392] on div "Cancel" at bounding box center [1038, 396] width 58 height 22
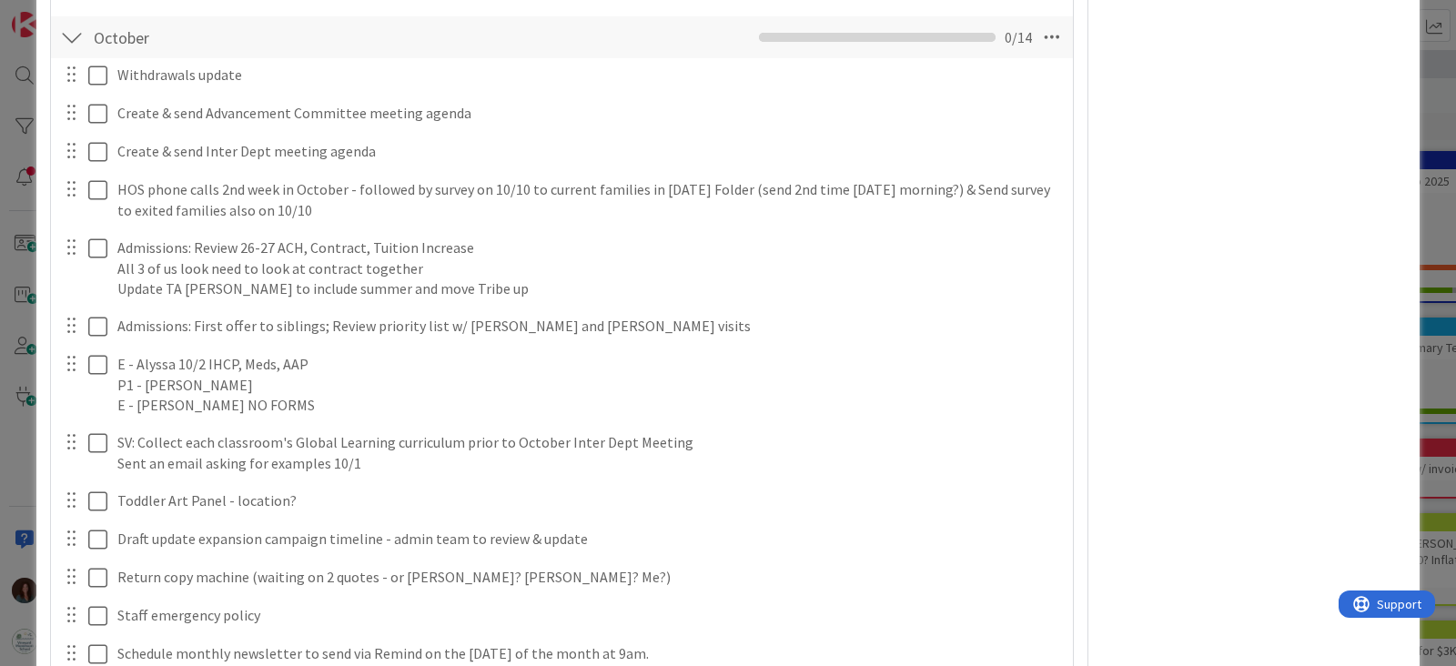
scroll to position [2066, 0]
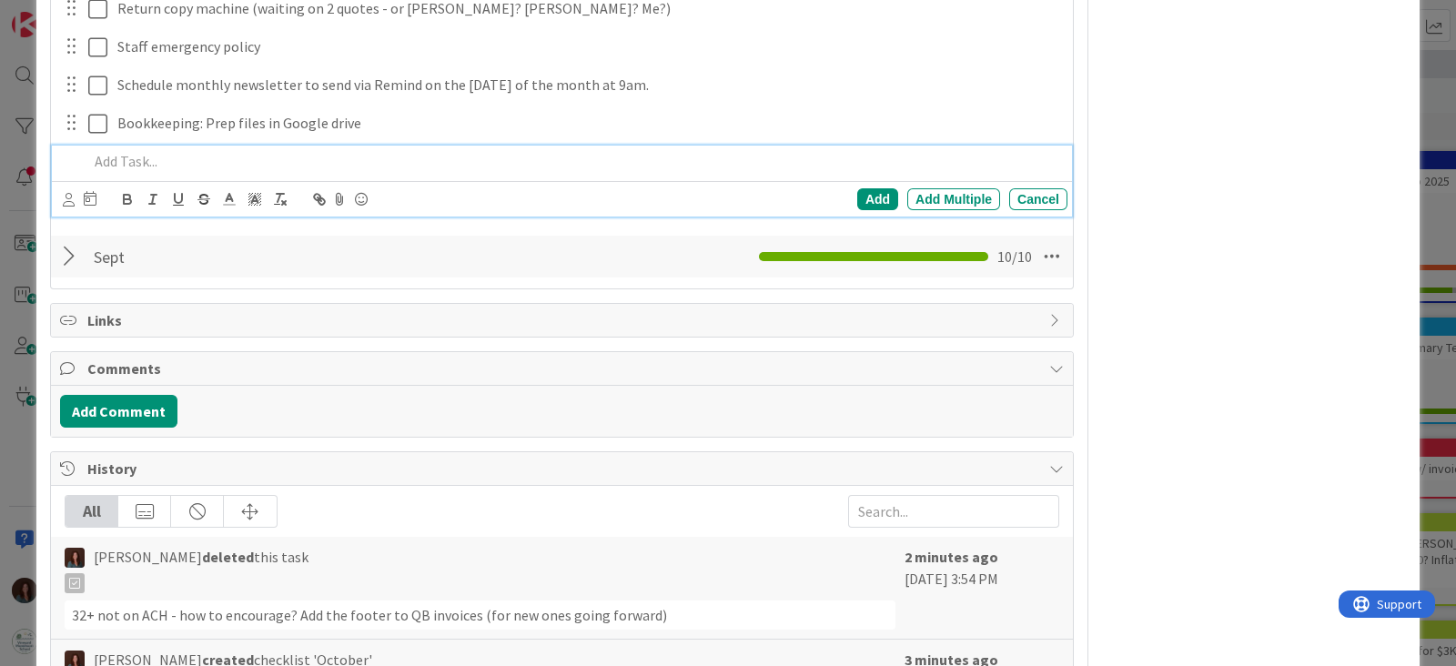
click at [177, 160] on p at bounding box center [574, 161] width 972 height 21
drag, startPoint x: 866, startPoint y: 197, endPoint x: 609, endPoint y: 504, distance: 400.4
click at [866, 198] on div "Add" at bounding box center [877, 199] width 41 height 22
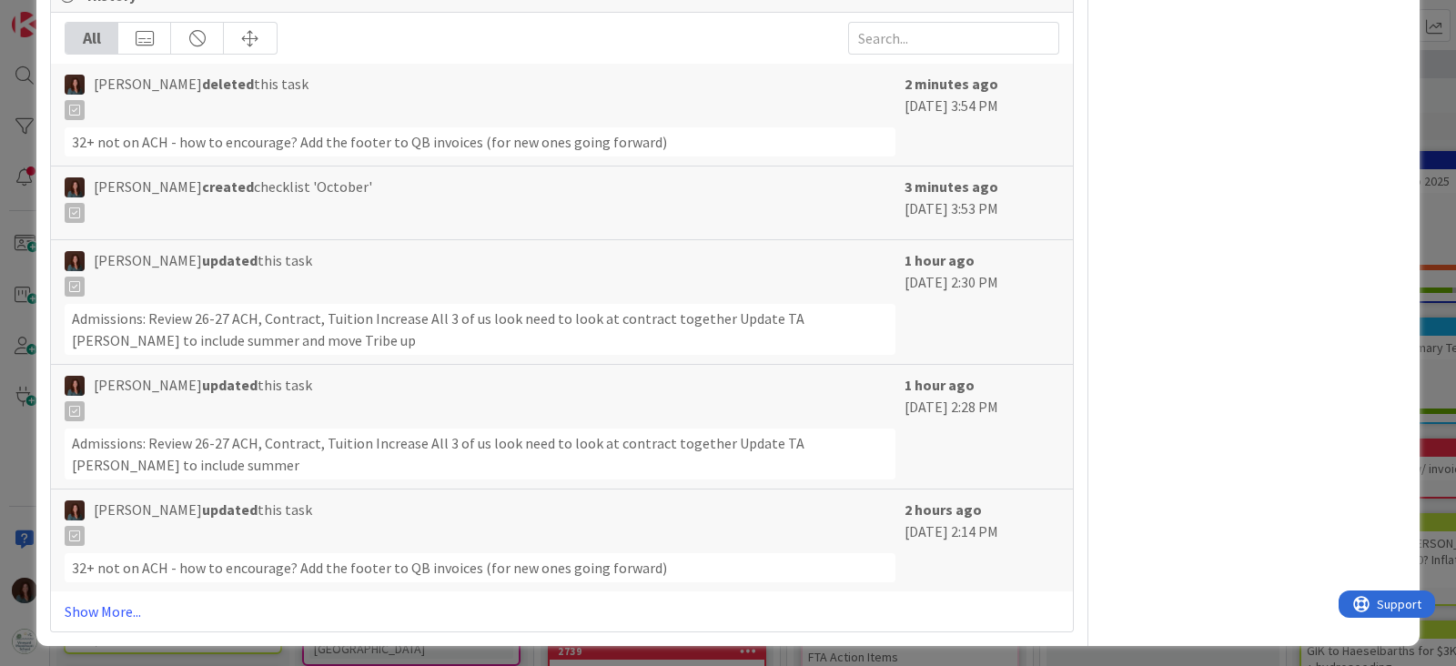
scroll to position [1743, 0]
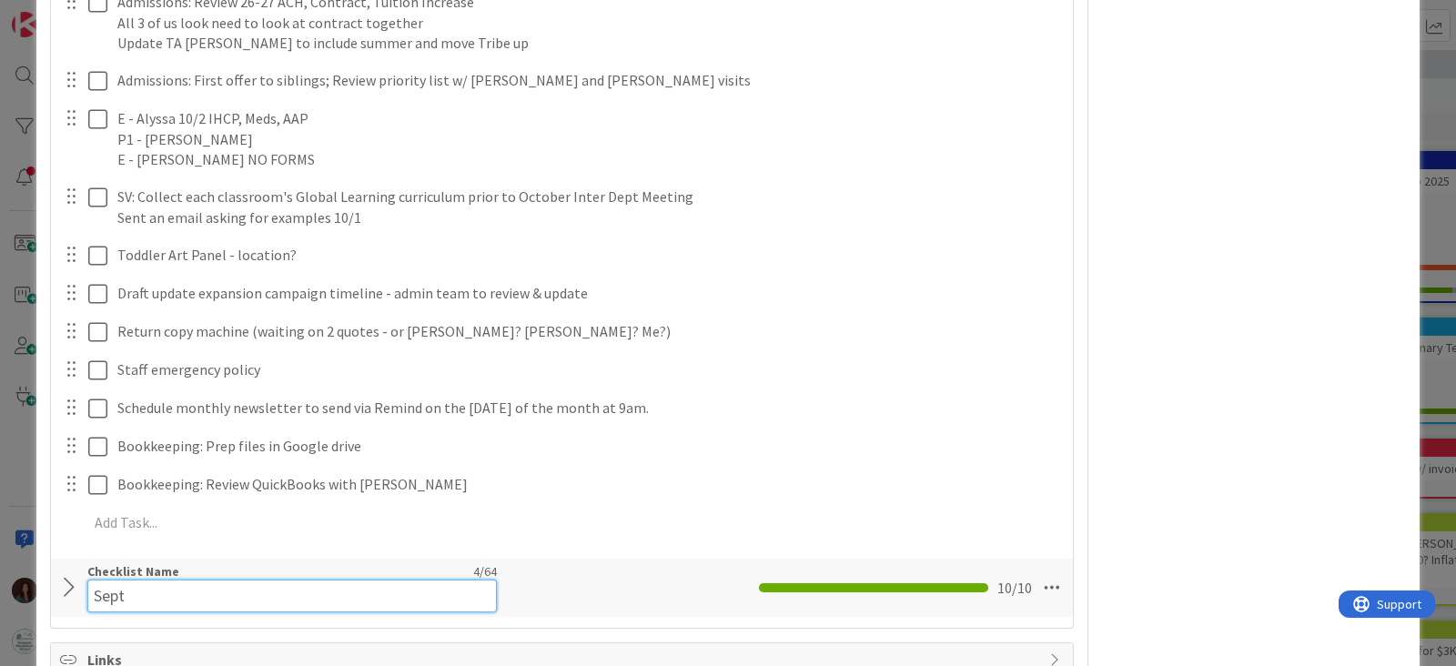
click at [96, 584] on input "Sept" at bounding box center [291, 596] width 409 height 33
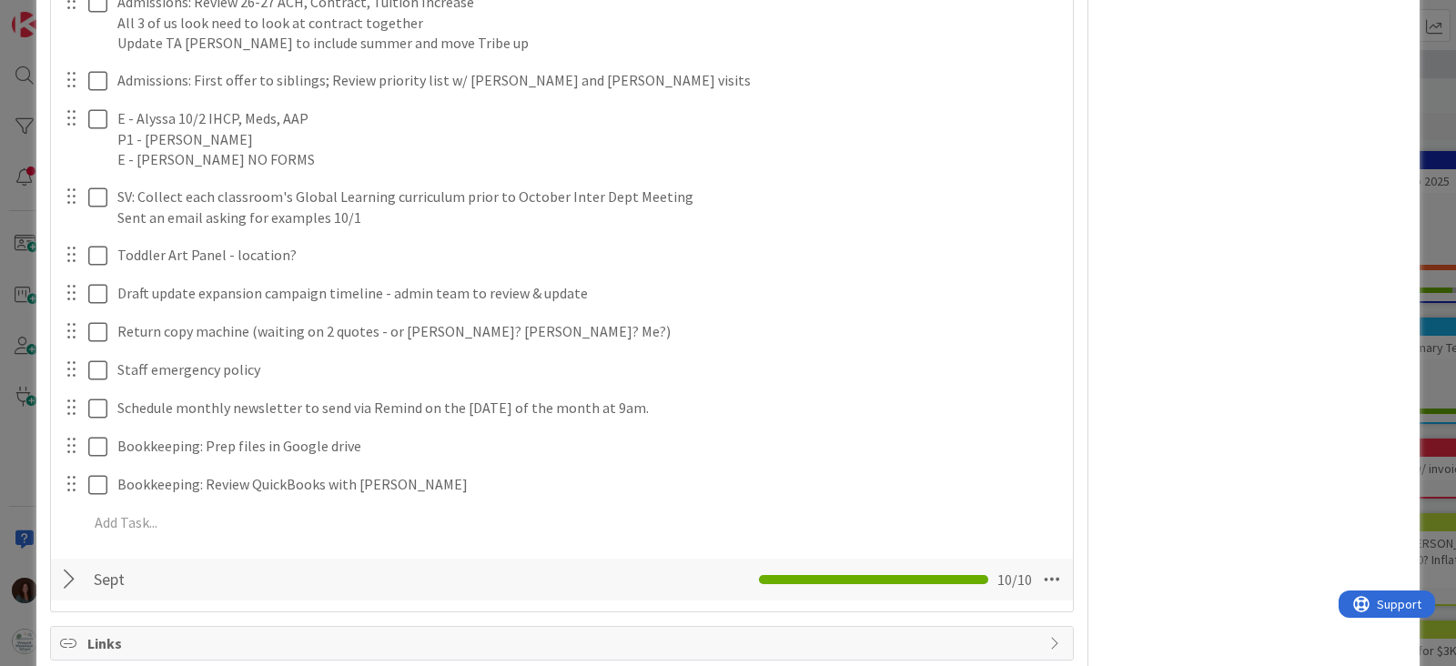
click at [64, 580] on div at bounding box center [72, 579] width 24 height 33
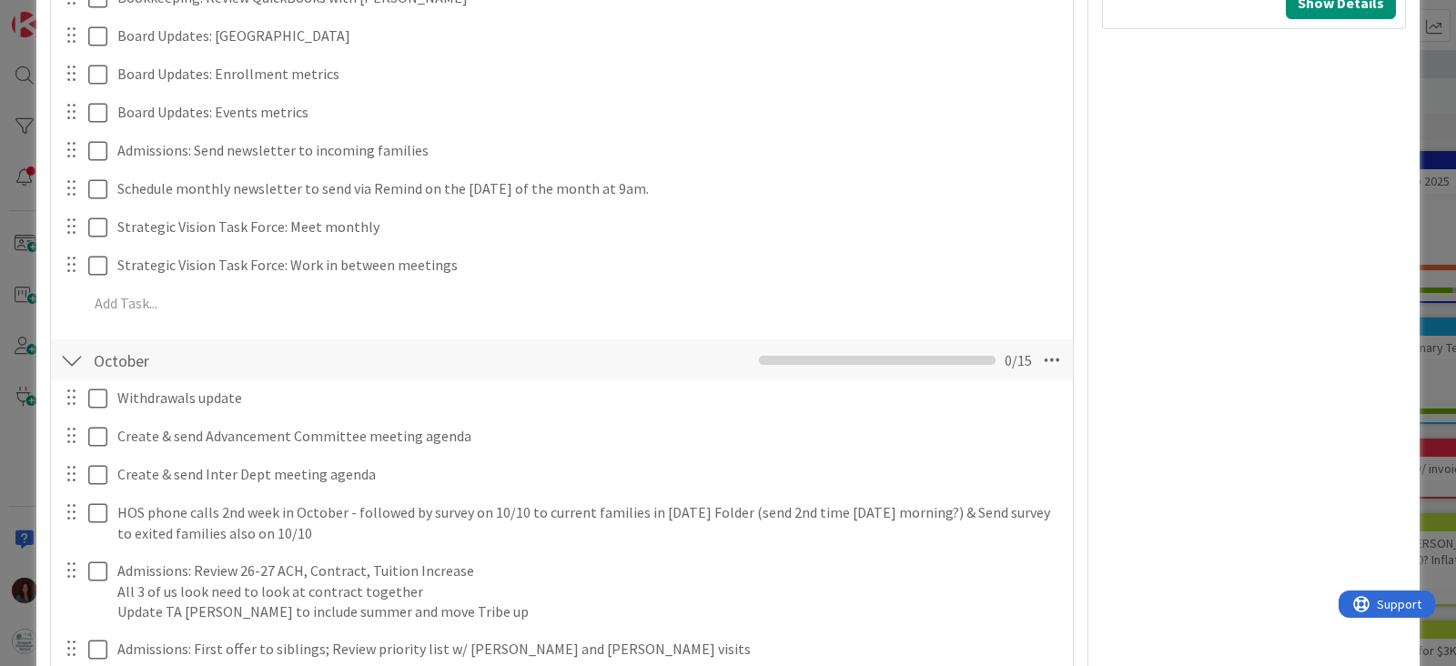
scroll to position [606, 0]
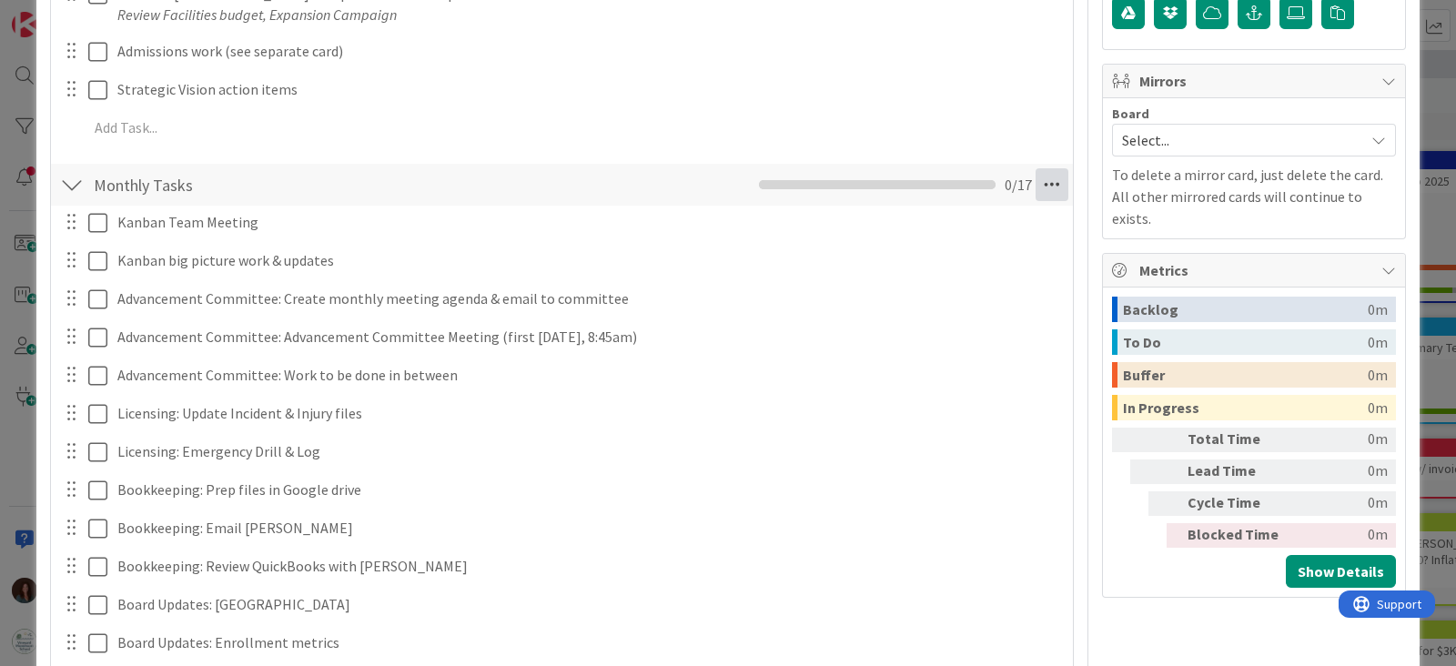
click at [1046, 181] on icon at bounding box center [1052, 184] width 33 height 33
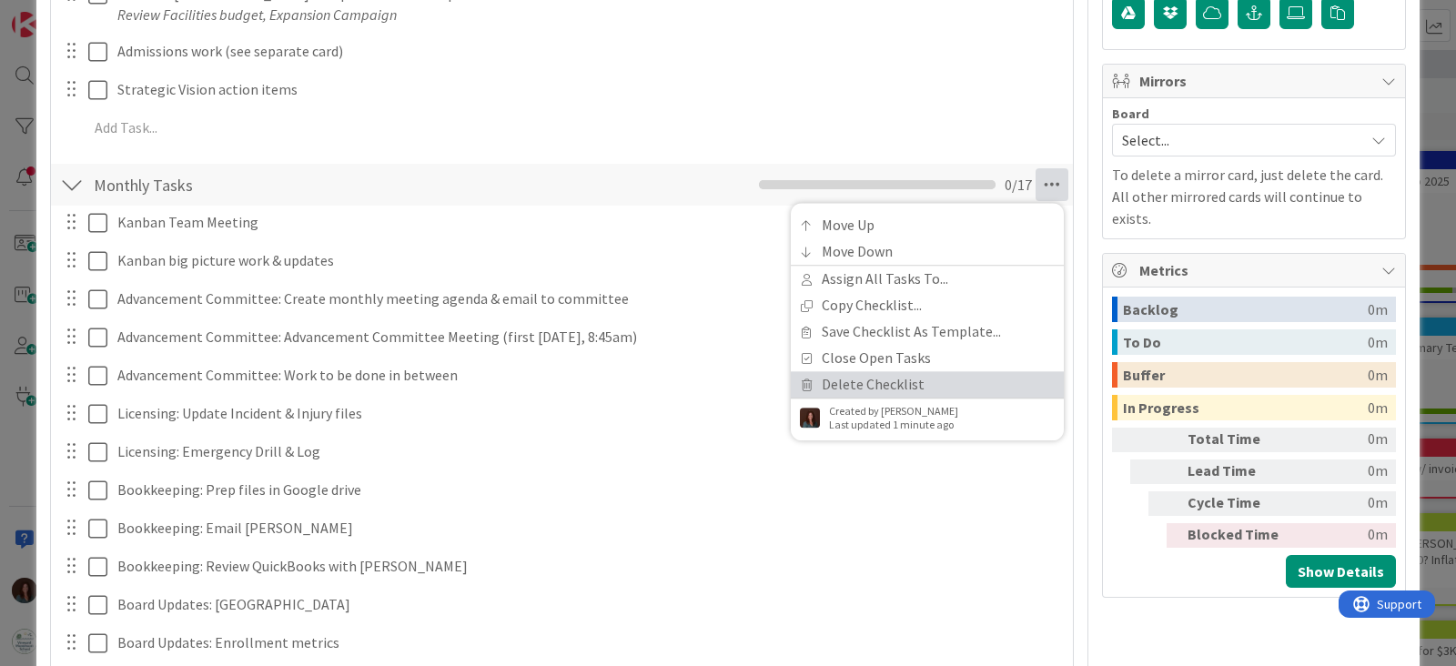
click at [897, 382] on link "Delete Checklist" at bounding box center [927, 385] width 273 height 26
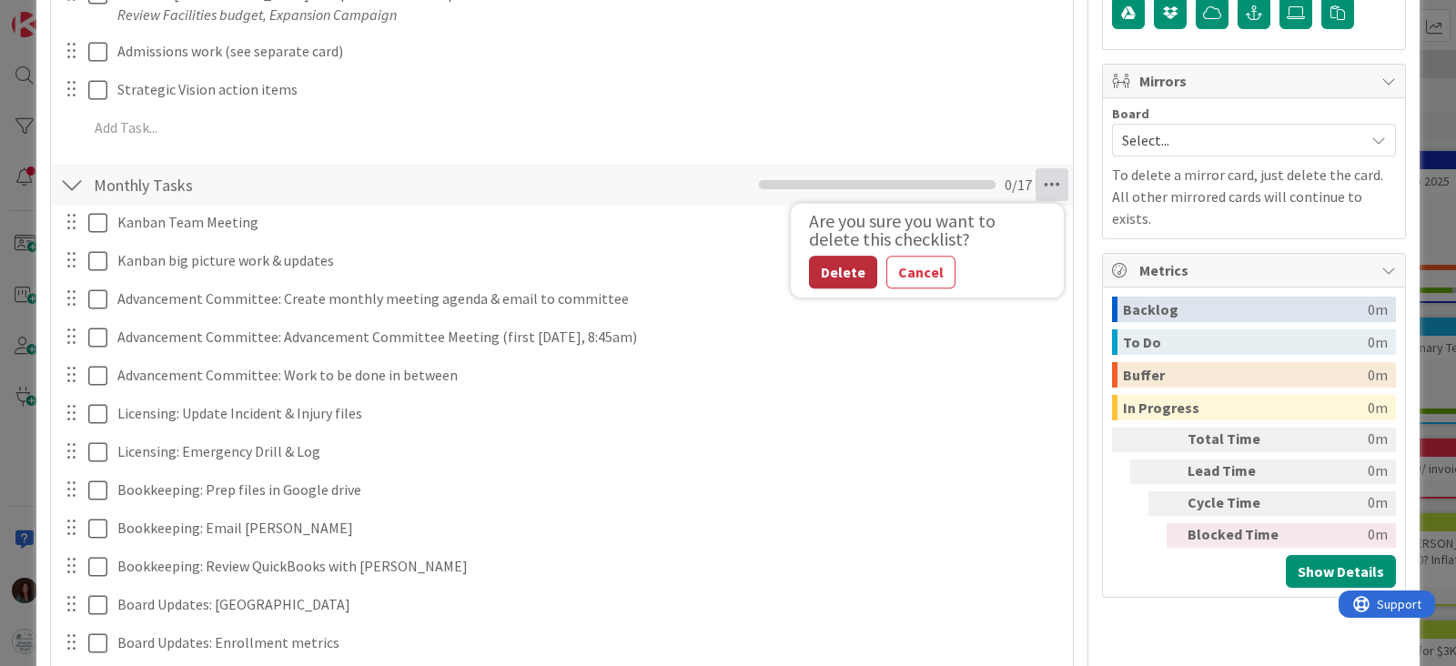
click at [833, 263] on button "Delete" at bounding box center [843, 273] width 68 height 33
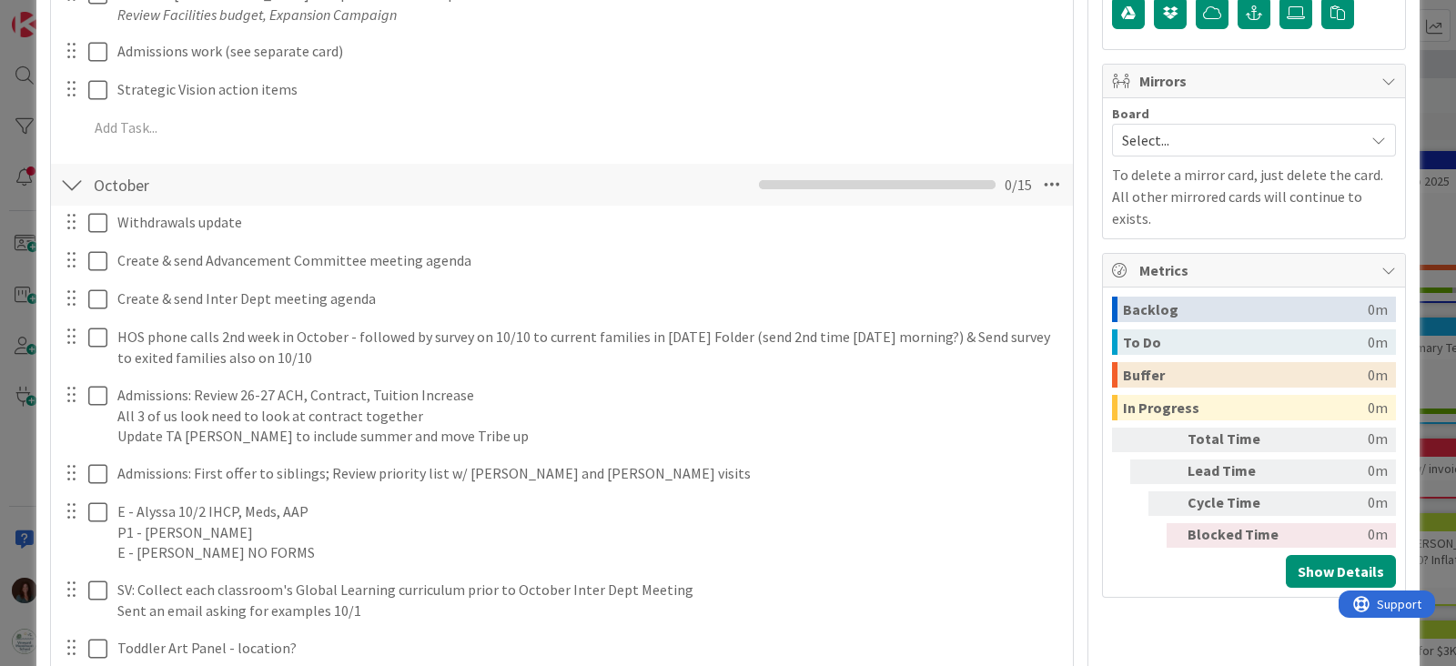
scroll to position [37, 0]
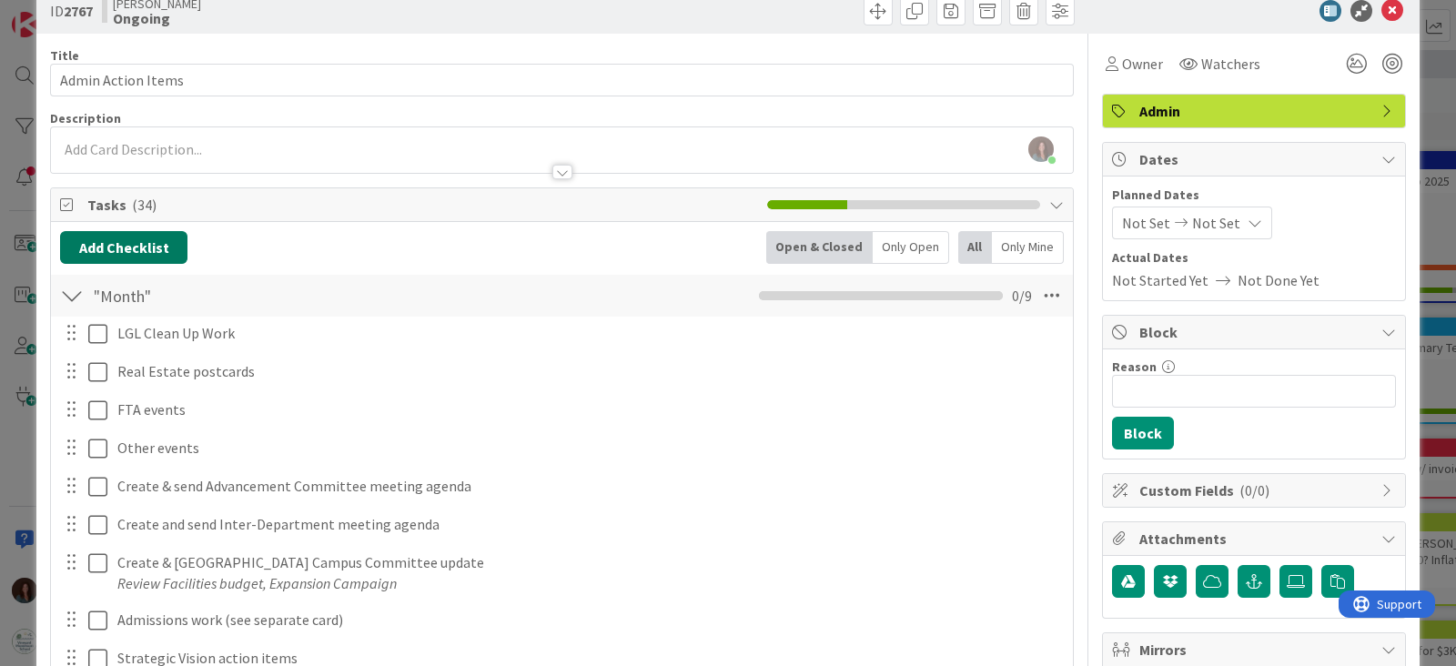
click at [157, 237] on button "Add Checklist" at bounding box center [123, 247] width 127 height 33
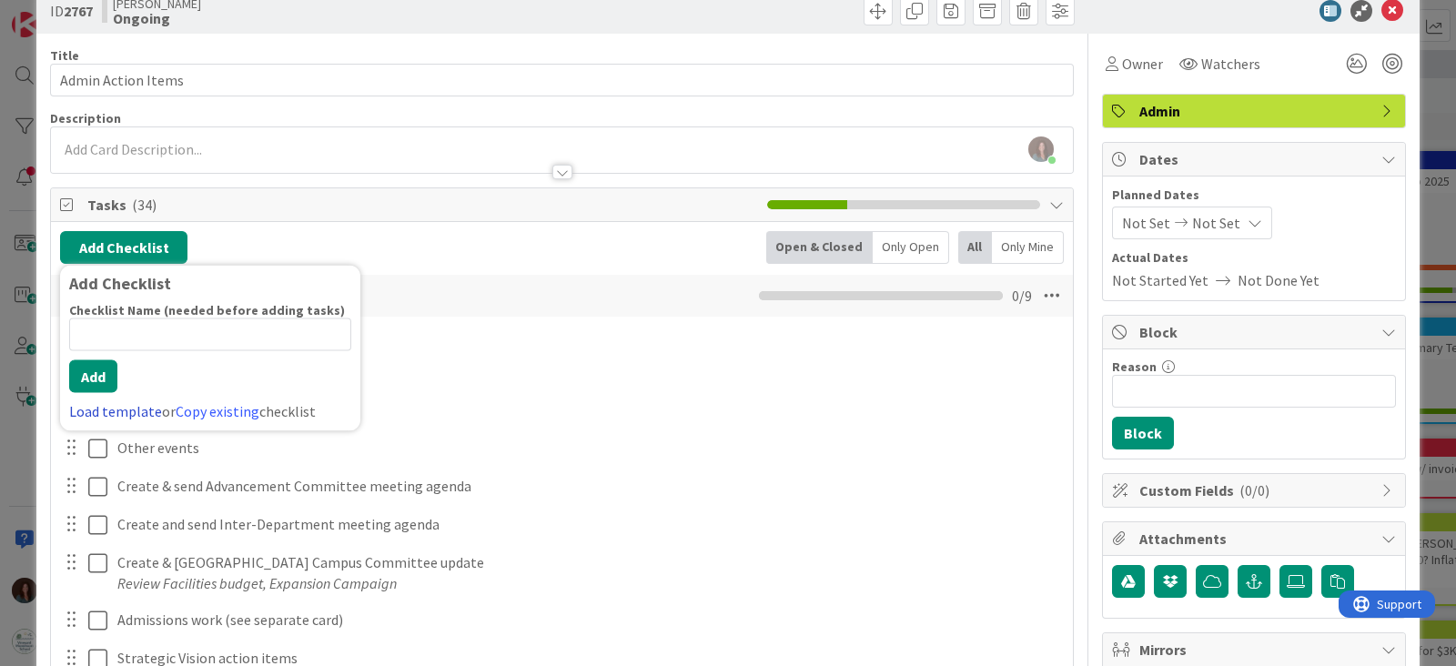
click at [106, 409] on link "Load template" at bounding box center [115, 411] width 93 height 18
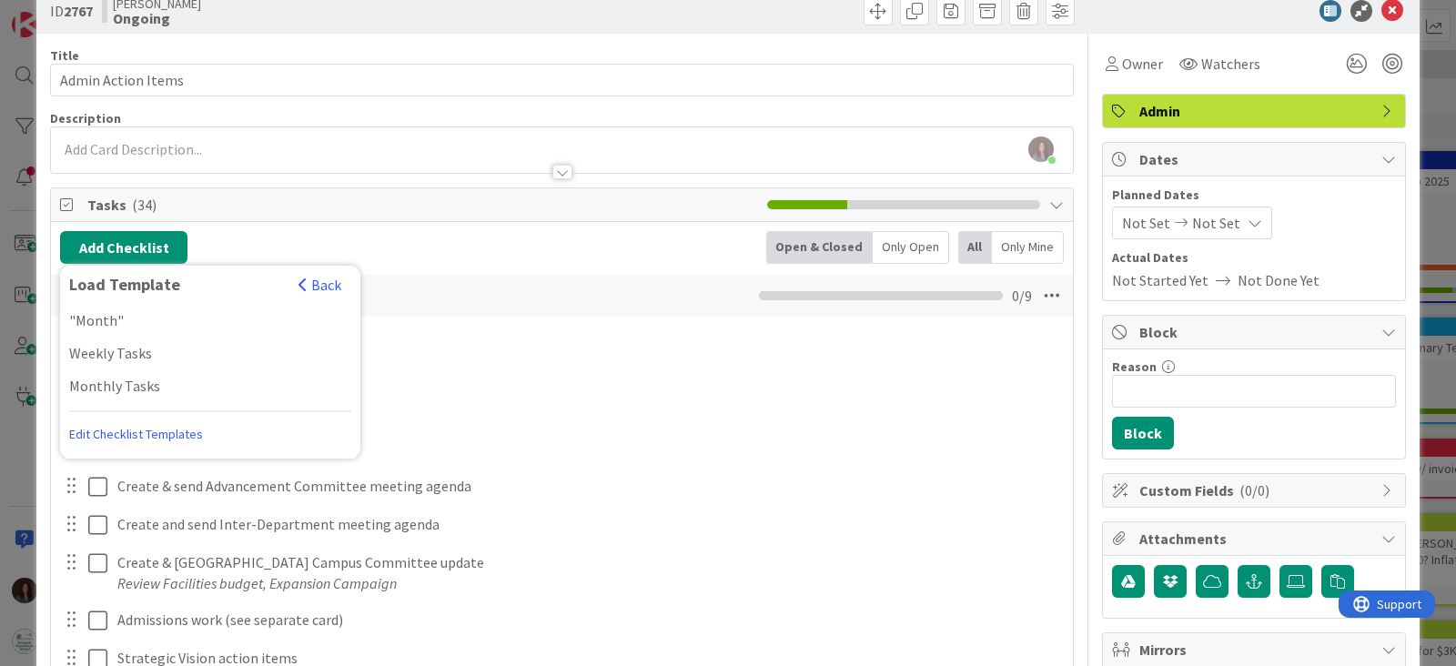
click at [141, 427] on link "Edit Checklist Templates" at bounding box center [136, 434] width 134 height 33
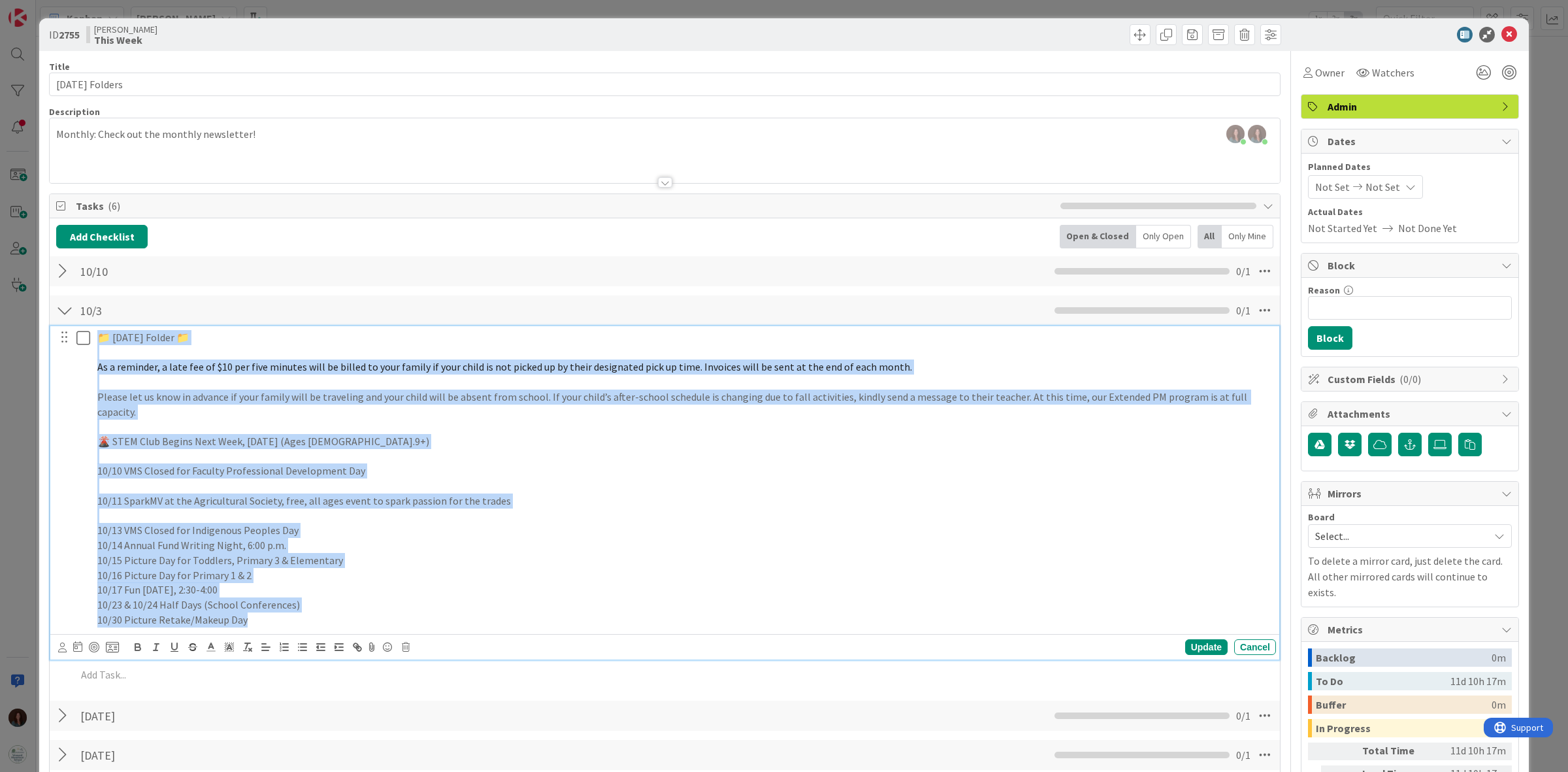
click at [348, 568] on p "10/16 Picture Day for Primary 1 & 2" at bounding box center [684, 575] width 1173 height 15
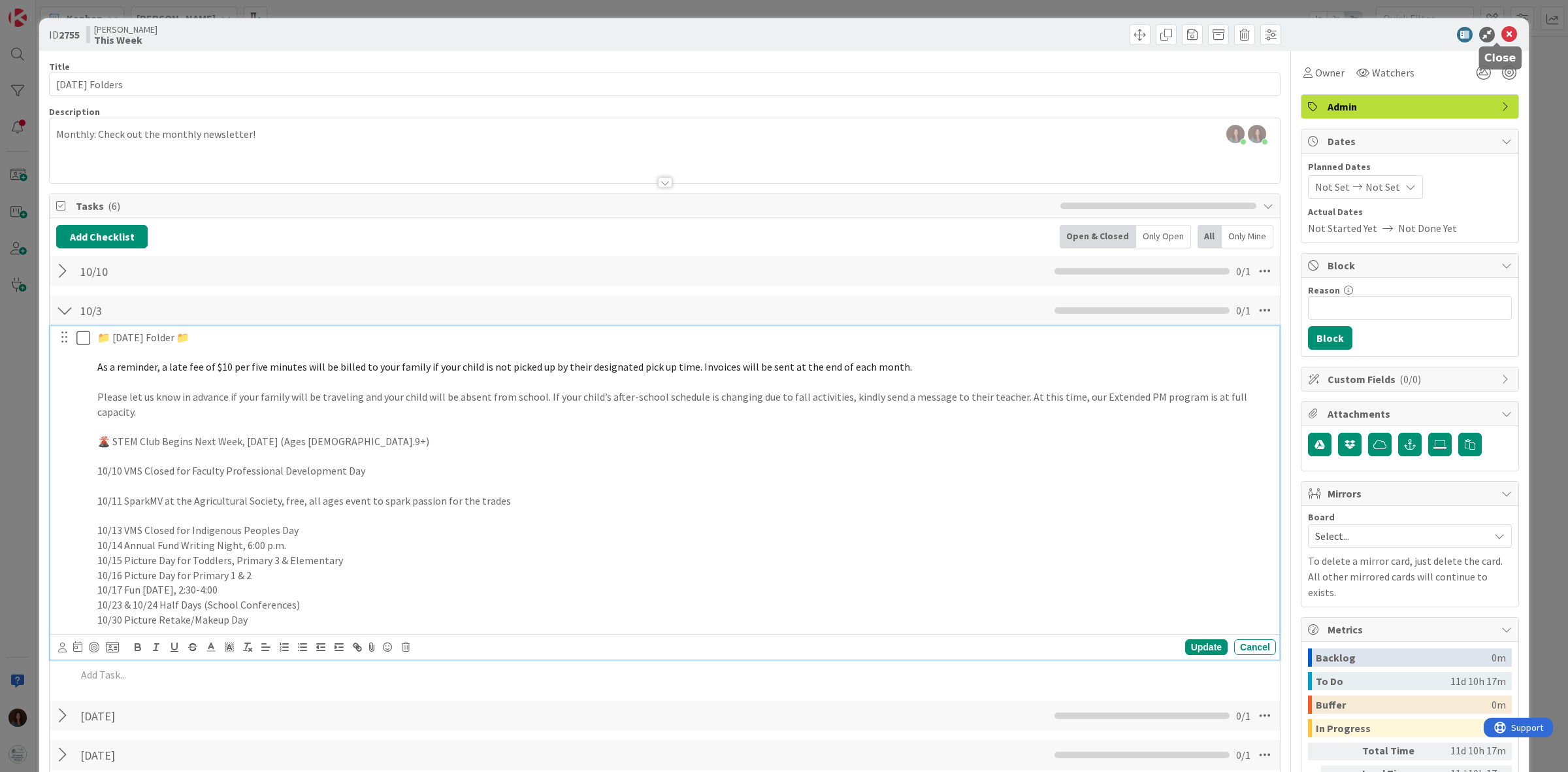
click at [1501, 32] on icon at bounding box center [1509, 34] width 16 height 16
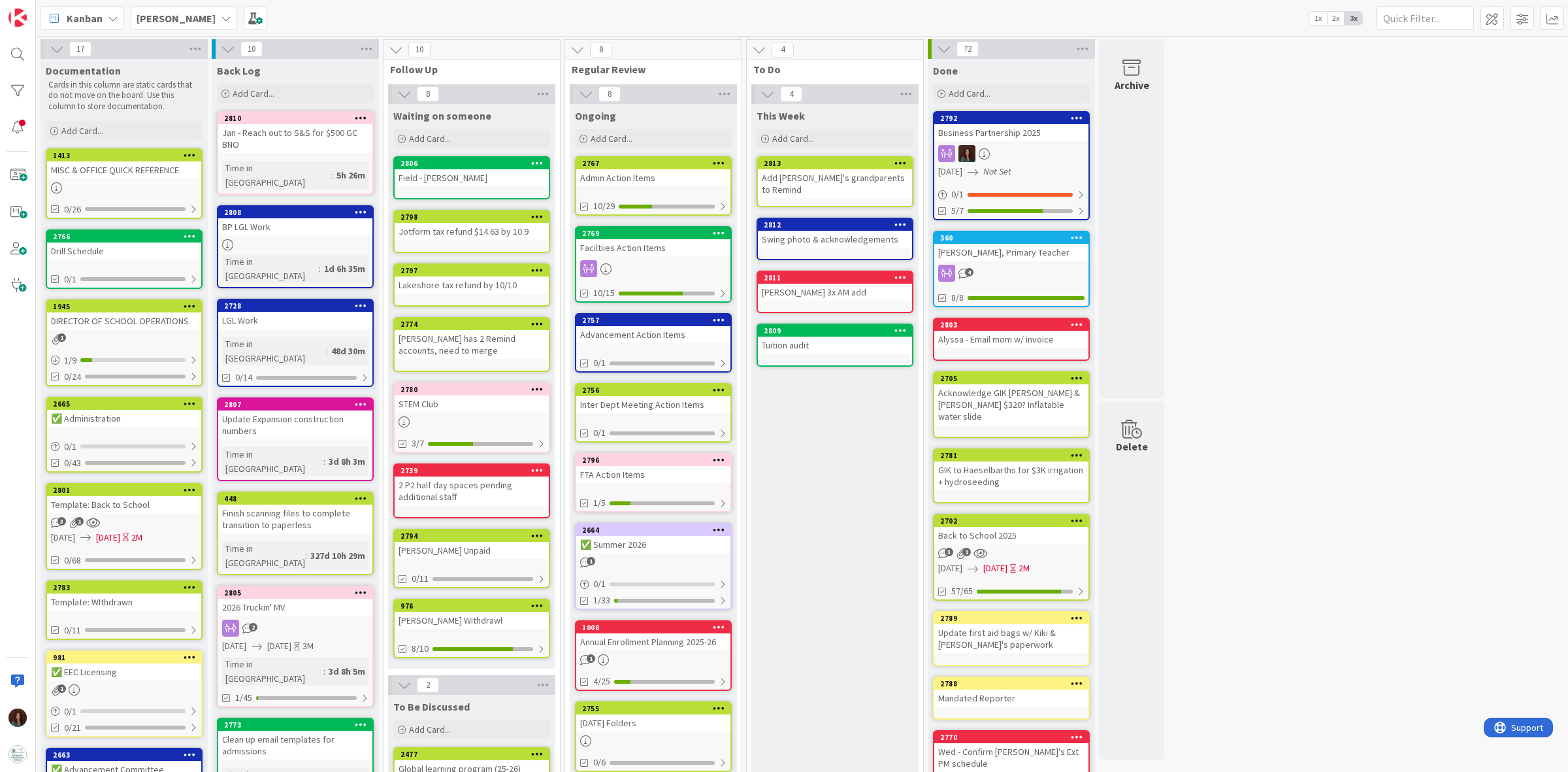
click at [660, 175] on div "Admin Action Items" at bounding box center [653, 178] width 154 height 17
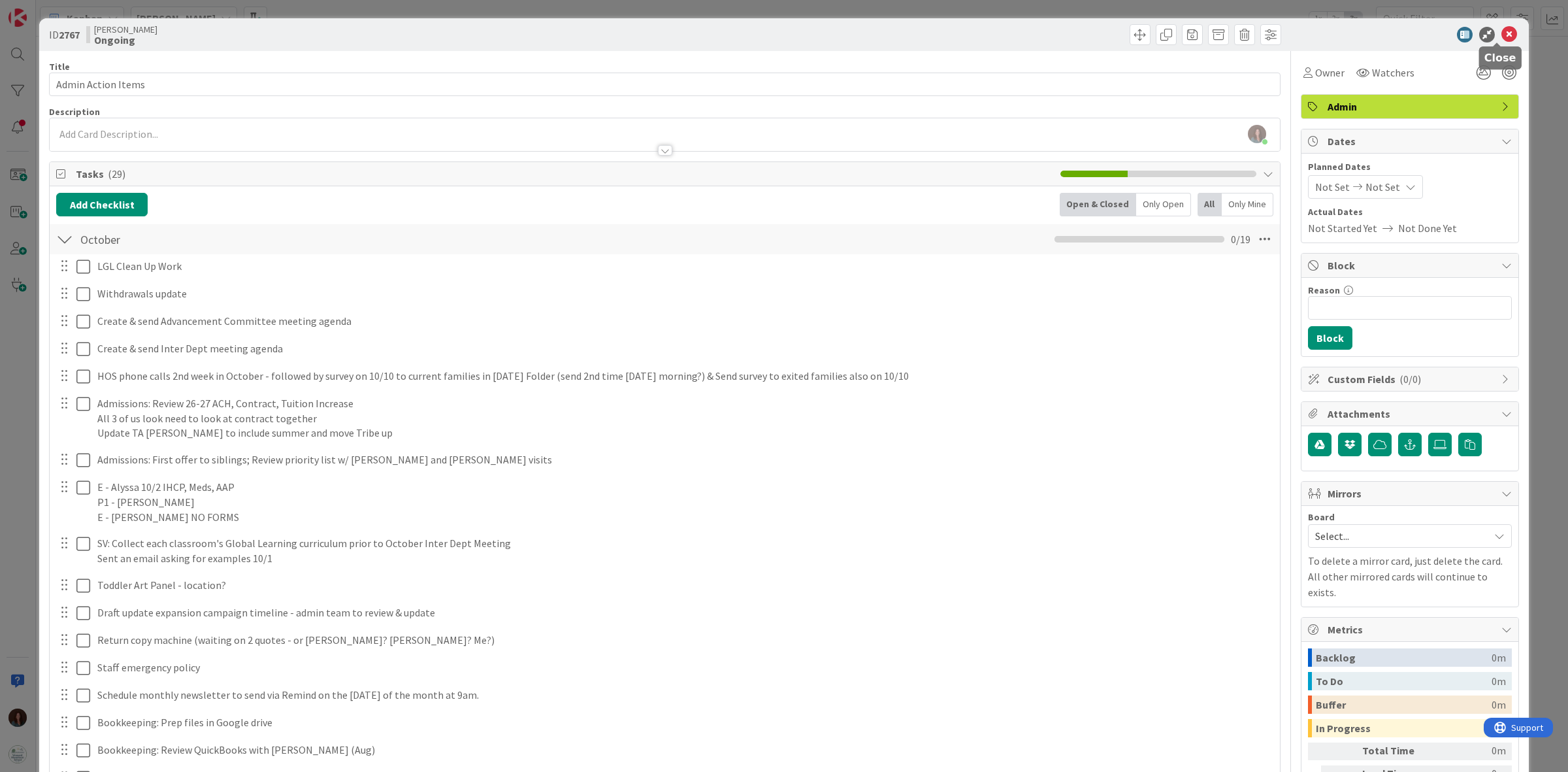
click at [1501, 32] on icon at bounding box center [1509, 34] width 16 height 16
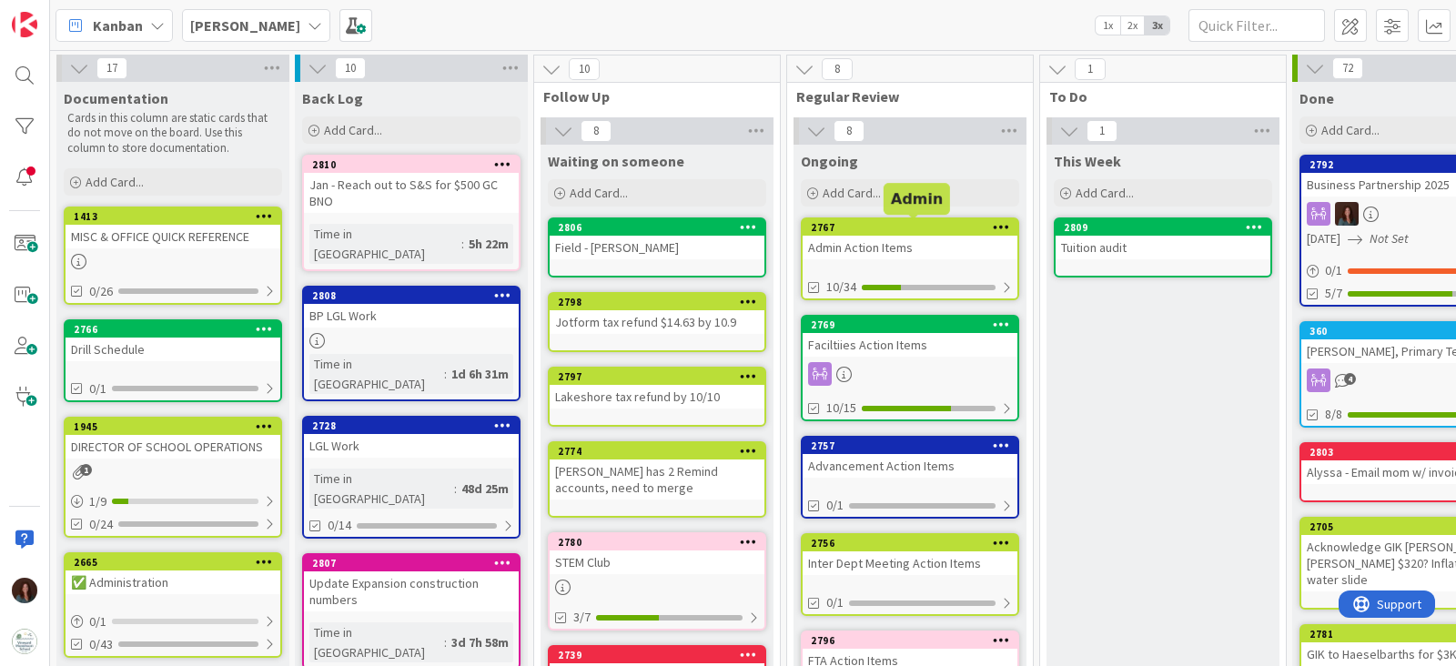
click at [904, 229] on div "2767" at bounding box center [914, 227] width 207 height 13
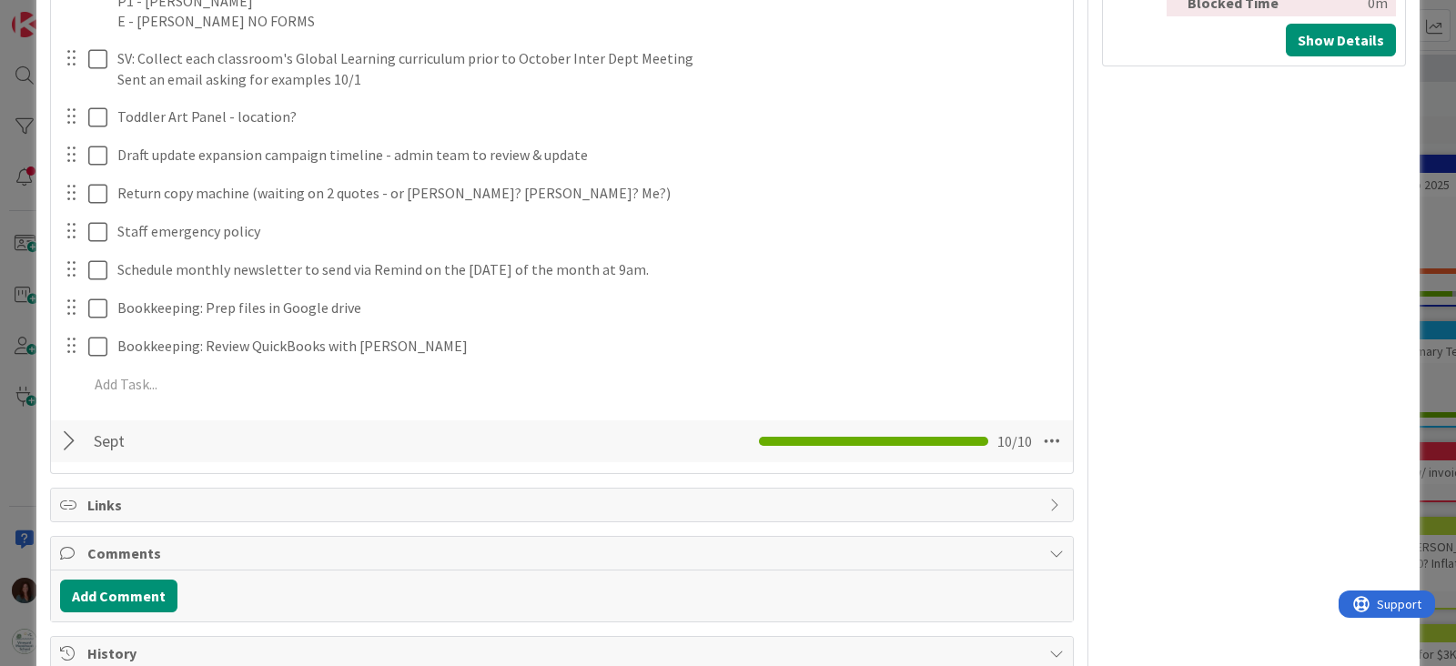
click at [73, 437] on div at bounding box center [72, 441] width 24 height 33
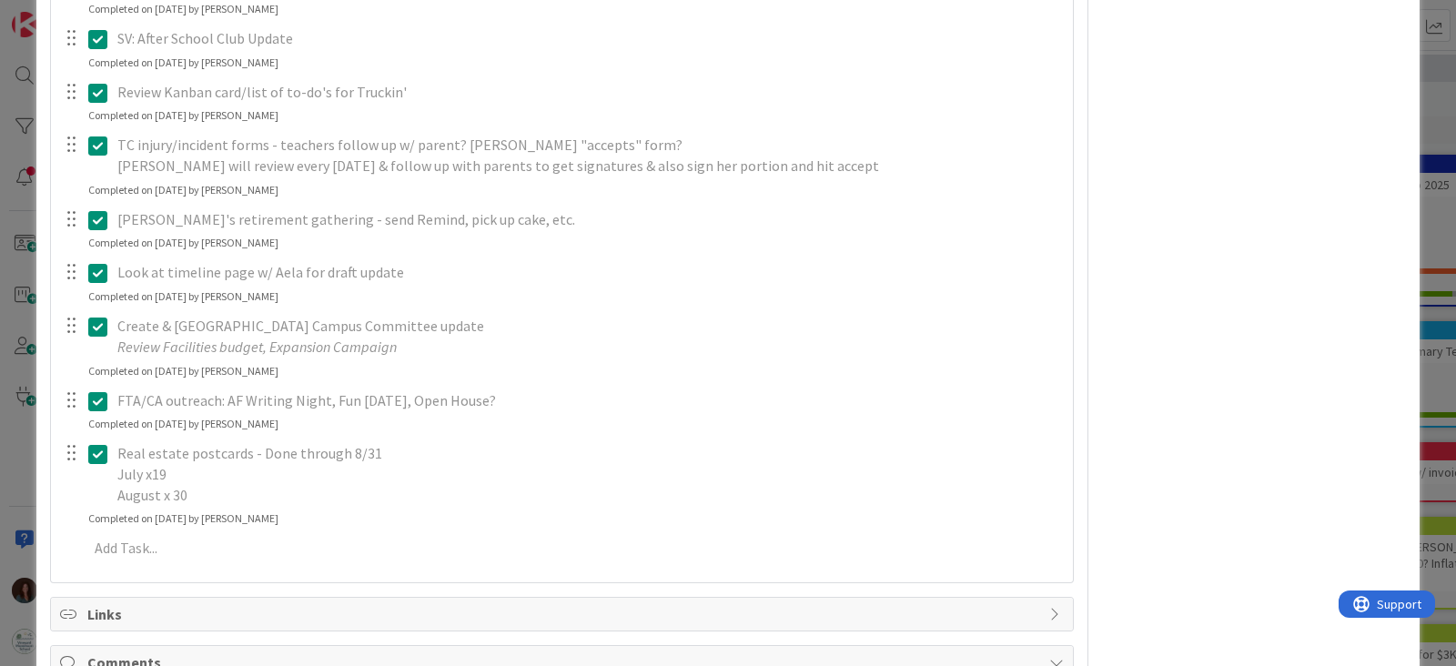
scroll to position [1819, 0]
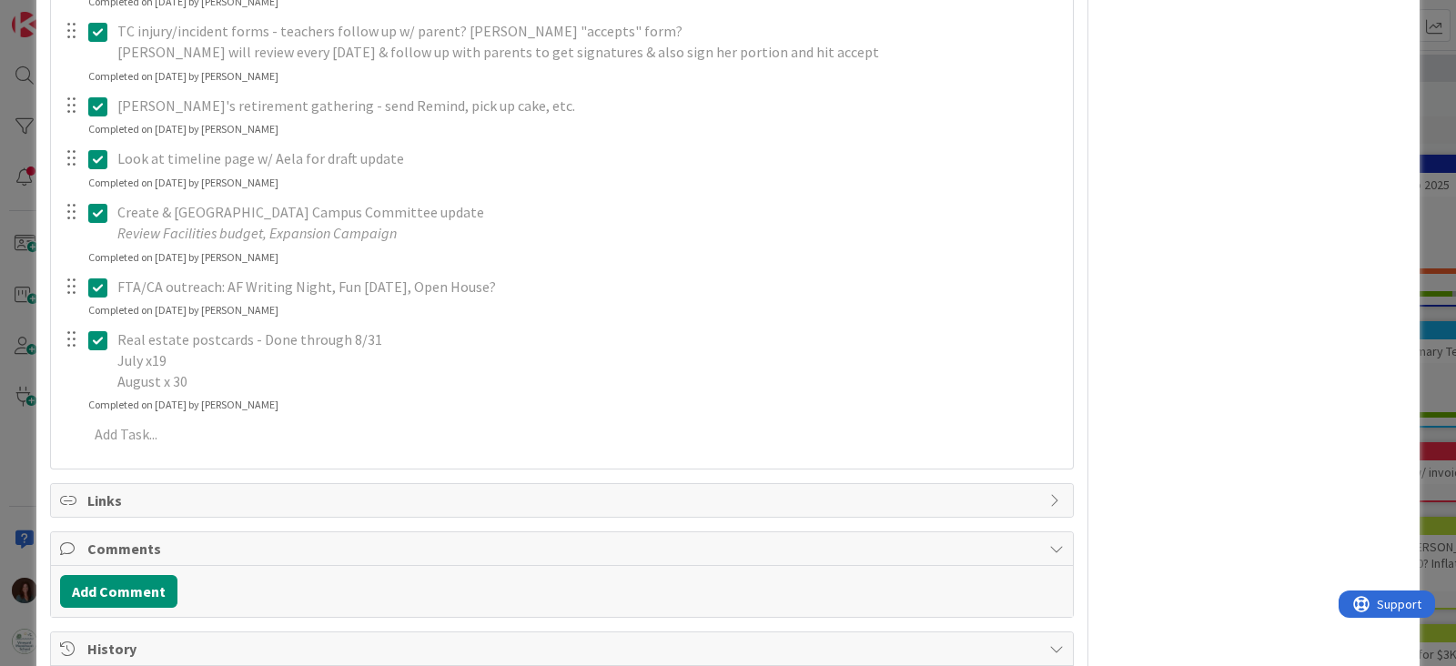
click at [97, 339] on icon at bounding box center [97, 340] width 19 height 22
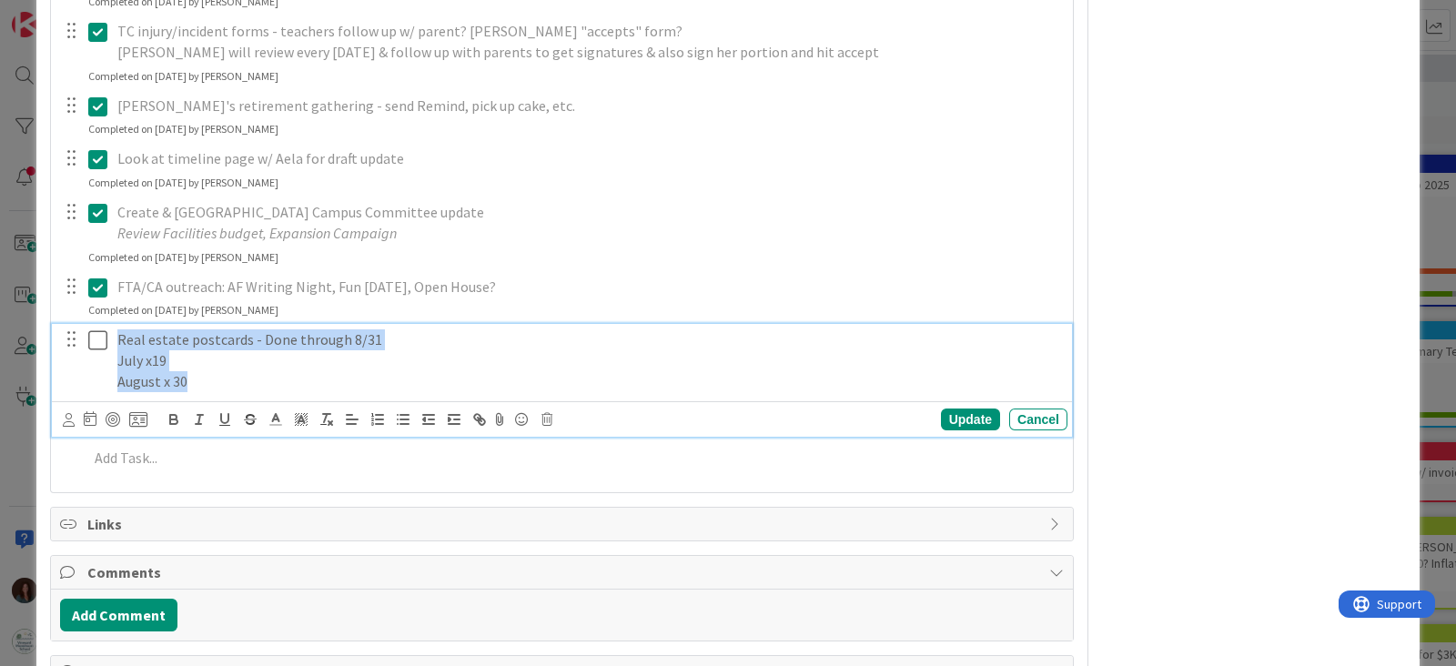
drag, startPoint x: 201, startPoint y: 381, endPoint x: 110, endPoint y: 338, distance: 100.5
click at [110, 338] on div "Real estate postcards - Done through 8/31 July x19 August x 30" at bounding box center [588, 360] width 957 height 73
copy div "Real estate postcards - Done through 8/31 July x19 August x 30"
click at [91, 338] on icon at bounding box center [97, 340] width 19 height 22
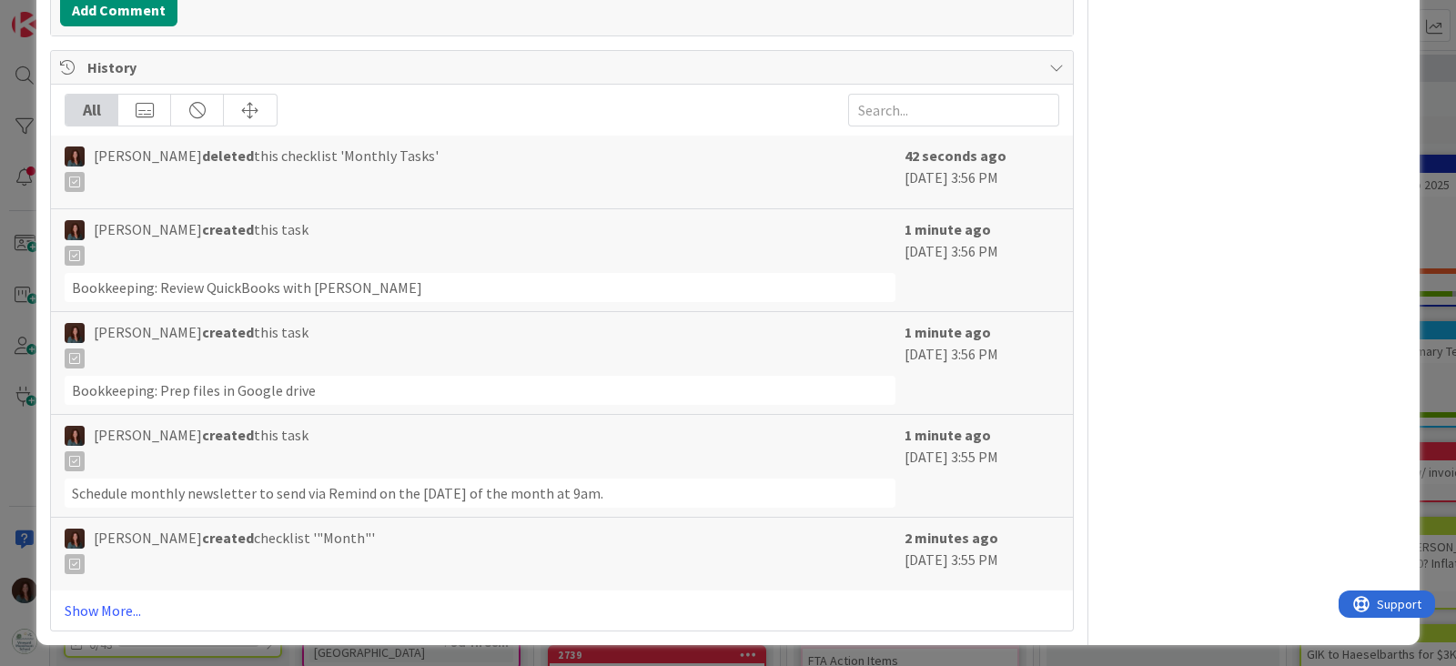
scroll to position [1155, 0]
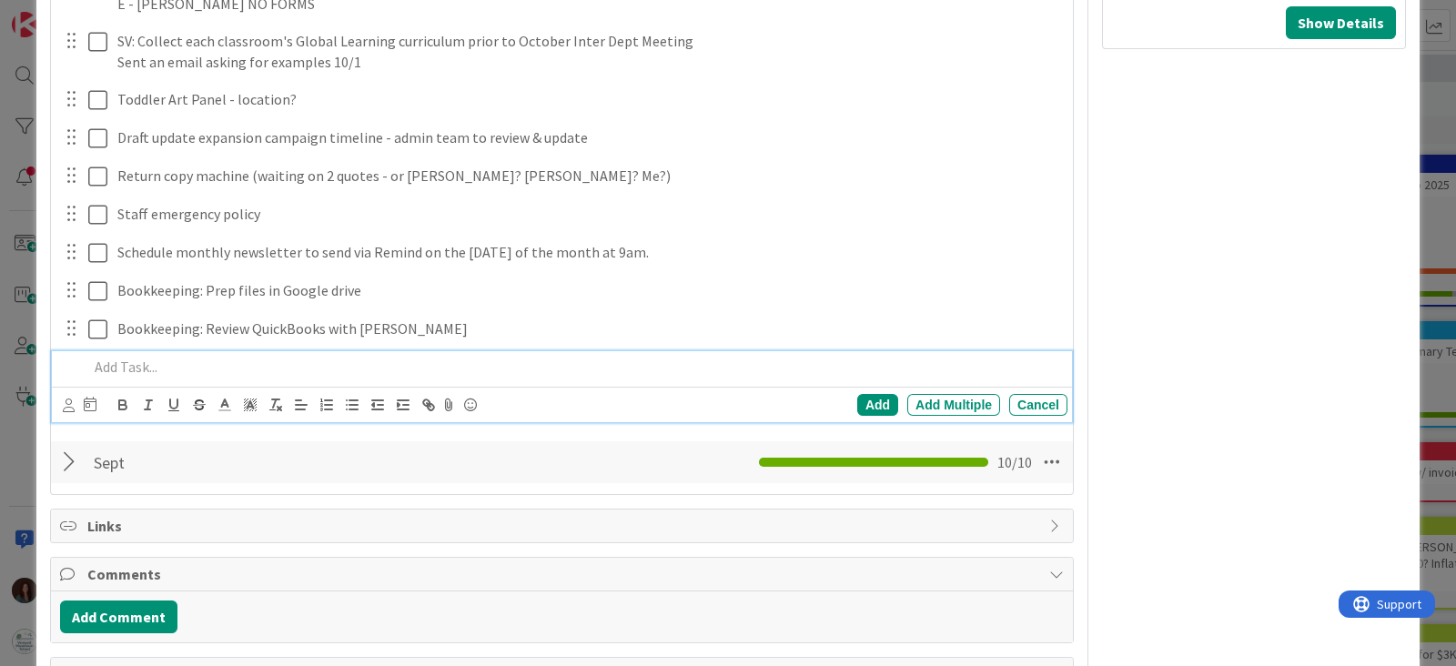
click at [247, 357] on p at bounding box center [574, 367] width 972 height 21
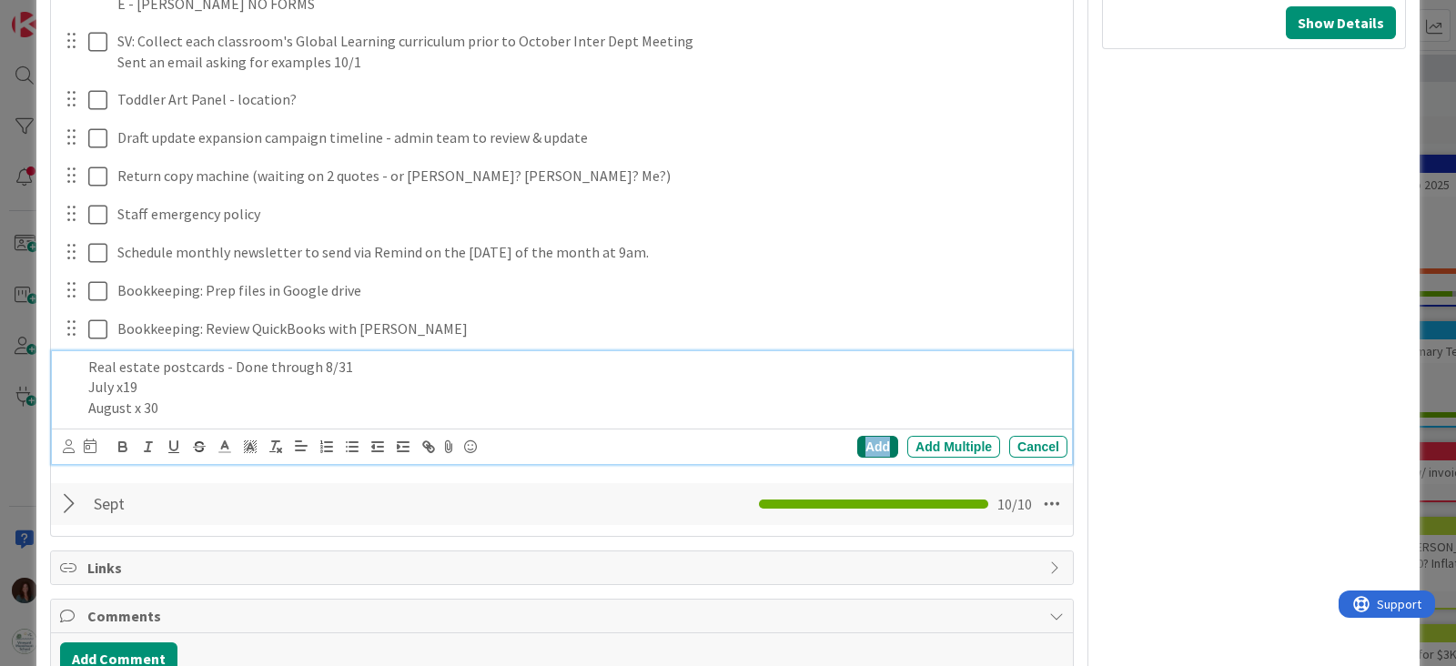
click at [857, 440] on div "Add" at bounding box center [877, 447] width 41 height 22
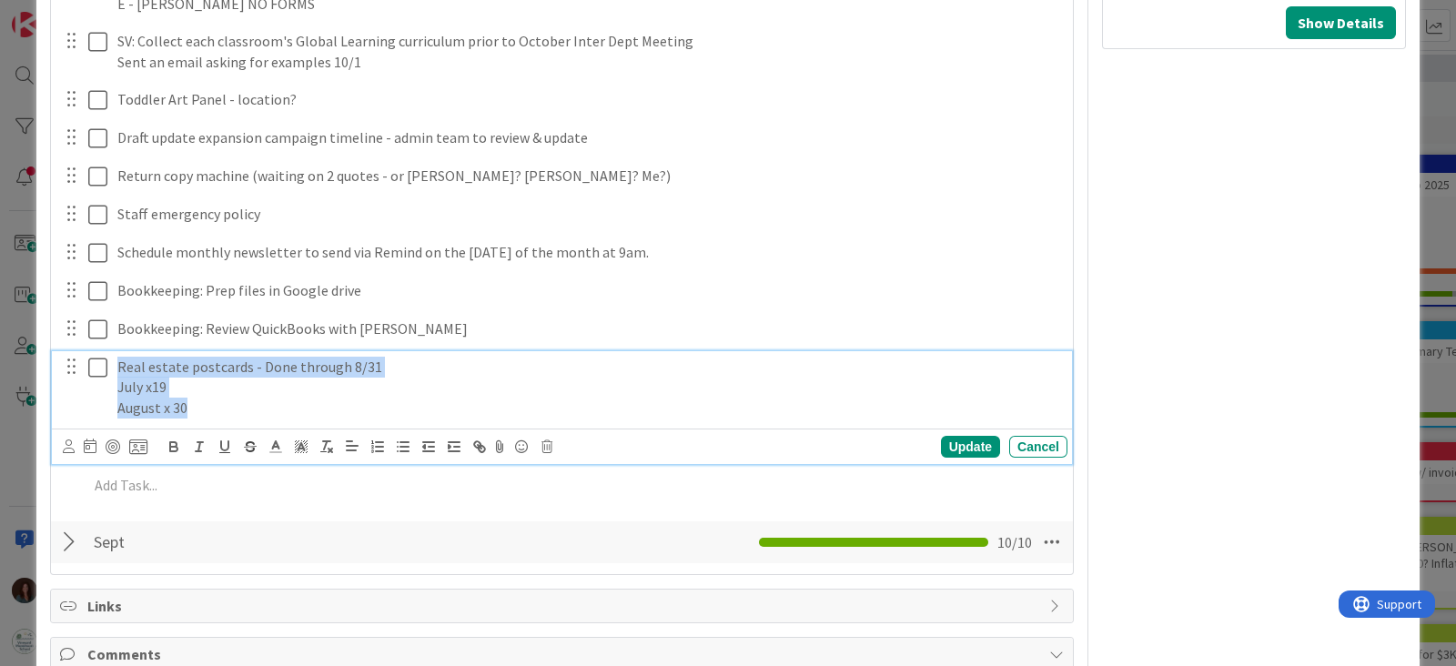
drag, startPoint x: 227, startPoint y: 406, endPoint x: 103, endPoint y: 366, distance: 130.9
click at [103, 366] on div "Real estate postcards - Done through 8/31 July x19 August x 30" at bounding box center [563, 387] width 1008 height 73
click at [265, 411] on p "August x 30" at bounding box center [588, 408] width 943 height 21
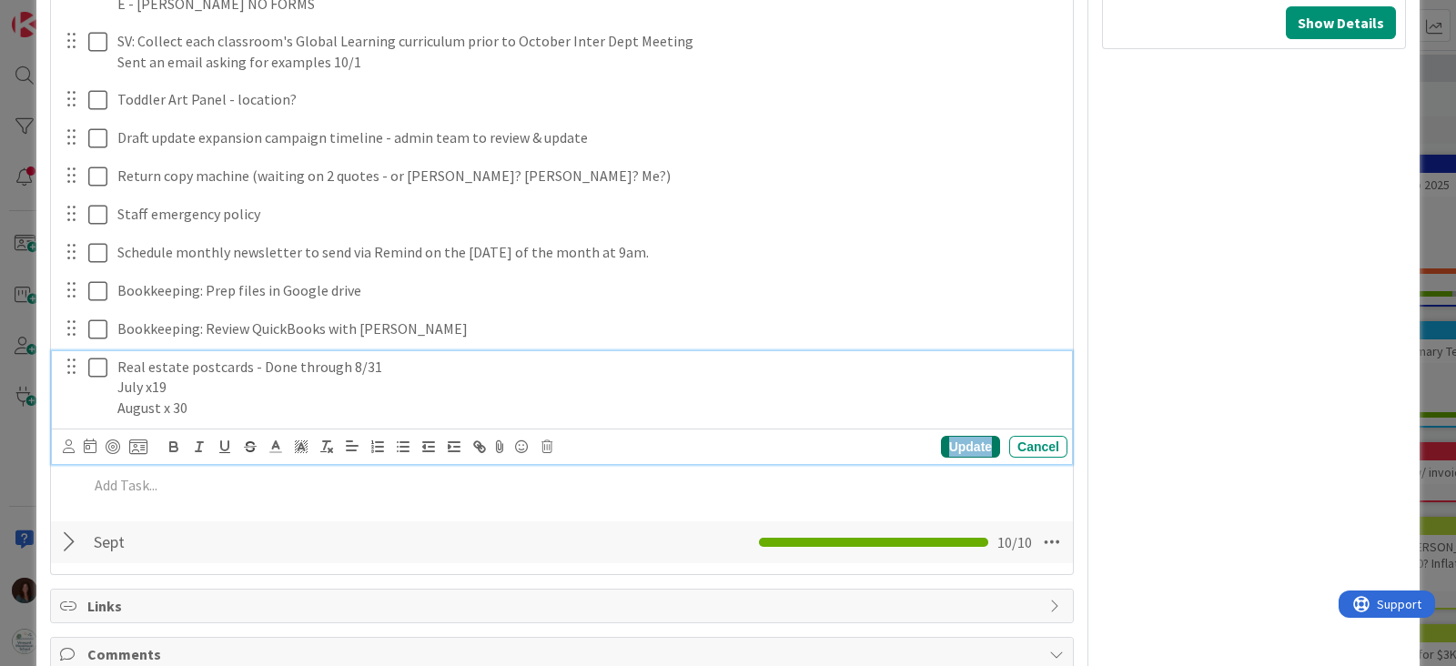
click at [941, 441] on div "Update" at bounding box center [970, 447] width 59 height 22
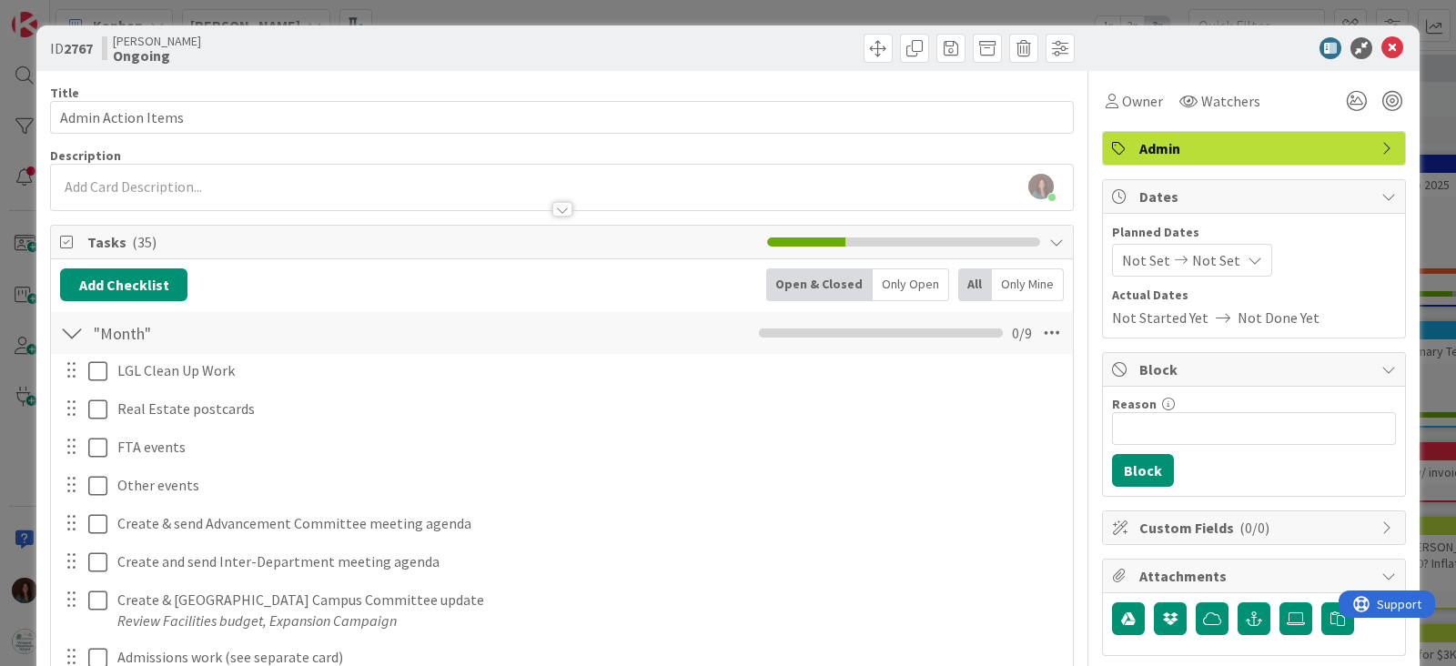
scroll to position [569, 0]
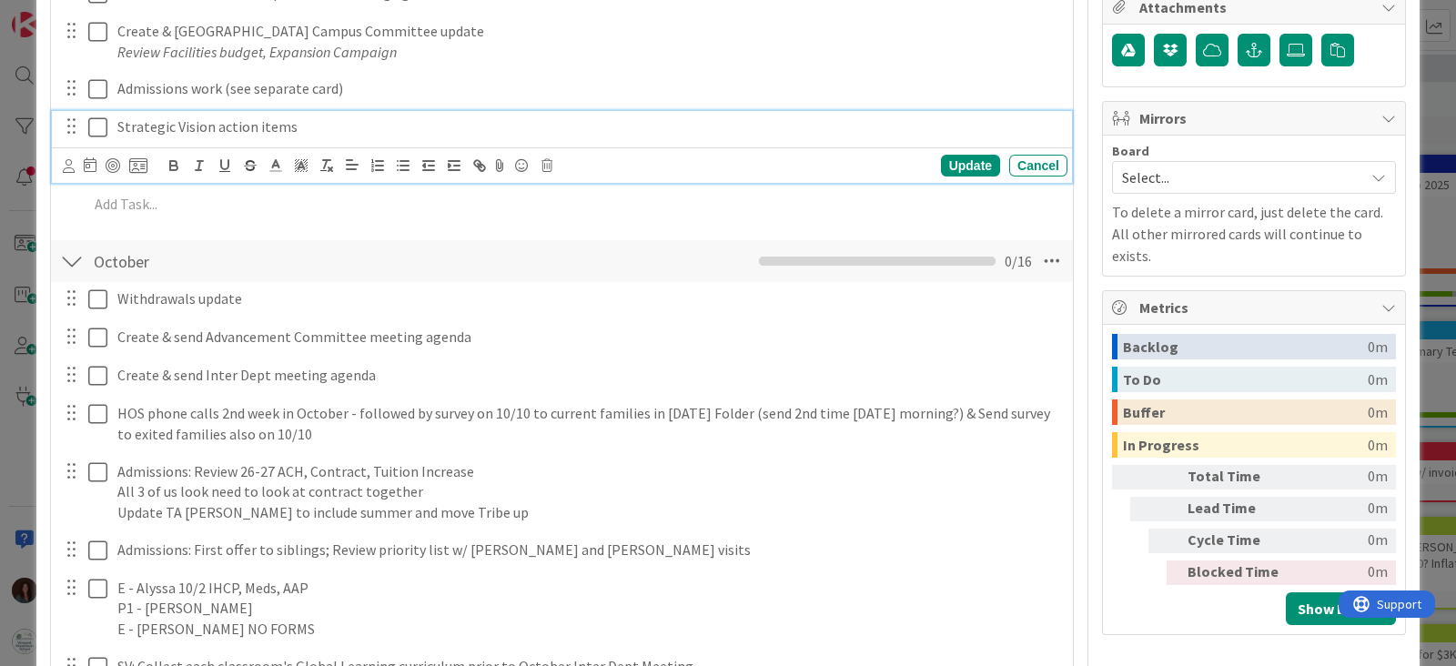
click at [337, 129] on p "Strategic Vision action items" at bounding box center [588, 126] width 943 height 21
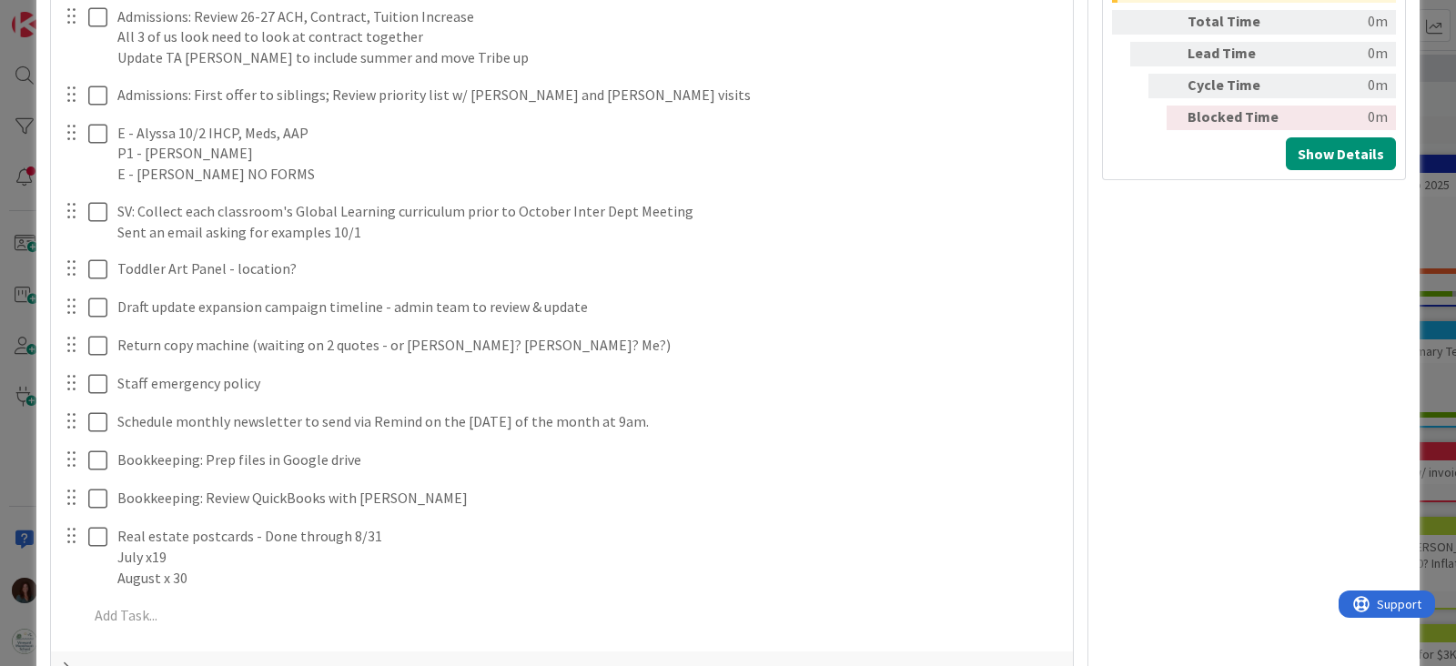
scroll to position [227, 0]
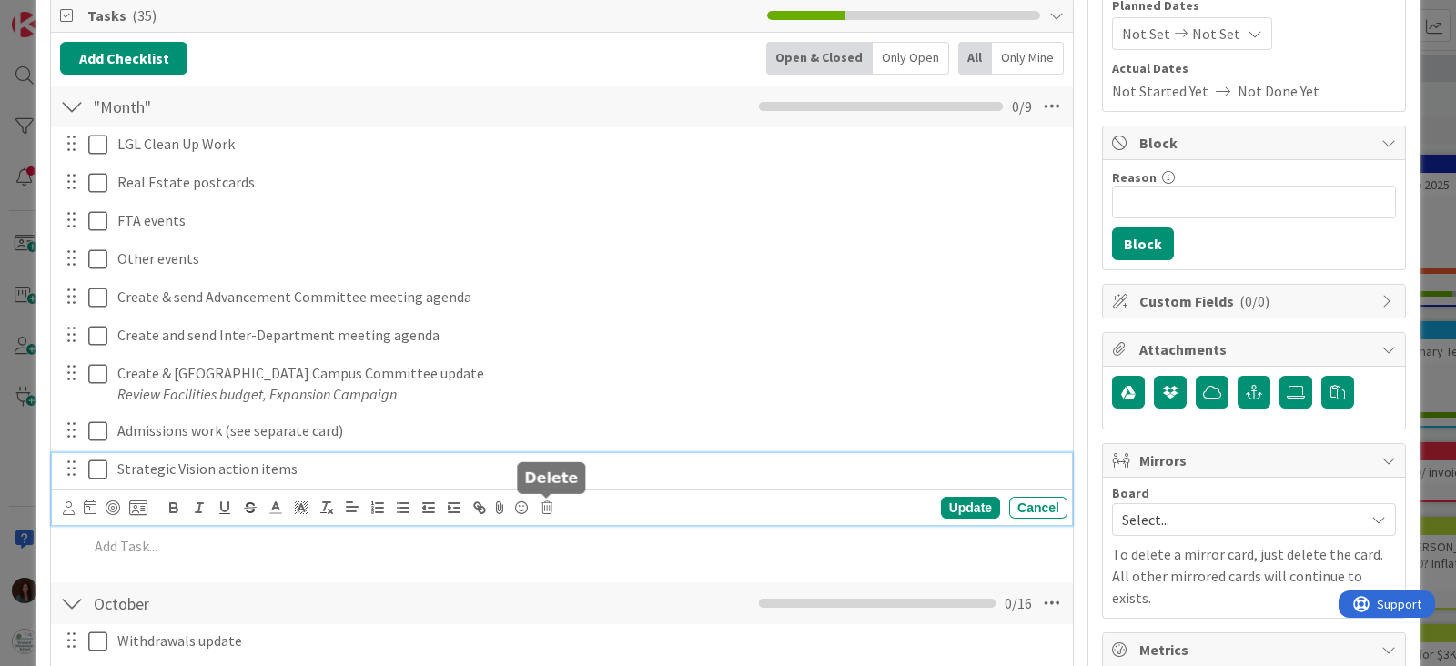
click at [543, 502] on icon at bounding box center [546, 507] width 11 height 13
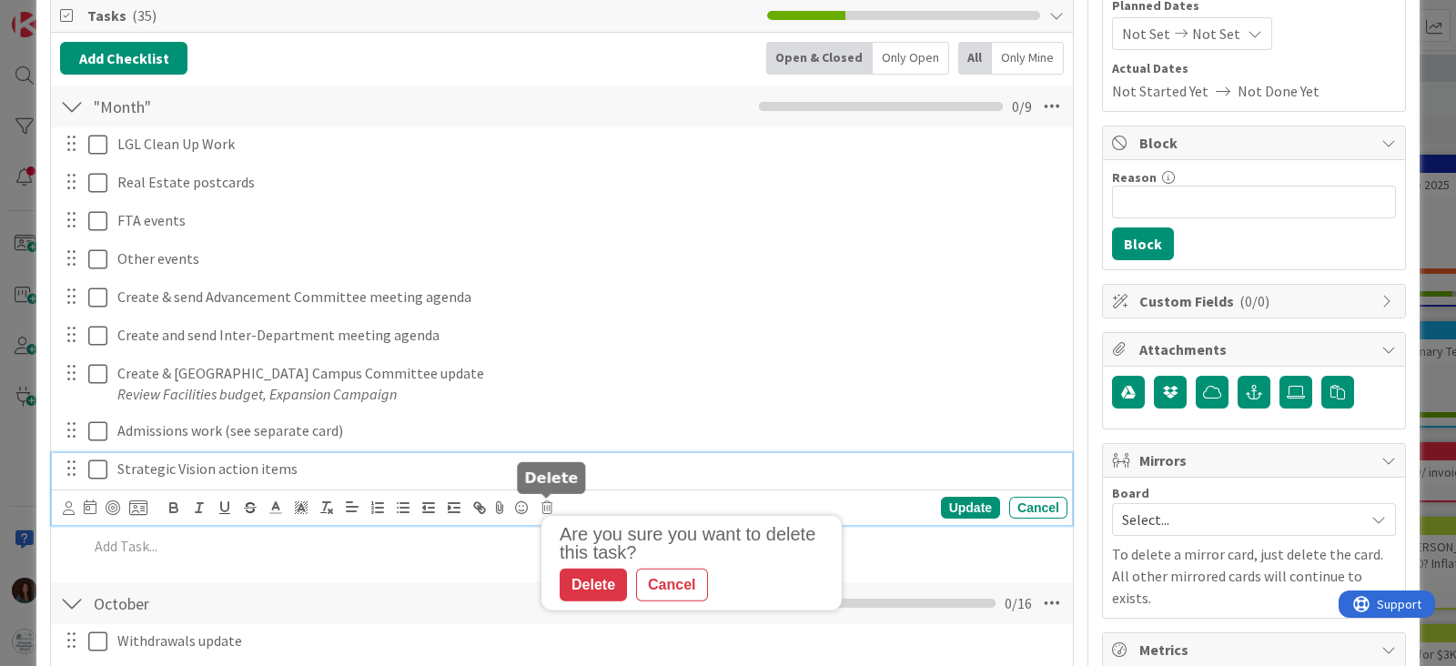
click at [581, 575] on div "Delete" at bounding box center [593, 585] width 67 height 33
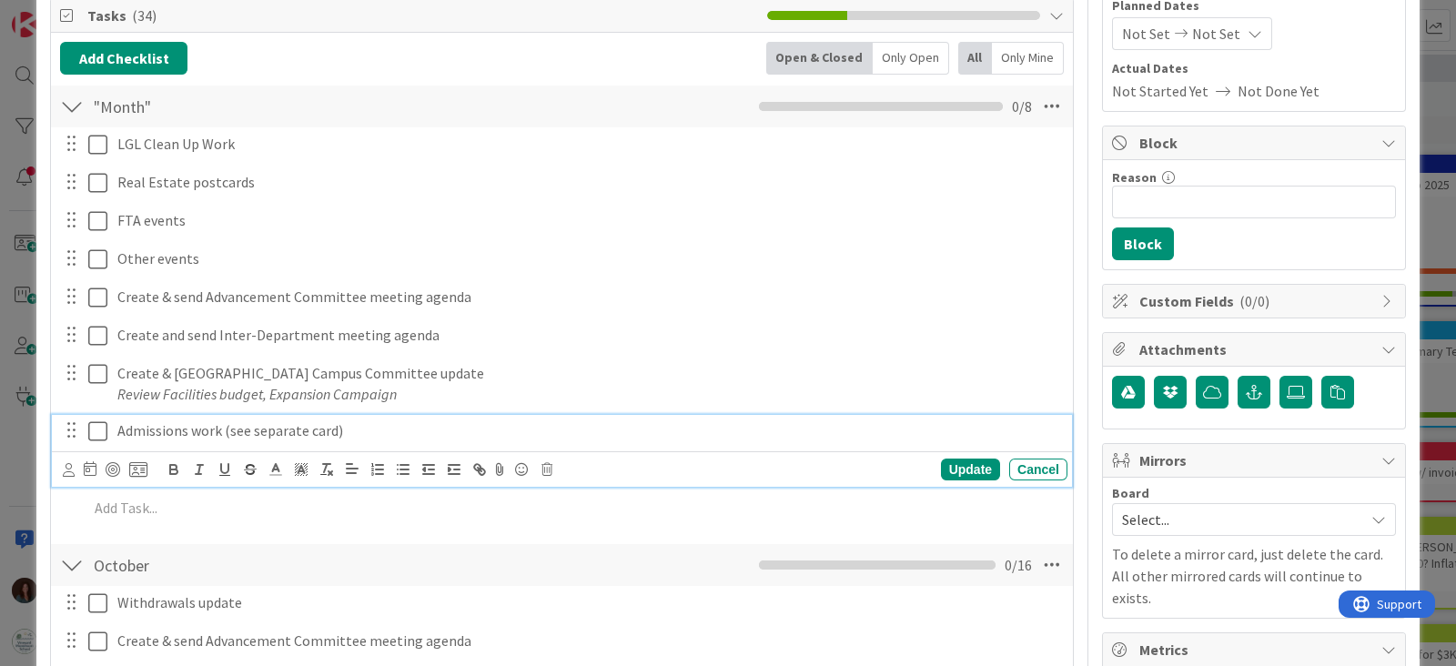
click at [357, 433] on p "Admissions work (see separate card)" at bounding box center [588, 430] width 943 height 21
click at [545, 468] on icon at bounding box center [546, 469] width 11 height 13
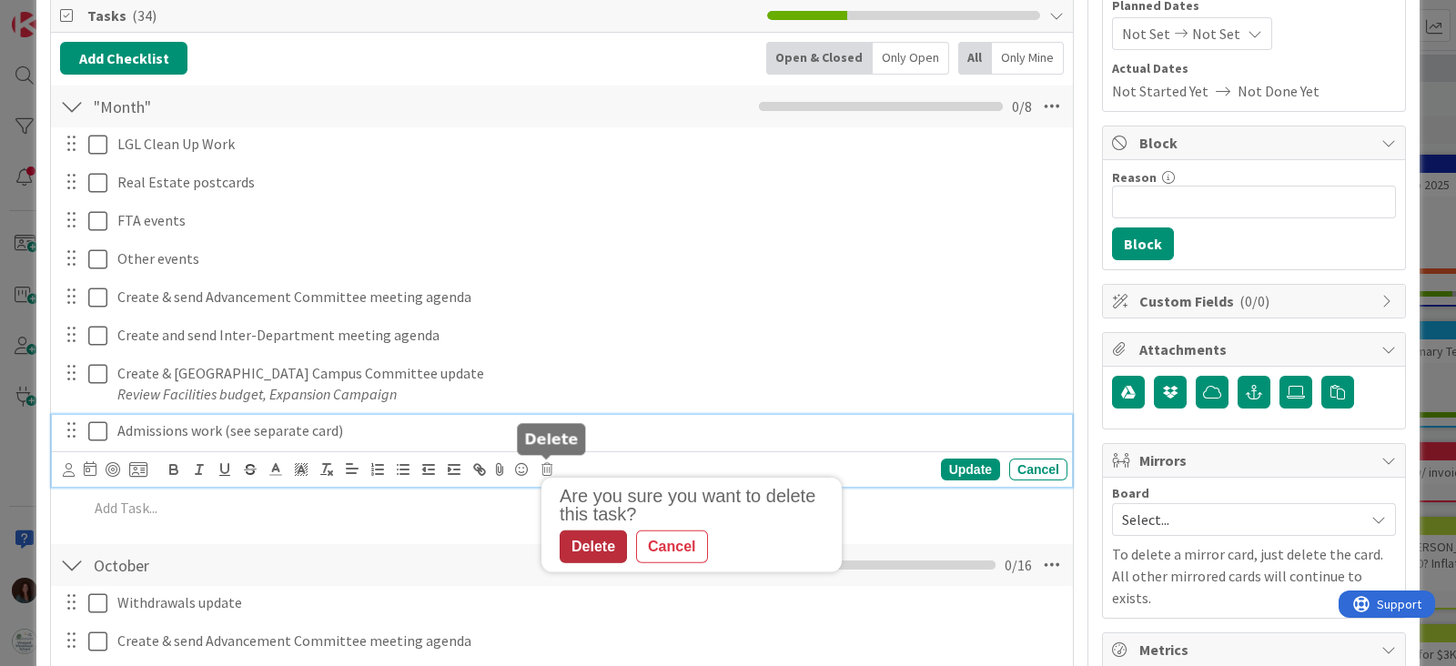
click at [587, 551] on div "Delete" at bounding box center [593, 546] width 67 height 33
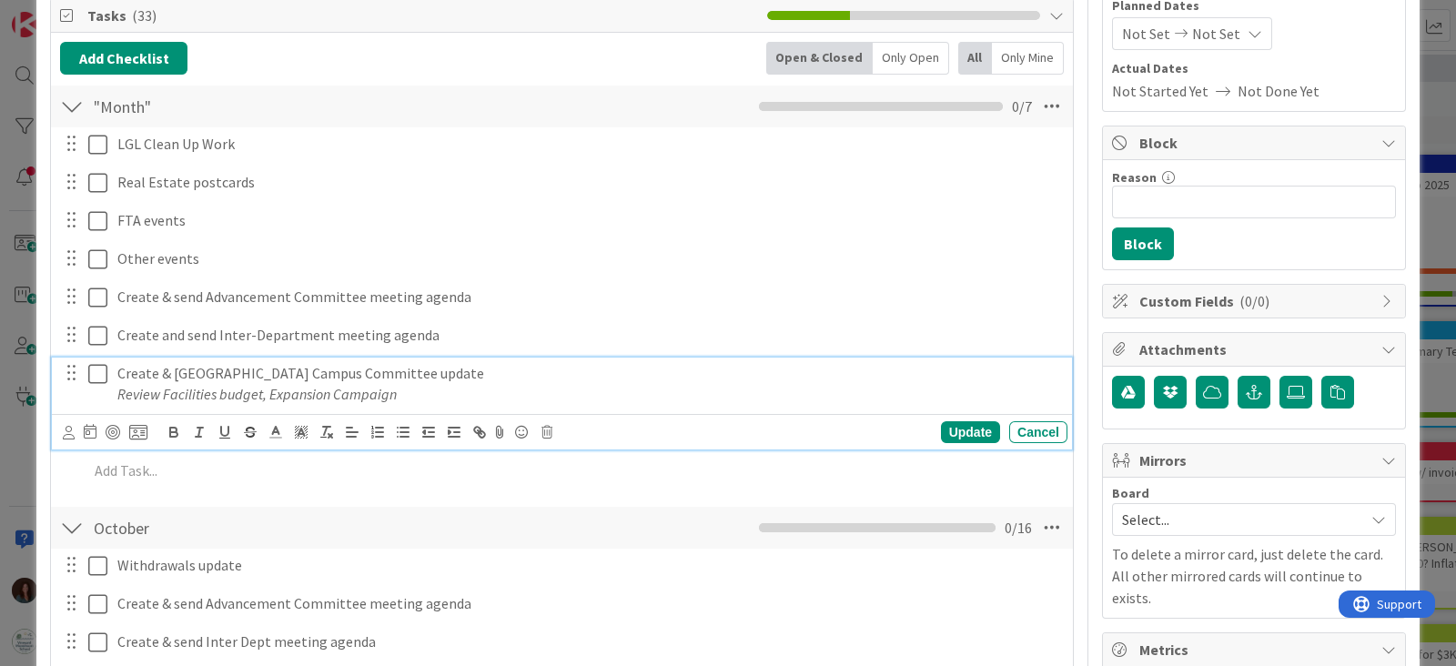
click at [422, 395] on p "Review Facilities budget, Expansion Campaign" at bounding box center [588, 394] width 943 height 21
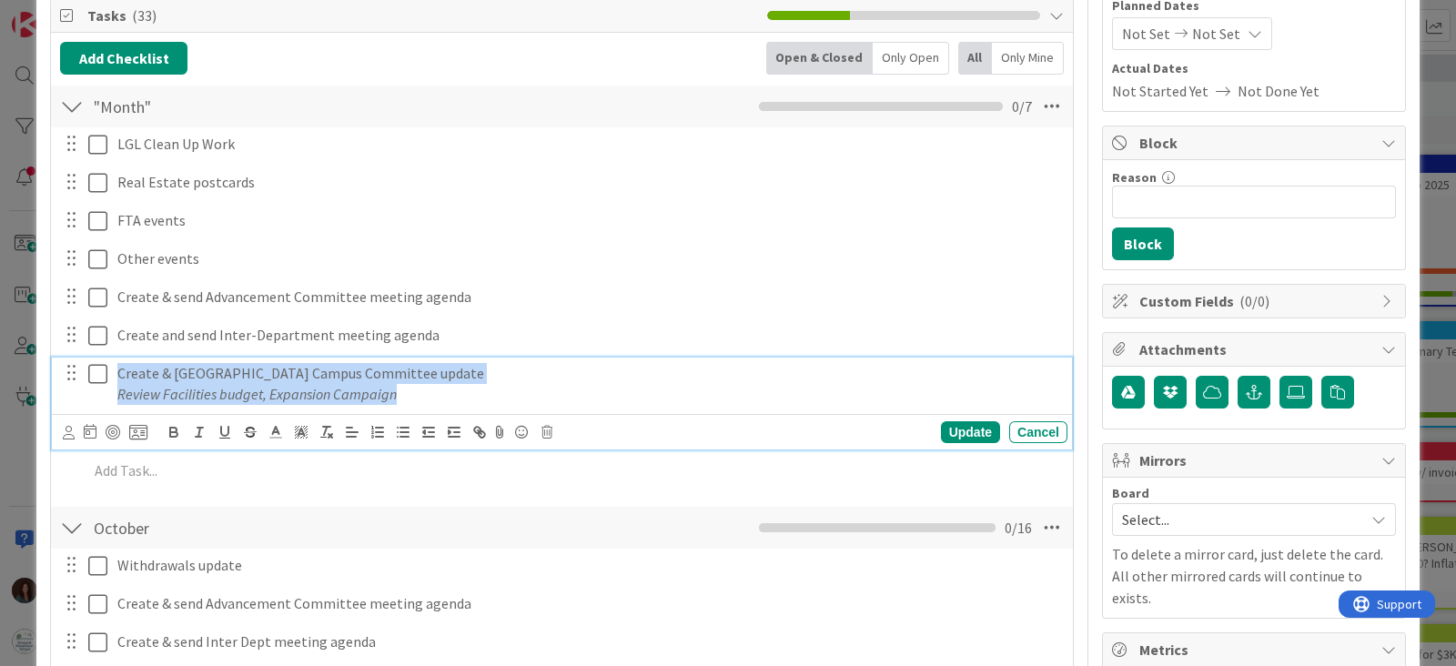
drag, startPoint x: 422, startPoint y: 387, endPoint x: 55, endPoint y: 369, distance: 368.1
click at [55, 367] on div "Create & send Main Street Campus Committee update Review Facilities budget, Exp…" at bounding box center [562, 404] width 1020 height 92
copy div "Create & send Main Street Campus Committee update Review Facilities budget, Exp…"
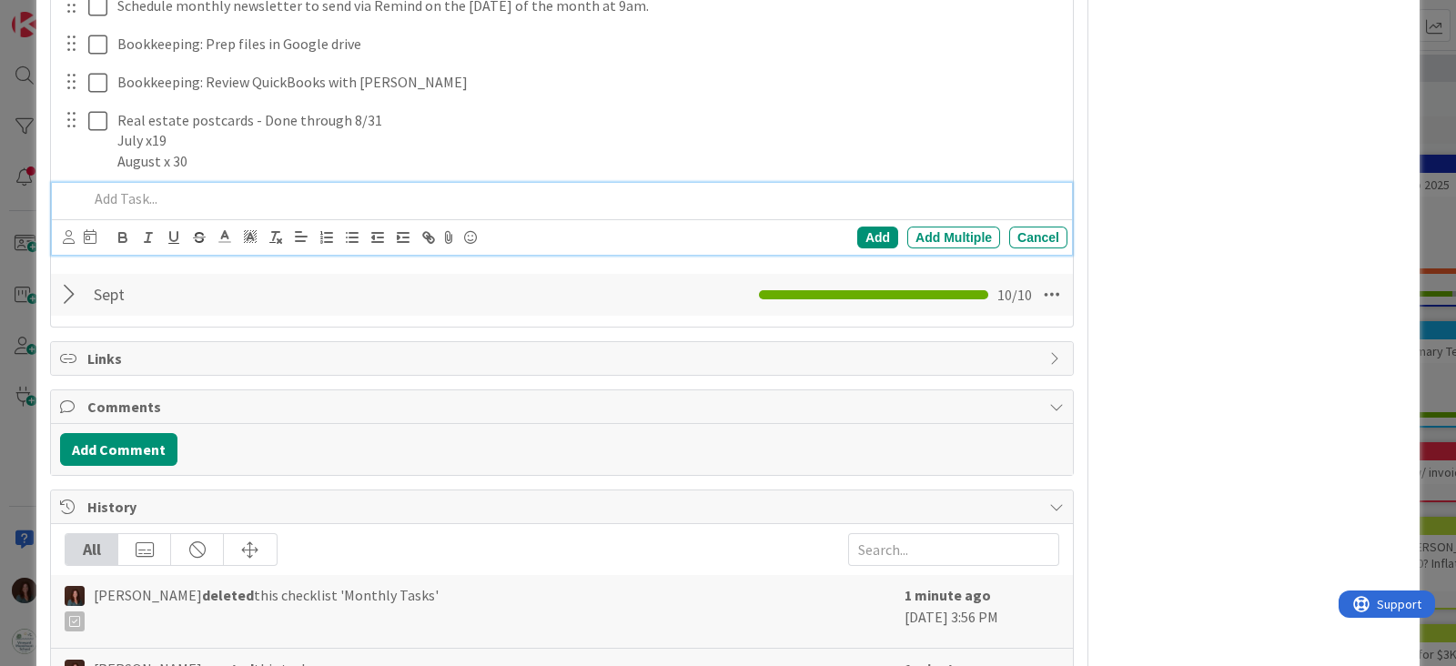
click at [176, 199] on p at bounding box center [574, 198] width 972 height 21
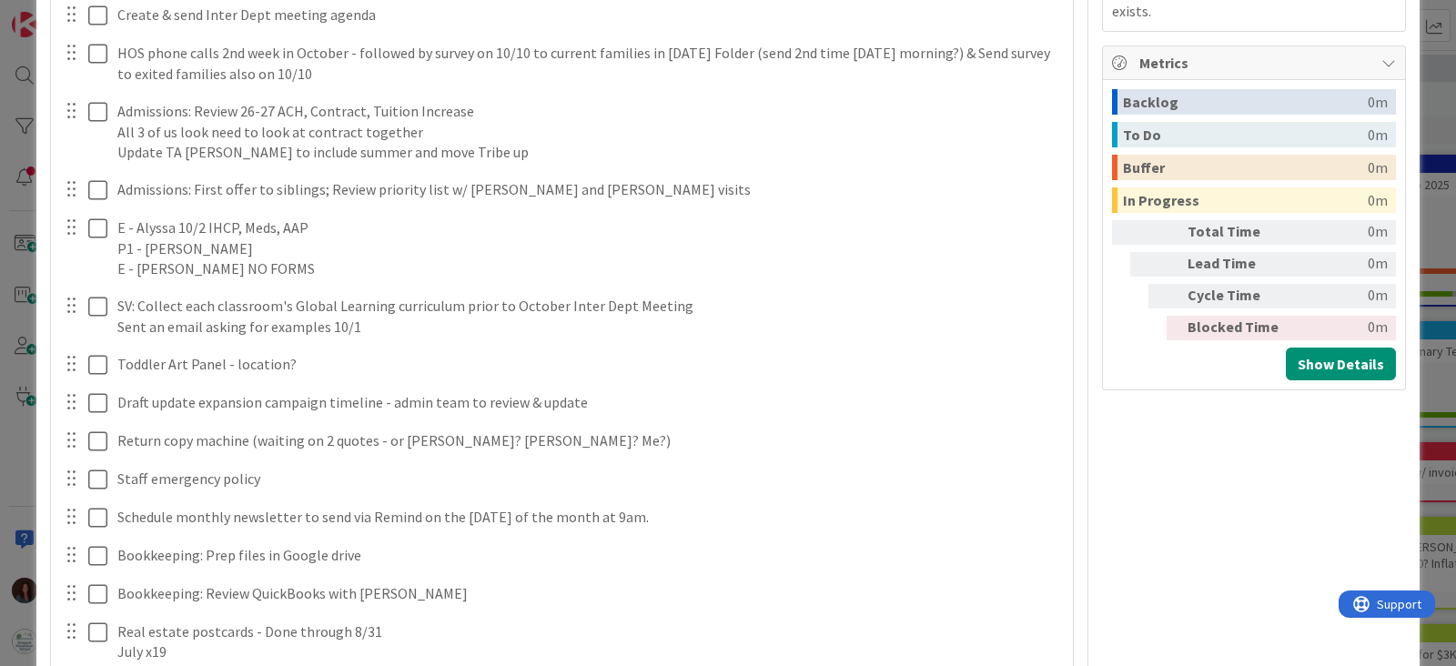
scroll to position [359, 0]
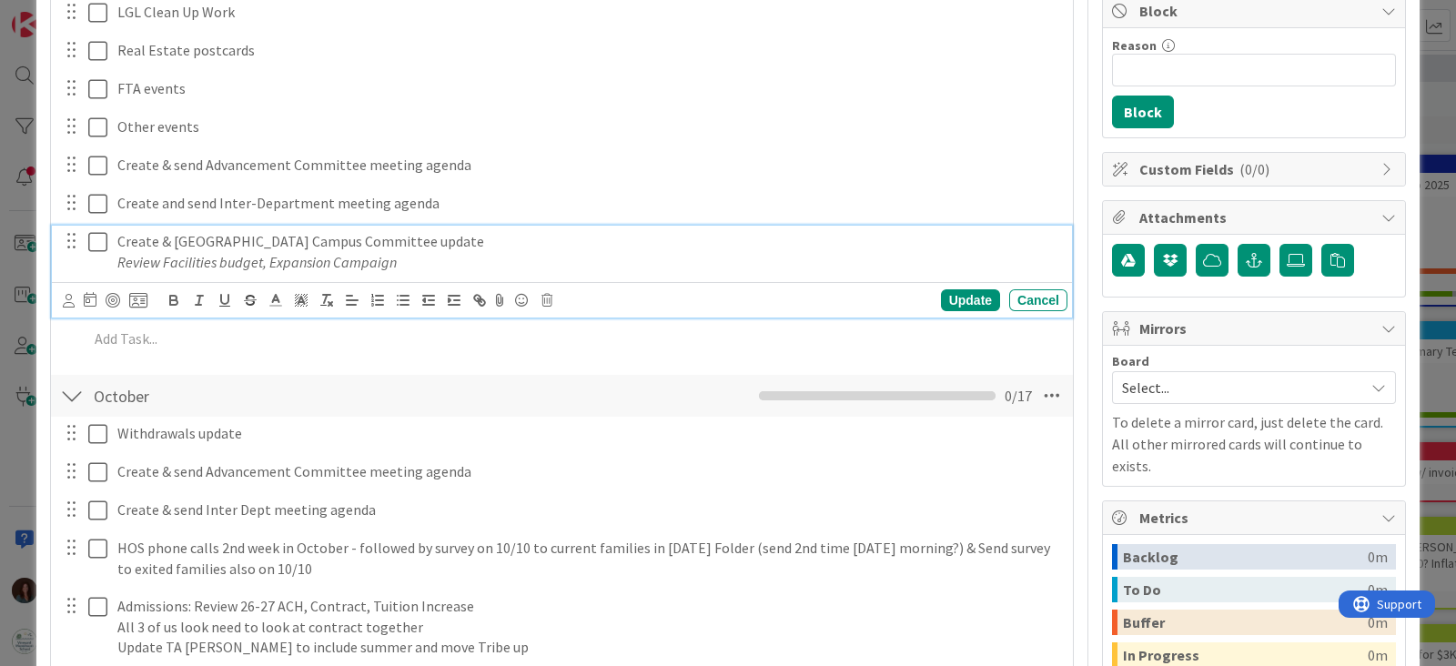
click at [341, 243] on p "Create & [GEOGRAPHIC_DATA] Campus Committee update" at bounding box center [588, 241] width 943 height 21
click at [546, 292] on div at bounding box center [546, 289] width 12 height 5
click at [406, 268] on p "Review Facilities budget, Expansion Campaign" at bounding box center [588, 262] width 943 height 21
click at [541, 300] on icon at bounding box center [546, 300] width 11 height 13
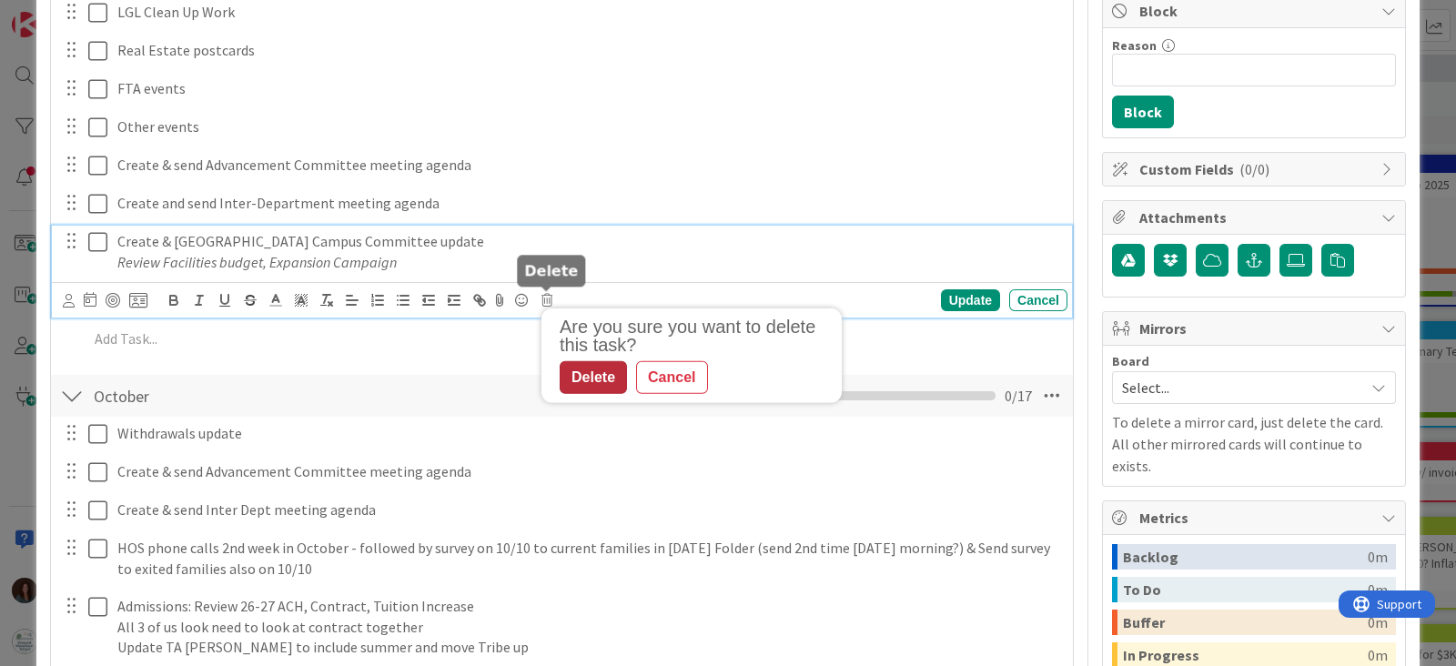
click at [591, 379] on div "Delete" at bounding box center [593, 377] width 67 height 33
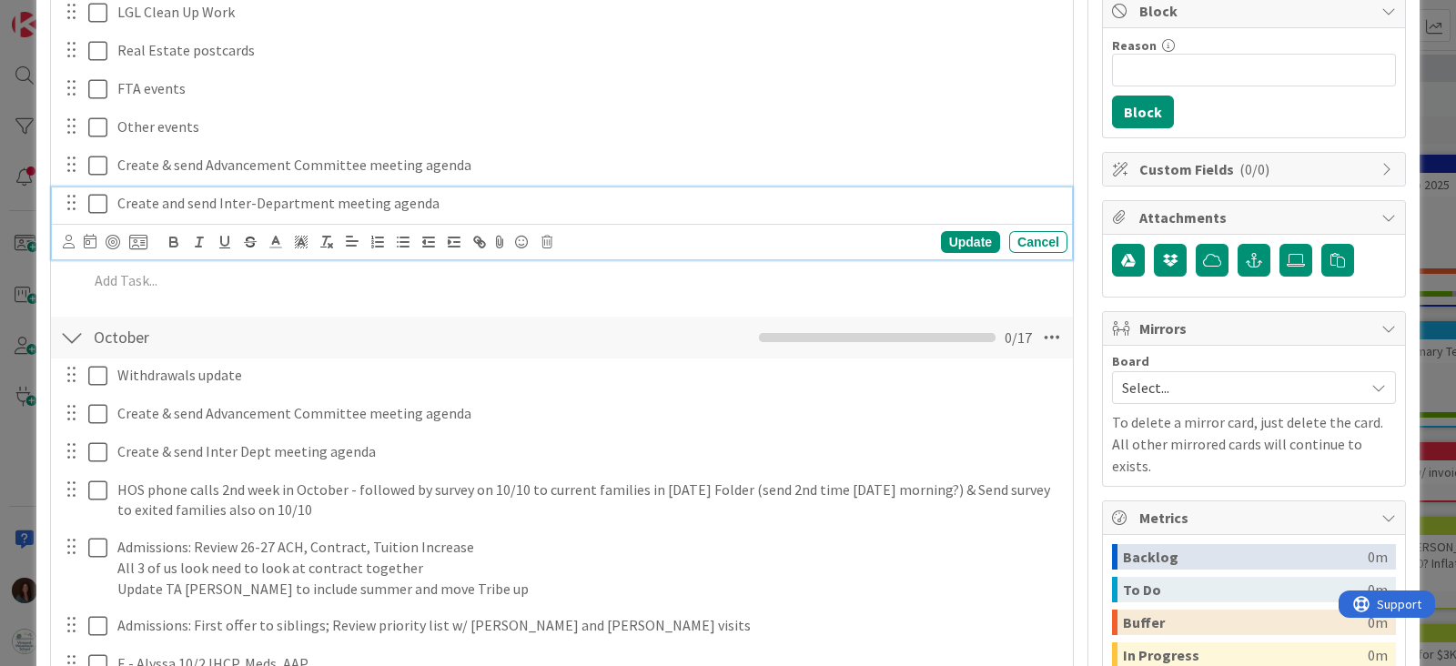
click at [490, 199] on p "Create and send Inter-Department meeting agenda" at bounding box center [588, 203] width 943 height 21
click at [547, 241] on icon at bounding box center [546, 242] width 11 height 13
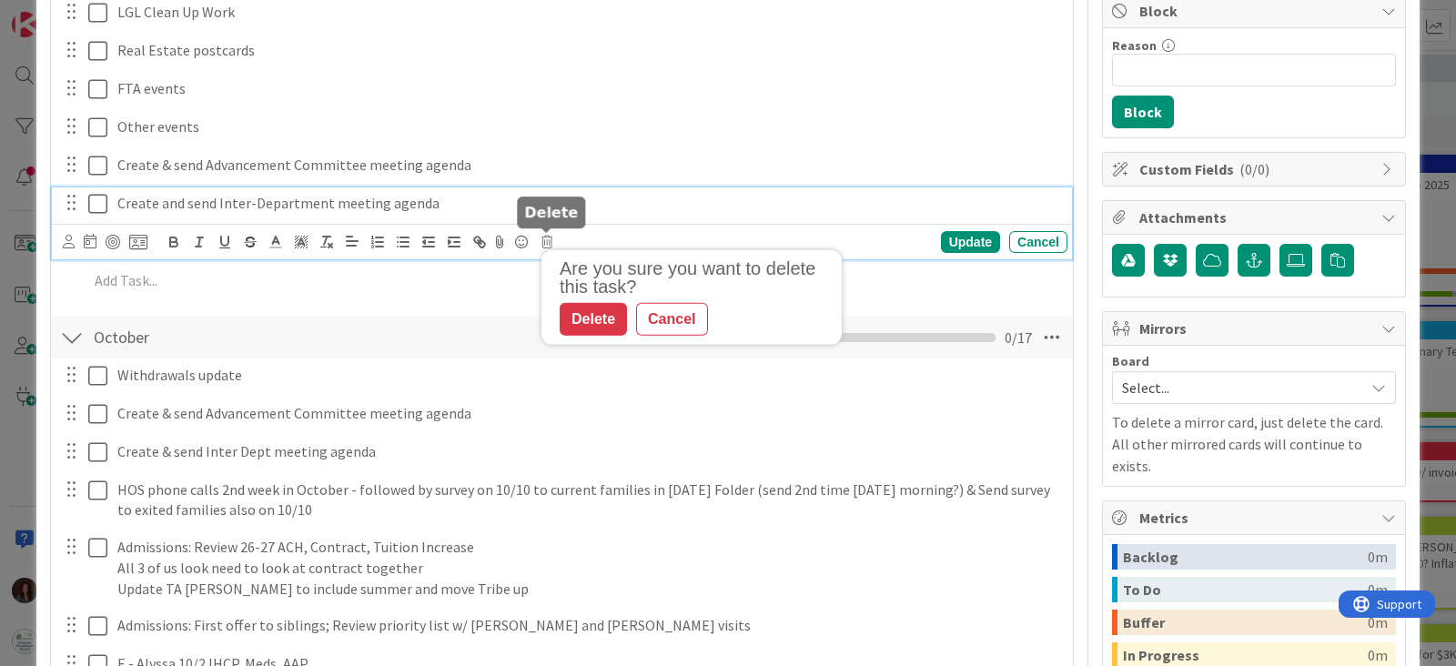
click at [581, 321] on div "Delete" at bounding box center [593, 319] width 67 height 33
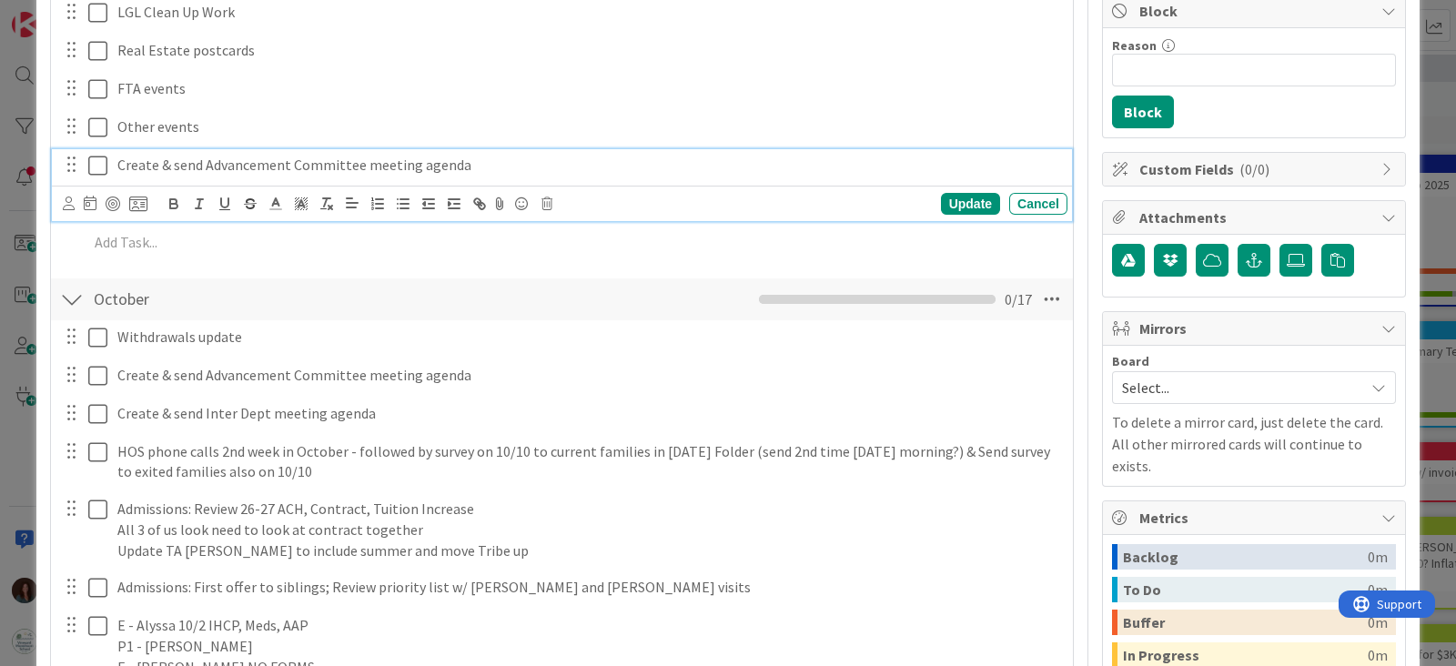
click at [478, 170] on p "Create & send Advancement Committee meeting agenda" at bounding box center [588, 165] width 943 height 21
click at [550, 202] on icon at bounding box center [546, 203] width 11 height 13
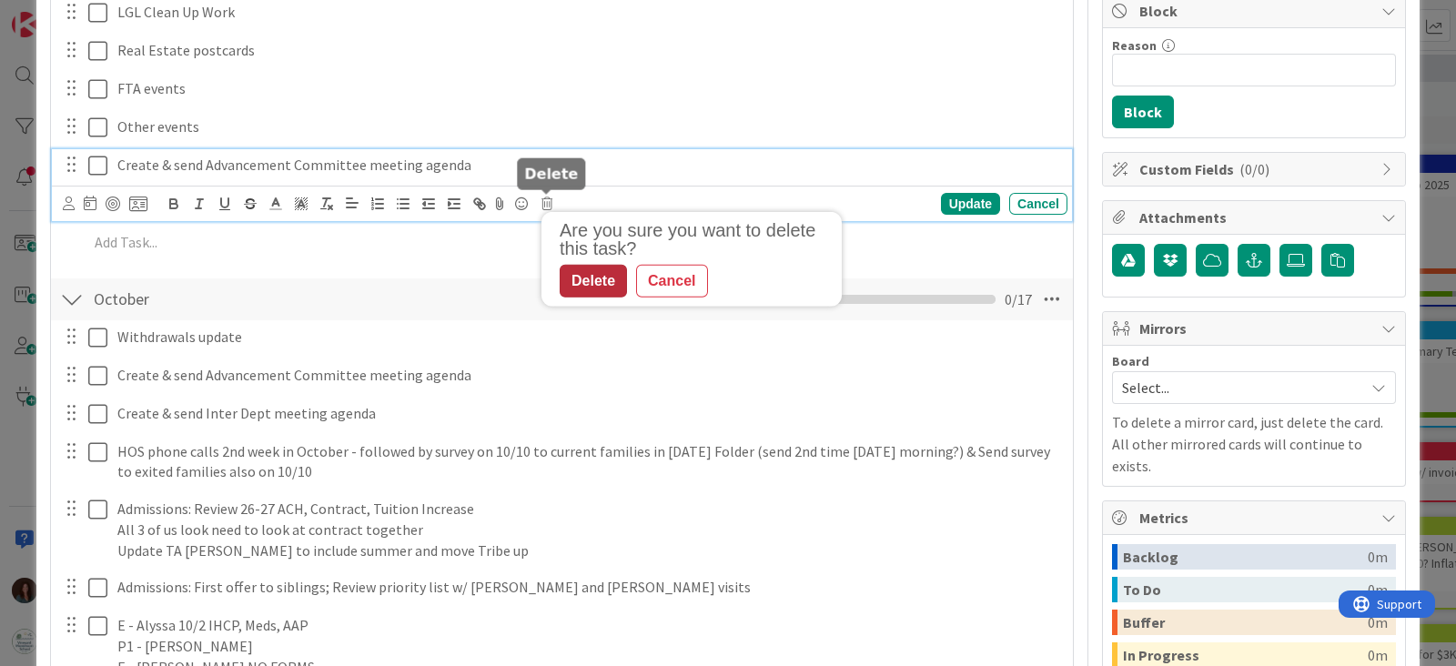
click at [608, 271] on div "Delete" at bounding box center [593, 281] width 67 height 33
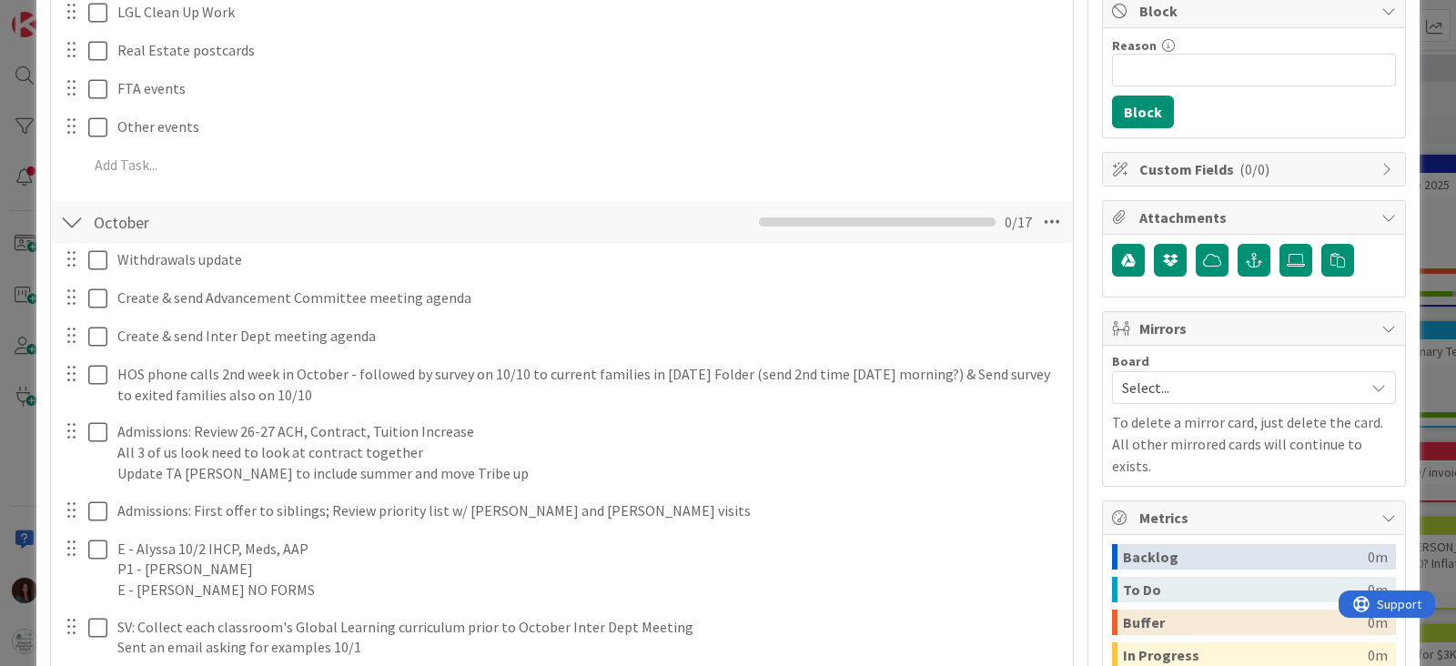
scroll to position [131, 0]
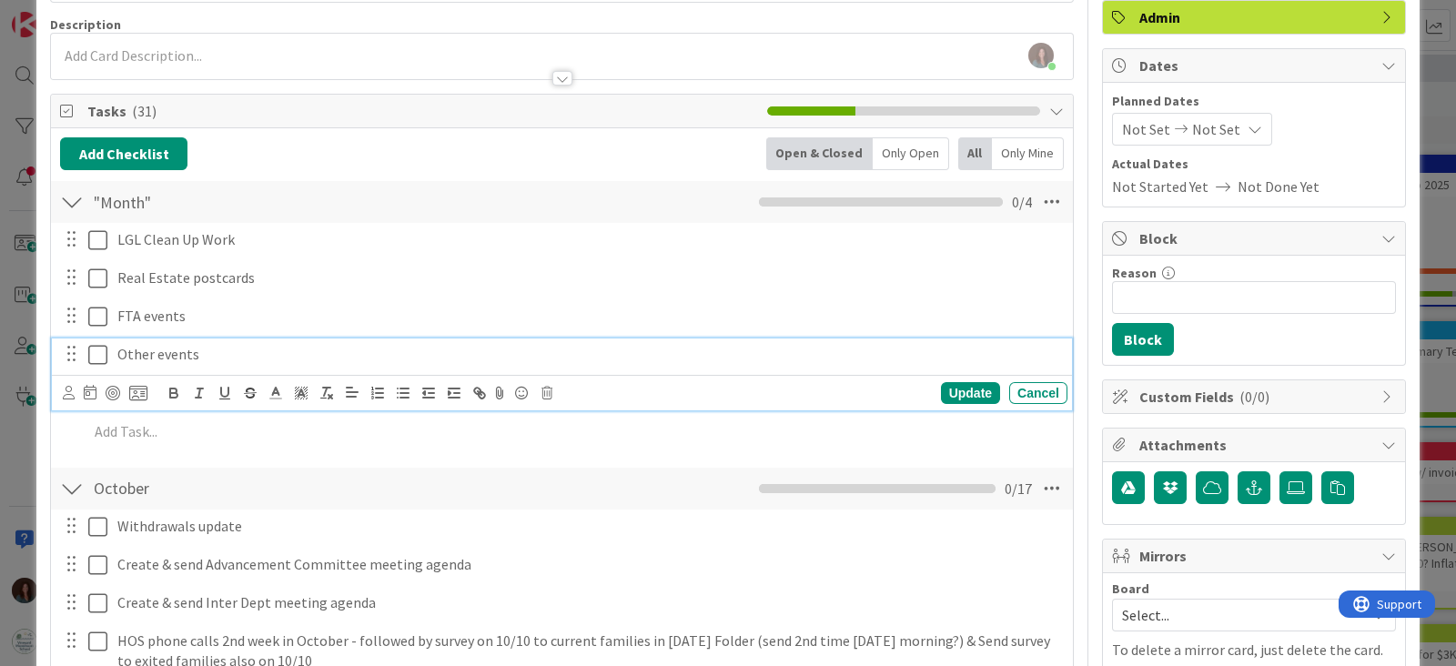
click at [250, 358] on p "Other events" at bounding box center [588, 354] width 943 height 21
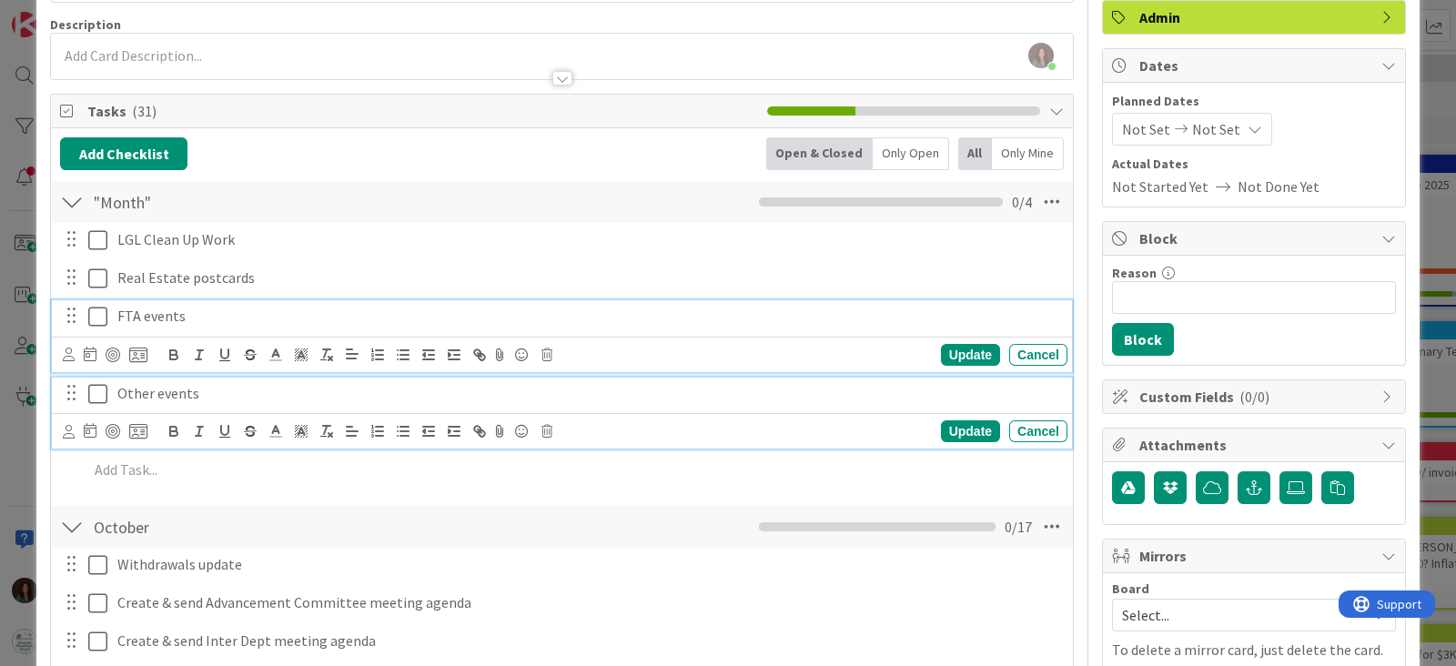
click at [268, 320] on p "FTA events" at bounding box center [588, 316] width 943 height 21
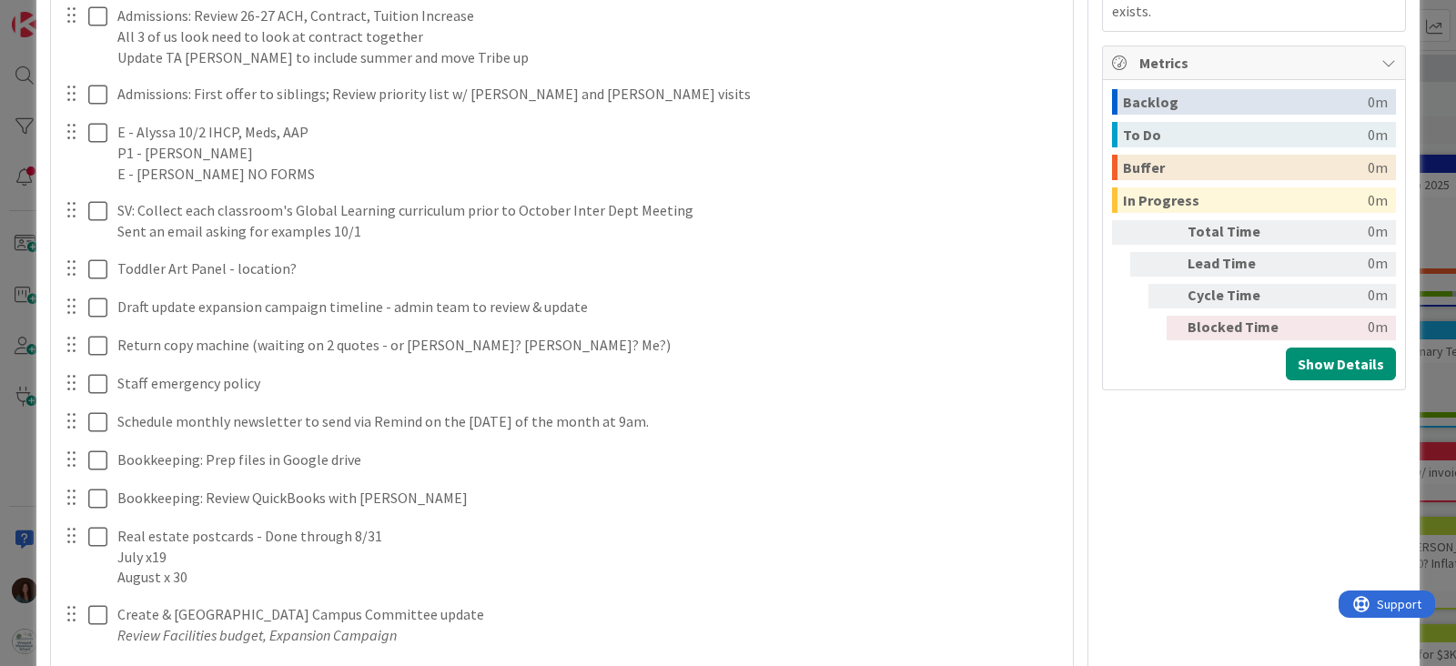
scroll to position [0, 0]
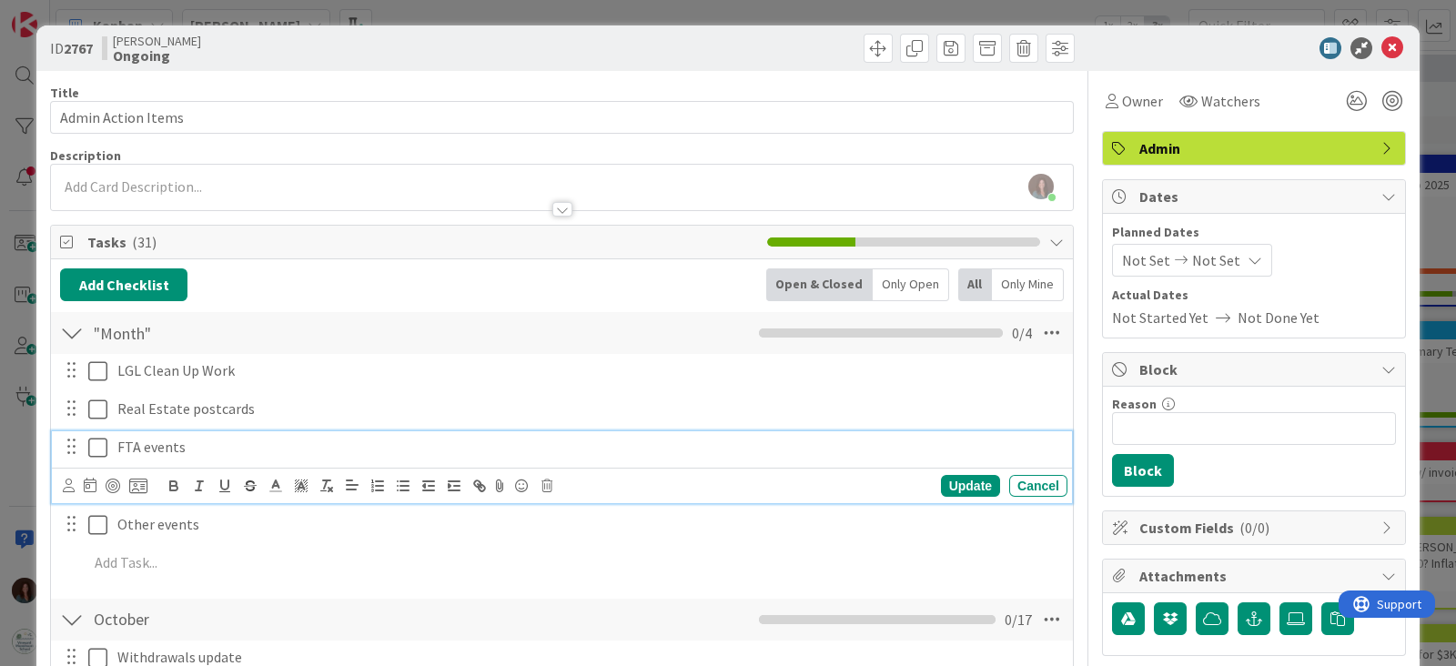
click at [205, 449] on p "FTA events" at bounding box center [588, 447] width 943 height 21
copy p "FTA events"
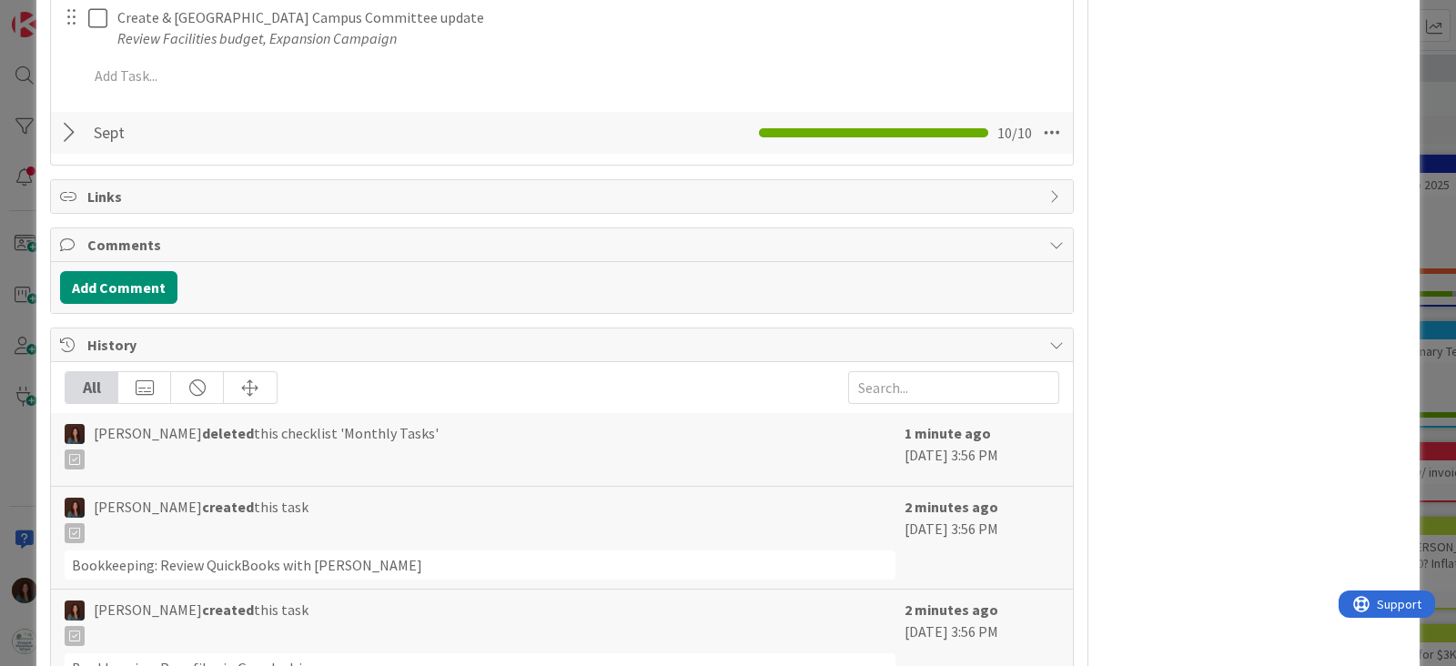
scroll to position [1478, 0]
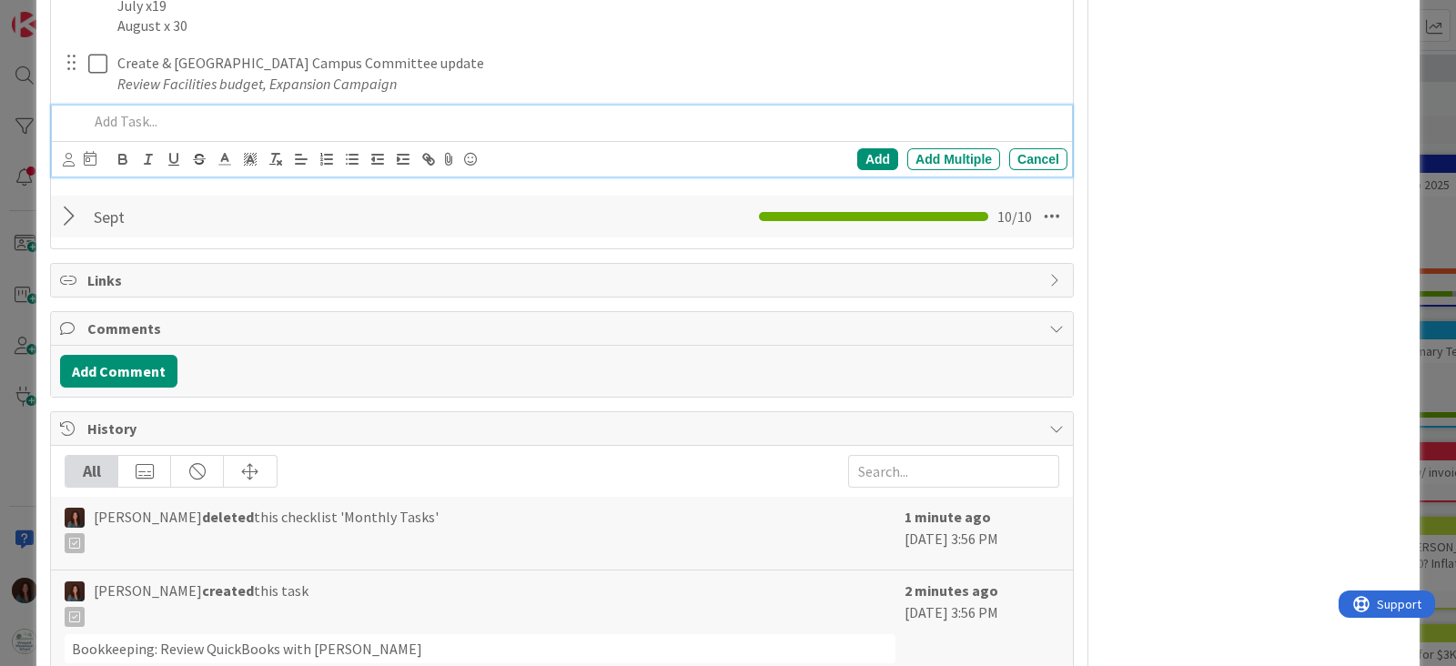
click at [214, 127] on p at bounding box center [574, 121] width 972 height 21
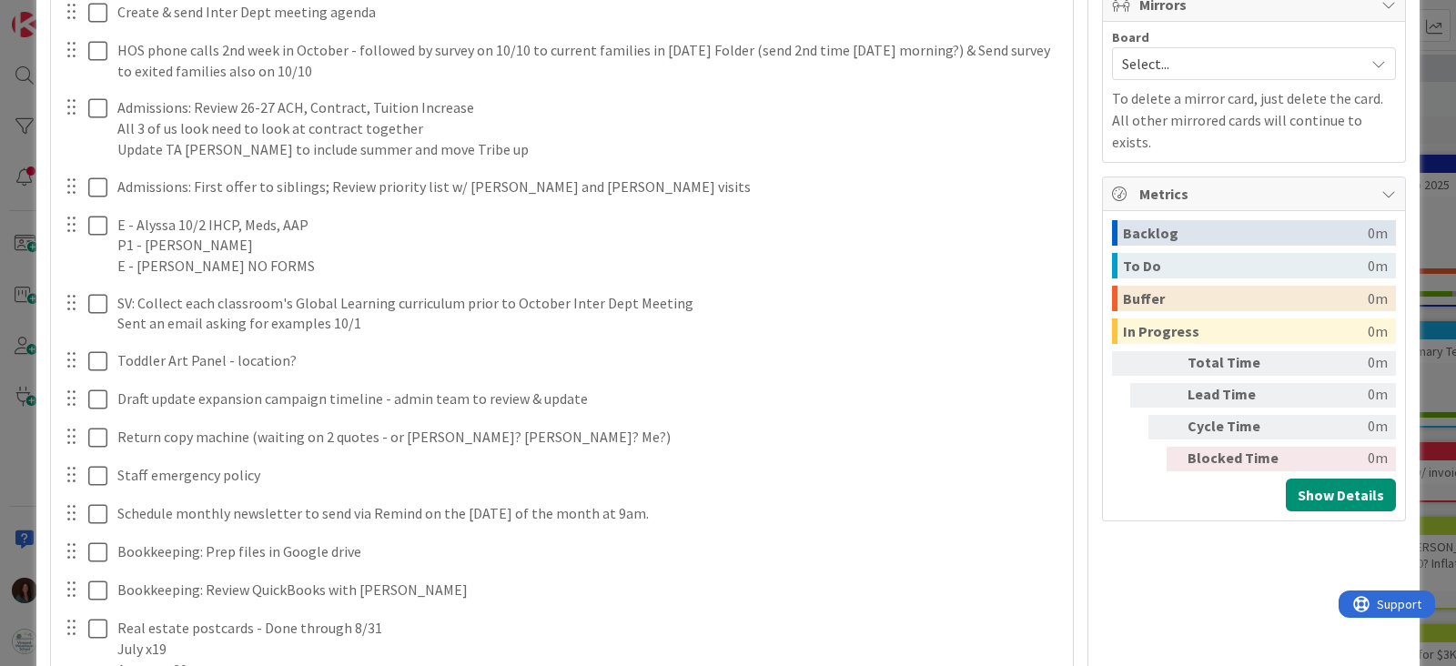
scroll to position [0, 0]
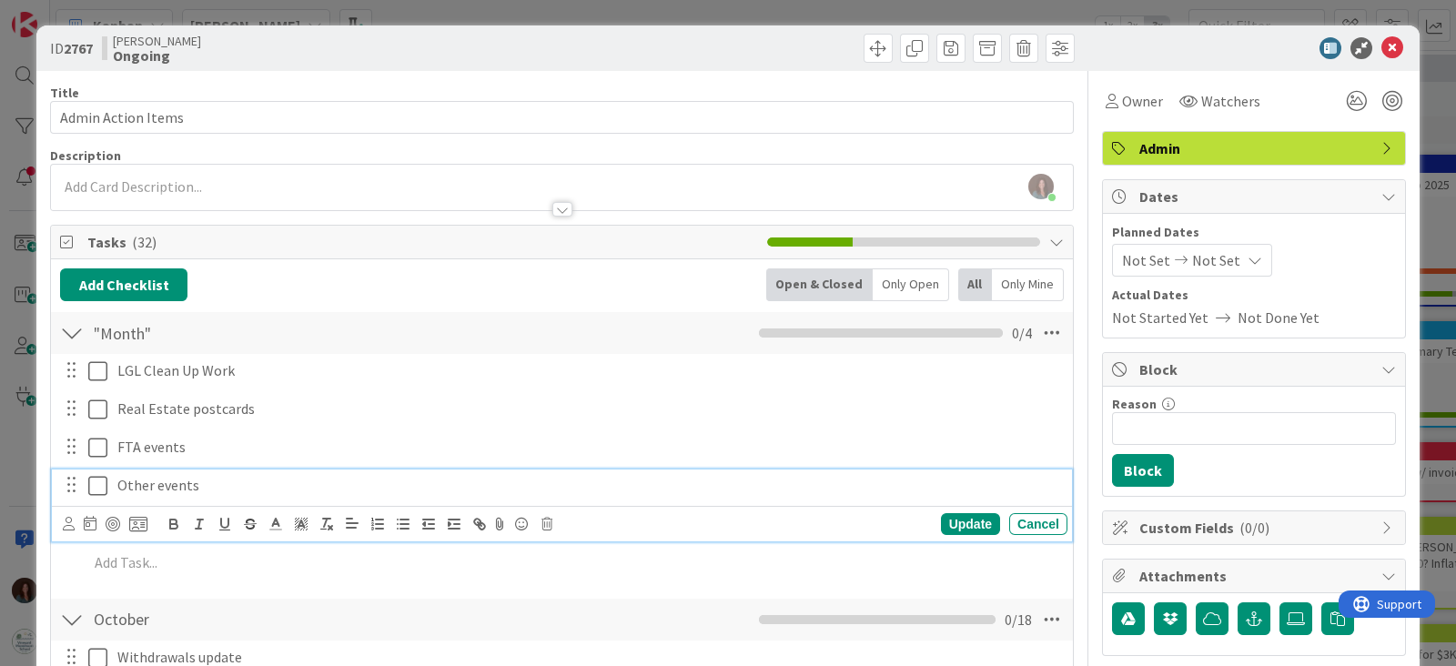
click at [264, 488] on p "Other events" at bounding box center [588, 485] width 943 height 21
click at [548, 518] on icon at bounding box center [546, 524] width 11 height 13
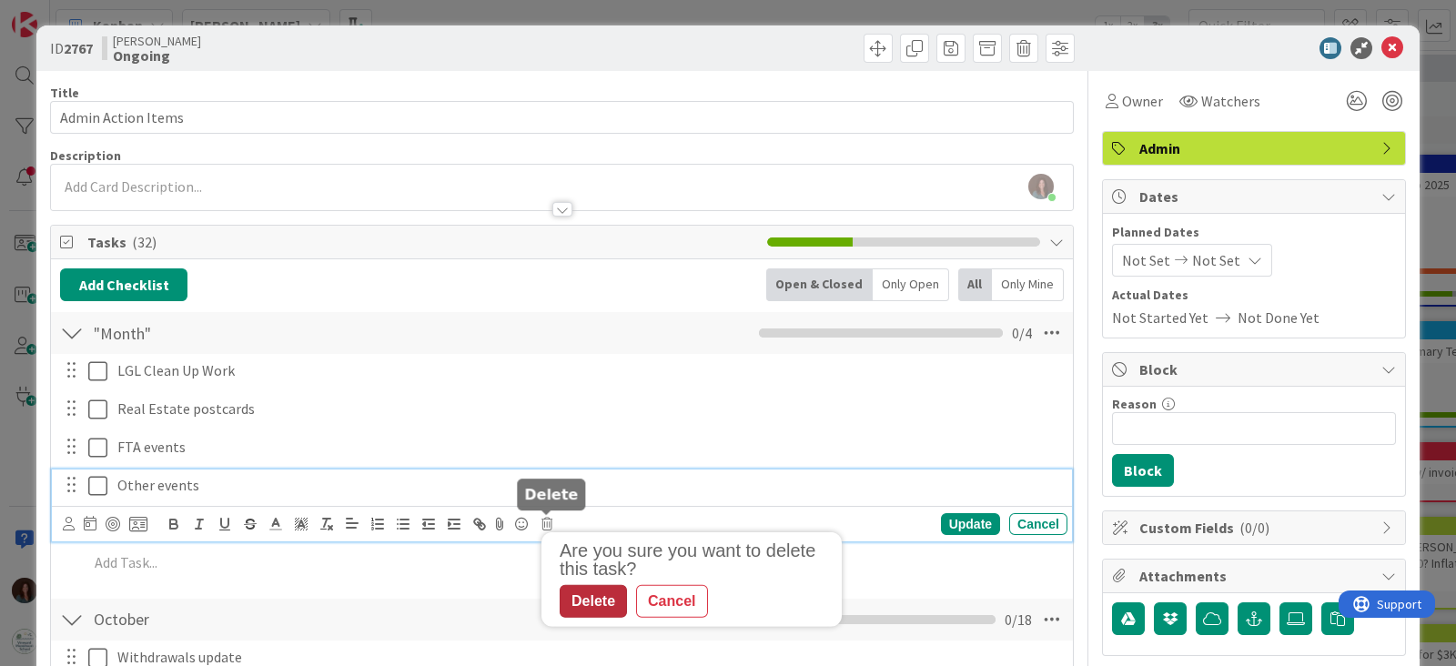
click at [600, 603] on div "Delete" at bounding box center [593, 601] width 67 height 33
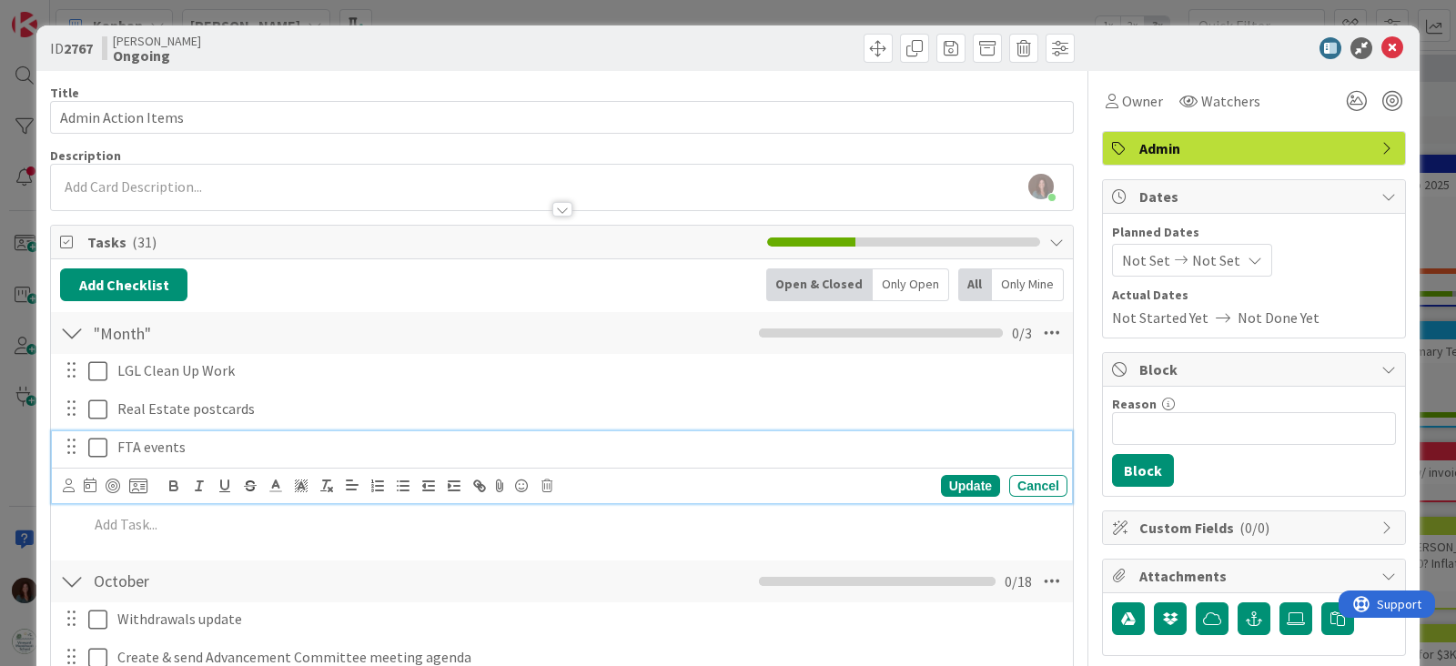
click at [277, 446] on p "FTA events" at bounding box center [588, 447] width 943 height 21
click at [551, 480] on icon at bounding box center [546, 486] width 11 height 13
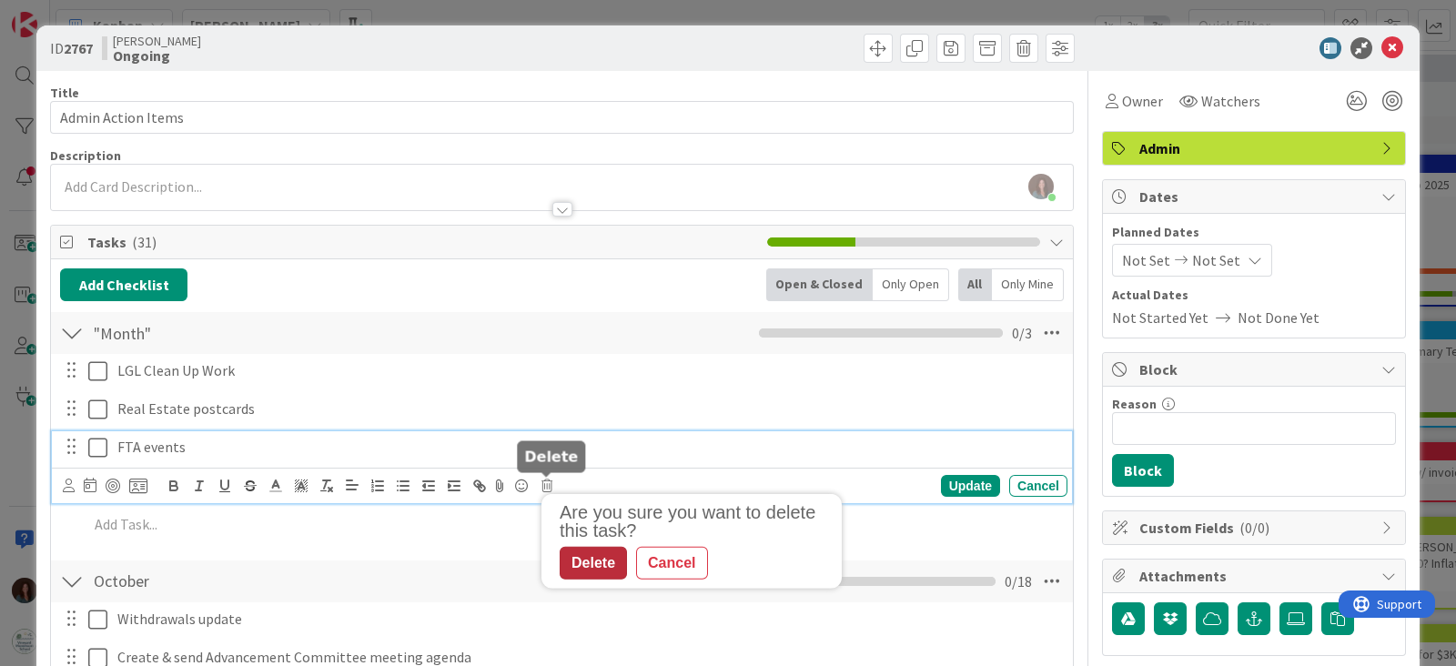
click at [591, 558] on div "Delete" at bounding box center [593, 563] width 67 height 33
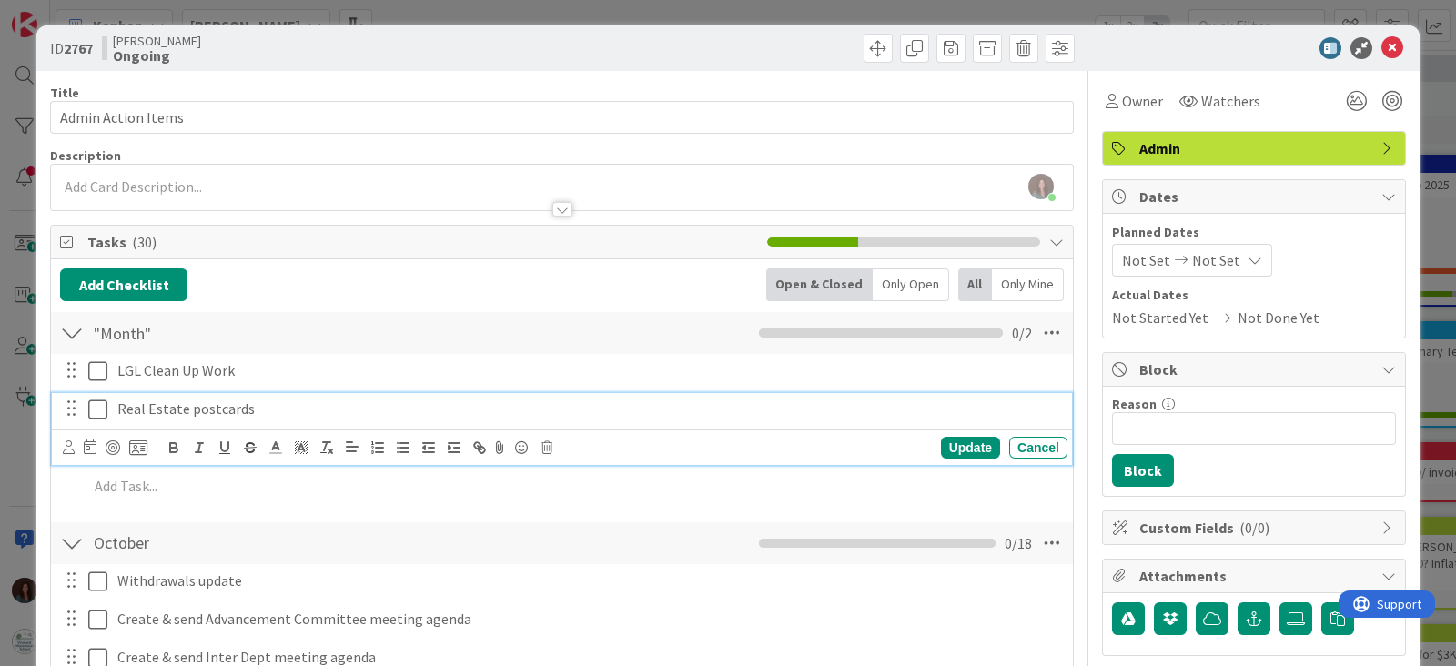
click at [313, 420] on div "Real Estate postcards" at bounding box center [588, 409] width 957 height 32
click at [546, 443] on icon at bounding box center [546, 447] width 11 height 13
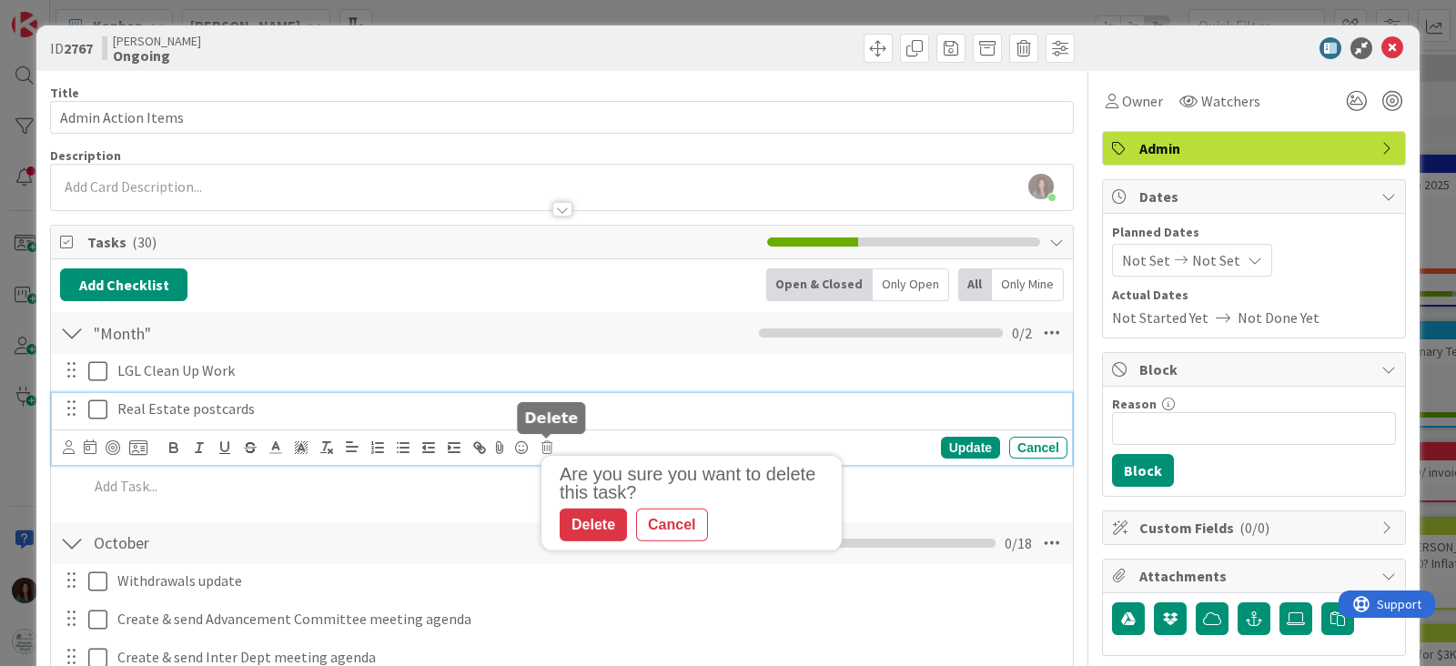
click at [595, 493] on div "Are you sure you want to delete this task?" at bounding box center [696, 483] width 273 height 36
click at [578, 520] on div "Delete" at bounding box center [593, 525] width 67 height 33
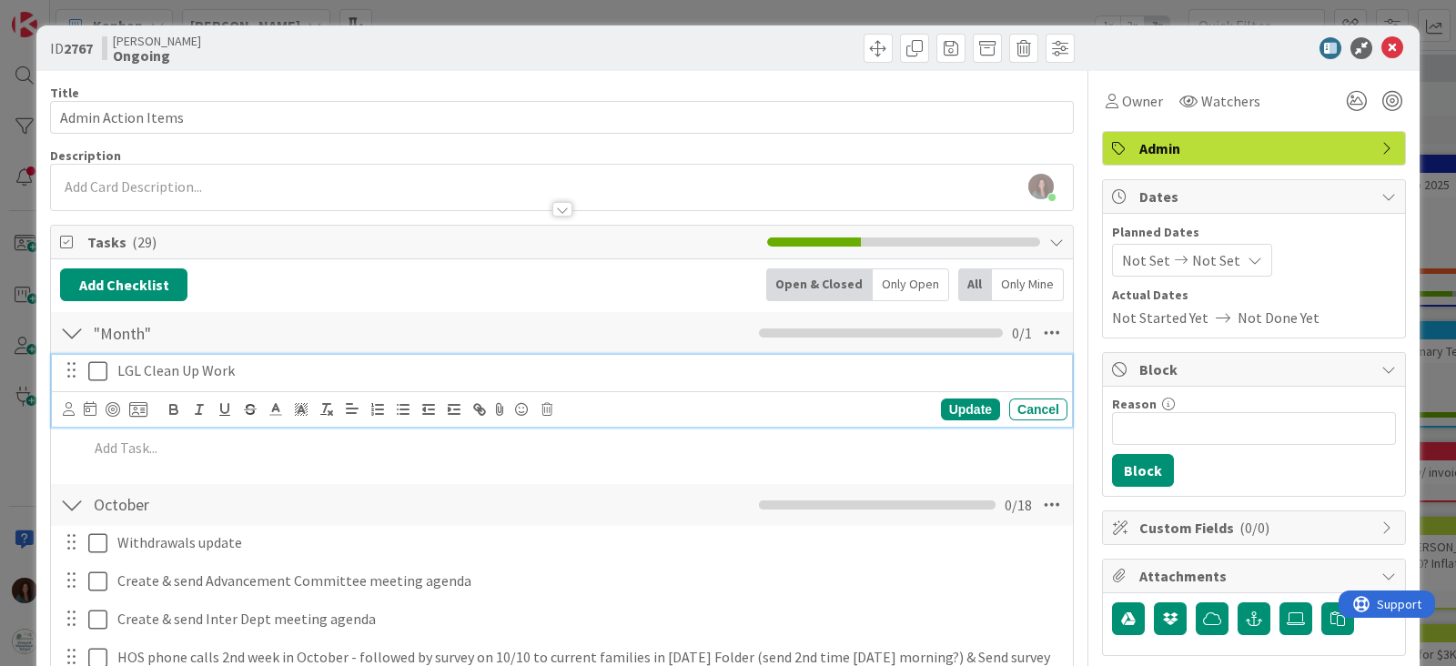
click at [310, 361] on p "LGL Clean Up Work" at bounding box center [588, 370] width 943 height 21
click at [1009, 408] on div "Cancel" at bounding box center [1038, 410] width 58 height 22
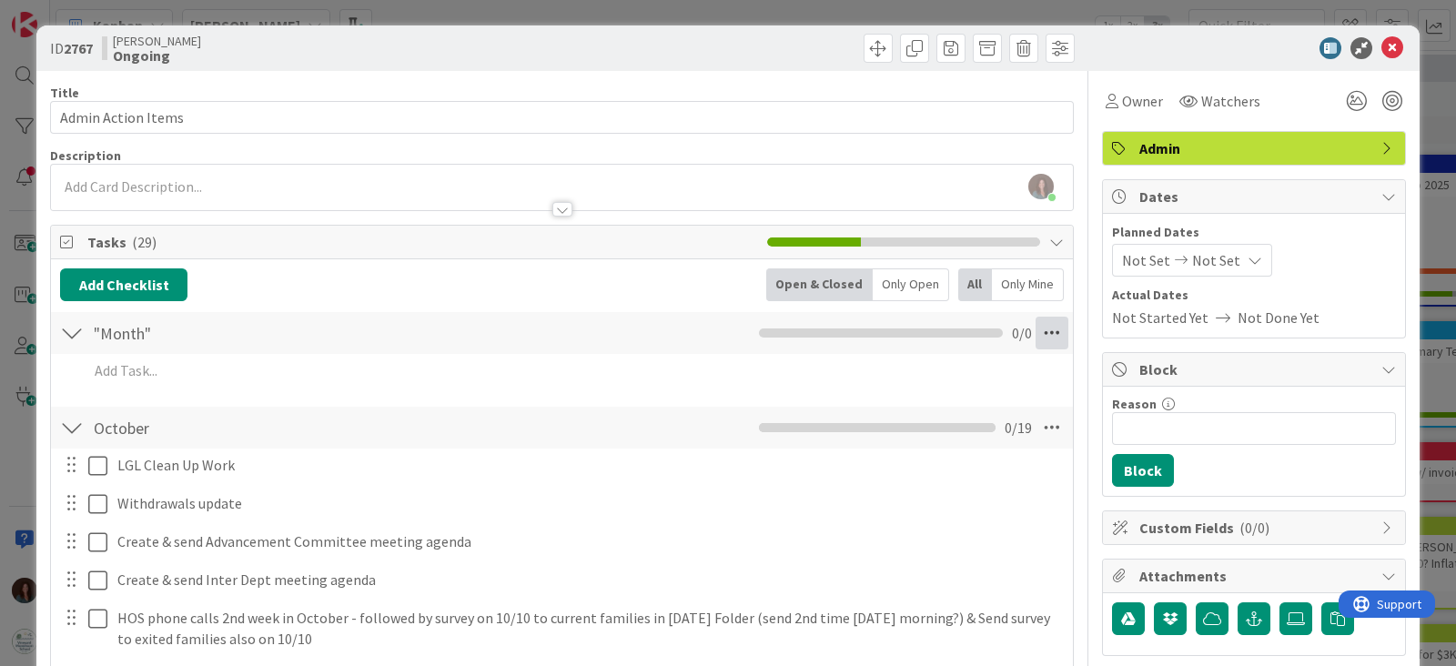
click at [1047, 323] on icon at bounding box center [1052, 333] width 33 height 33
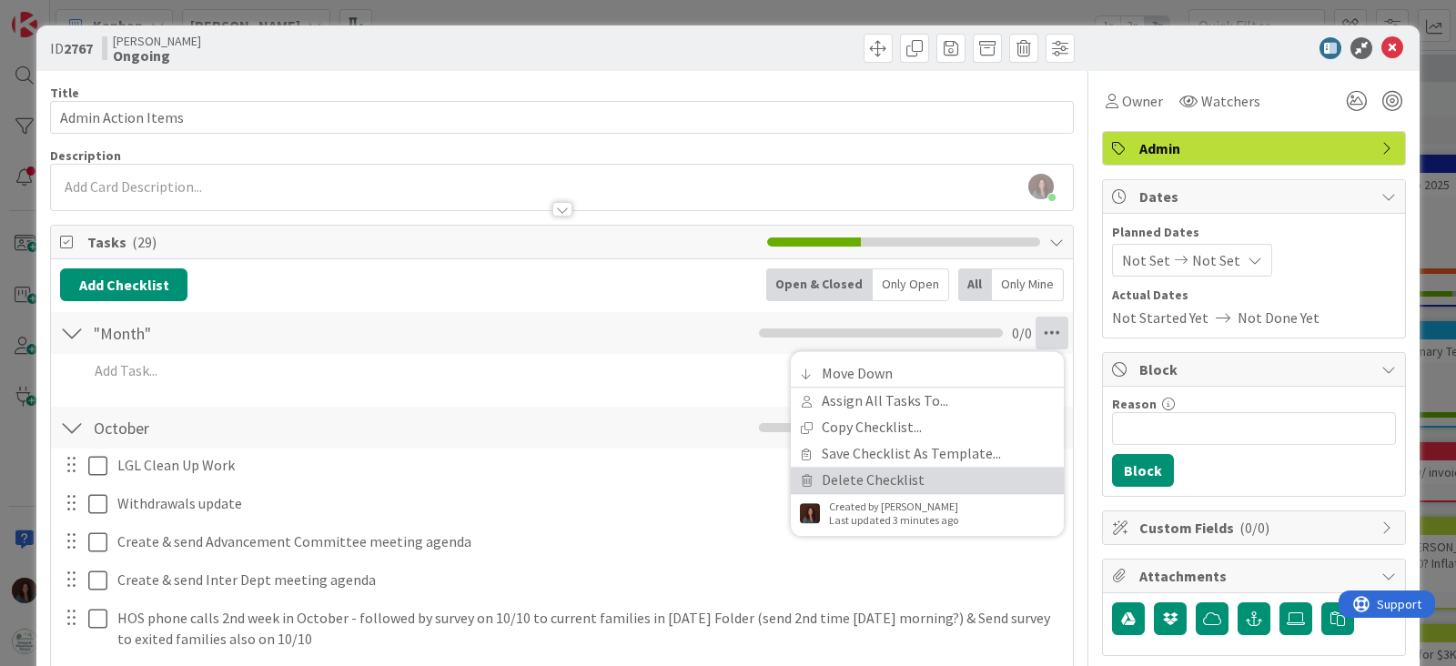
click at [917, 479] on link "Delete Checklist" at bounding box center [927, 480] width 273 height 26
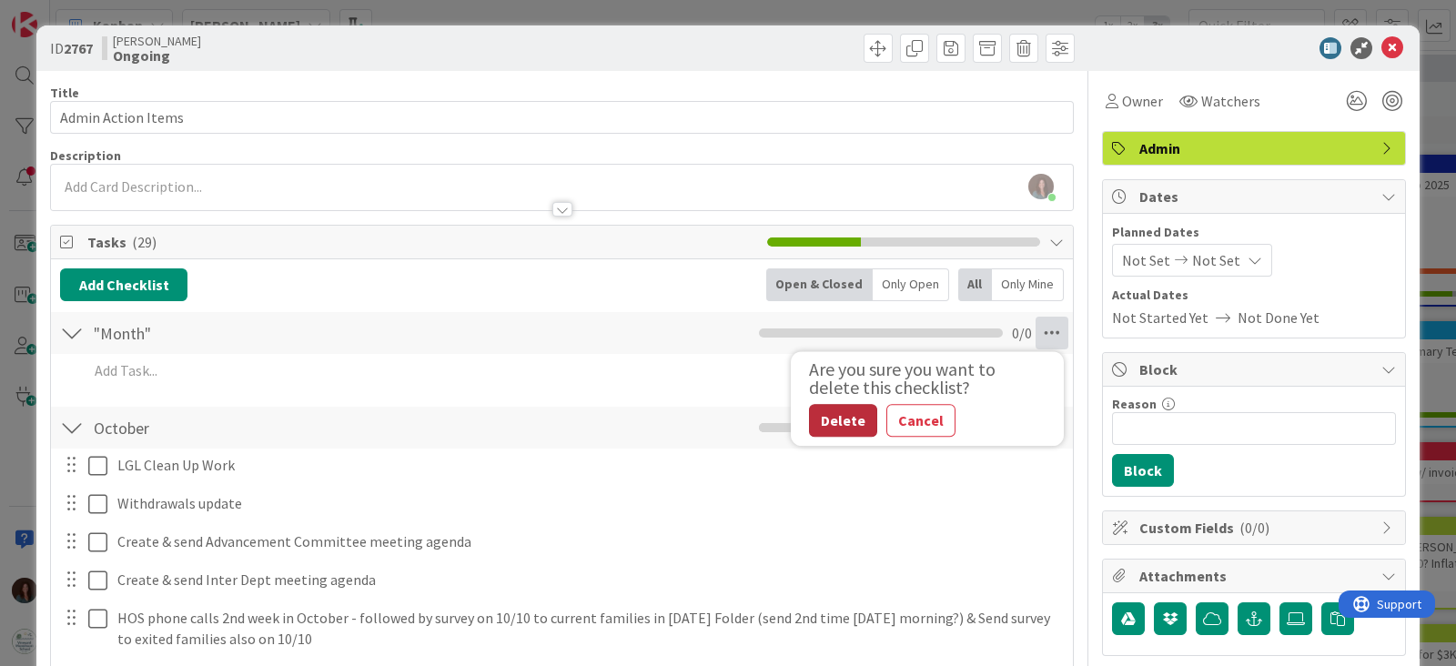
click at [819, 414] on button "Delete" at bounding box center [843, 420] width 68 height 33
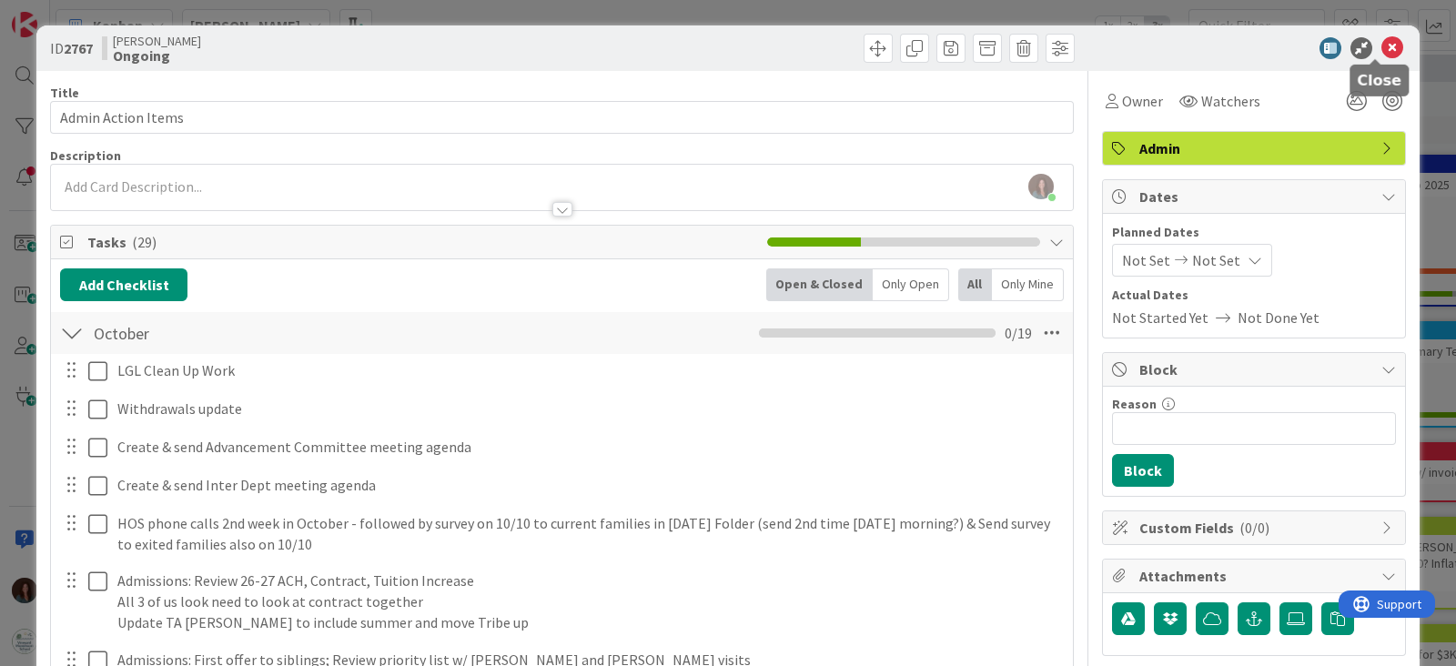
click at [1381, 43] on icon at bounding box center [1392, 48] width 22 height 22
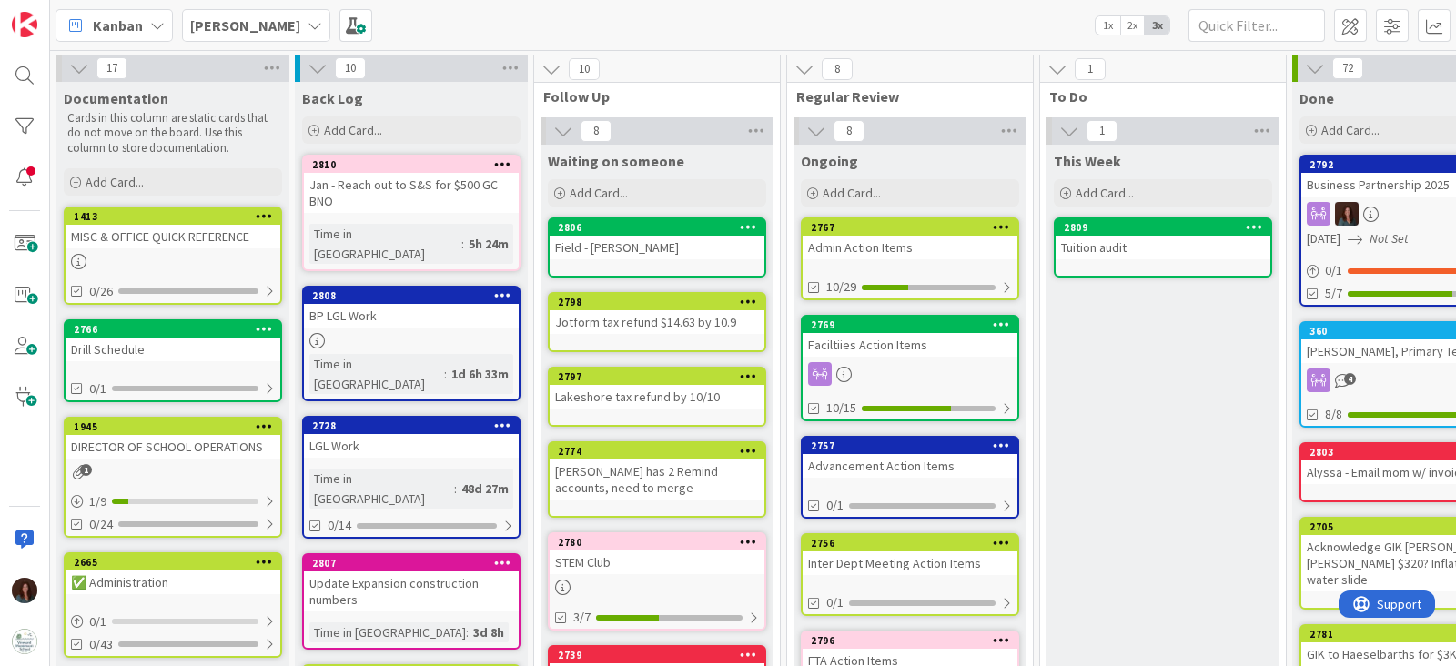
click at [1132, 197] on span "Add Card..." at bounding box center [1105, 193] width 58 height 16
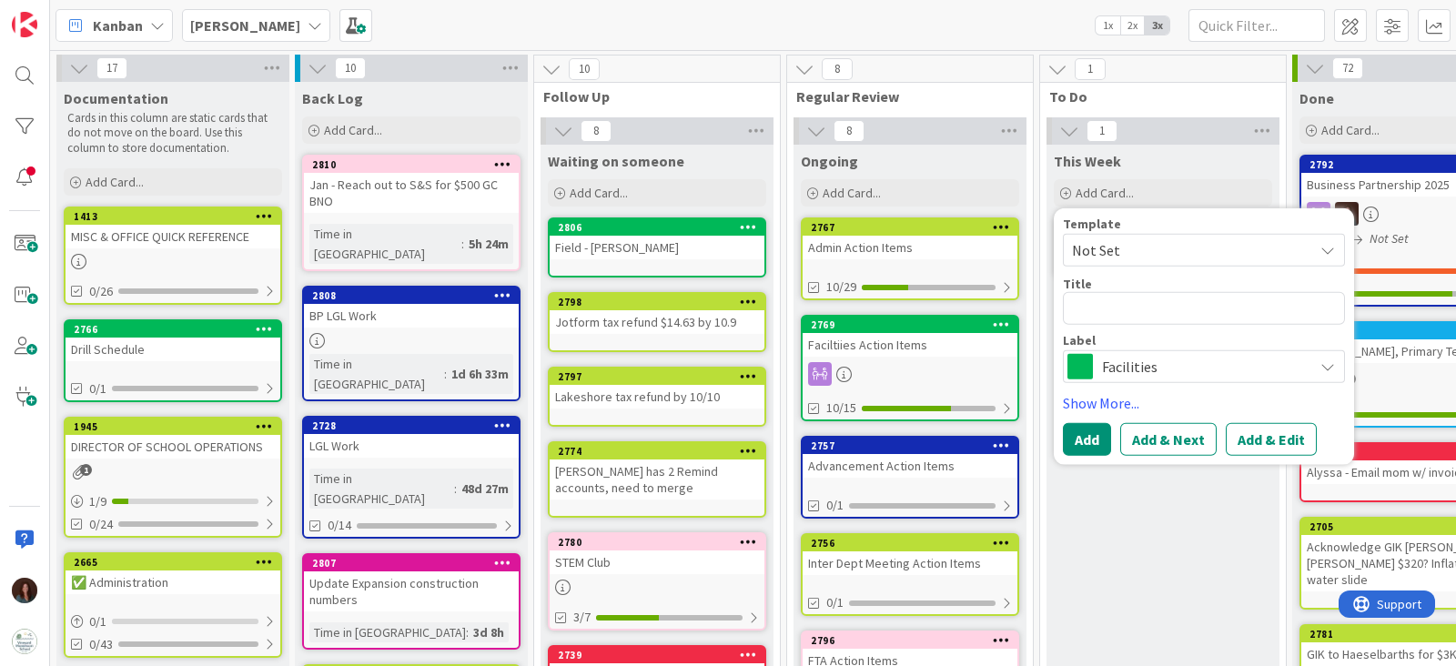
type textarea "x"
type textarea "J"
type textarea "x"
type textarea "Jo"
type textarea "x"
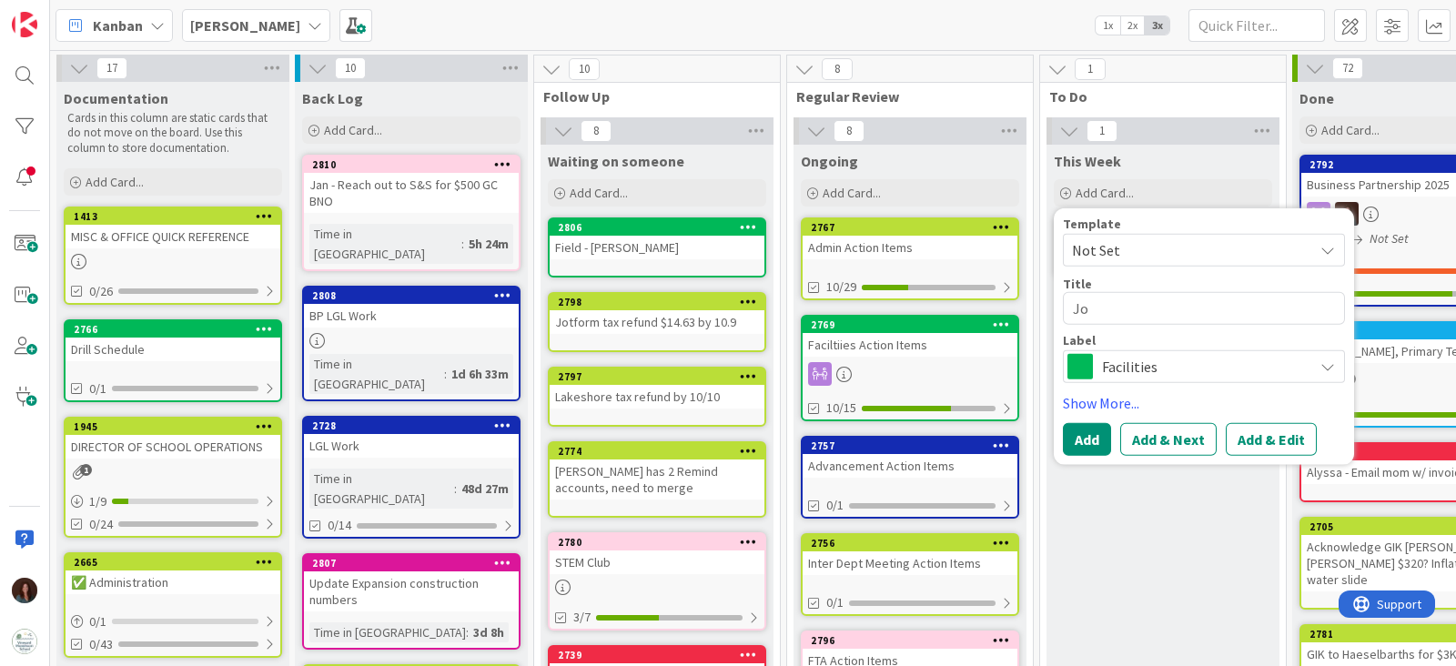
type textarea "Joh"
type textarea "x"
type textarea "[PERSON_NAME]"
type textarea "x"
type textarea "[PERSON_NAME]"
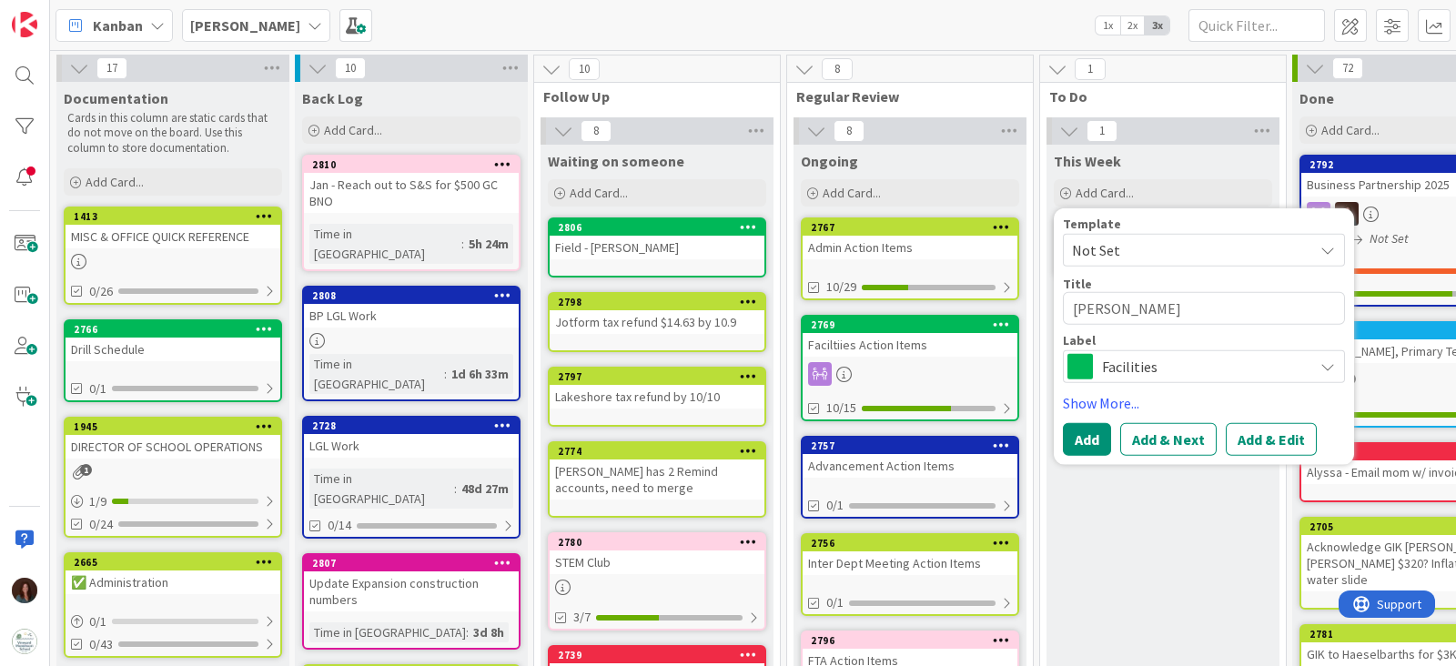
type textarea "x"
type textarea "[PERSON_NAME]"
type textarea "x"
type textarea "[PERSON_NAME]"
type textarea "x"
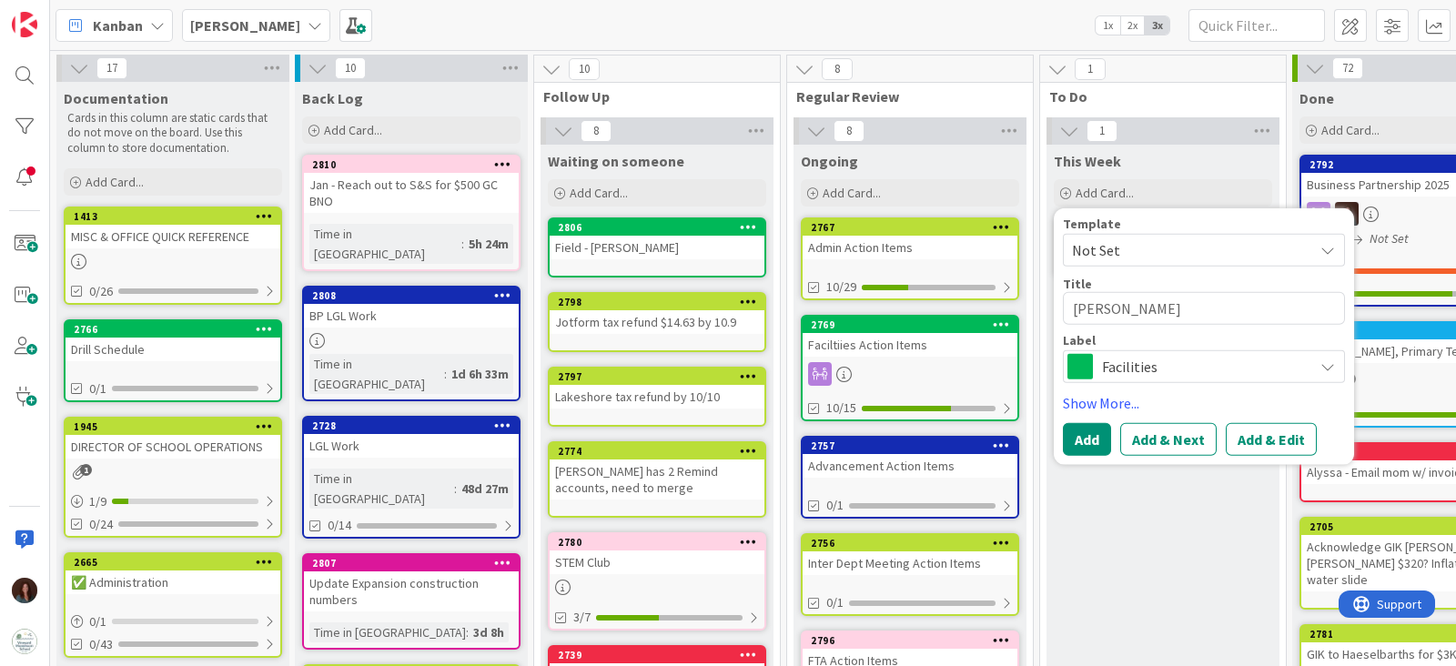
type textarea "[PERSON_NAME]"
type textarea "x"
type textarea "[PERSON_NAME]"
type textarea "x"
type textarea "[PERSON_NAME]"
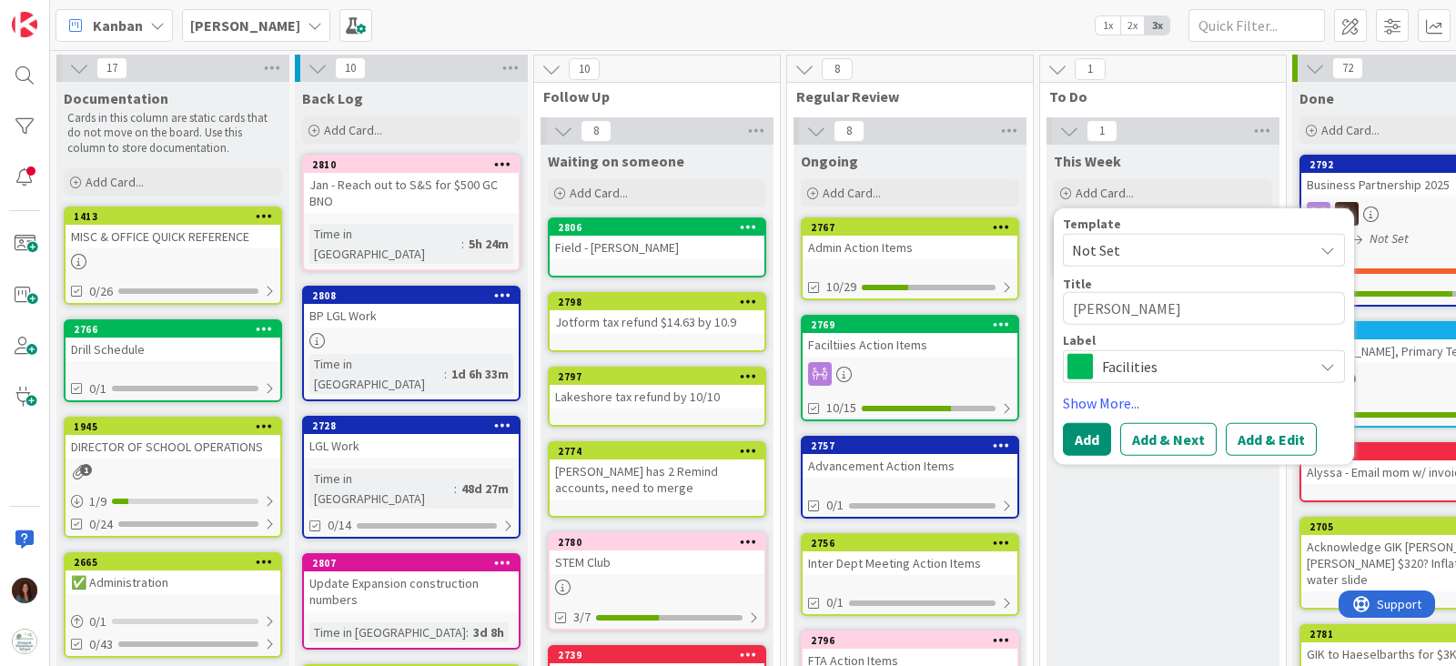
type textarea "x"
type textarea "[PERSON_NAME] 3"
type textarea "x"
type textarea "[PERSON_NAME] 3x"
type textarea "x"
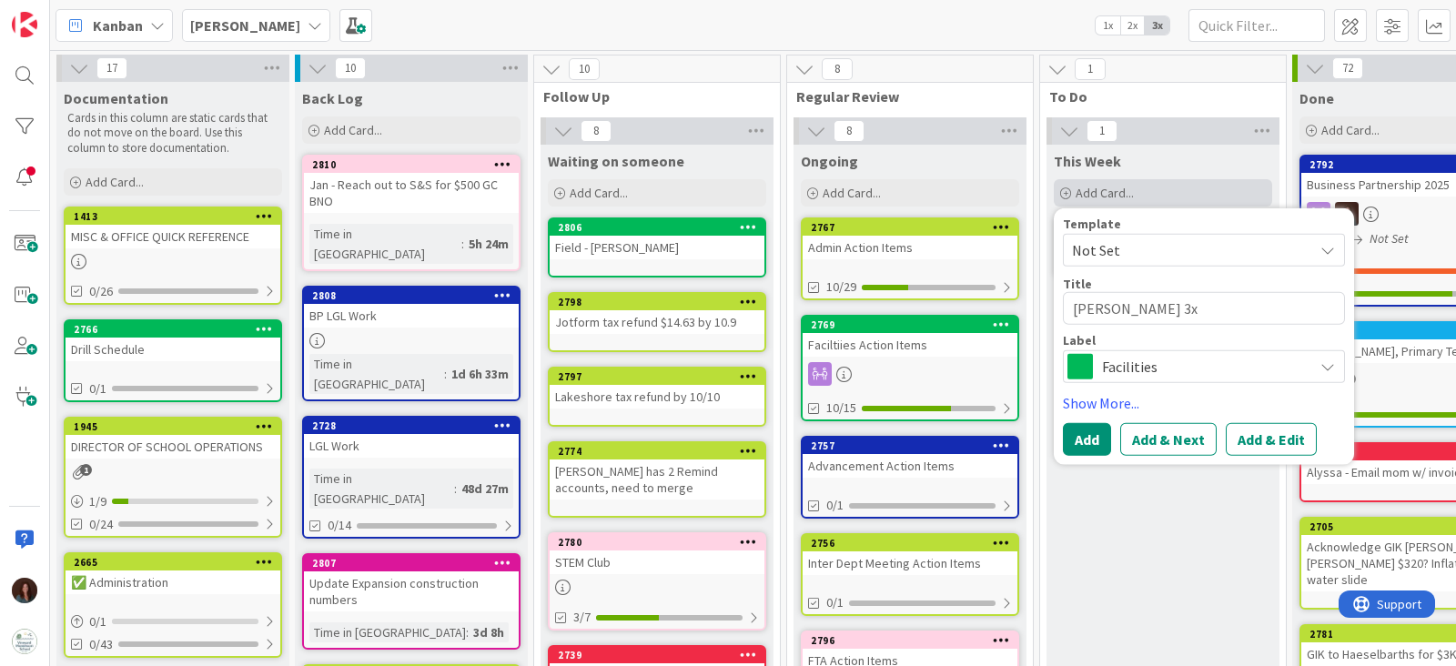
type textarea "[PERSON_NAME] 3x"
type textarea "x"
type textarea "[PERSON_NAME] 3x A"
type textarea "x"
type textarea "[PERSON_NAME] 3x AM"
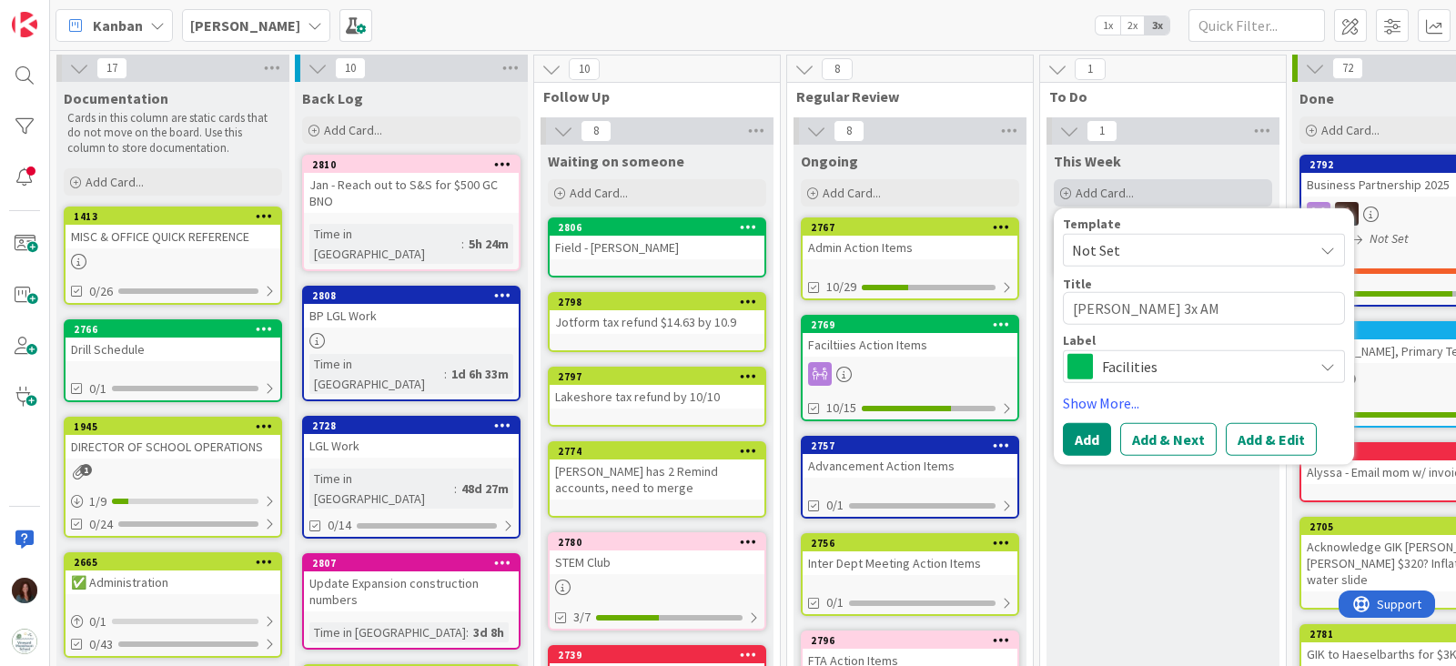
type textarea "x"
type textarea "[PERSON_NAME] 3x AM a"
type textarea "x"
type textarea "[PERSON_NAME] 3x AM ad"
type textarea "x"
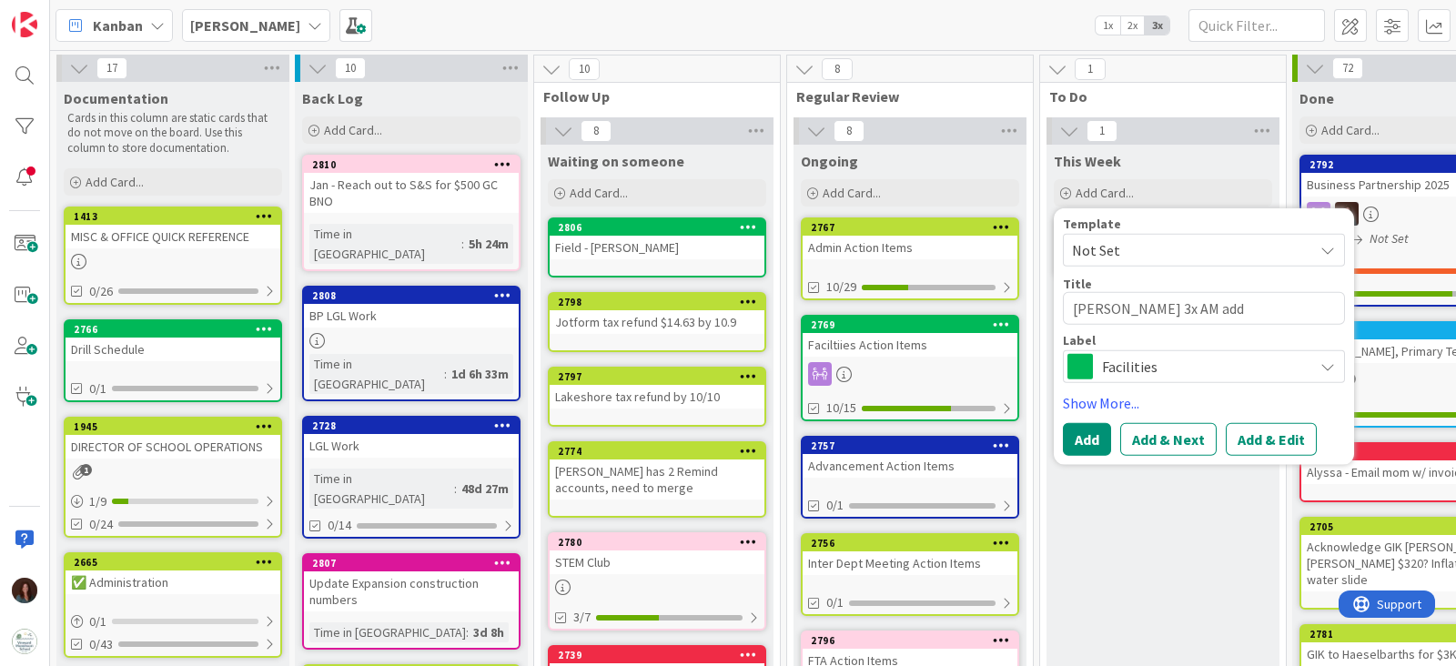
type textarea "[PERSON_NAME] 3x AM add"
click at [1217, 360] on span "Facilities" at bounding box center [1203, 366] width 202 height 25
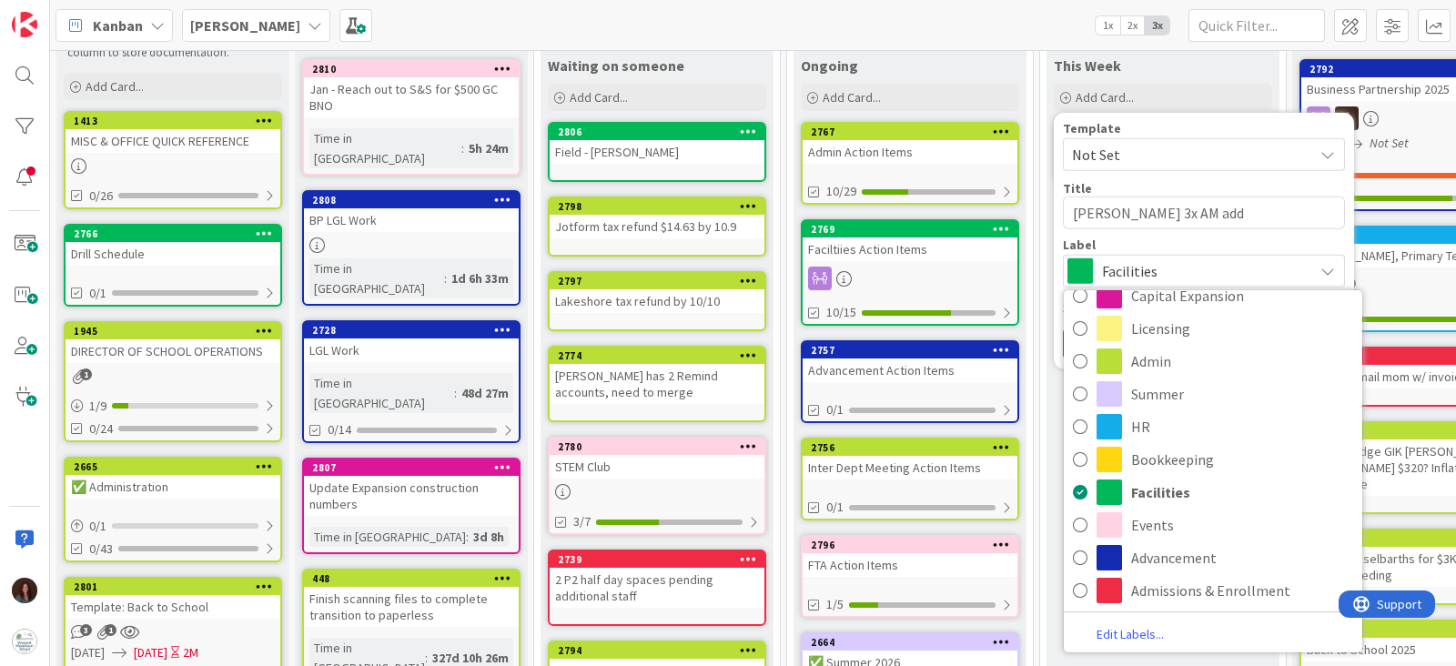
scroll to position [227, 0]
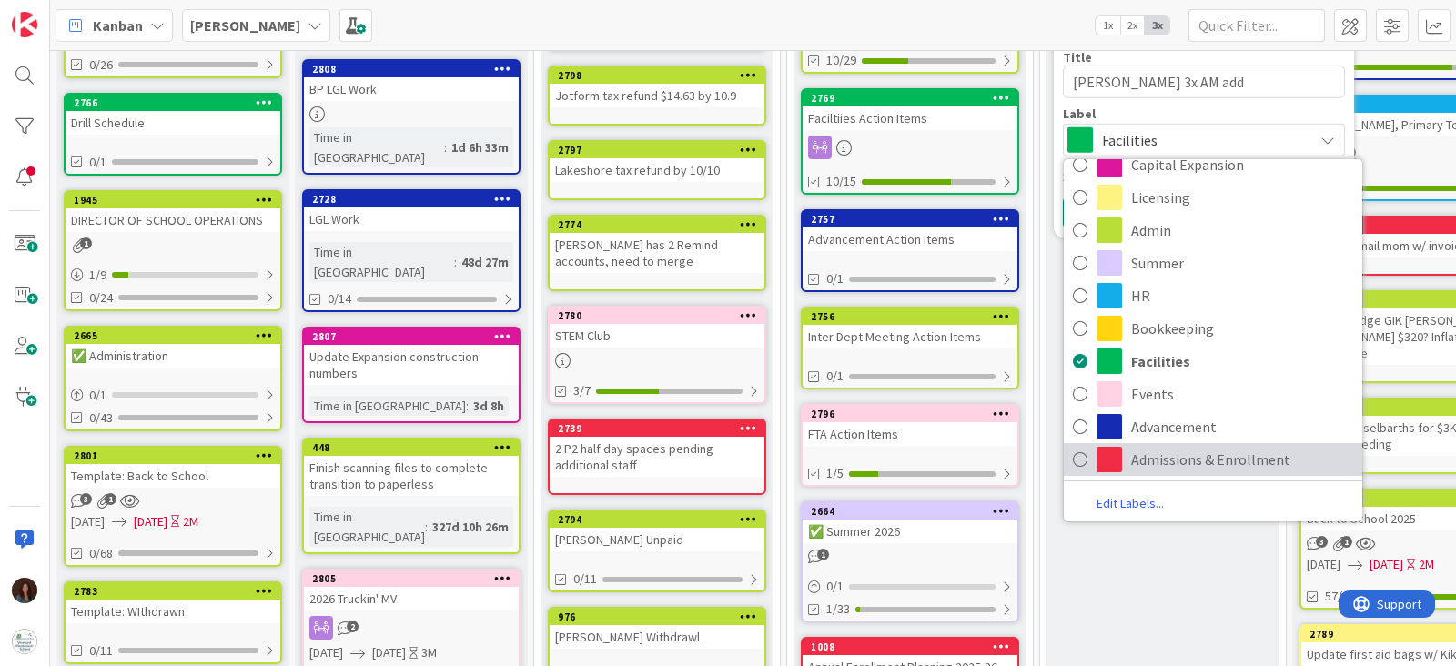
click at [1180, 468] on span "Admissions & Enrollment" at bounding box center [1242, 459] width 222 height 27
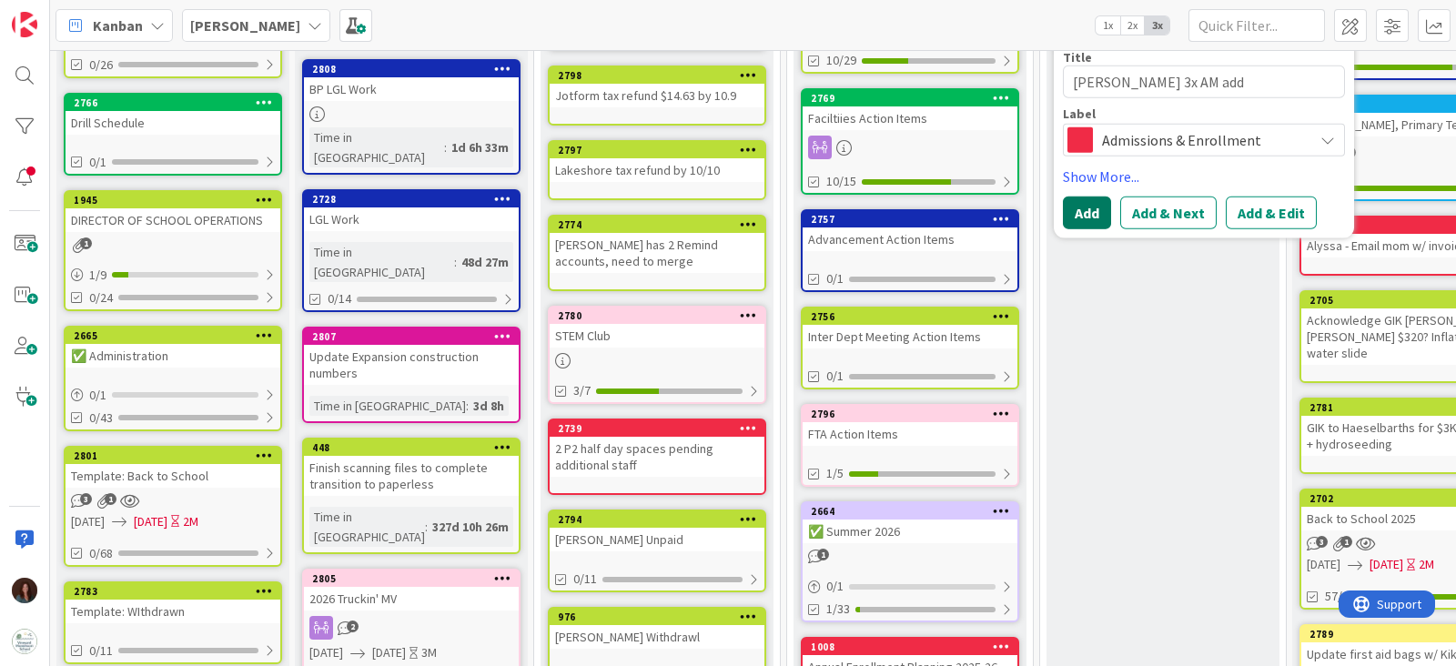
click at [1085, 217] on button "Add" at bounding box center [1087, 213] width 48 height 33
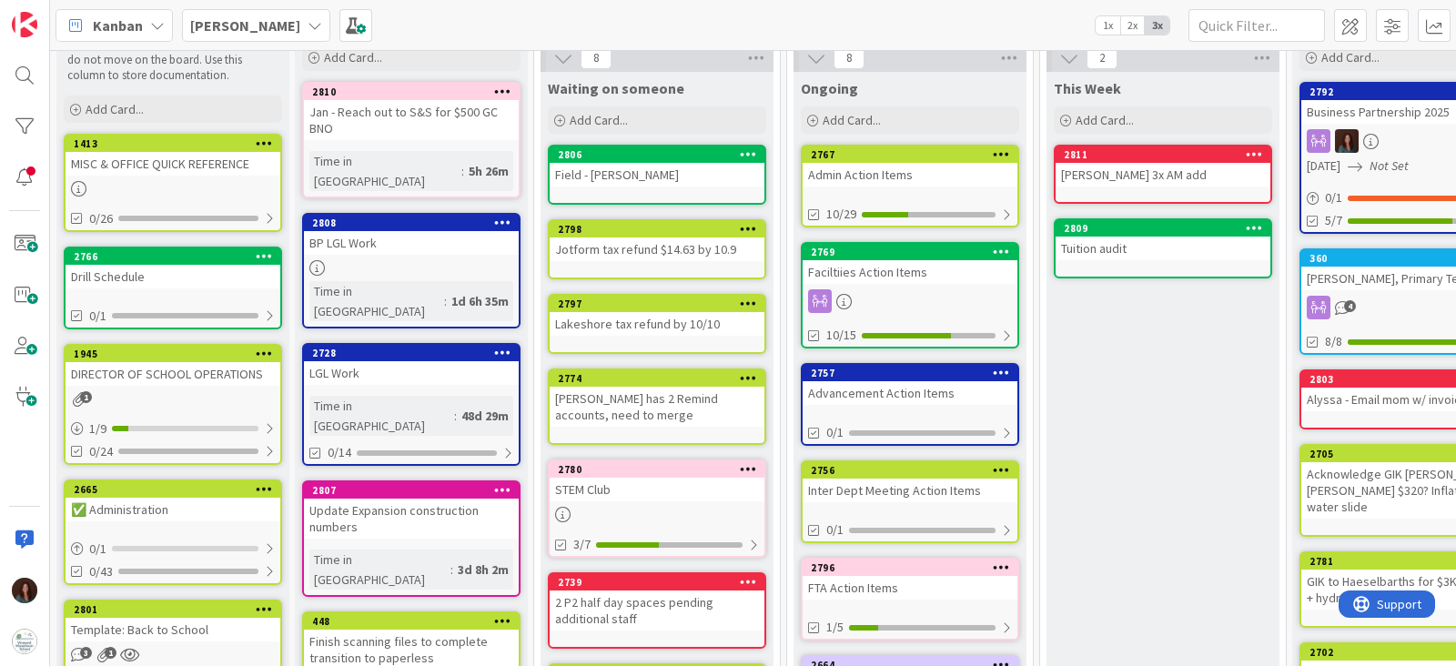
scroll to position [0, 0]
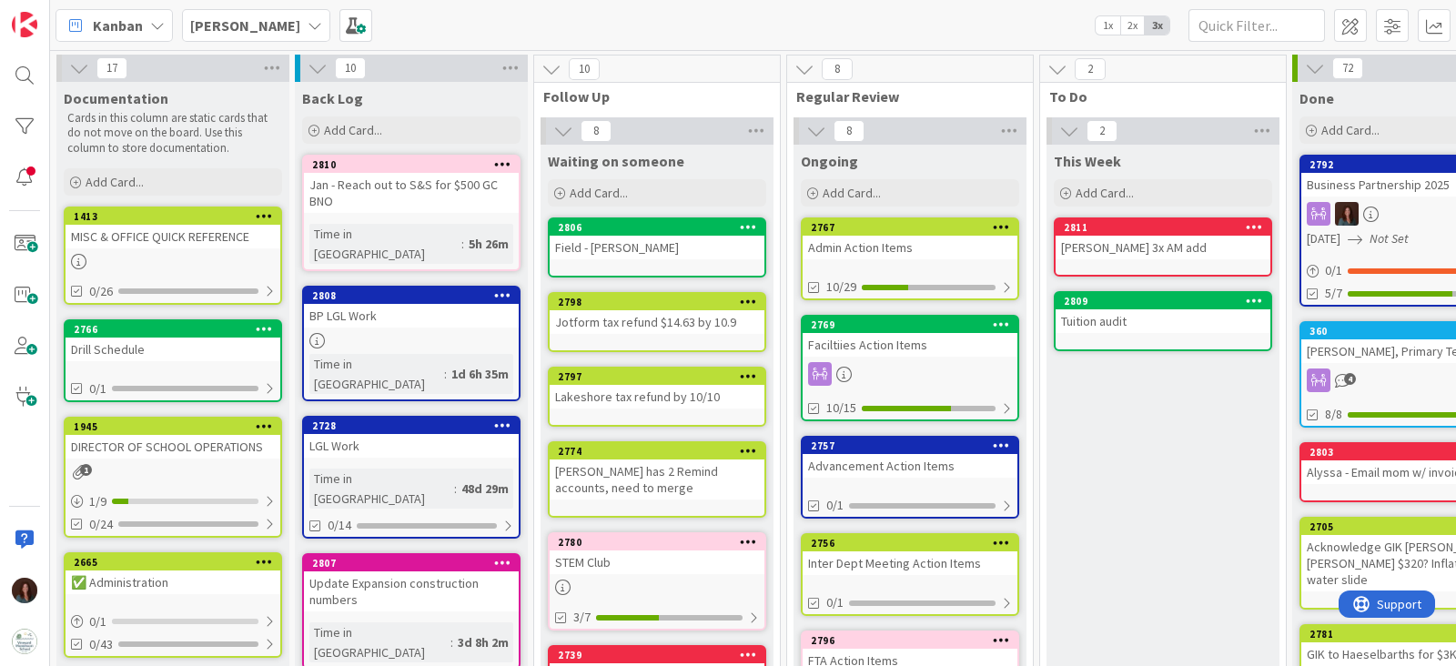
click at [1185, 202] on div "Add Card..." at bounding box center [1163, 192] width 218 height 27
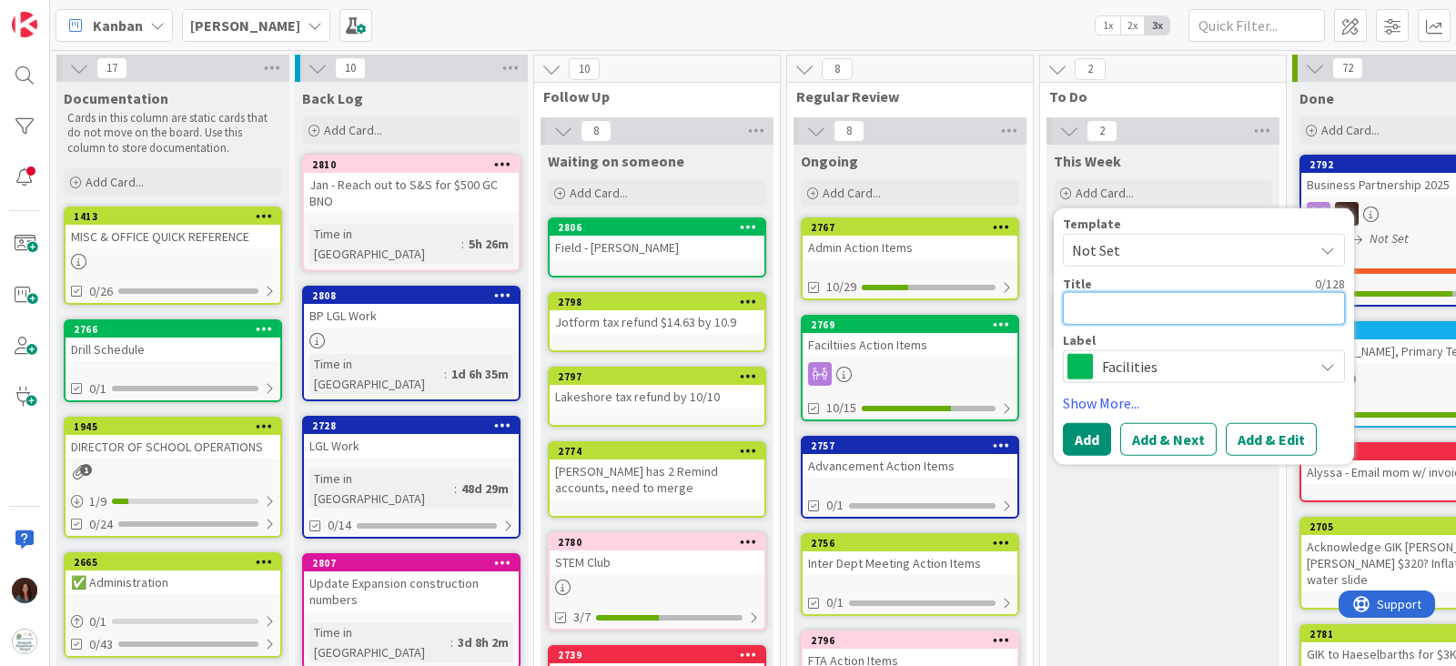
type textarea "x"
type textarea "S"
type textarea "x"
type textarea "Sw"
type textarea "x"
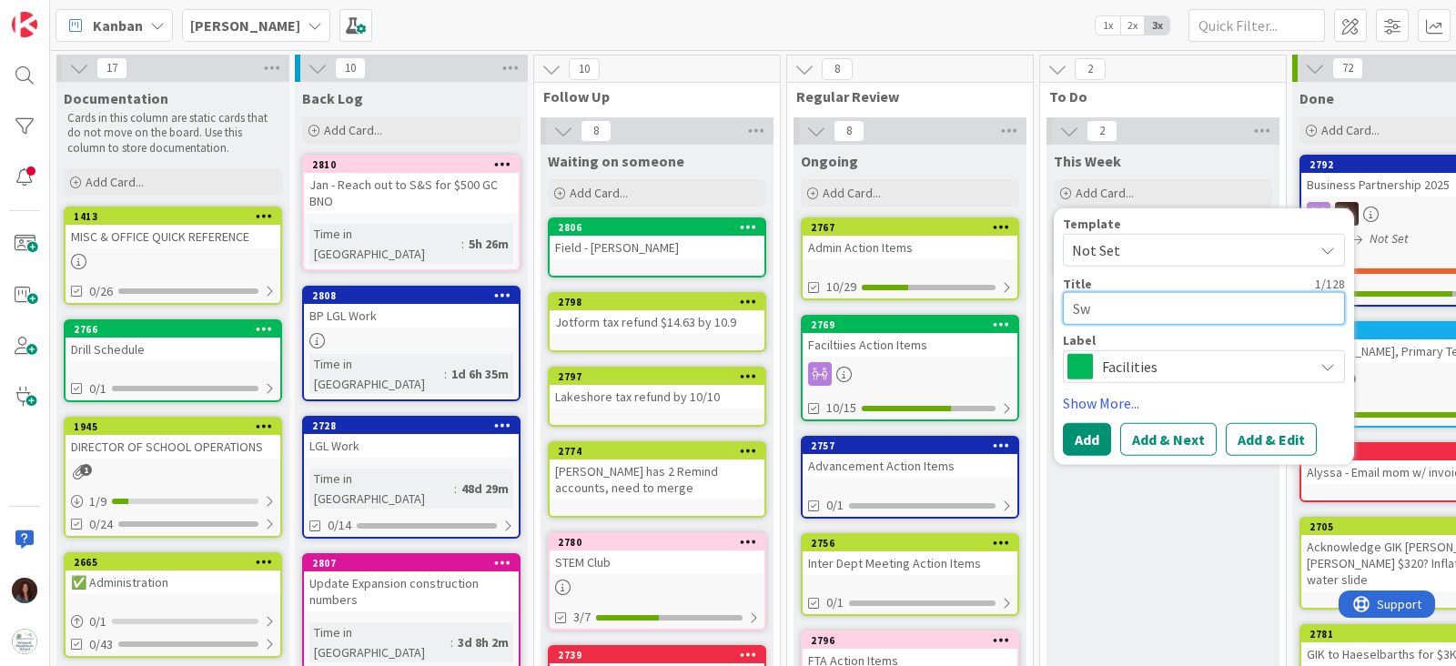
type textarea "Swi"
type textarea "x"
type textarea "Swin"
type textarea "x"
type textarea "Swing"
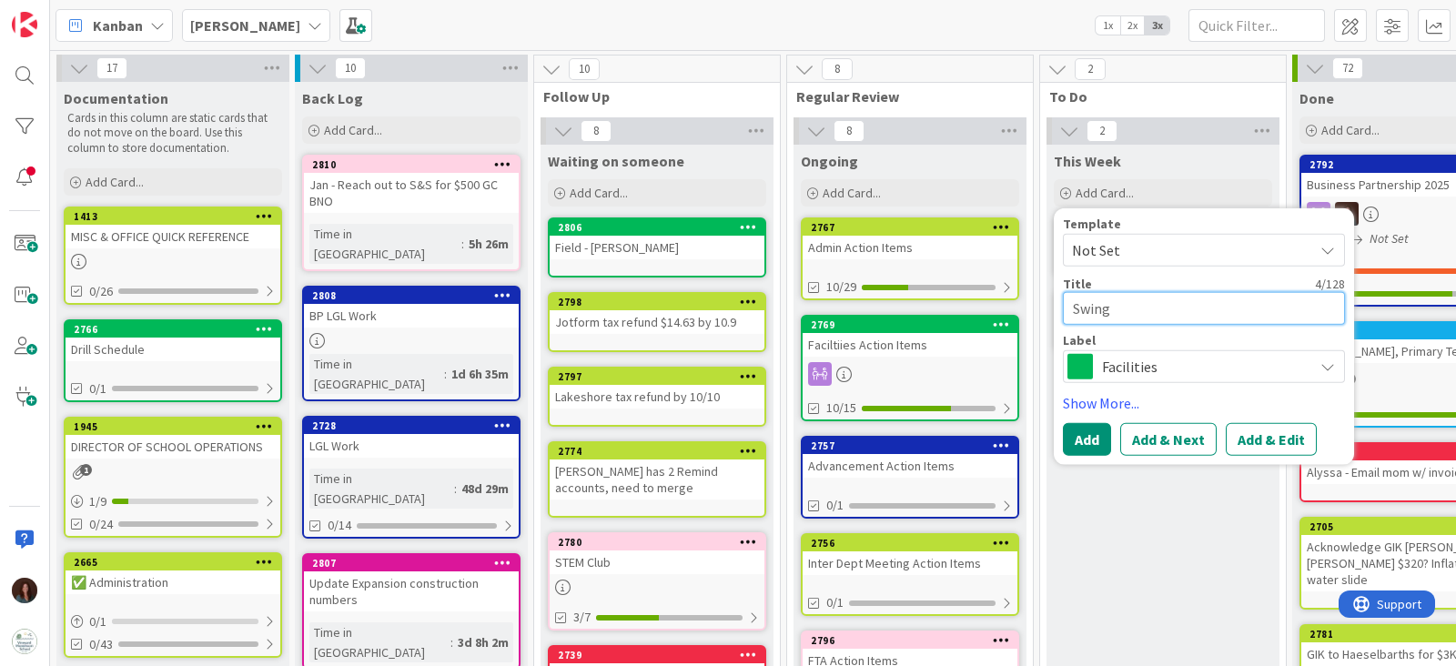
type textarea "x"
type textarea "Swing"
type textarea "x"
type textarea "Swing p"
type textarea "x"
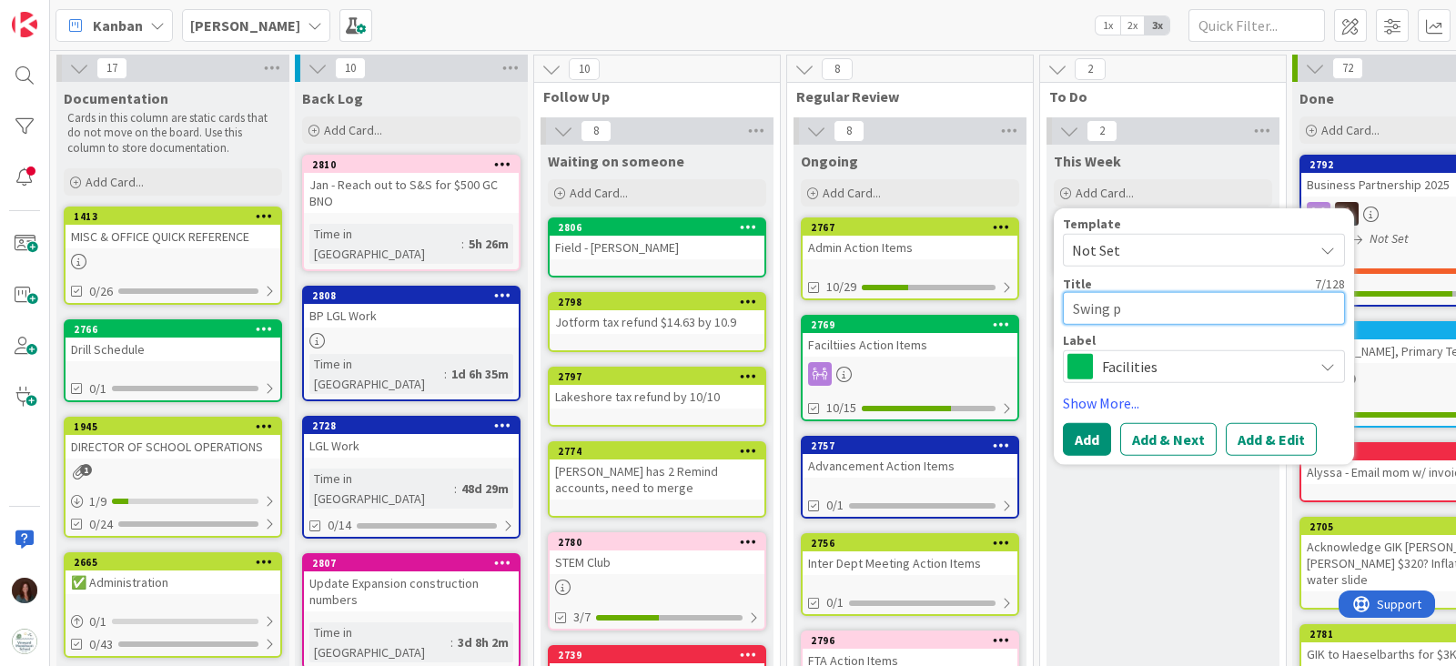
type textarea "Swing ph"
type textarea "x"
type textarea "Swing phot"
type textarea "x"
type textarea "Swing photo"
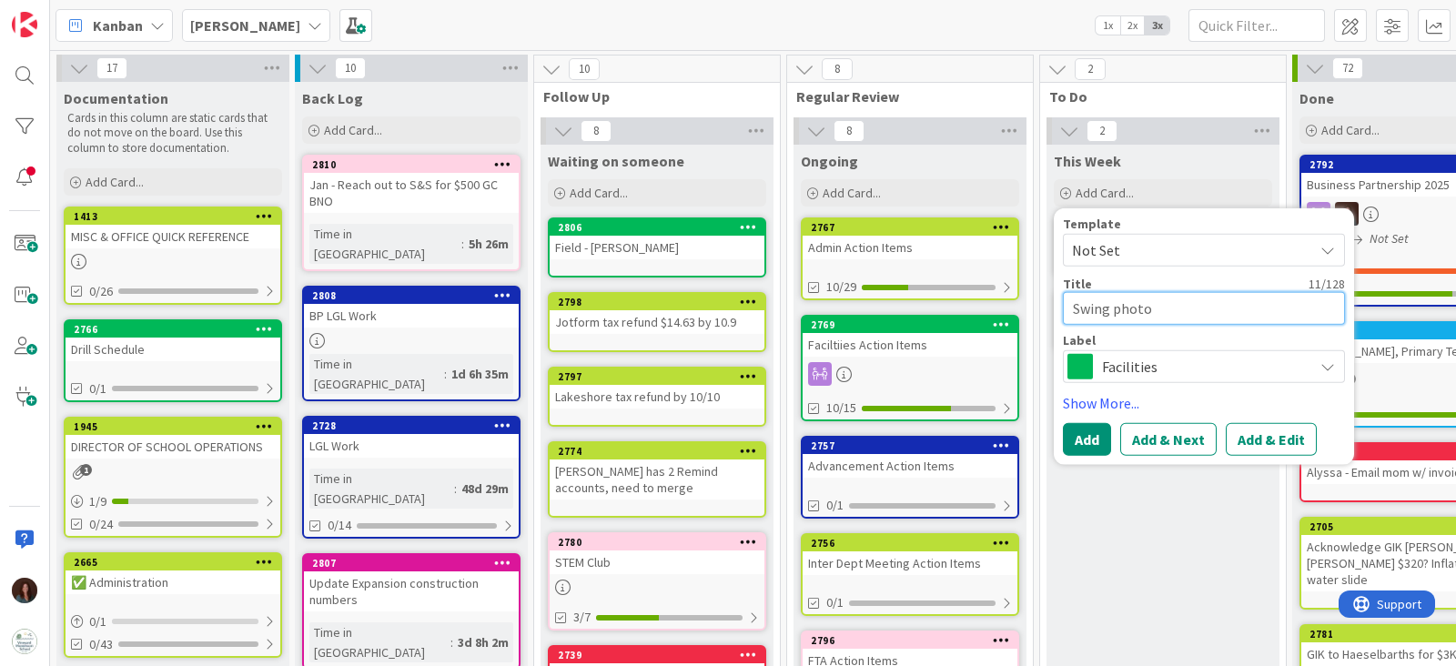
type textarea "x"
type textarea "Swing photo"
type textarea "x"
type textarea "Swing photo &"
type textarea "x"
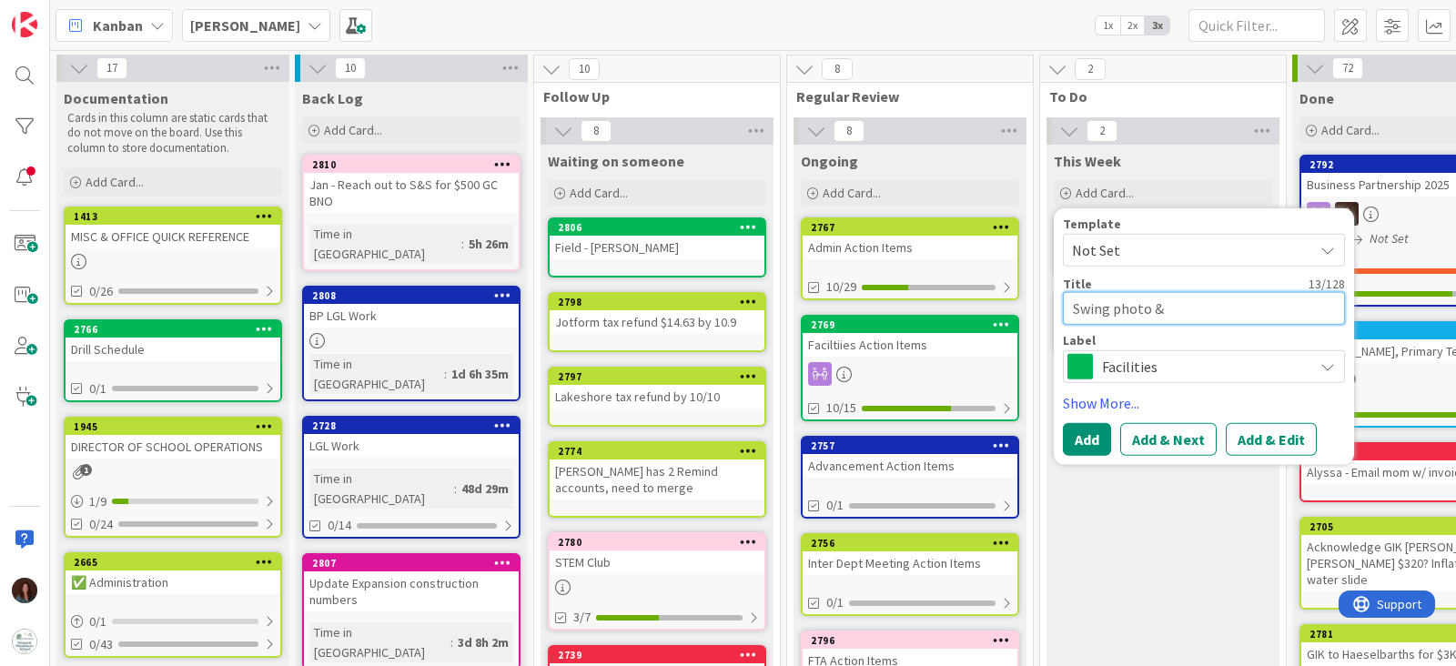
type textarea "Swing photo &"
type textarea "x"
type textarea "Swing photo & a"
type textarea "x"
type textarea "Swing photo & ack"
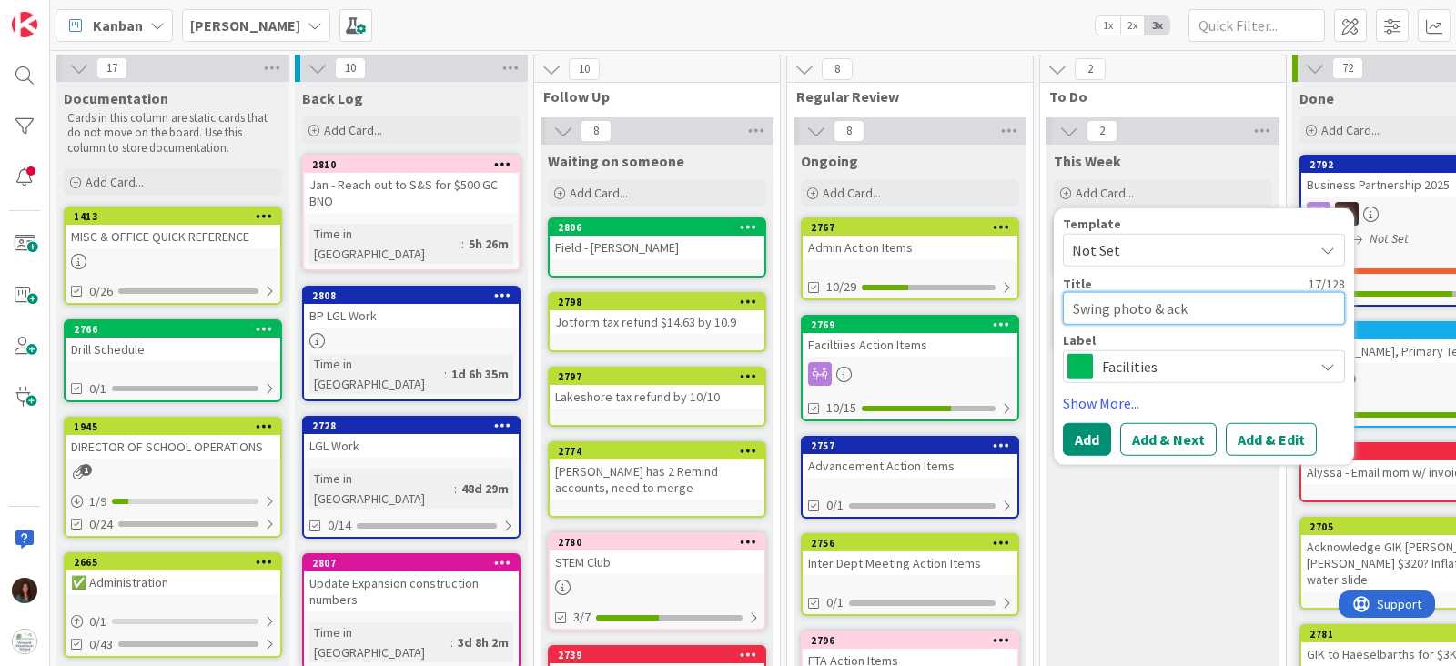
type textarea "x"
type textarea "Swing photo & ackn"
type textarea "x"
type textarea "Swing photo & ackno"
type textarea "x"
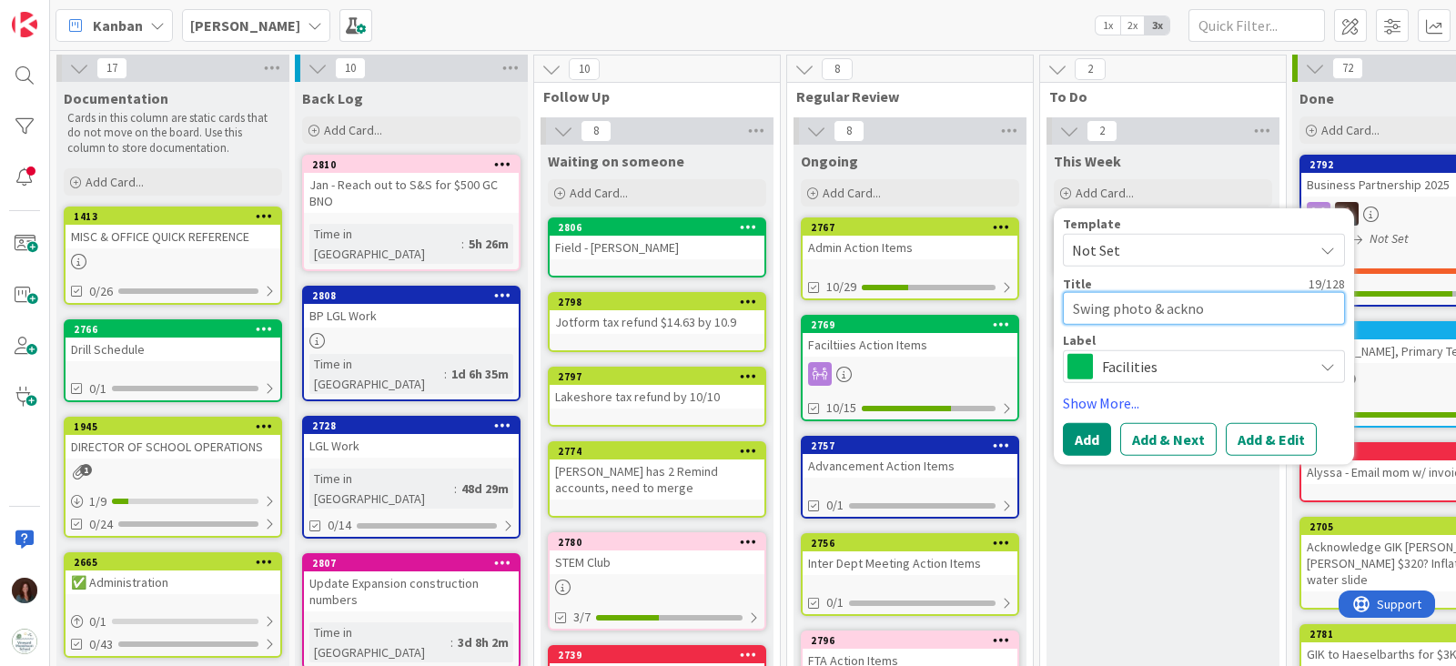
type textarea "Swing photo & ackn"
type textarea "x"
type textarea "Swing photo & ack"
type textarea "x"
type textarea "Swing photo & ac"
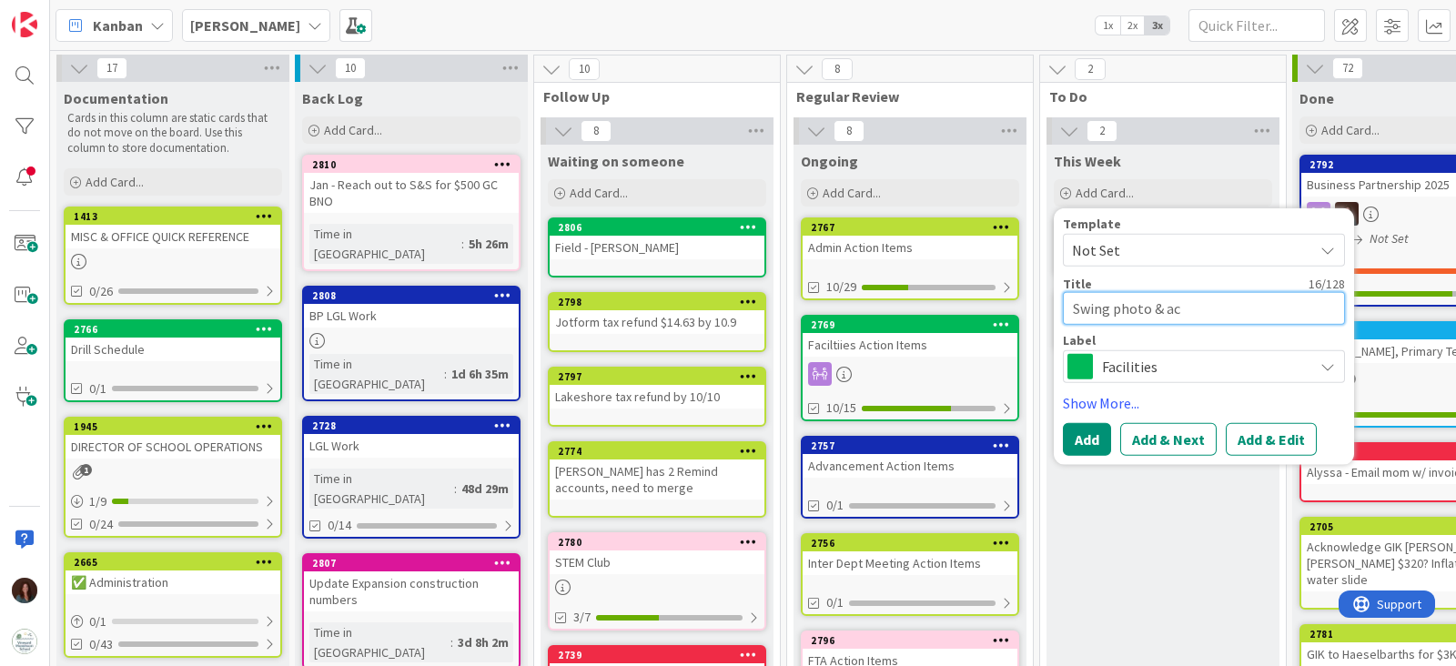
type textarea "x"
type textarea "Swing photo & ack"
type textarea "x"
type textarea "Swing photo & ackn"
type textarea "x"
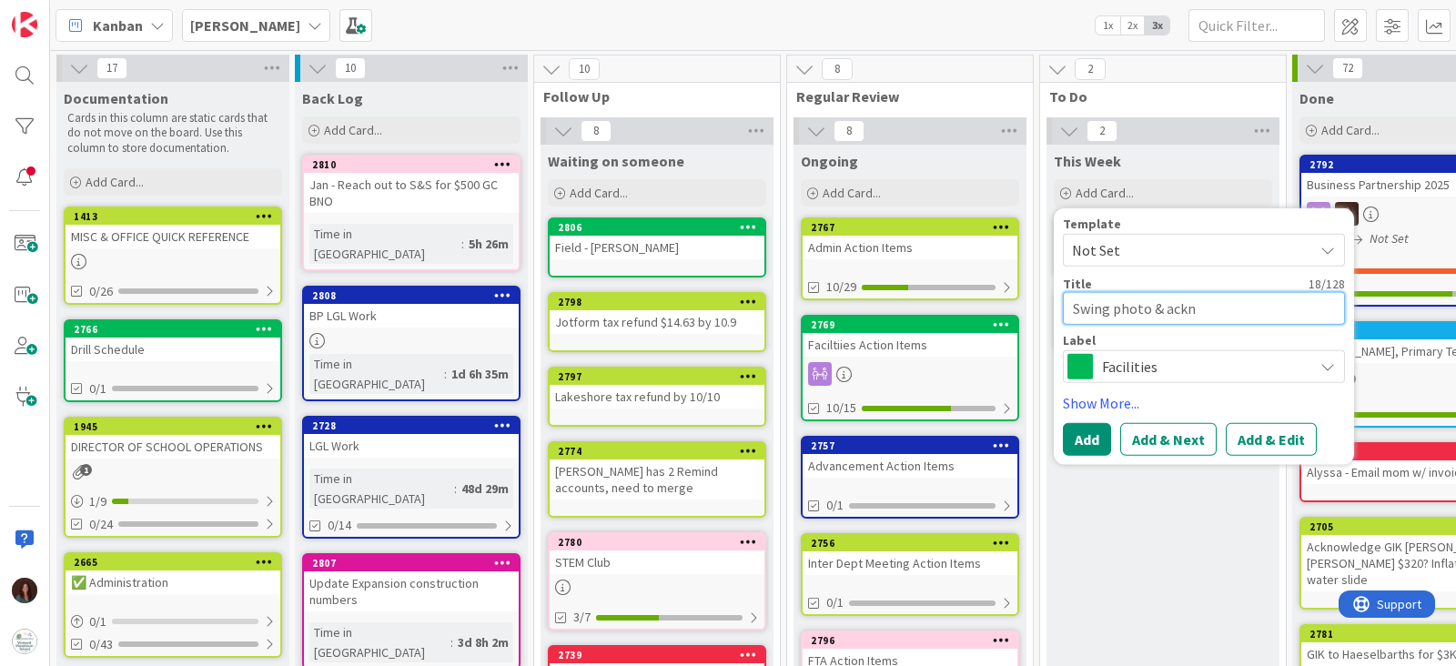
type textarea "Swing photo & ackno"
type textarea "x"
type textarea "Swing photo & acknow"
type textarea "x"
type textarea "Swing photo & acknowl"
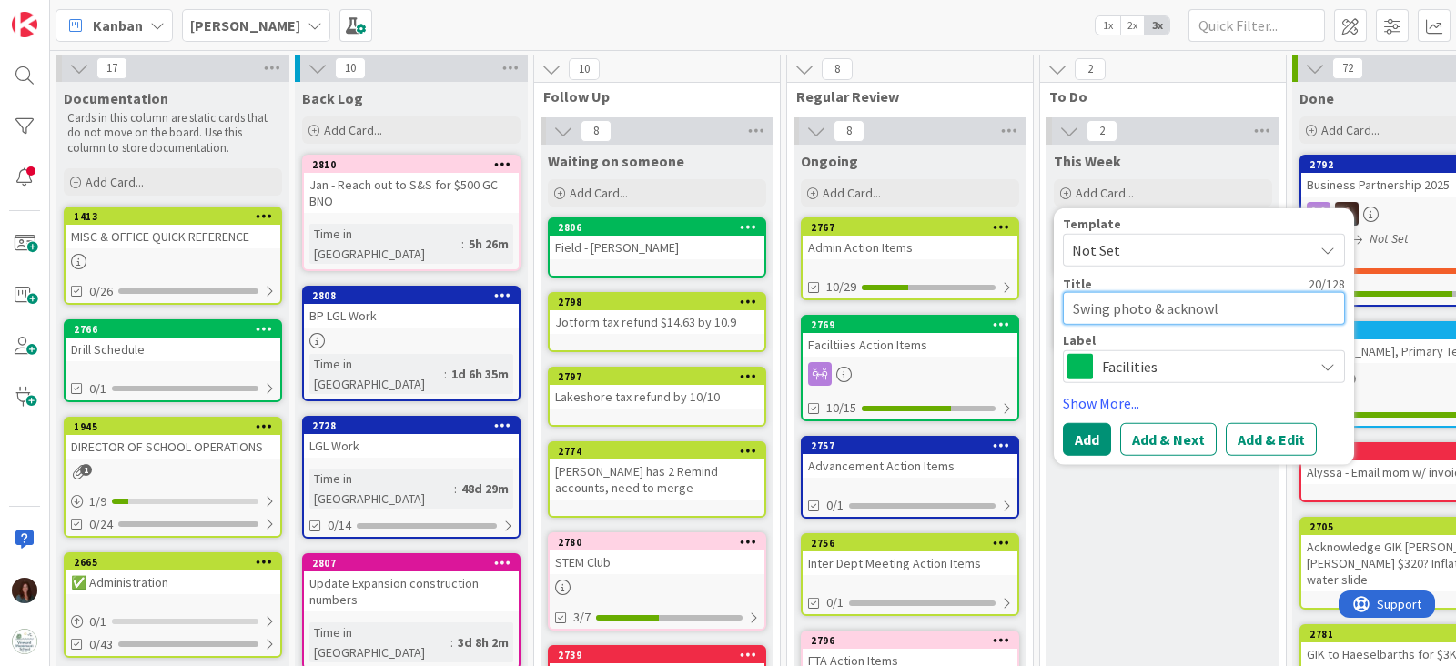
type textarea "x"
type textarea "Swing photo & acknowle"
type textarea "x"
type textarea "Swing photo & acknowled"
type textarea "x"
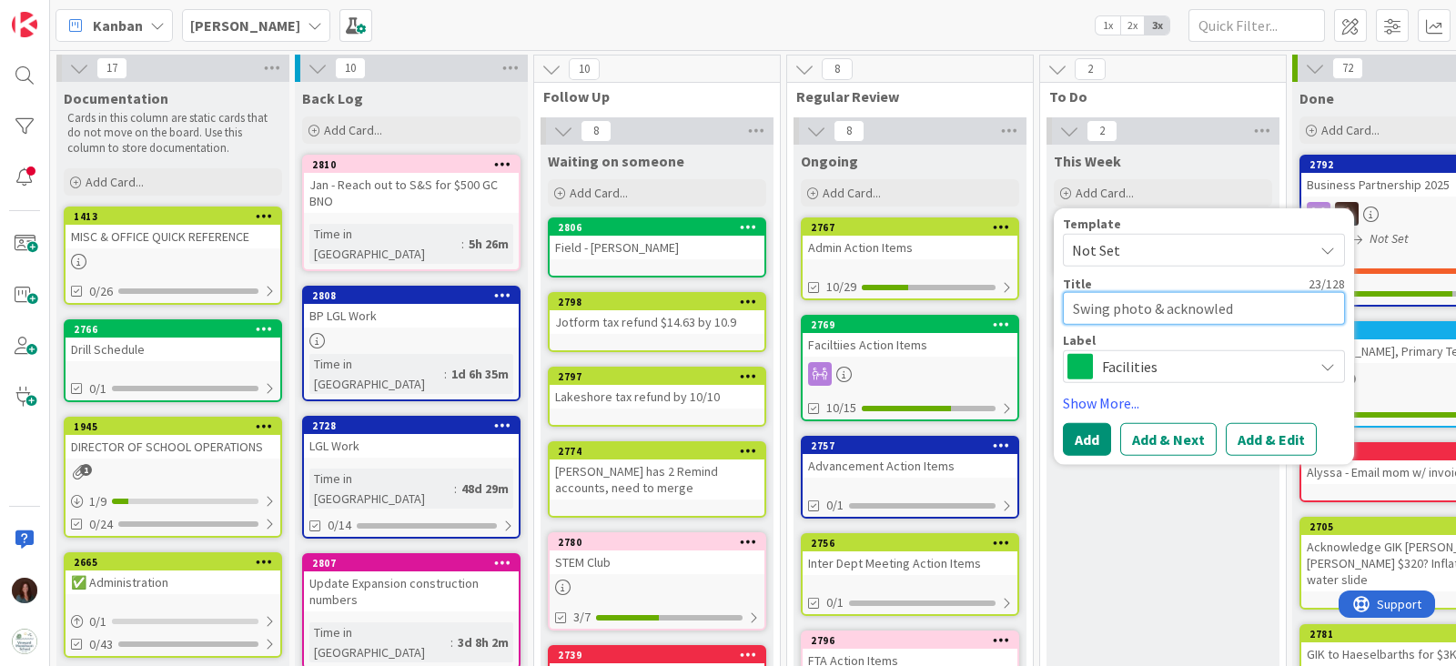
type textarea "Swing photo & acknowledg"
type textarea "x"
type textarea "Swing photo & acknowledge"
type textarea "x"
type textarea "Swing photo & acknowledgem"
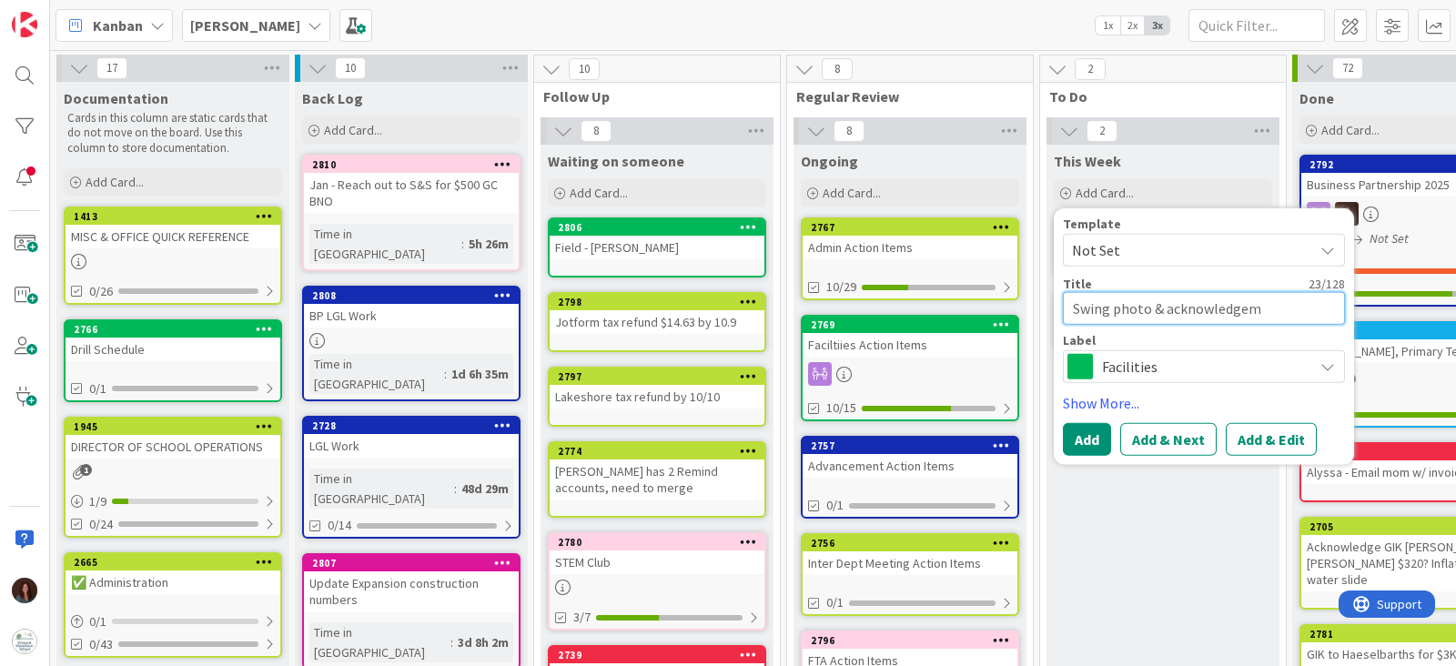
type textarea "x"
type textarea "Swing photo & acknowledgemen"
type textarea "x"
type textarea "Swing photo & acknowledgement"
type textarea "x"
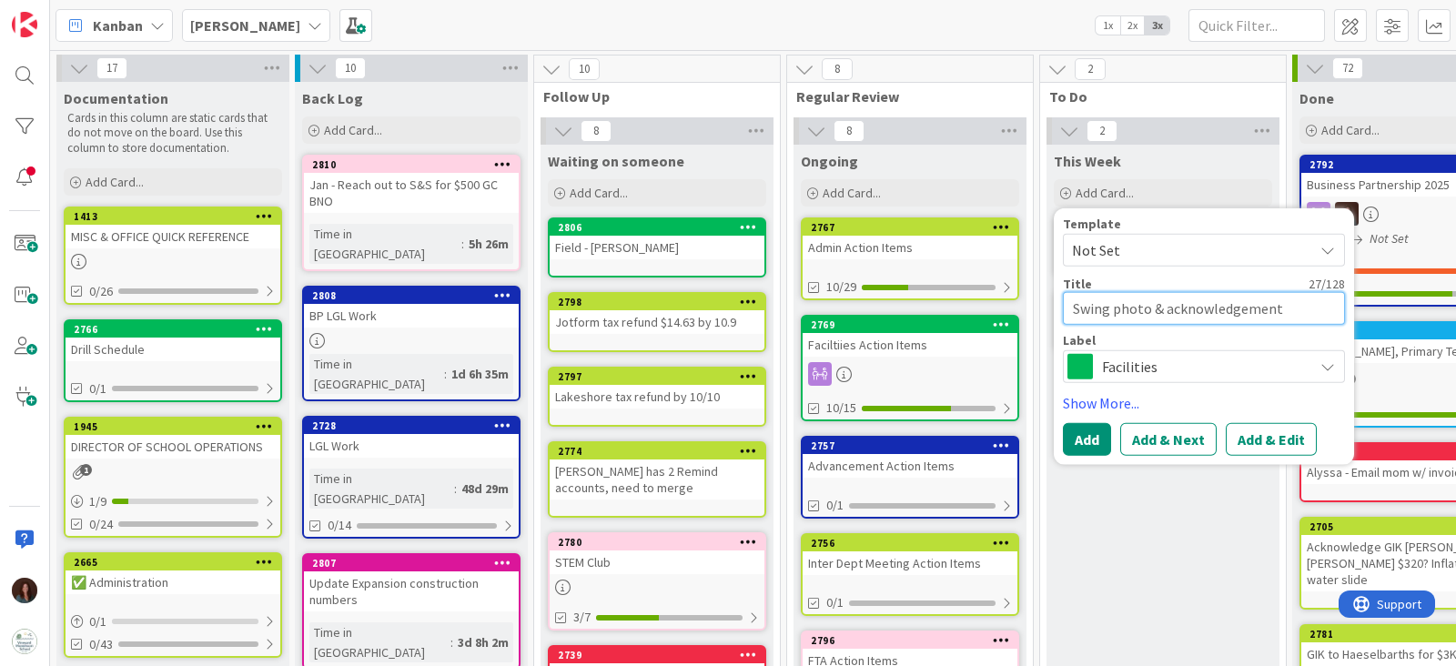
type textarea "Swing photo & acknowledgements"
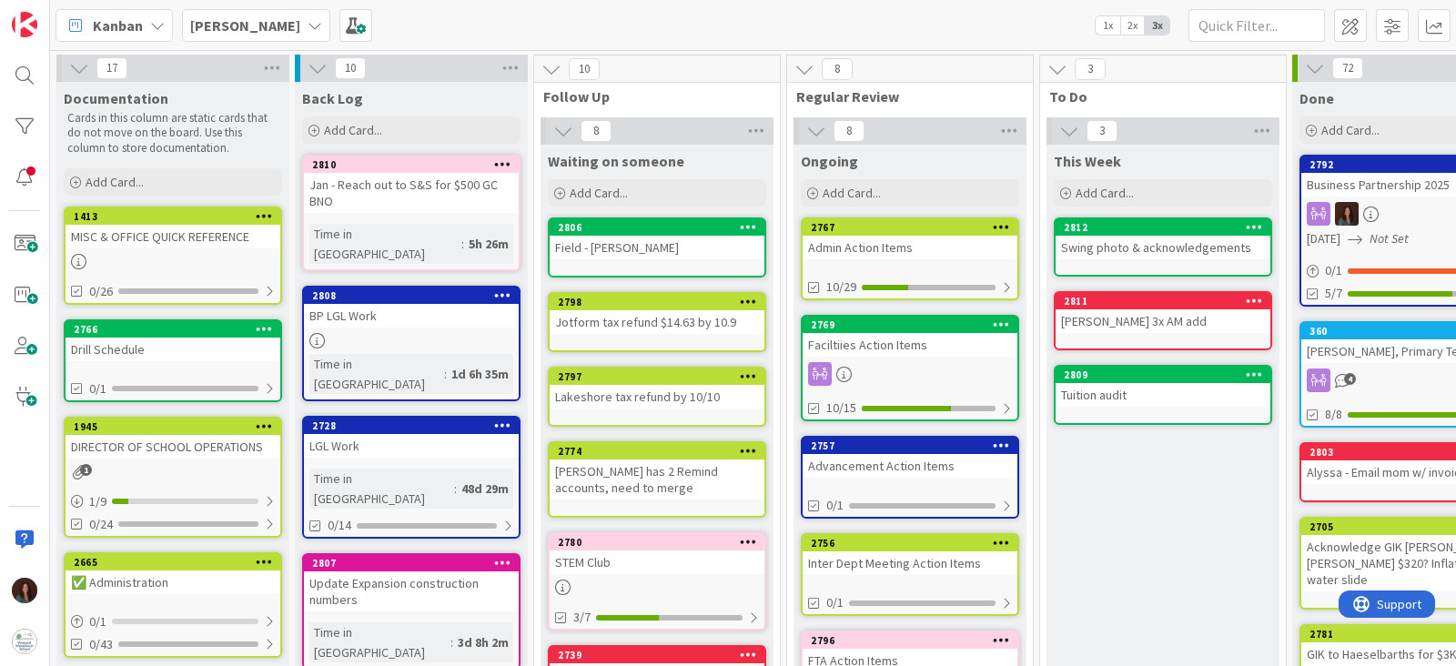
click at [1189, 237] on div "Swing photo & acknowledgements" at bounding box center [1163, 248] width 215 height 24
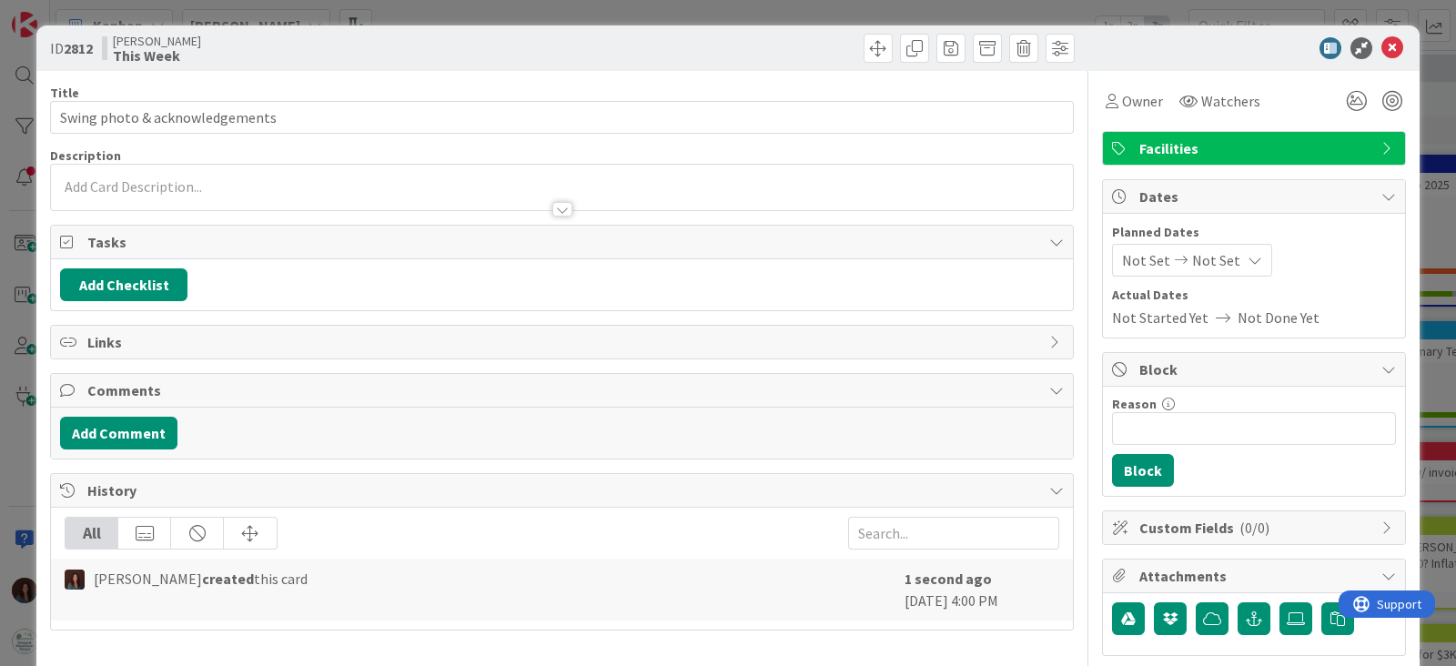
click at [1136, 134] on div "Facilities" at bounding box center [1254, 148] width 302 height 33
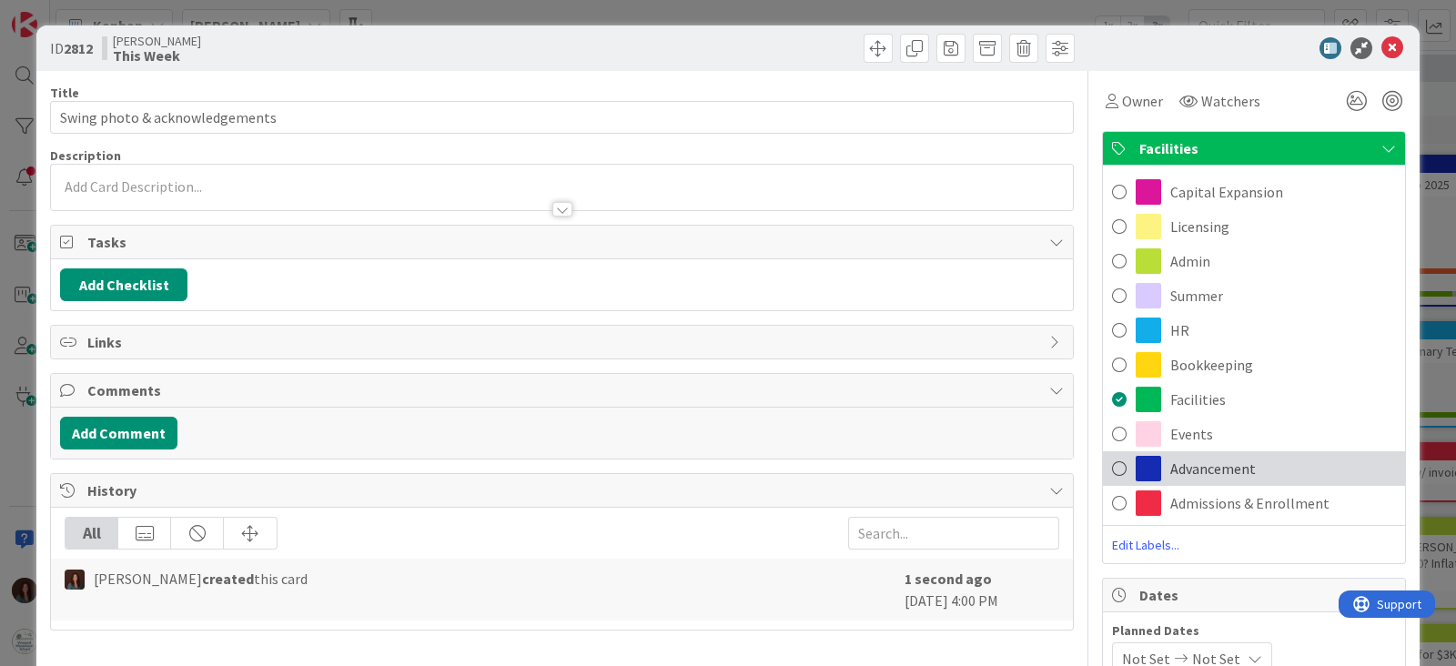
click at [1268, 473] on div "Advancement" at bounding box center [1254, 468] width 302 height 35
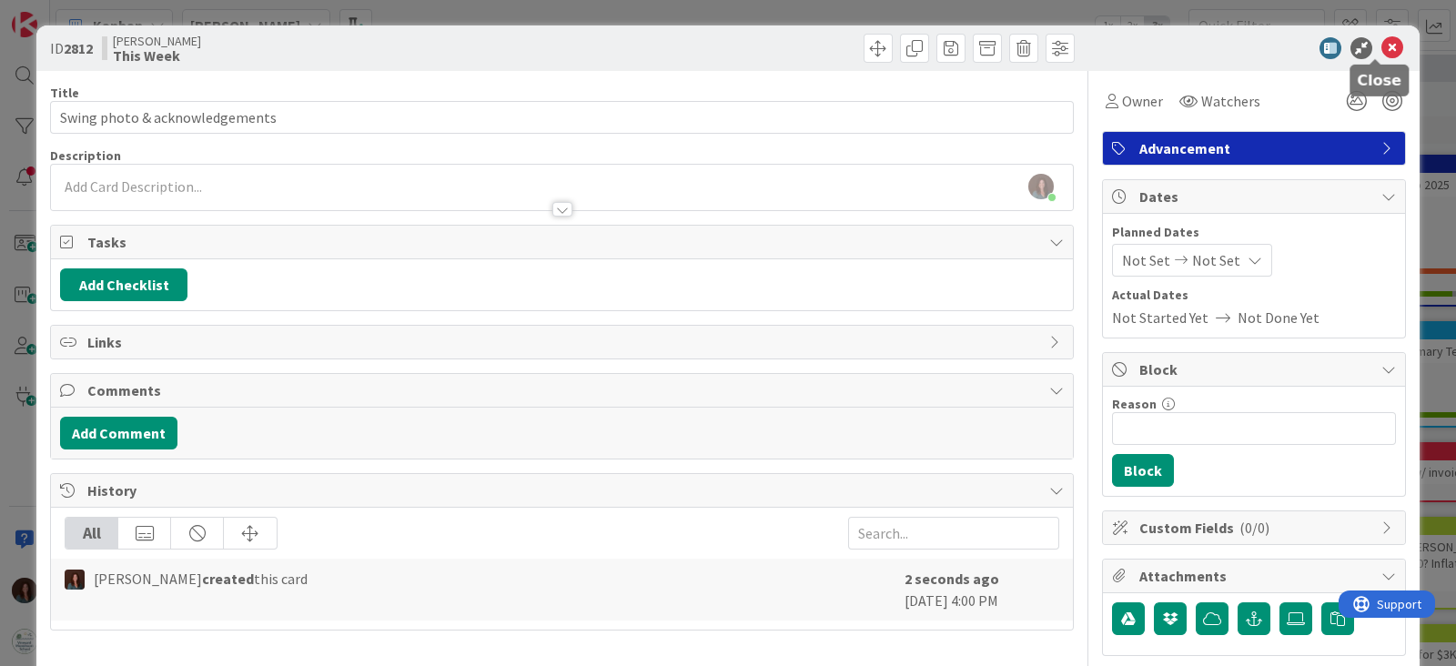
click at [1381, 39] on icon at bounding box center [1392, 48] width 22 height 22
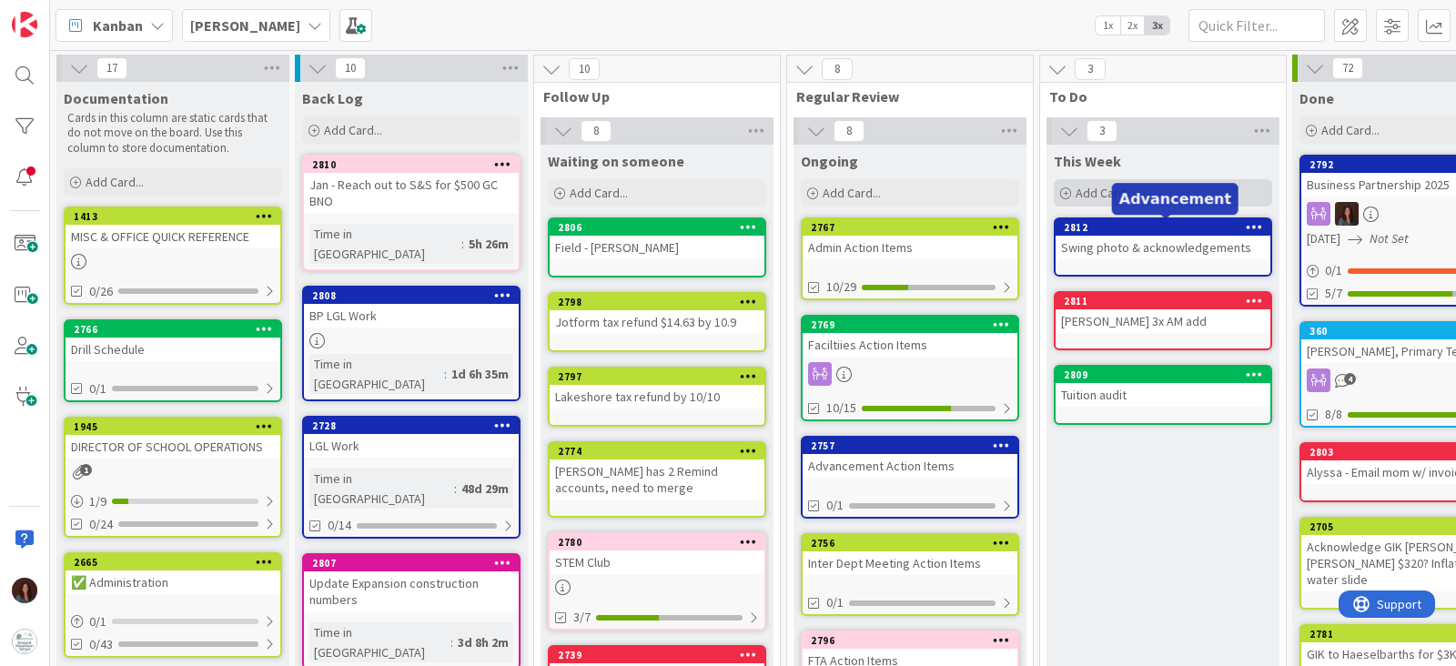
click at [1167, 197] on div "Add Card..." at bounding box center [1163, 192] width 218 height 27
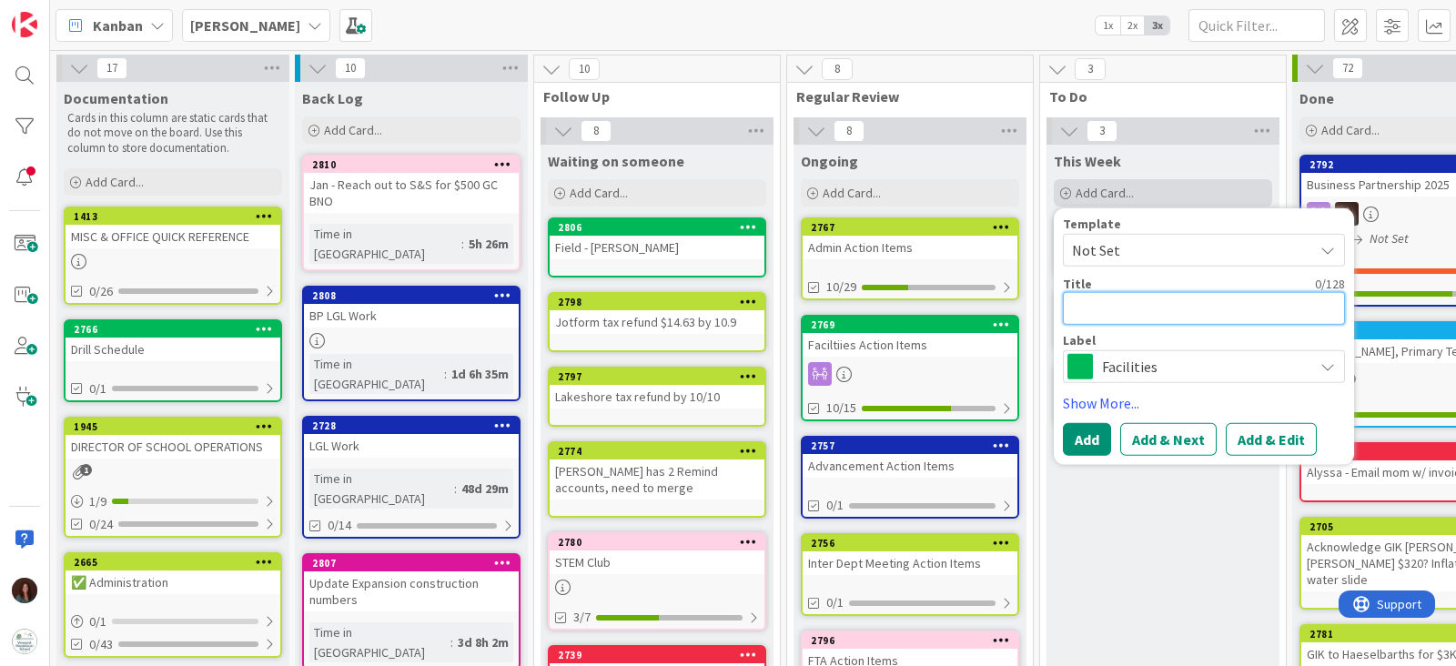
type textarea "x"
type textarea "A"
type textarea "x"
type textarea "Ad"
type textarea "x"
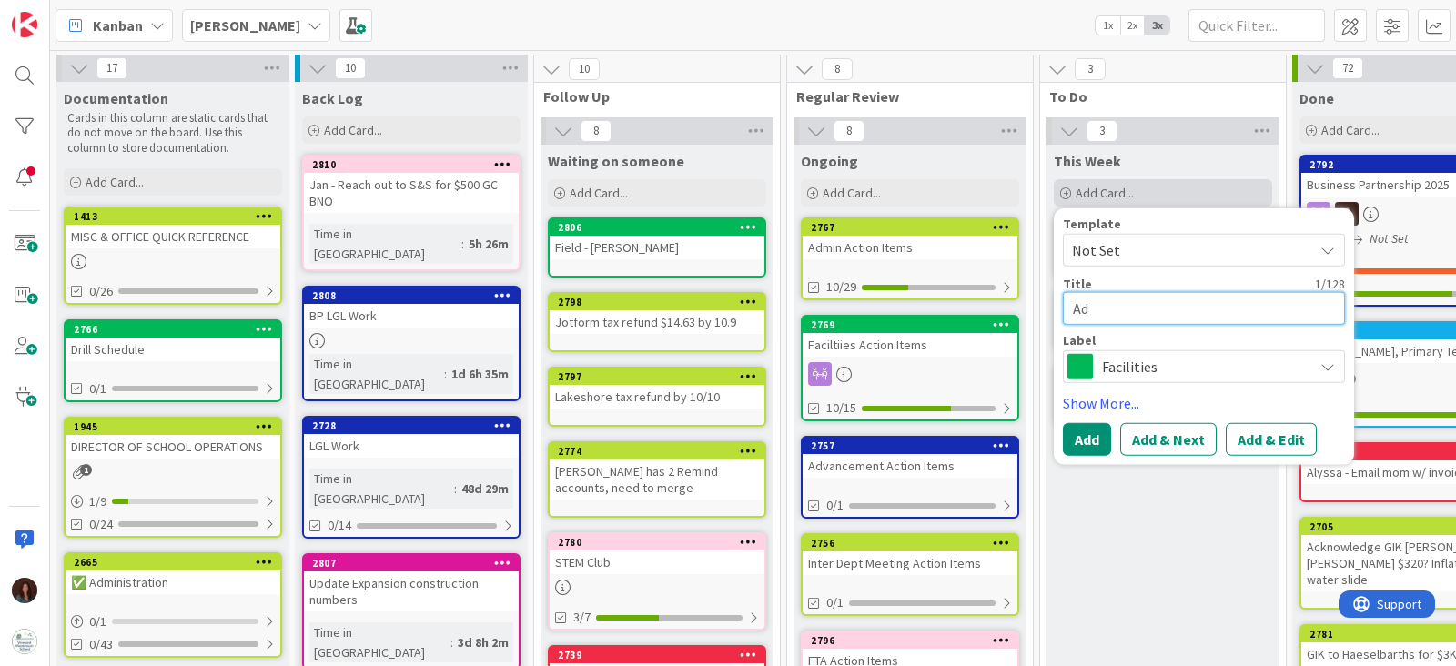
type textarea "Add"
type textarea "x"
type textarea "Add"
type textarea "x"
type textarea "Add A"
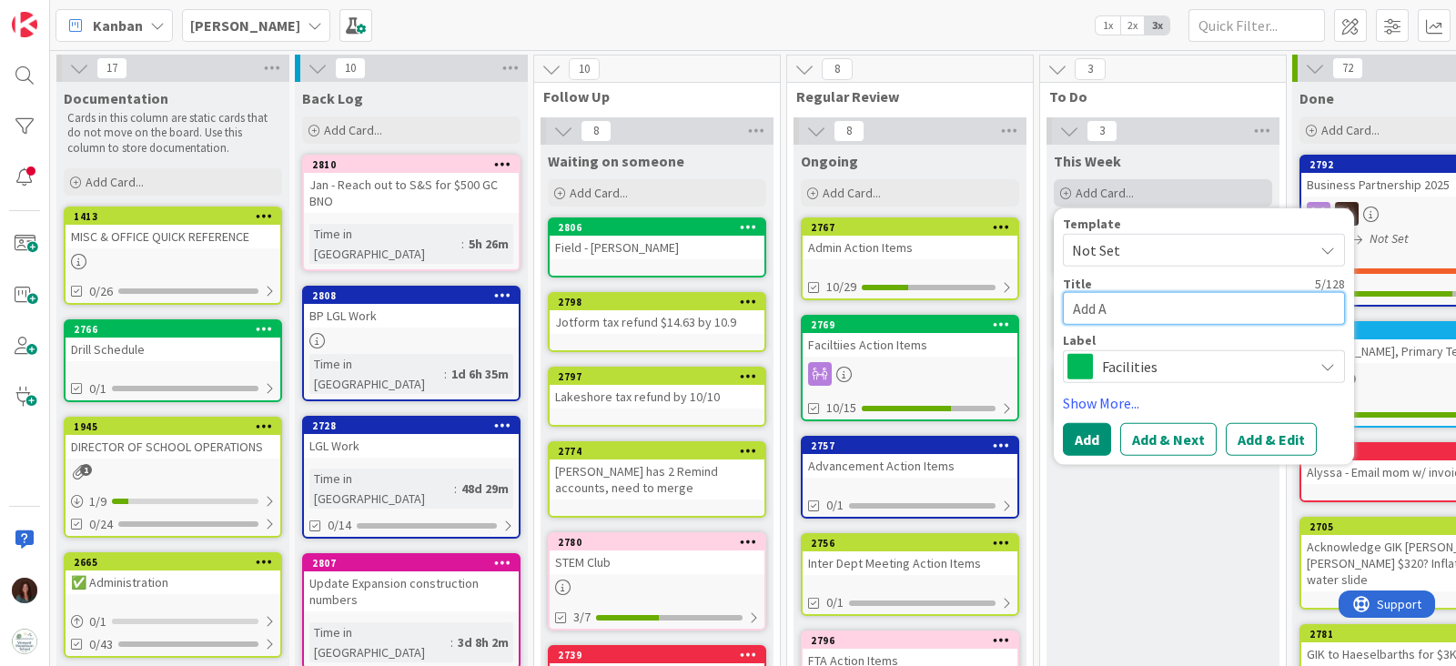
type textarea "x"
type textarea "Add Al"
type textarea "x"
type textarea "Add Aly"
type textarea "x"
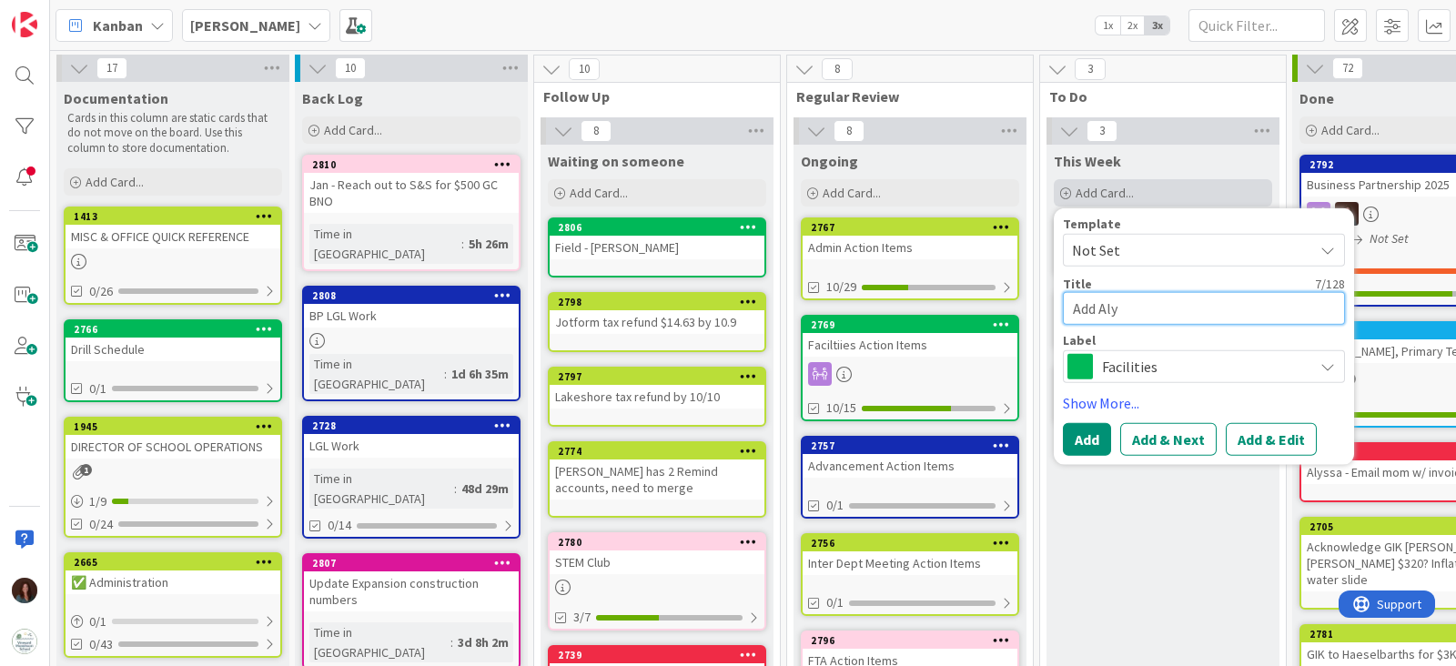
type textarea "Add Alys"
type textarea "x"
type textarea "Add Alyss"
type textarea "x"
type textarea "Add Alyssa"
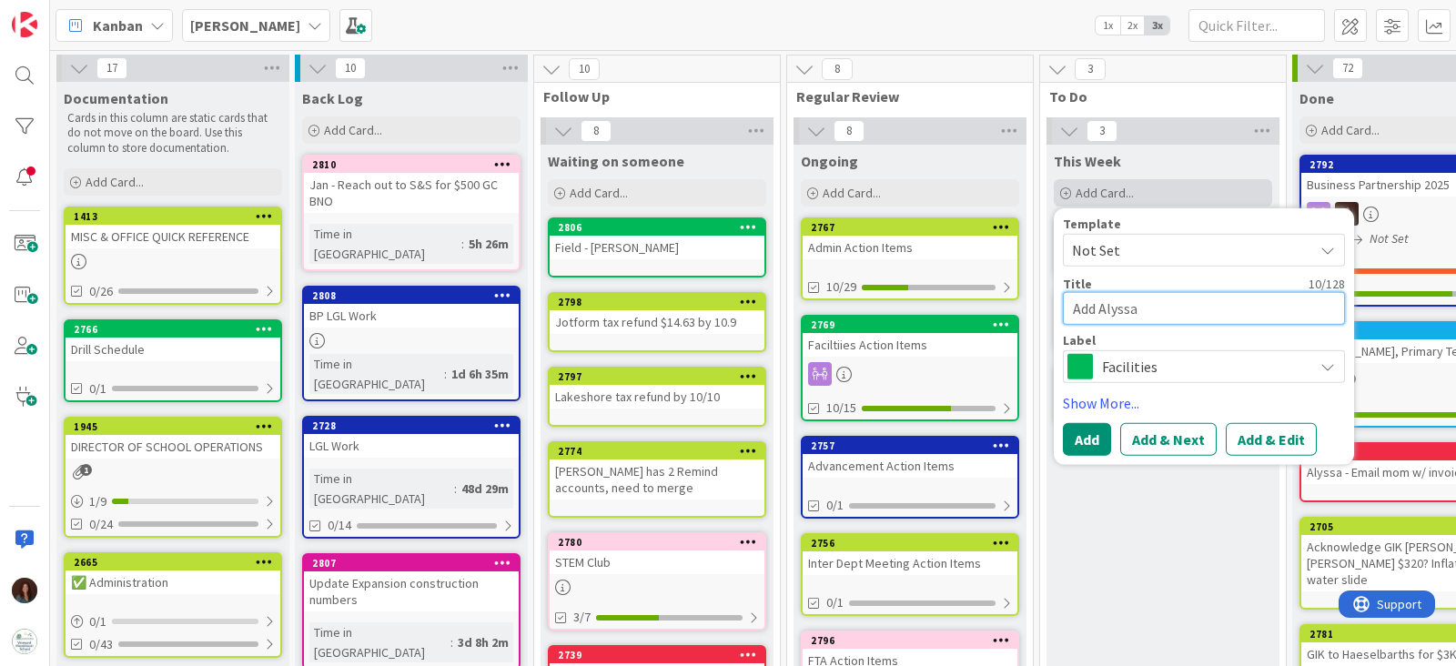
type textarea "x"
type textarea "Add Alyssa'"
type textarea "x"
type textarea "Add [PERSON_NAME]'s"
type textarea "x"
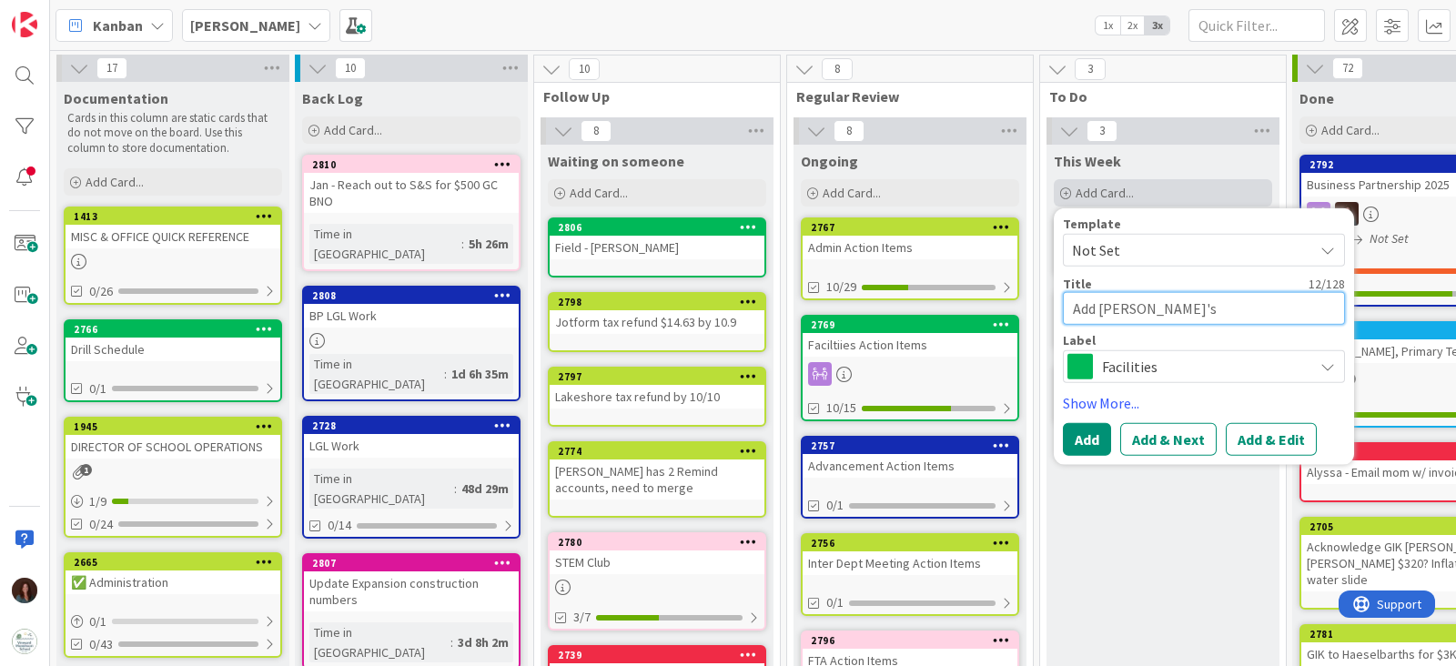
type textarea "Add [PERSON_NAME]'s"
type textarea "x"
type textarea "Add [PERSON_NAME]'s g"
type textarea "x"
type textarea "Add [PERSON_NAME]'s gr"
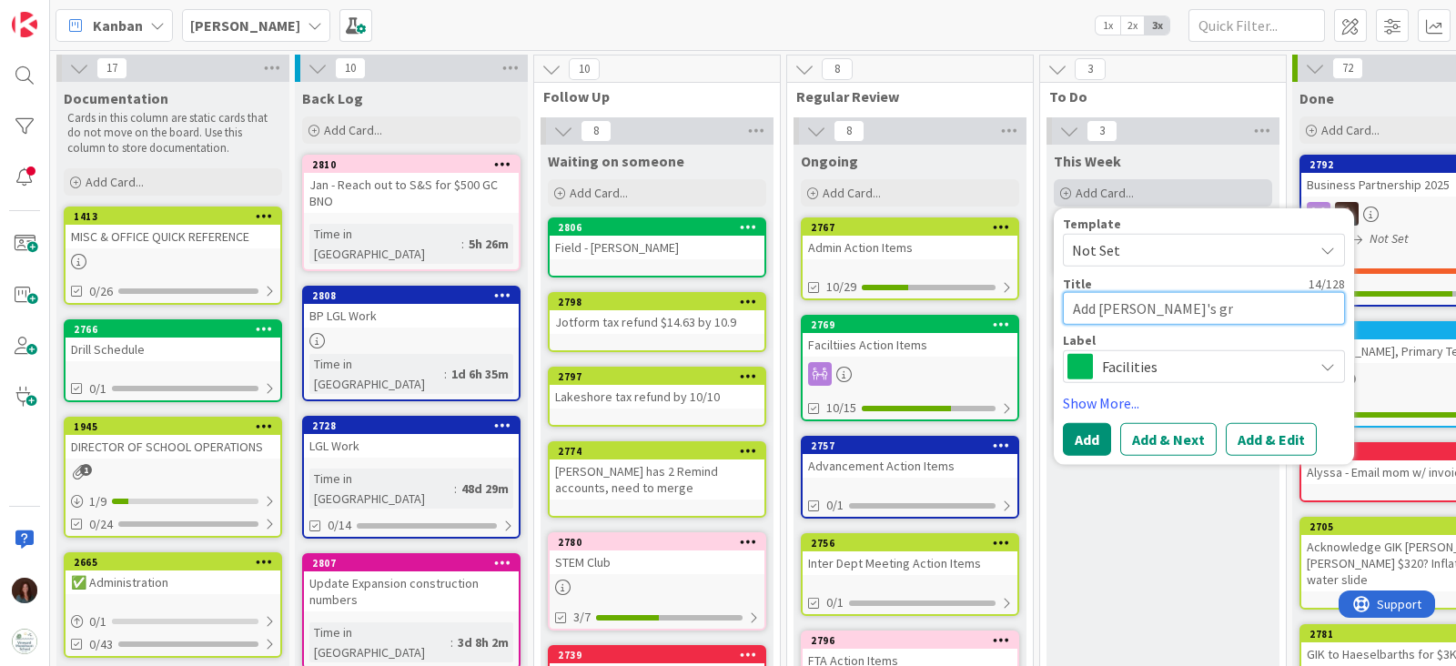
type textarea "x"
type textarea "Add [PERSON_NAME]'s gra"
type textarea "x"
type textarea "Add [PERSON_NAME]'s gran"
type textarea "x"
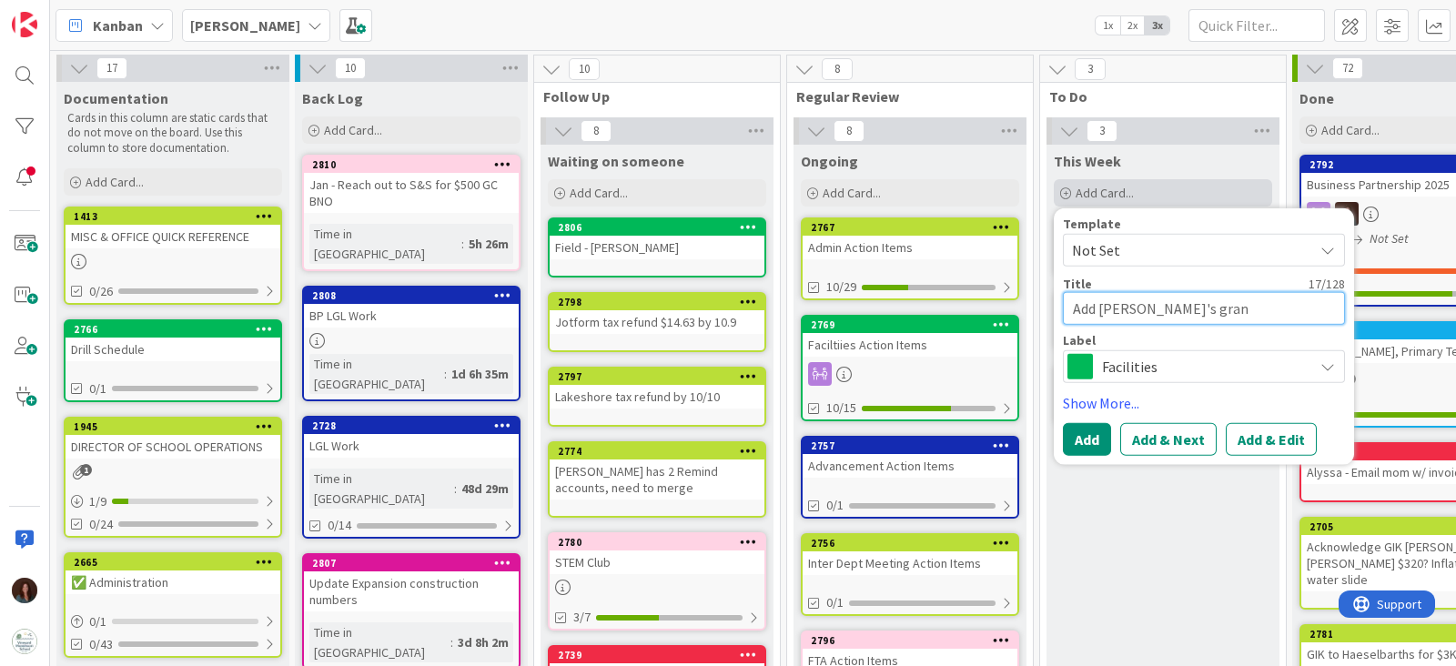
type textarea "Add [PERSON_NAME]'s grand"
type textarea "x"
type textarea "Add [PERSON_NAME]'s grandp"
type textarea "x"
type textarea "Add [PERSON_NAME]'s grandpa"
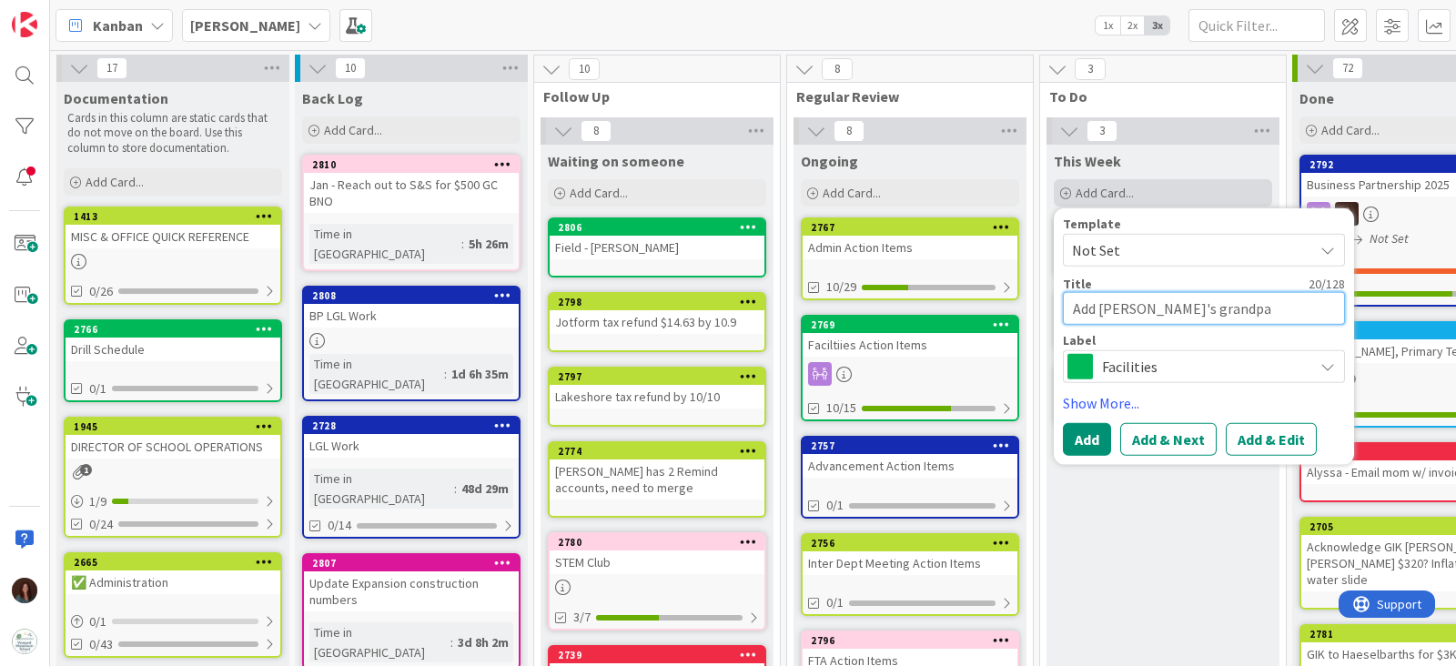
type textarea "x"
type textarea "Add [PERSON_NAME]'s grandpar"
type textarea "x"
type textarea "Add [PERSON_NAME]'s grandparen"
type textarea "x"
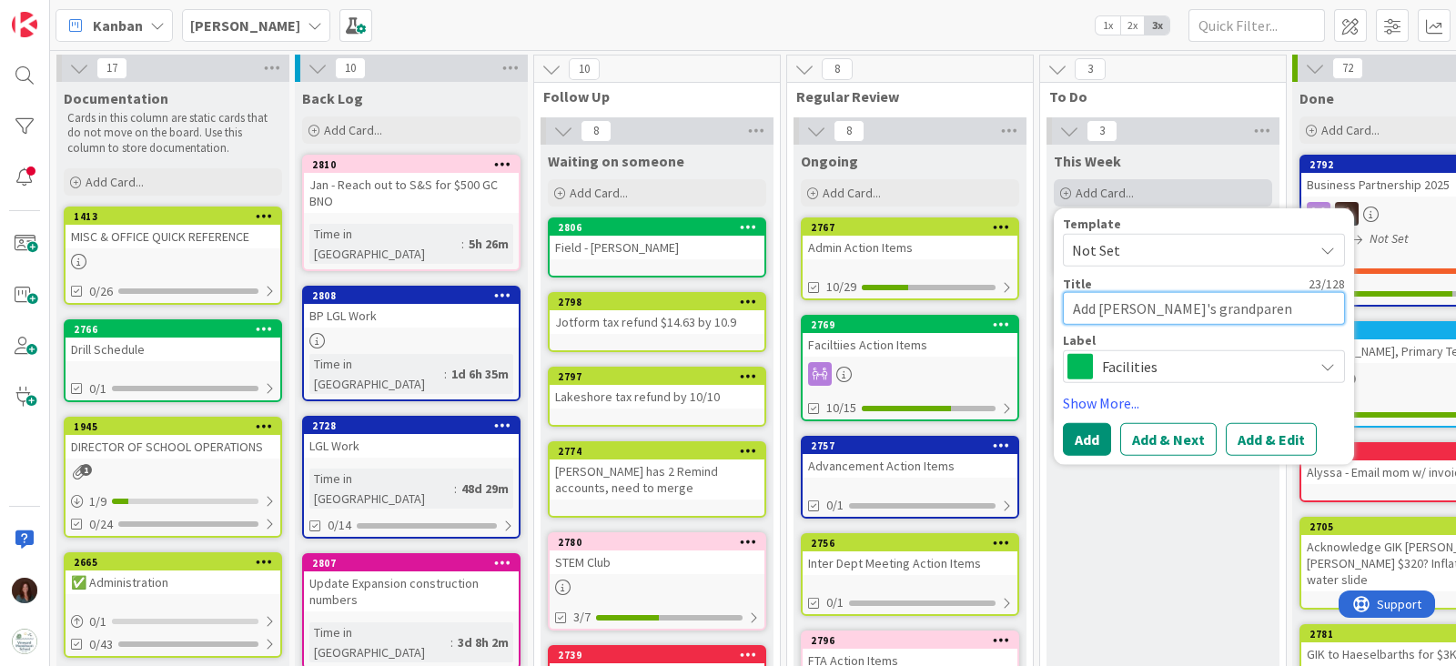
type textarea "Add [PERSON_NAME]'s grandparent"
type textarea "x"
type textarea "Add [PERSON_NAME]'s grandparents"
type textarea "x"
type textarea "Add [PERSON_NAME]'s grandparents"
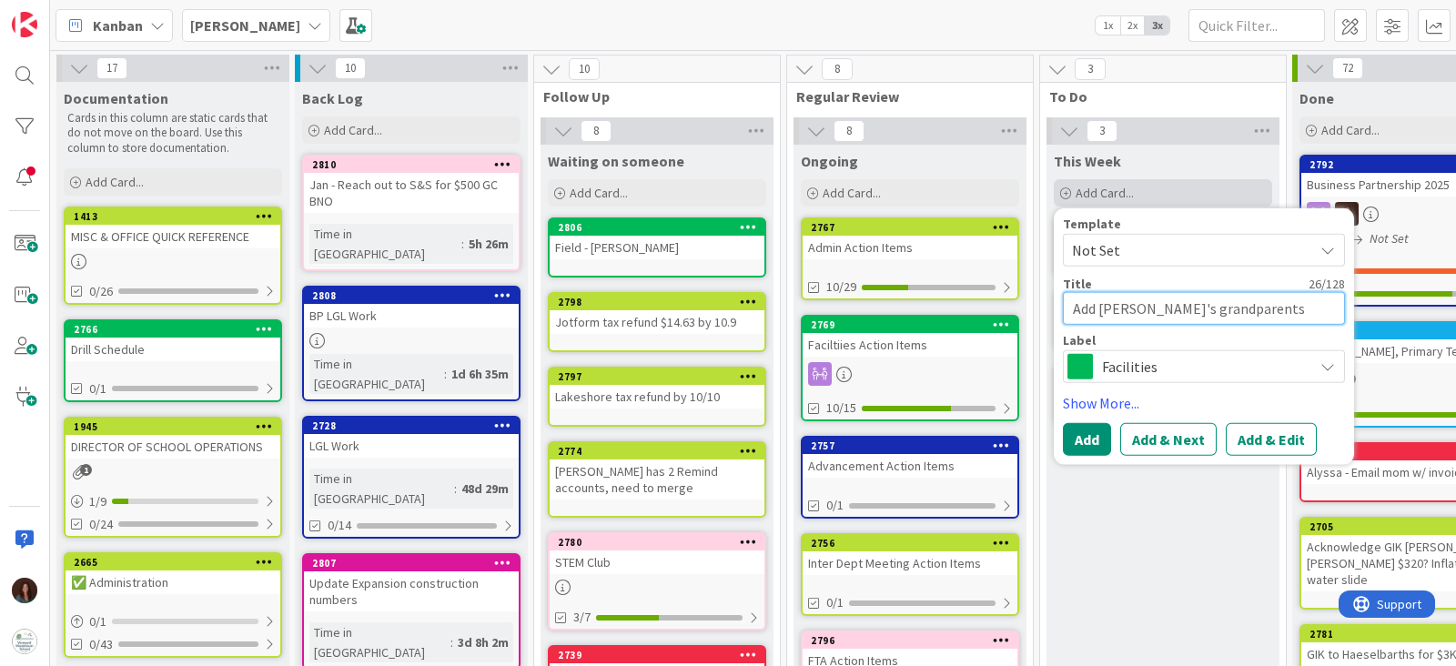
type textarea "x"
type textarea "Add [PERSON_NAME]'s grandparents t"
type textarea "x"
type textarea "Add [PERSON_NAME]'s grandparents t o"
type textarea "x"
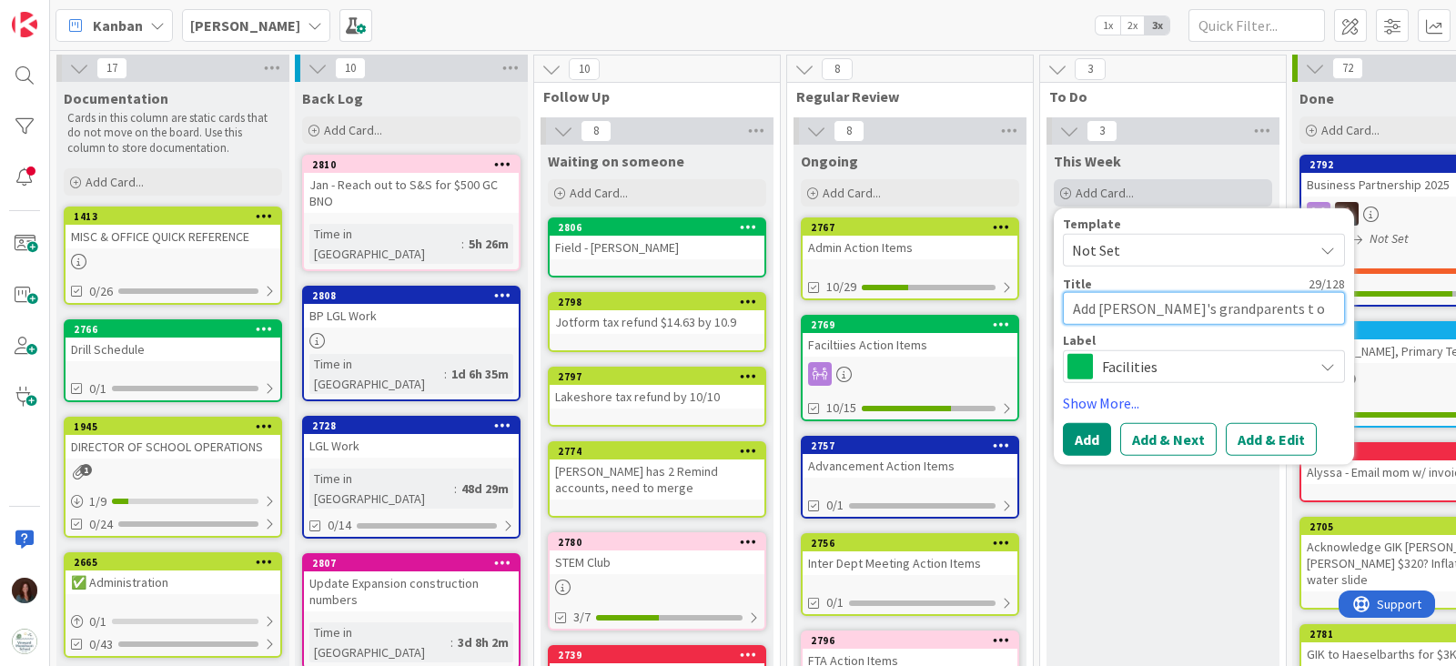
type textarea "Add [PERSON_NAME]'s grandparents t"
type textarea "x"
type textarea "Add [PERSON_NAME]'s grandparents t"
type textarea "x"
type textarea "Add [PERSON_NAME]'s grandparents to"
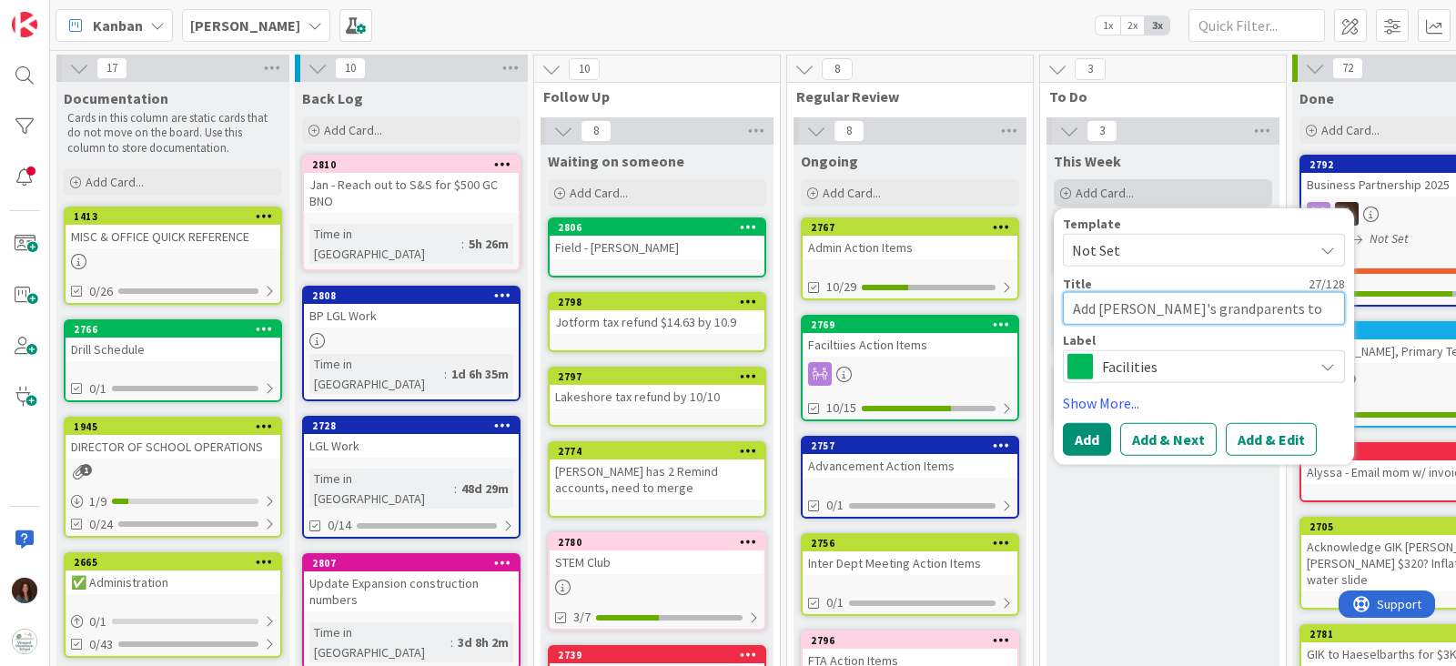
type textarea "x"
type textarea "Add [PERSON_NAME]'s grandparents to"
type textarea "x"
type textarea "Add [PERSON_NAME]'s grandparents to r"
type textarea "x"
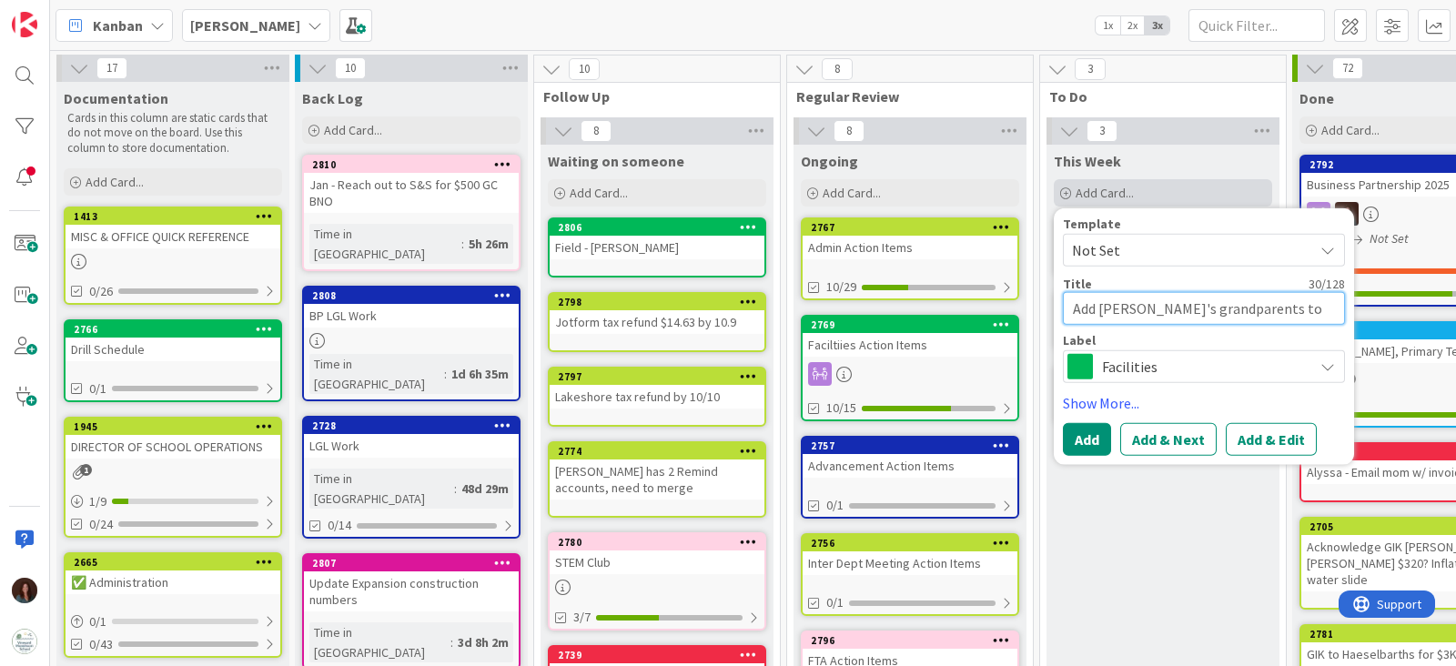
type textarea "Add [PERSON_NAME]'s grandparents to rem"
type textarea "x"
type textarea "Add [PERSON_NAME]'s grandparents to remi"
type textarea "x"
type textarea "Add [PERSON_NAME]'s grandparents to remin"
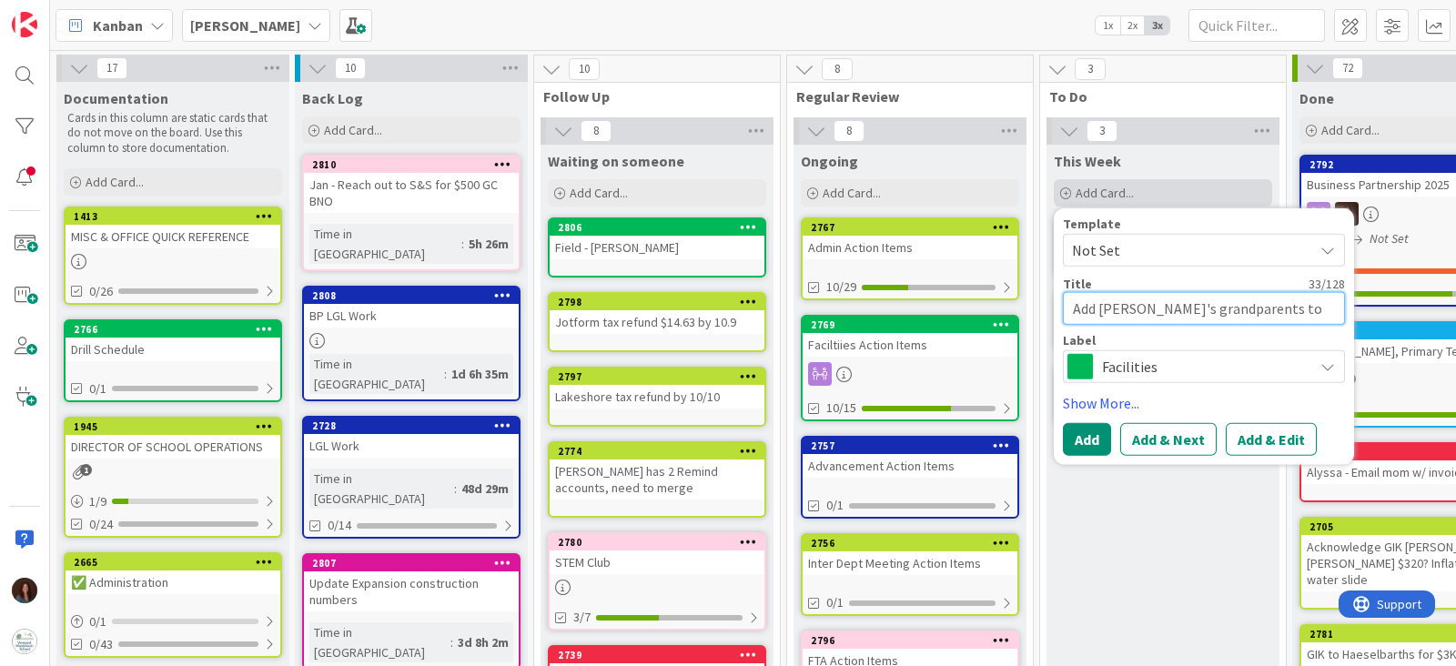
type textarea "x"
type textarea "Add [PERSON_NAME]'s grandparents to remind"
type textarea "x"
type textarea "Add [PERSON_NAME]'s grandparents to remin"
type textarea "x"
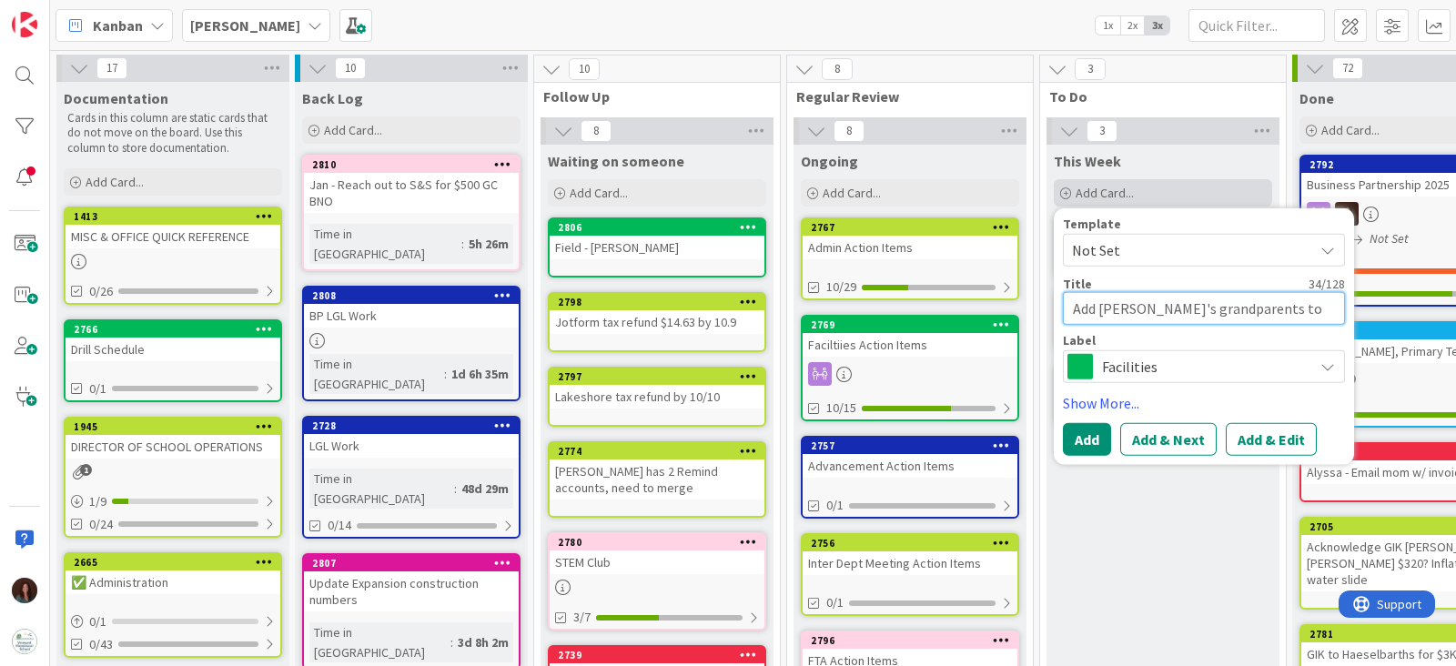
type textarea "Add [PERSON_NAME]'s grandparents to rem"
type textarea "x"
type textarea "Add [PERSON_NAME]'s grandparents to re"
type textarea "x"
type textarea "Add [PERSON_NAME]'s grandparents to r"
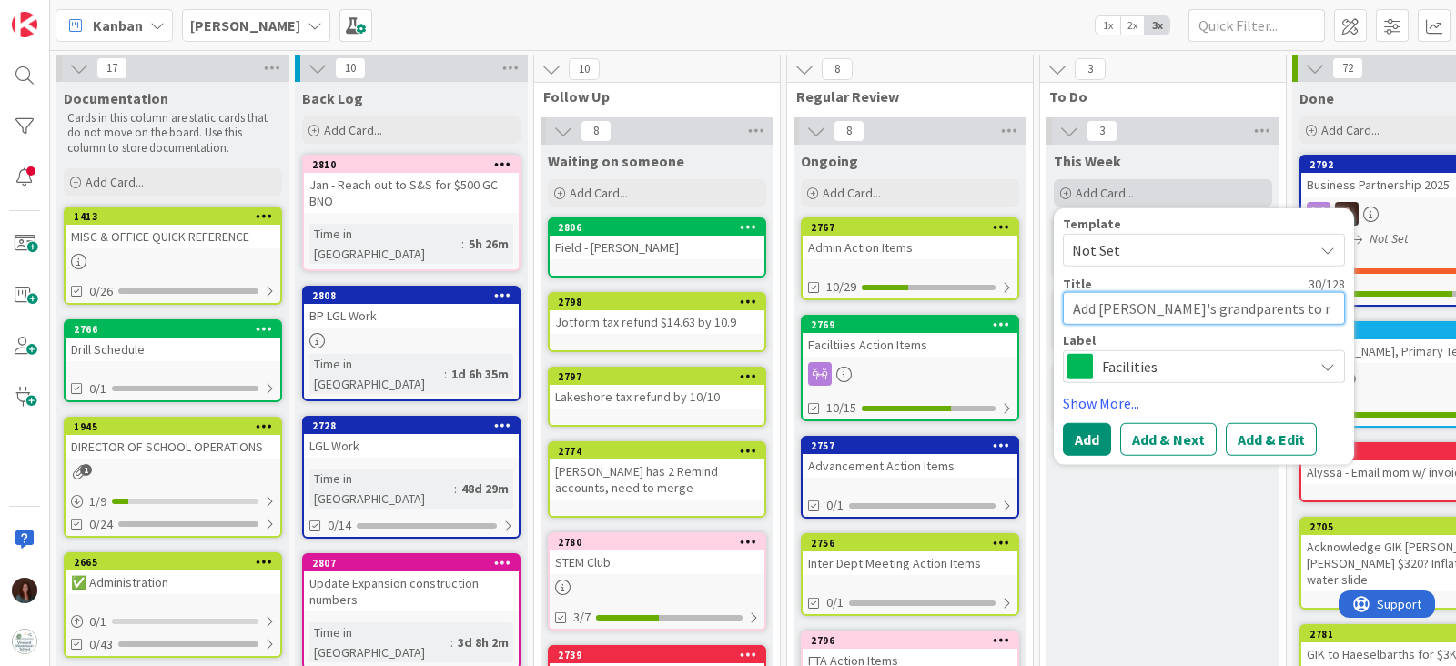
type textarea "x"
type textarea "Add [PERSON_NAME]'s grandparents to"
type textarea "x"
type textarea "Add [PERSON_NAME]'s grandparents to R"
type textarea "x"
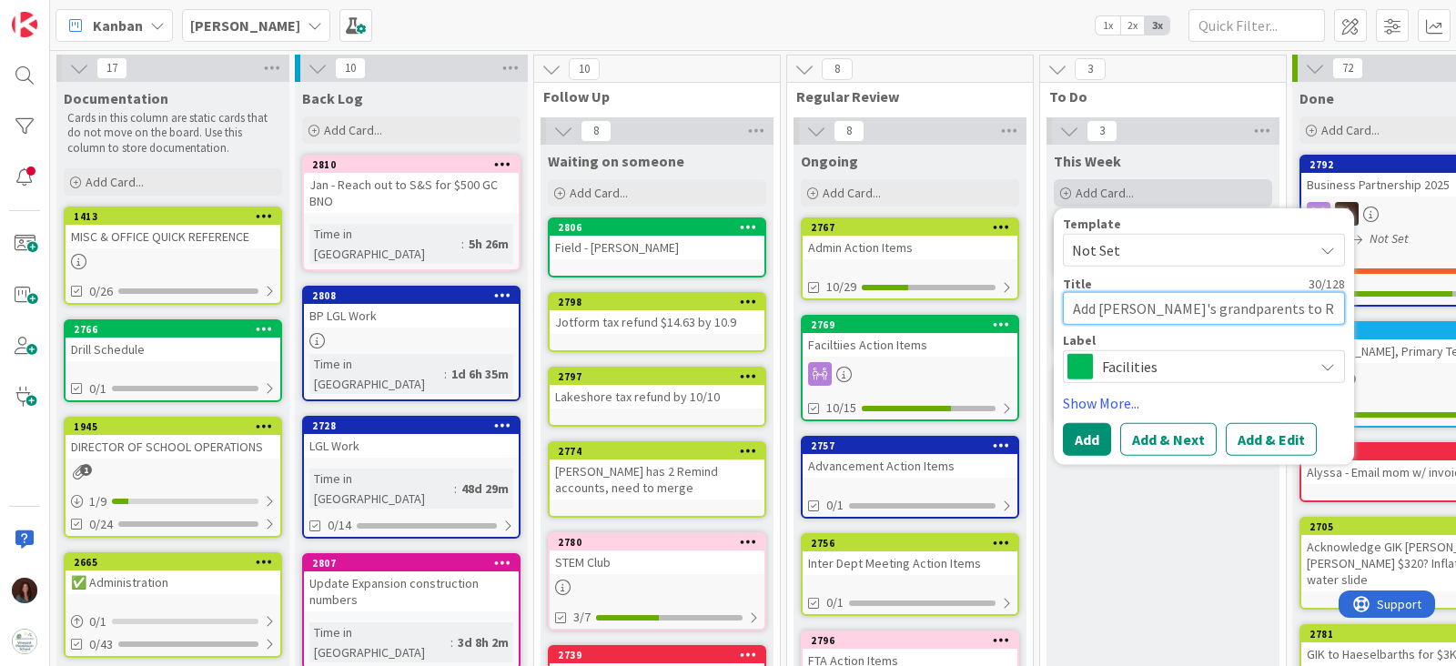
type textarea "Add [PERSON_NAME]'s grandparents to Re"
type textarea "x"
type textarea "Add [PERSON_NAME]'s grandparents to Rem"
type textarea "x"
type textarea "Add [PERSON_NAME]'s grandparents to Remi"
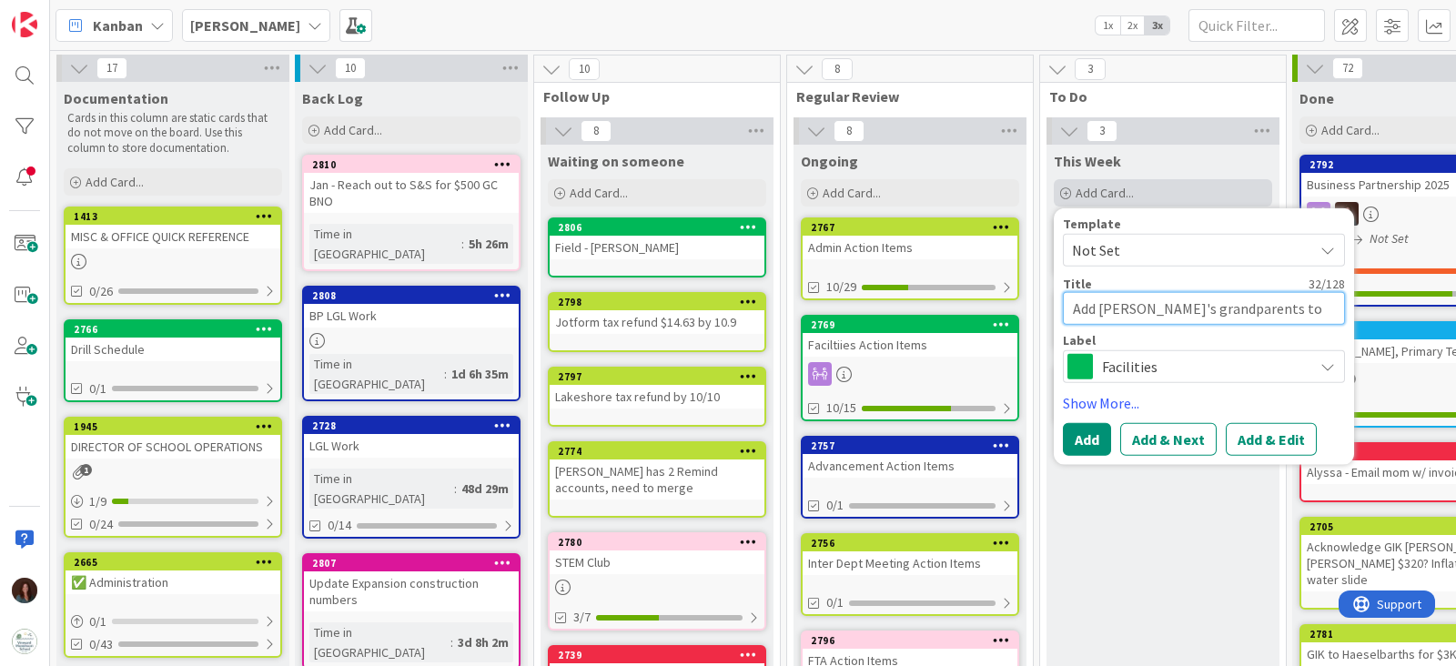
type textarea "x"
type textarea "Add [PERSON_NAME]'s grandparents to Remin"
type textarea "x"
type textarea "Add [PERSON_NAME]'s grandparents to Remind"
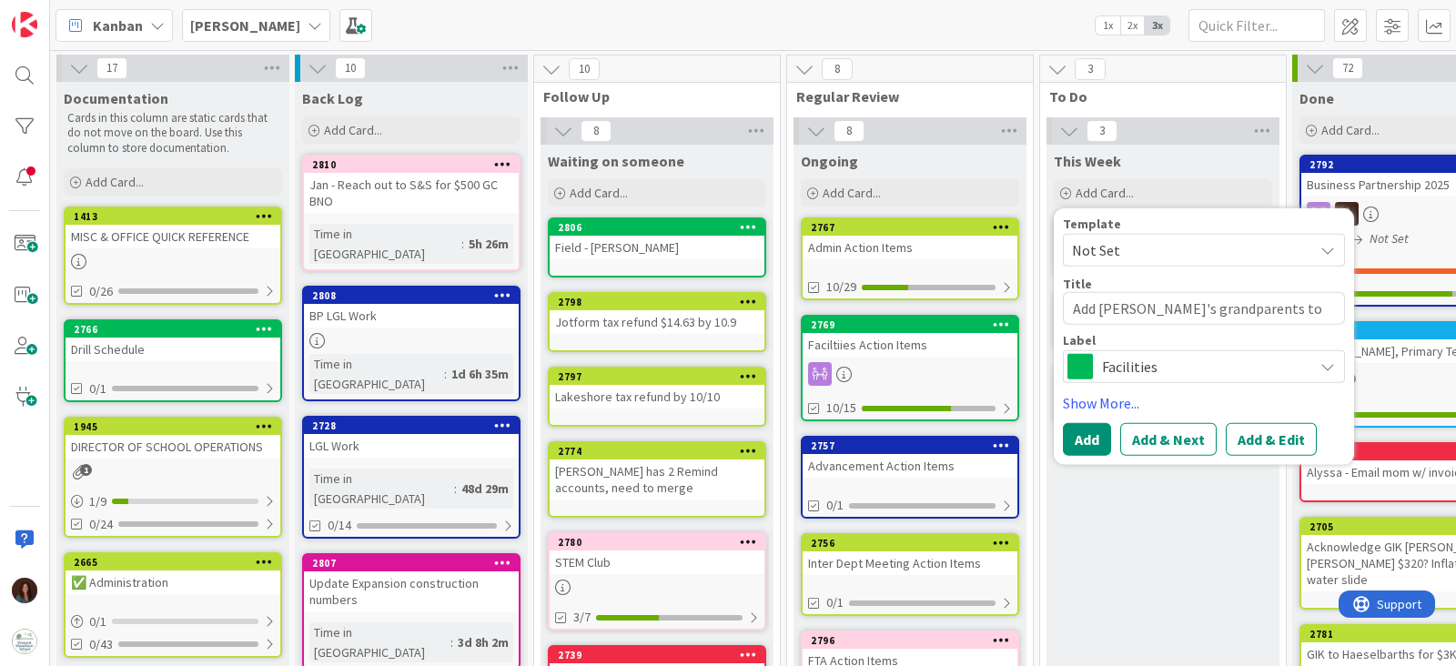
click at [1138, 356] on span "Facilities" at bounding box center [1203, 366] width 202 height 25
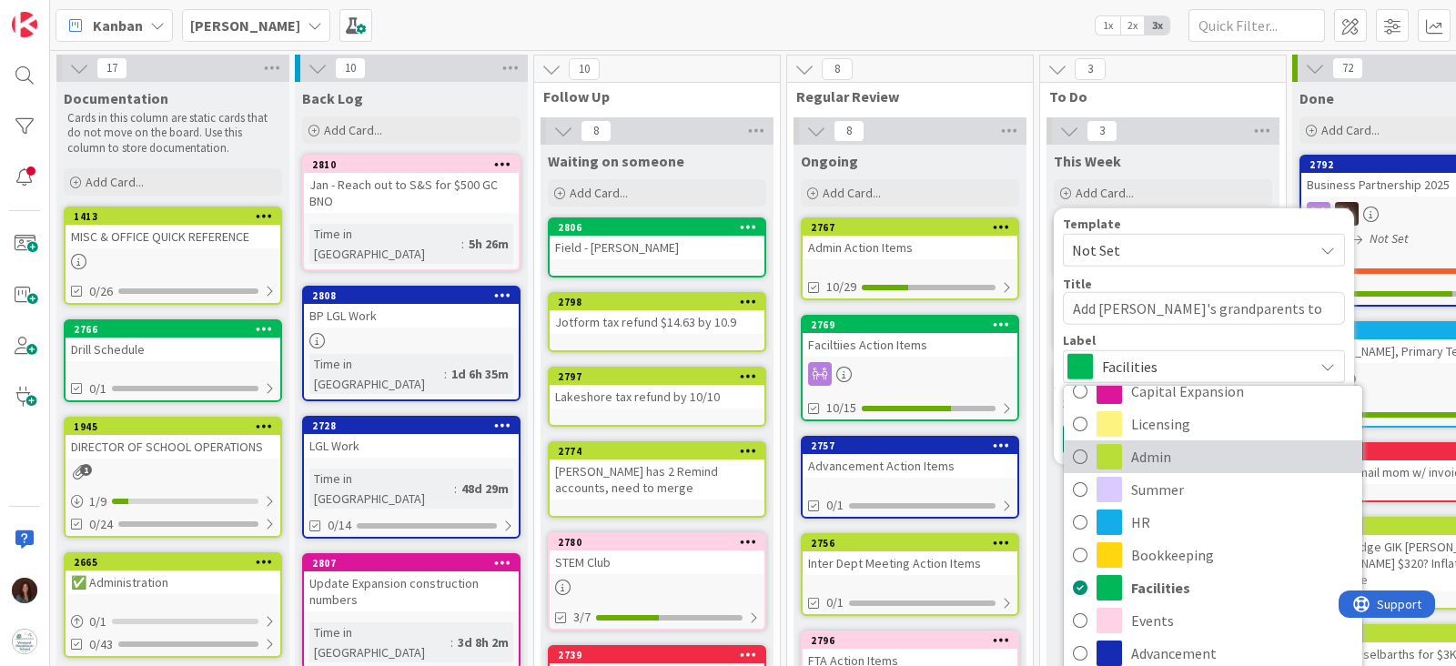
drag, startPoint x: 1183, startPoint y: 459, endPoint x: 1138, endPoint y: 456, distance: 44.7
click at [1183, 458] on span "Admin" at bounding box center [1242, 456] width 222 height 27
type textarea "x"
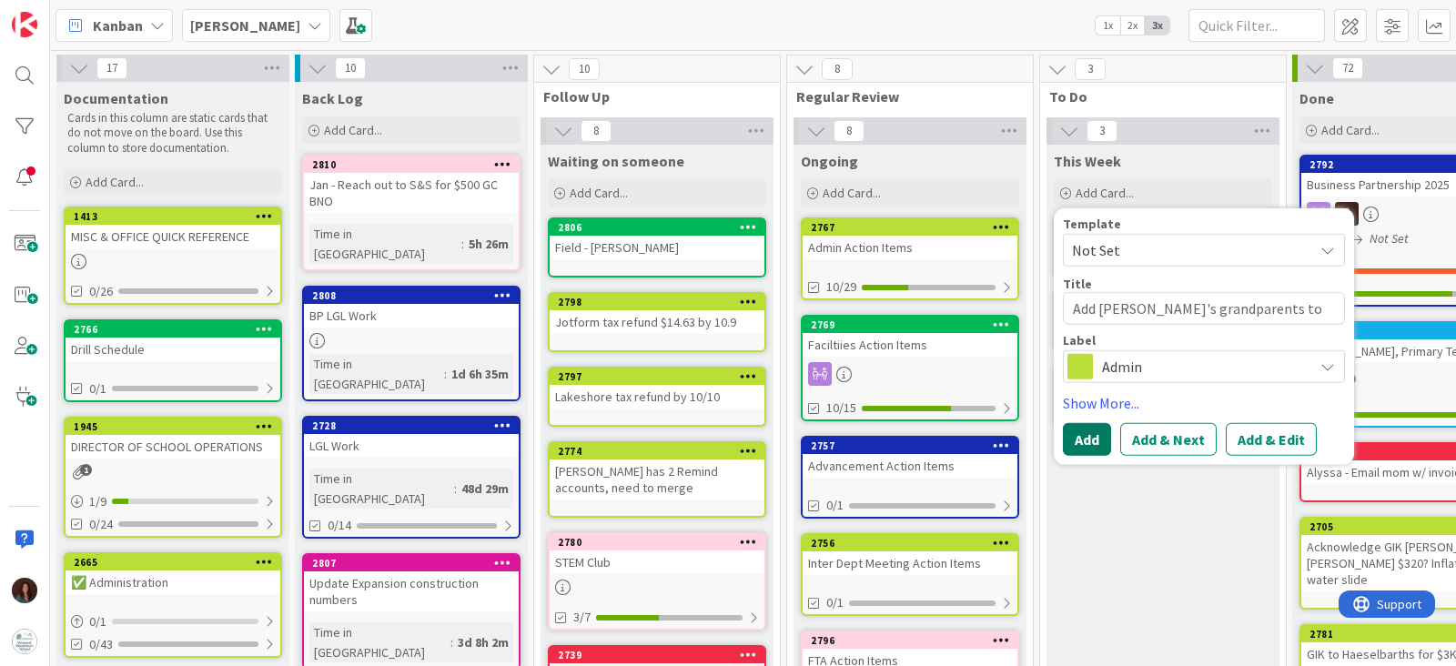
click at [1080, 429] on button "Add" at bounding box center [1087, 439] width 48 height 33
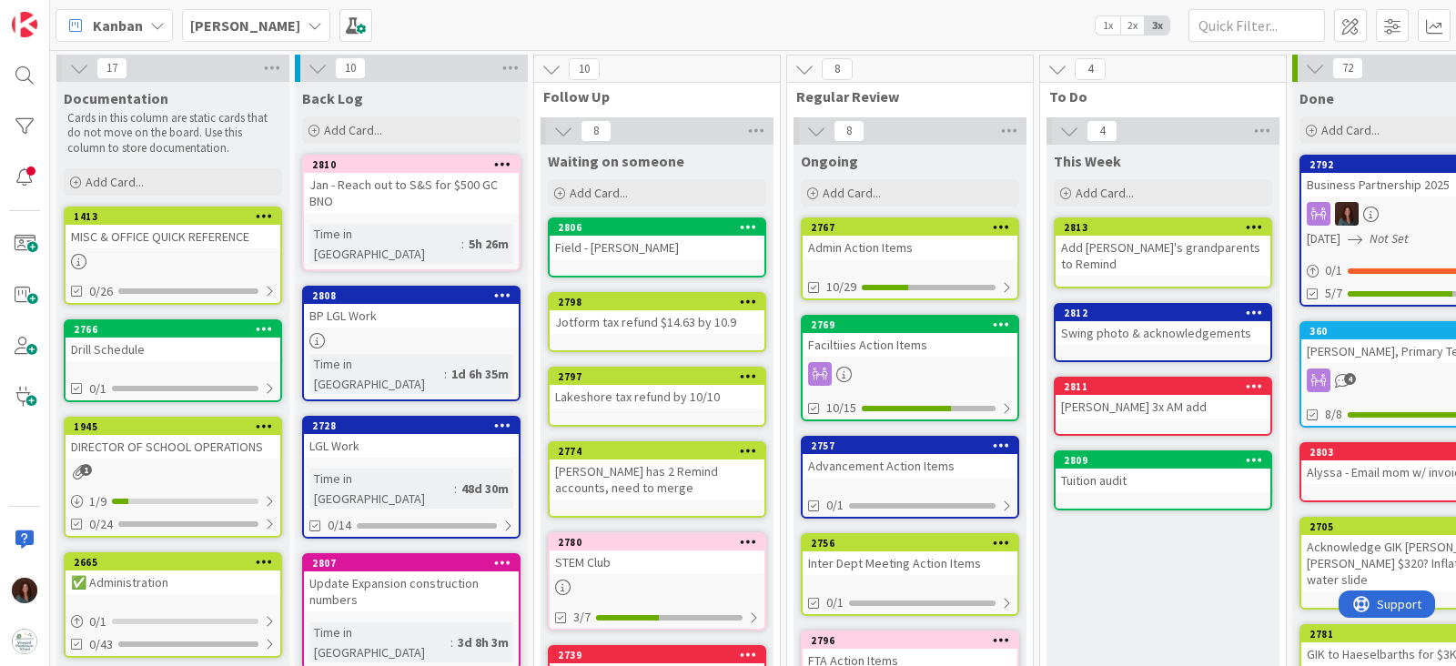
click at [998, 256] on div "Admin Action Items" at bounding box center [910, 248] width 215 height 24
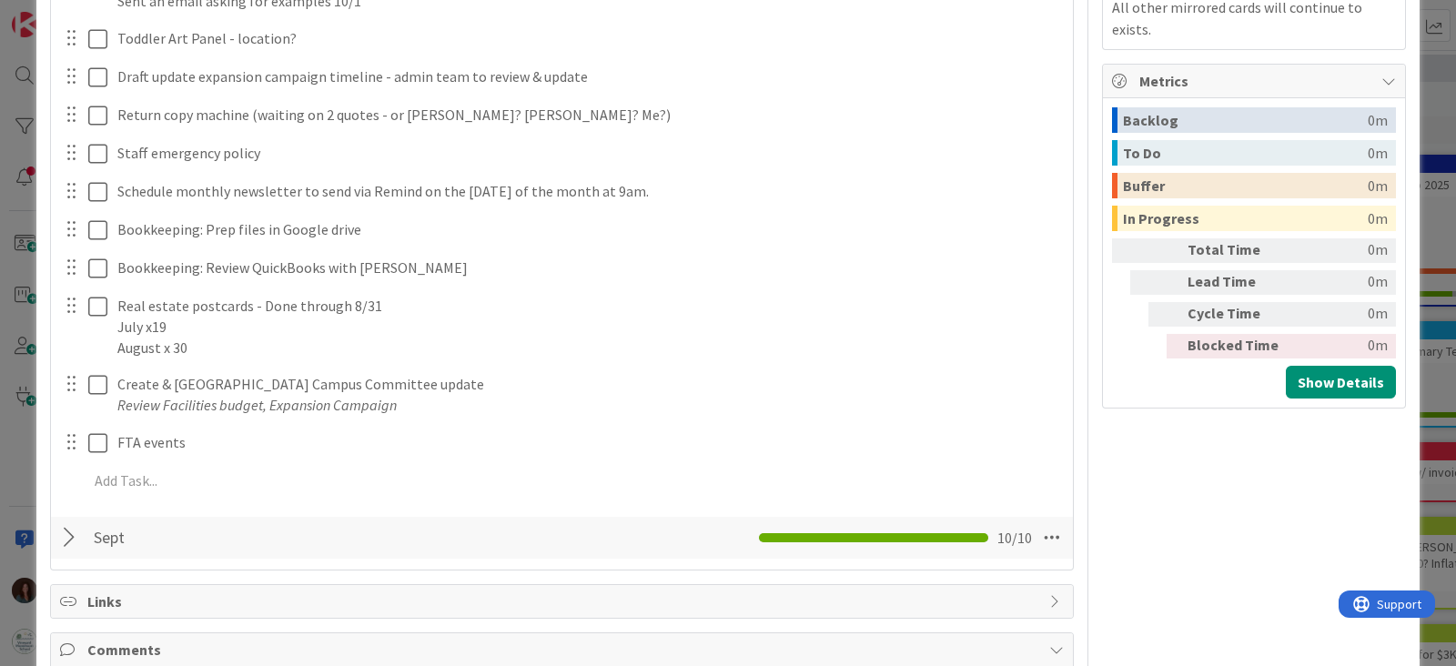
scroll to position [682, 0]
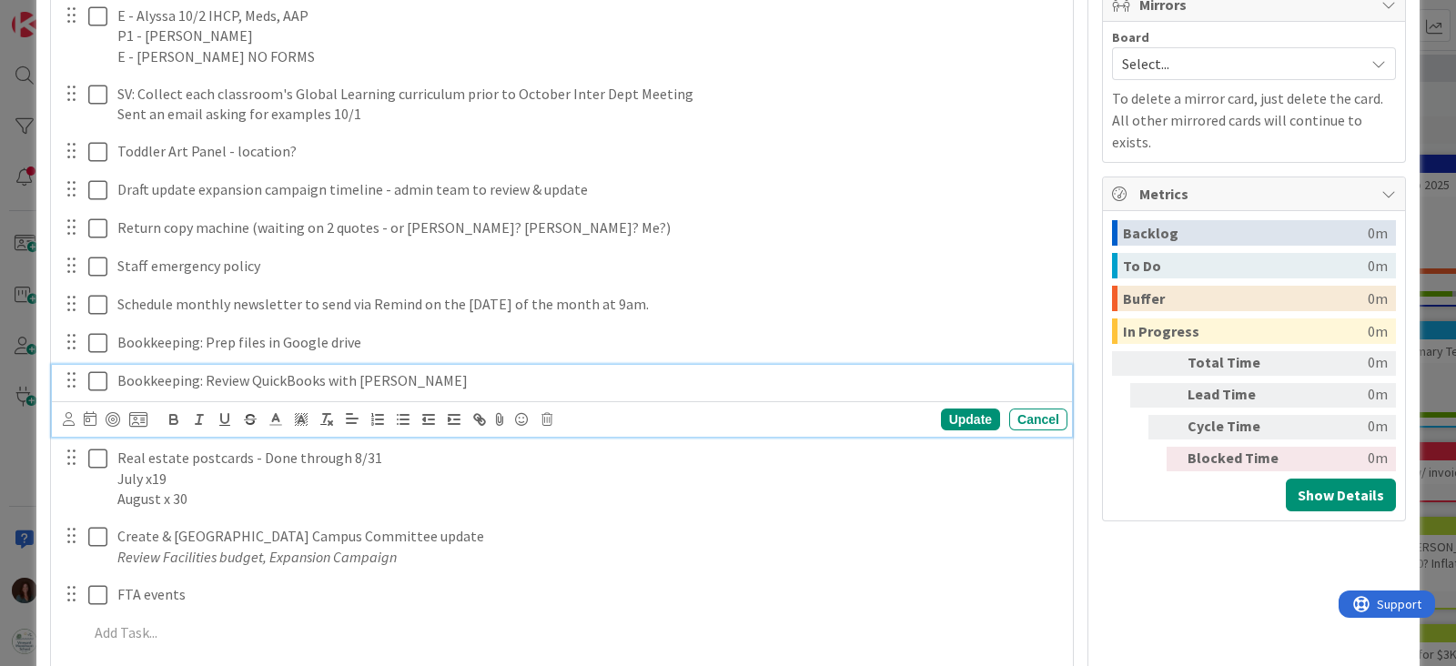
click at [436, 378] on p "Bookkeeping: Review QuickBooks with [PERSON_NAME]" at bounding box center [588, 380] width 943 height 21
click at [951, 416] on div "Update" at bounding box center [970, 420] width 59 height 22
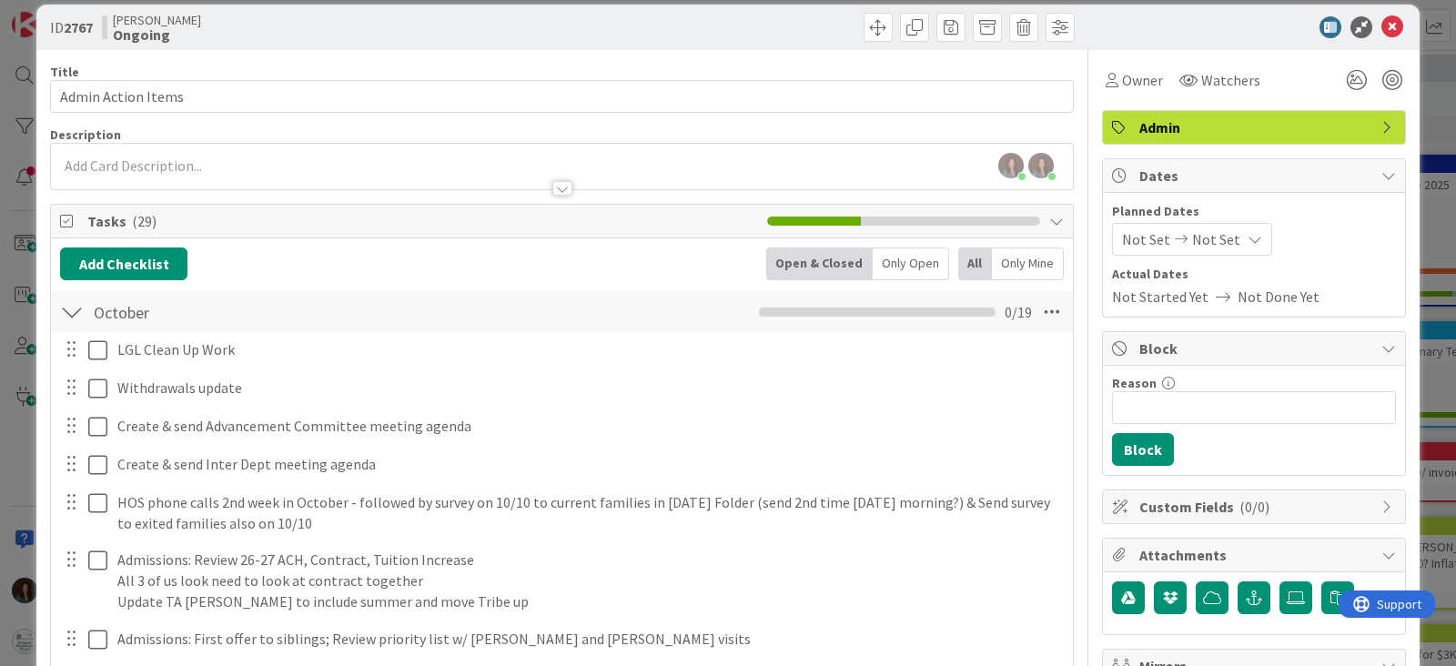
scroll to position [0, 0]
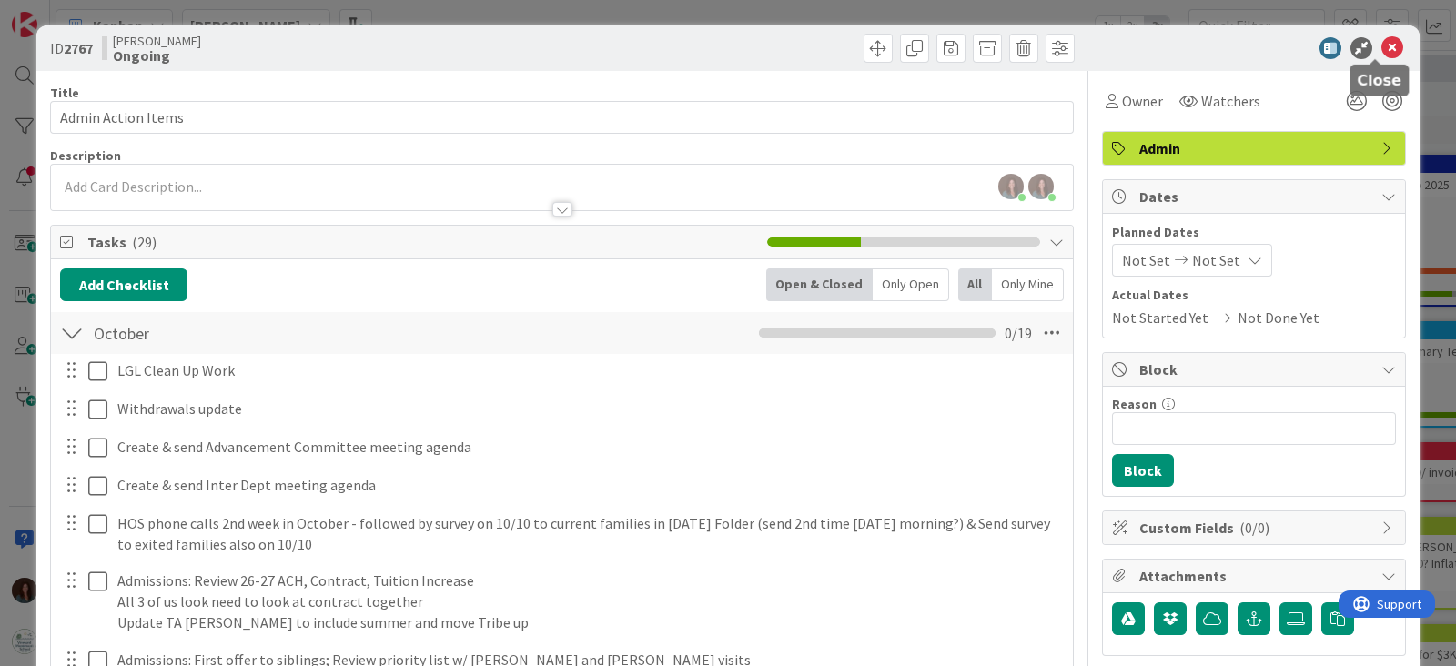
click at [1381, 49] on icon at bounding box center [1392, 48] width 22 height 22
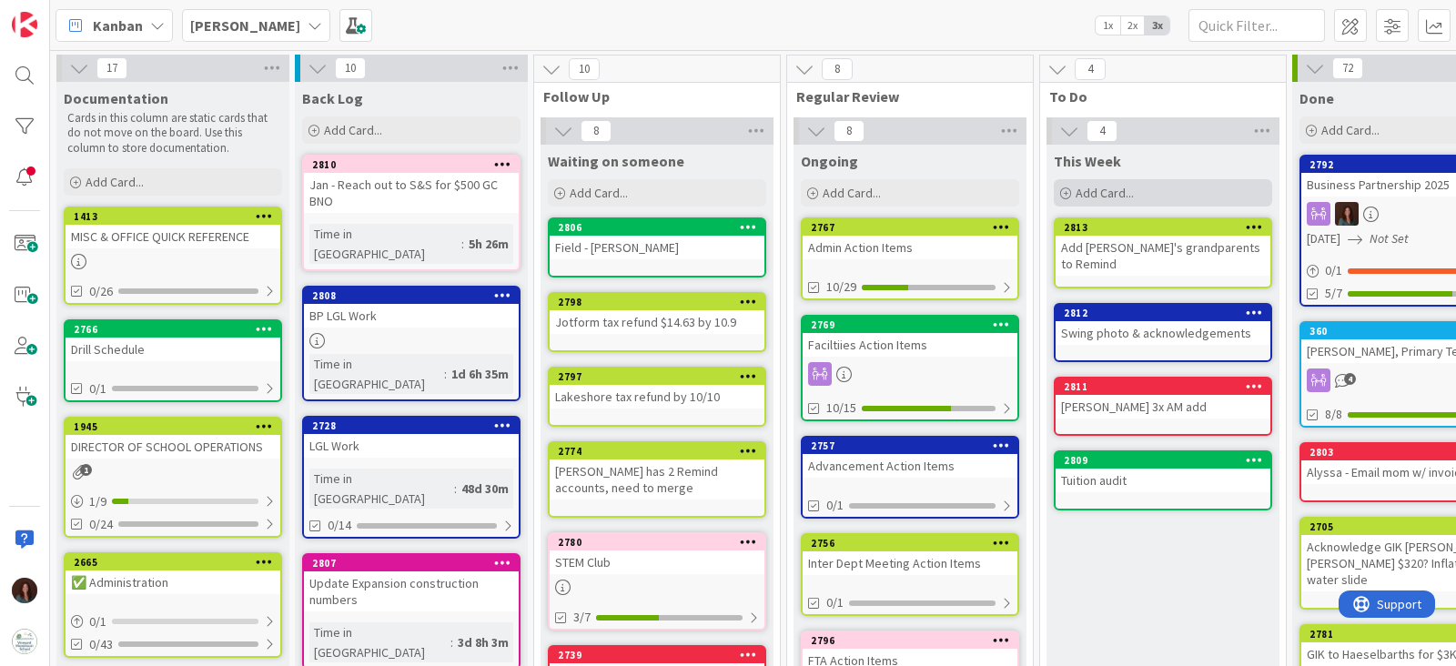
click at [1110, 188] on span "Add Card..." at bounding box center [1105, 193] width 58 height 16
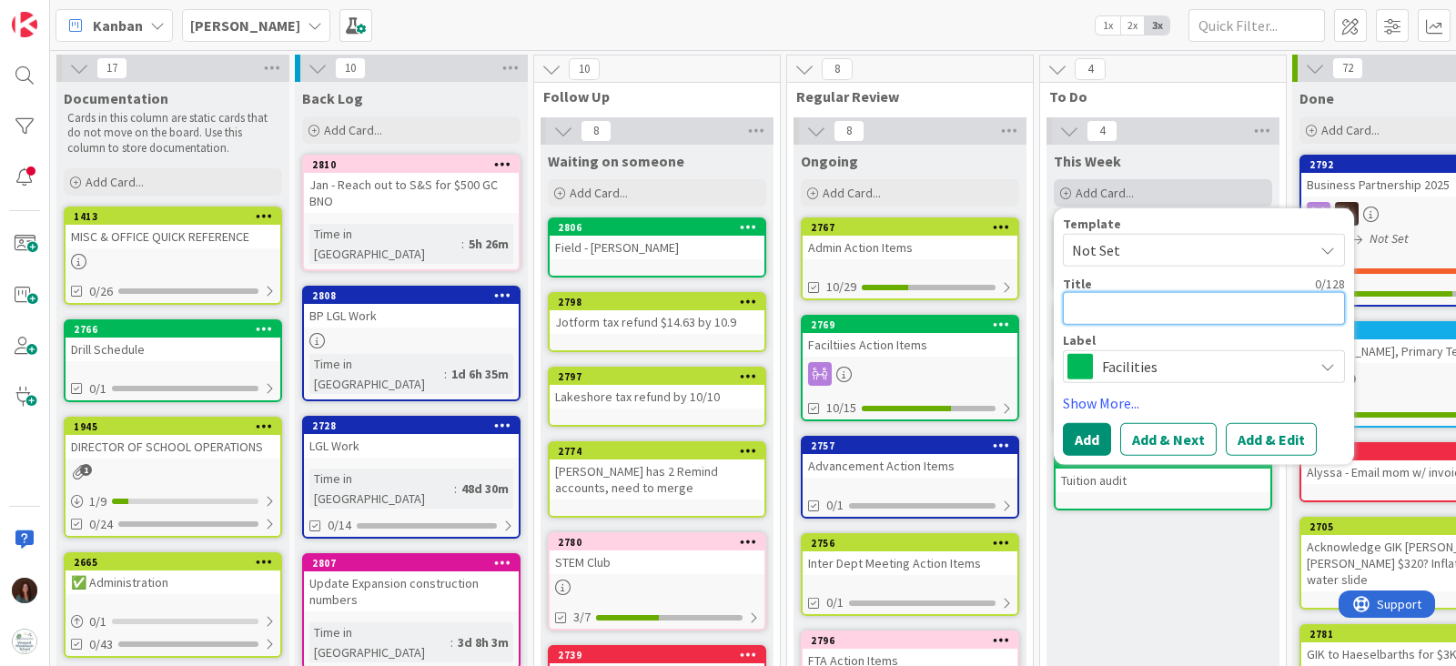
type textarea "x"
type textarea "D"
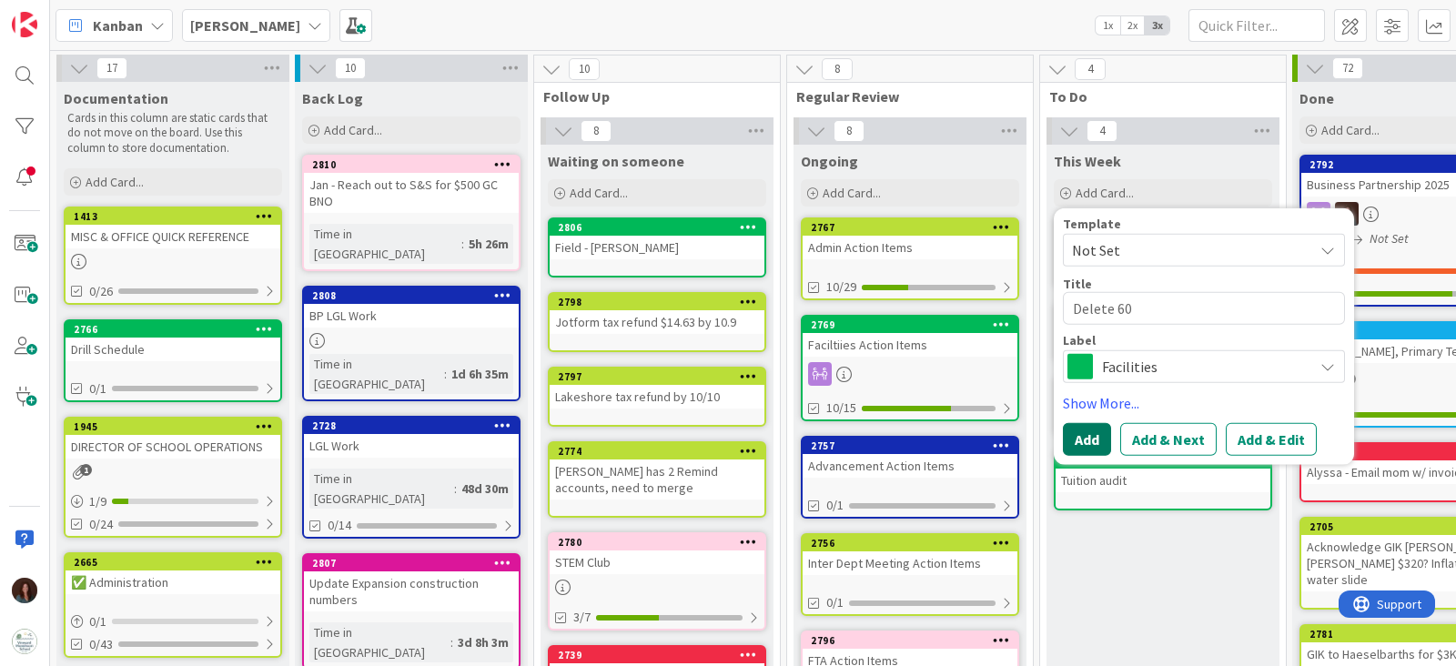
click at [1087, 440] on button "Add" at bounding box center [1087, 439] width 48 height 33
